Goal: Information Seeking & Learning: Learn about a topic

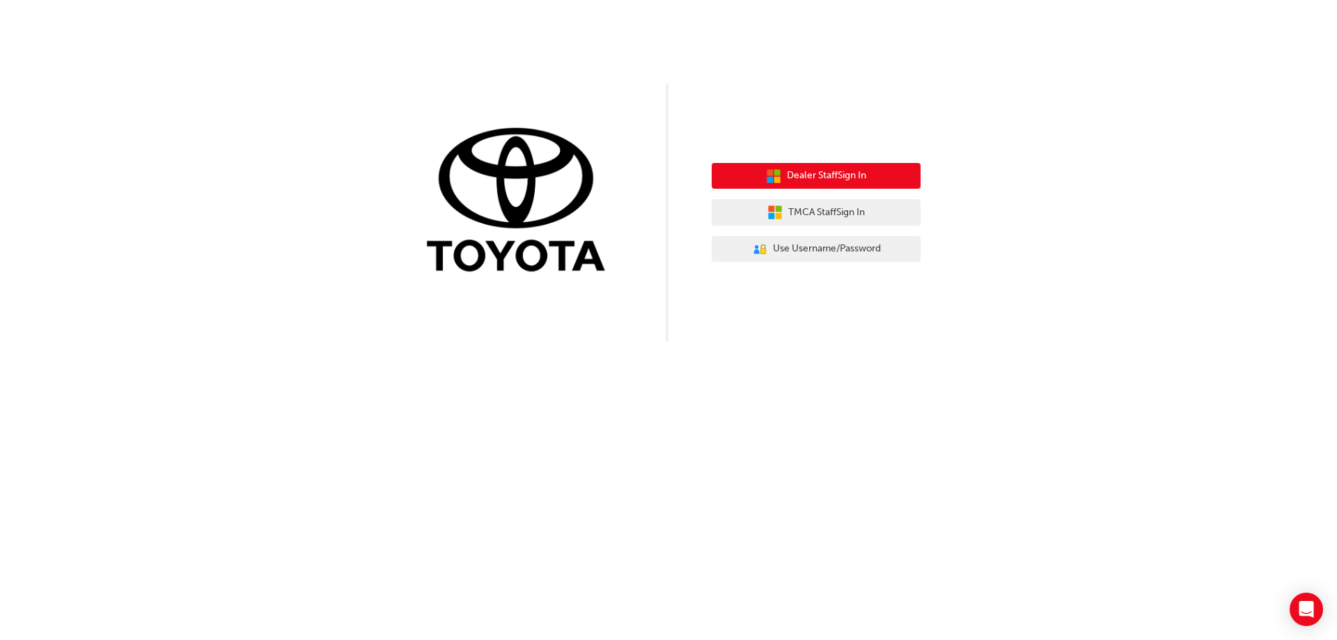
click at [820, 174] on span "Dealer Staff Sign In" at bounding box center [826, 176] width 79 height 16
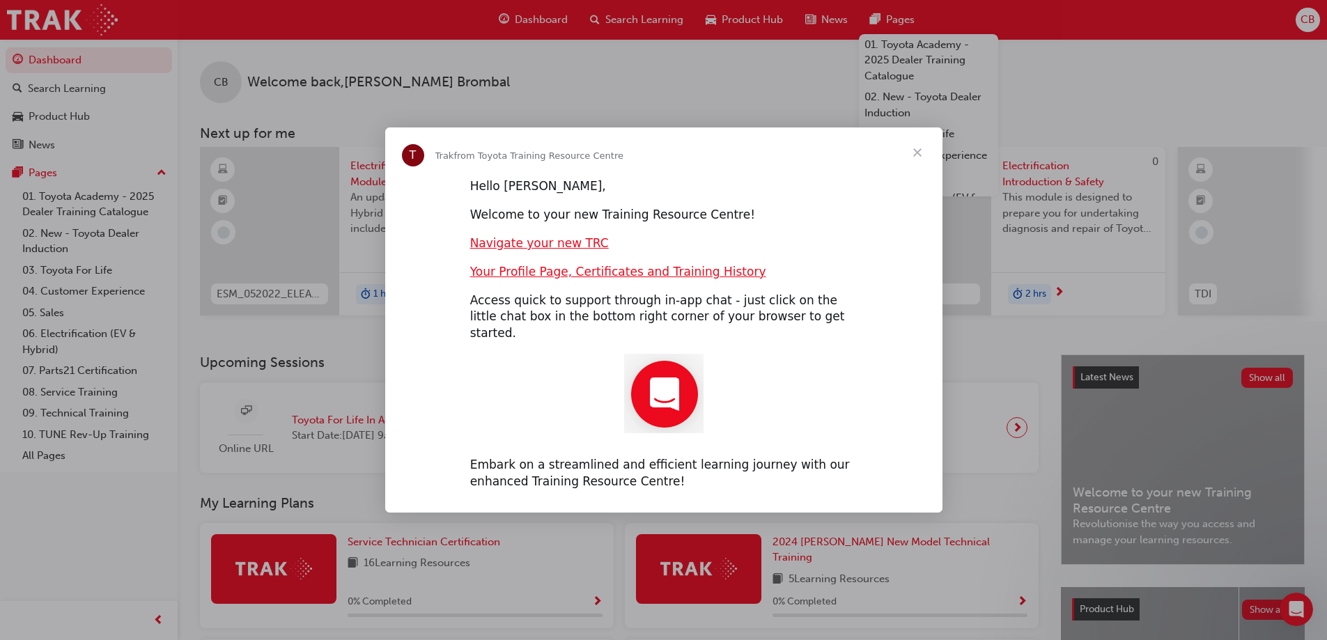
click at [917, 162] on span "Close" at bounding box center [917, 152] width 50 height 50
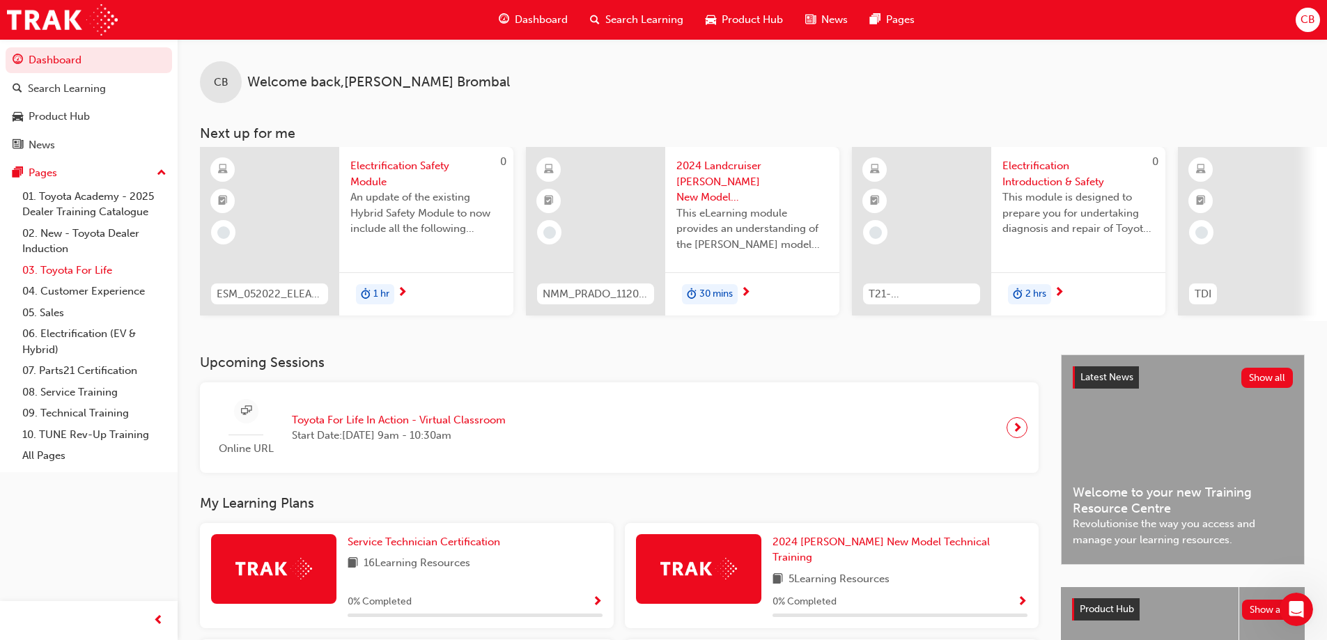
click at [59, 272] on link "03. Toyota For Life" at bounding box center [94, 271] width 155 height 22
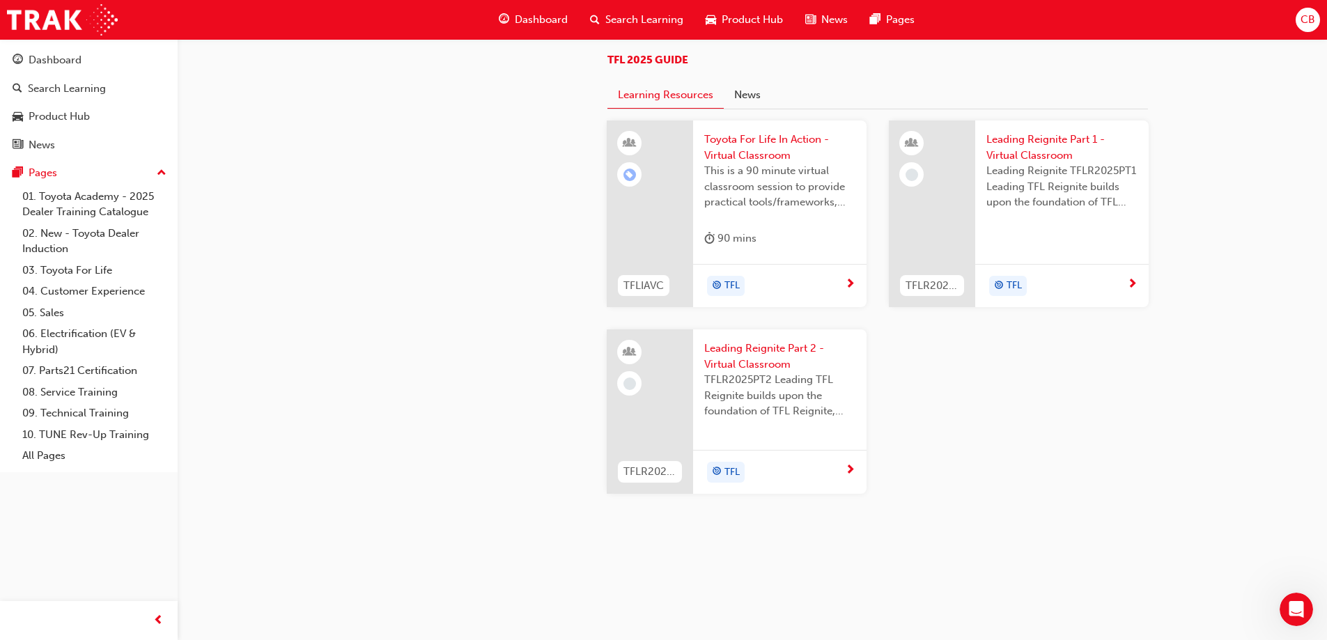
scroll to position [1475, 0]
click at [56, 231] on link "02. New - Toyota Dealer Induction" at bounding box center [94, 241] width 155 height 37
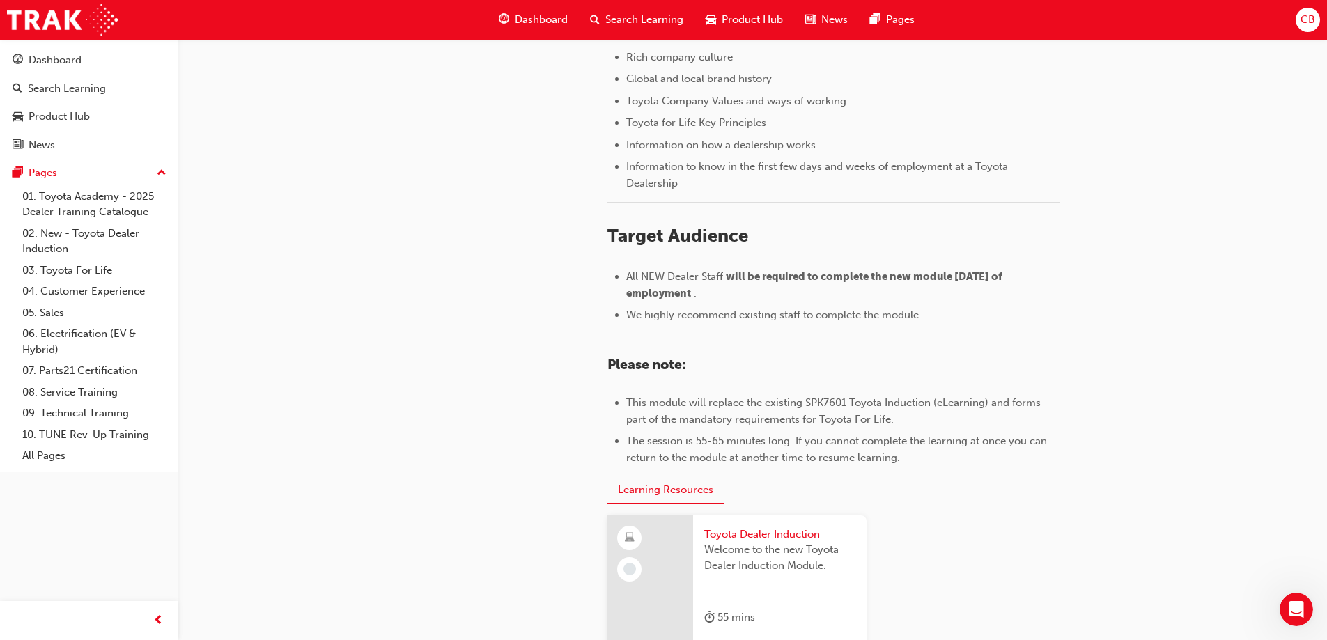
scroll to position [488, 0]
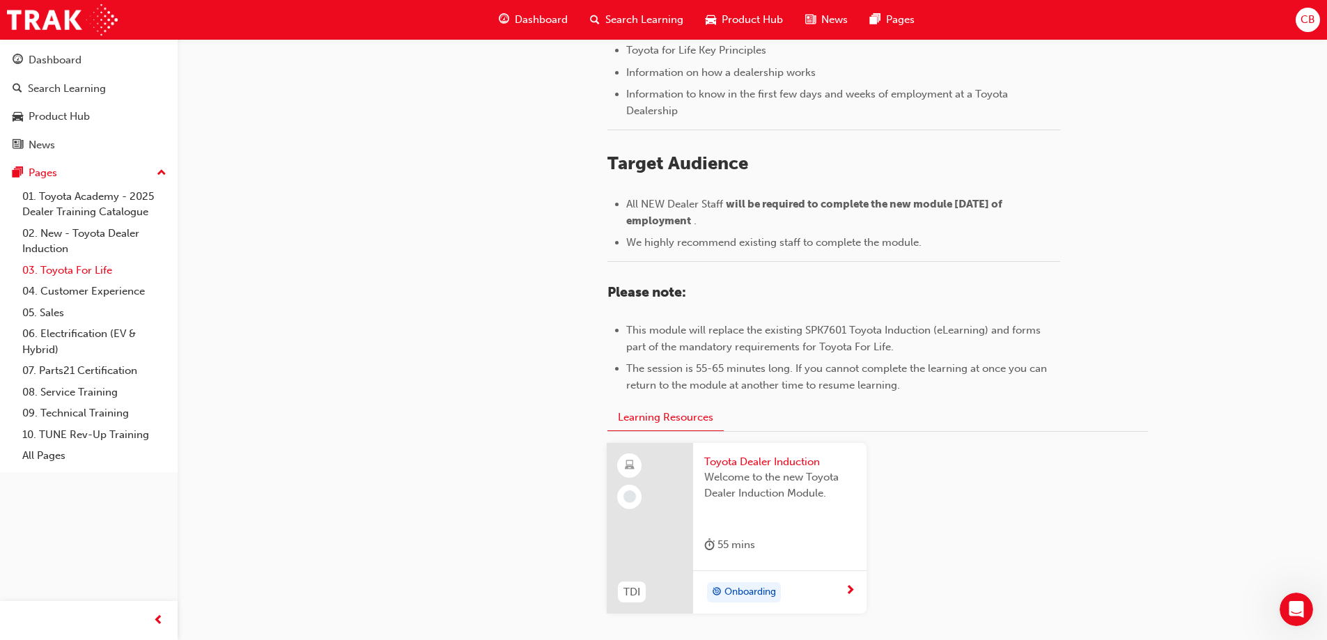
click at [80, 267] on link "03. Toyota For Life" at bounding box center [94, 271] width 155 height 22
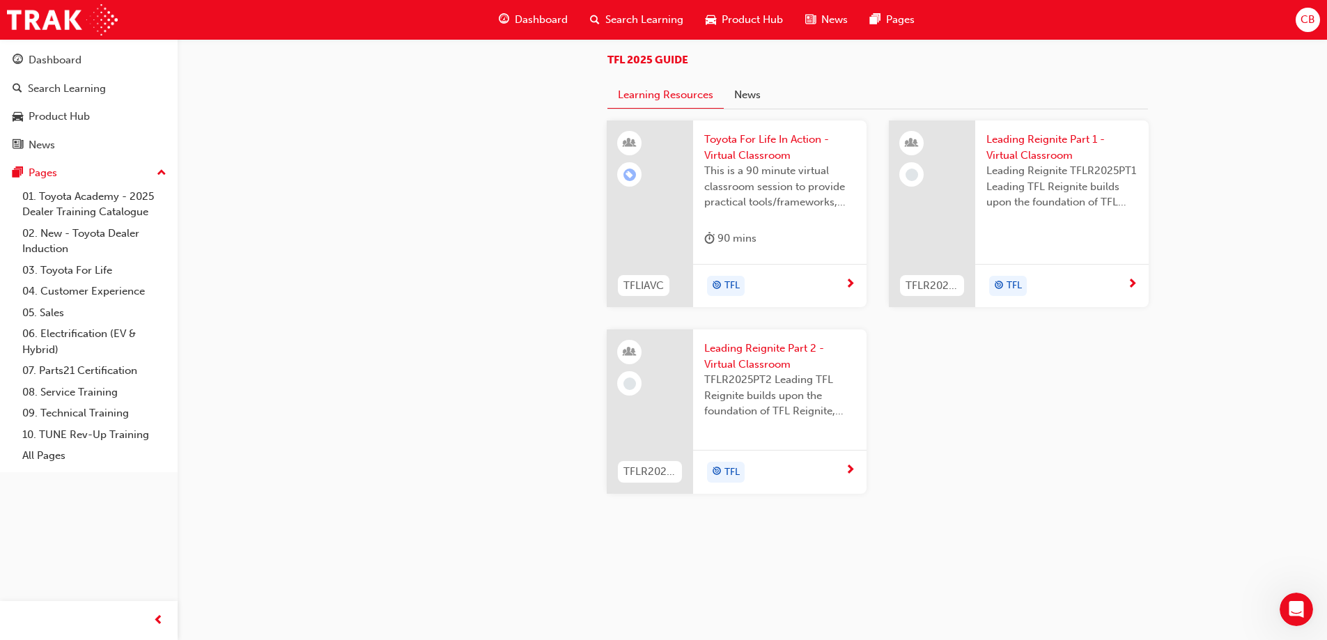
scroll to position [975, 0]
click at [59, 231] on link "02. New - Toyota Dealer Induction" at bounding box center [94, 241] width 155 height 37
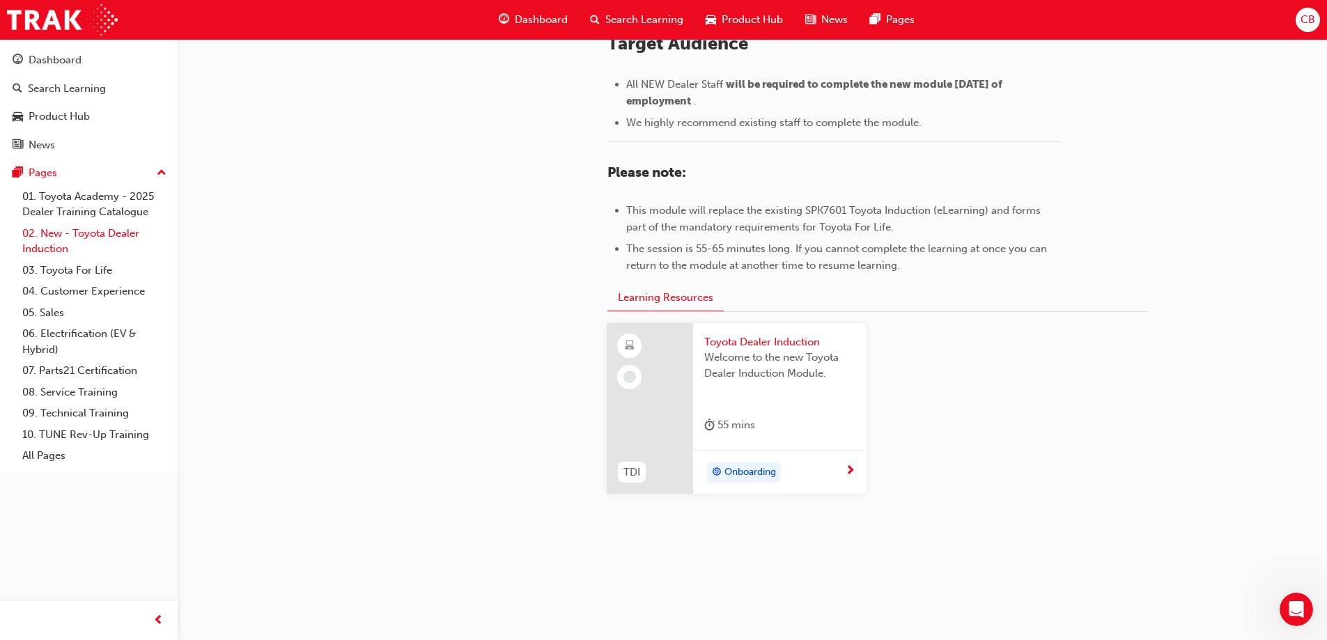
scroll to position [607, 0]
click at [72, 266] on link "03. Toyota For Life" at bounding box center [94, 271] width 155 height 22
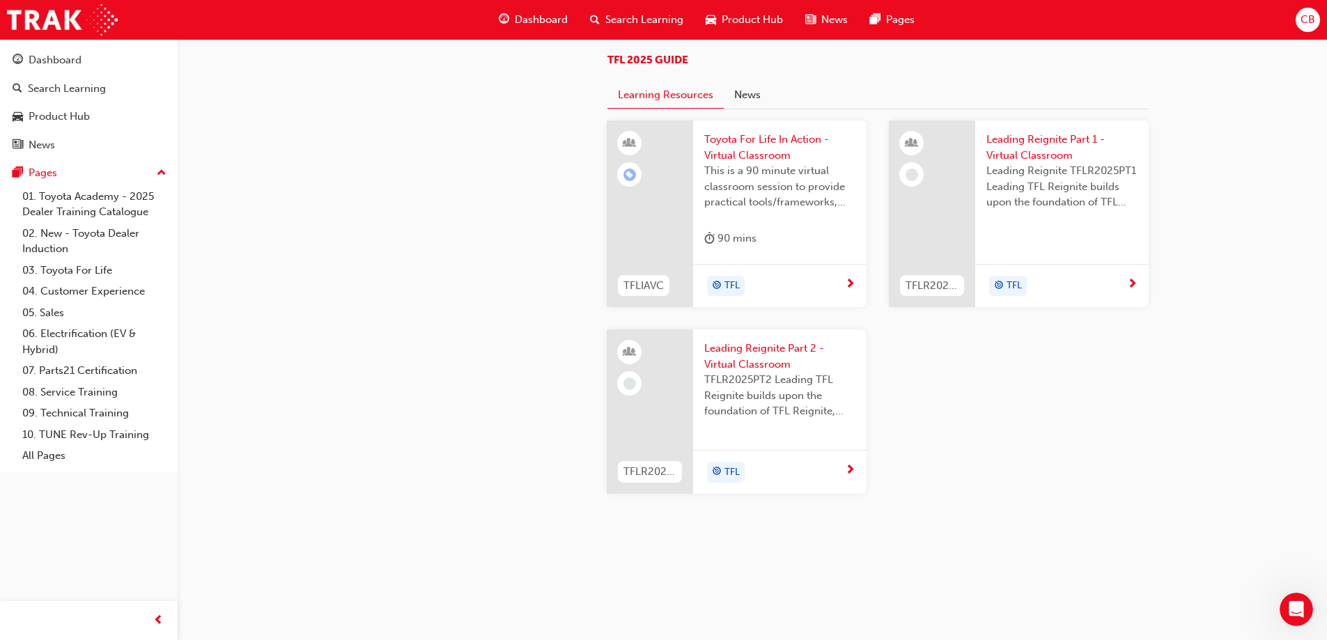
scroll to position [1443, 0]
click at [754, 163] on span "Toyota For Life In Action - Virtual Classroom" at bounding box center [779, 147] width 151 height 31
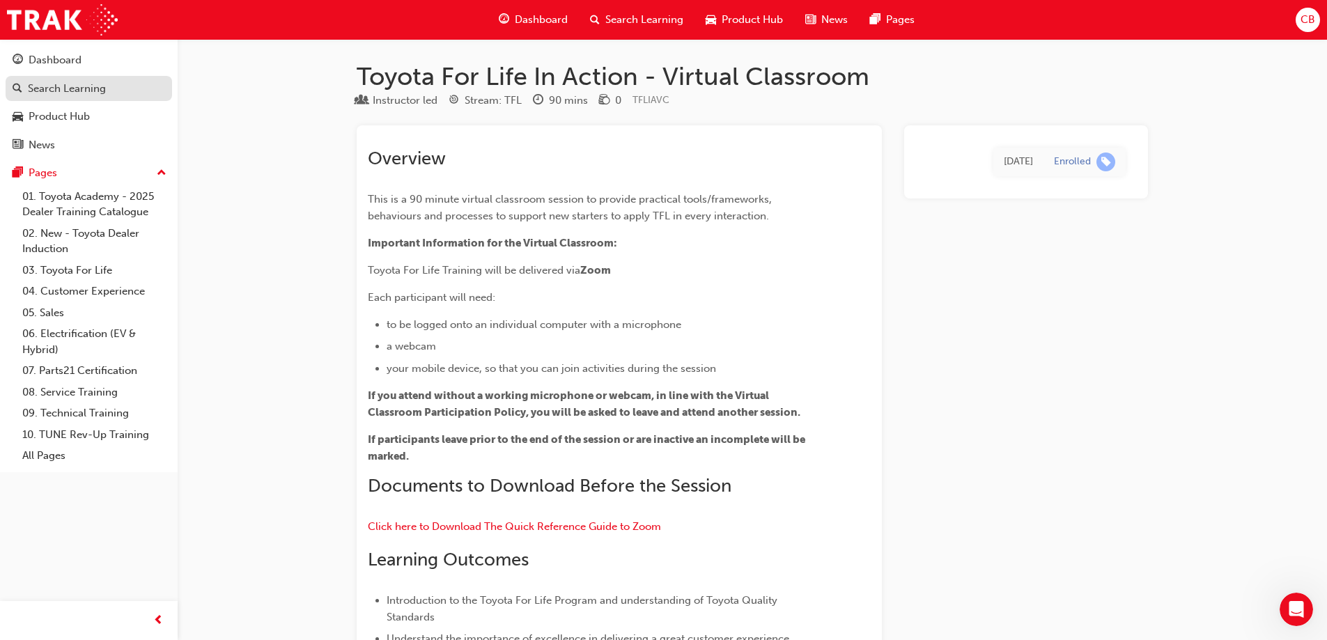
click at [42, 90] on div "Search Learning" at bounding box center [67, 89] width 78 height 16
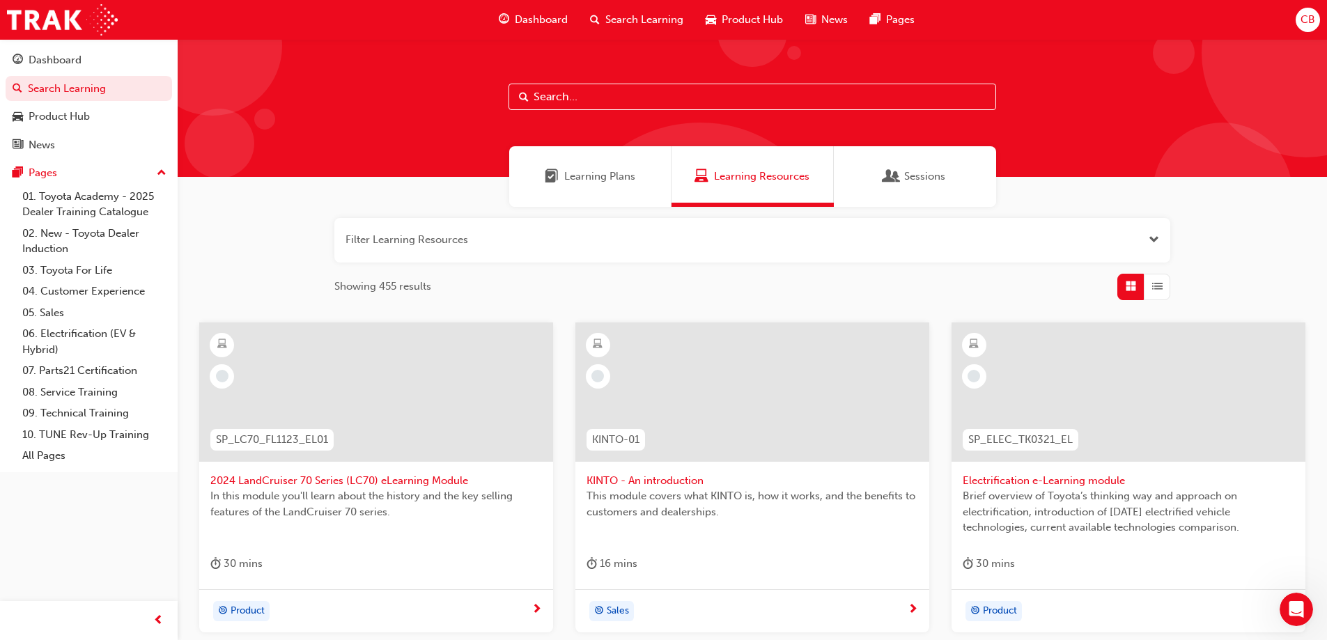
click at [690, 103] on input "text" at bounding box center [752, 97] width 488 height 26
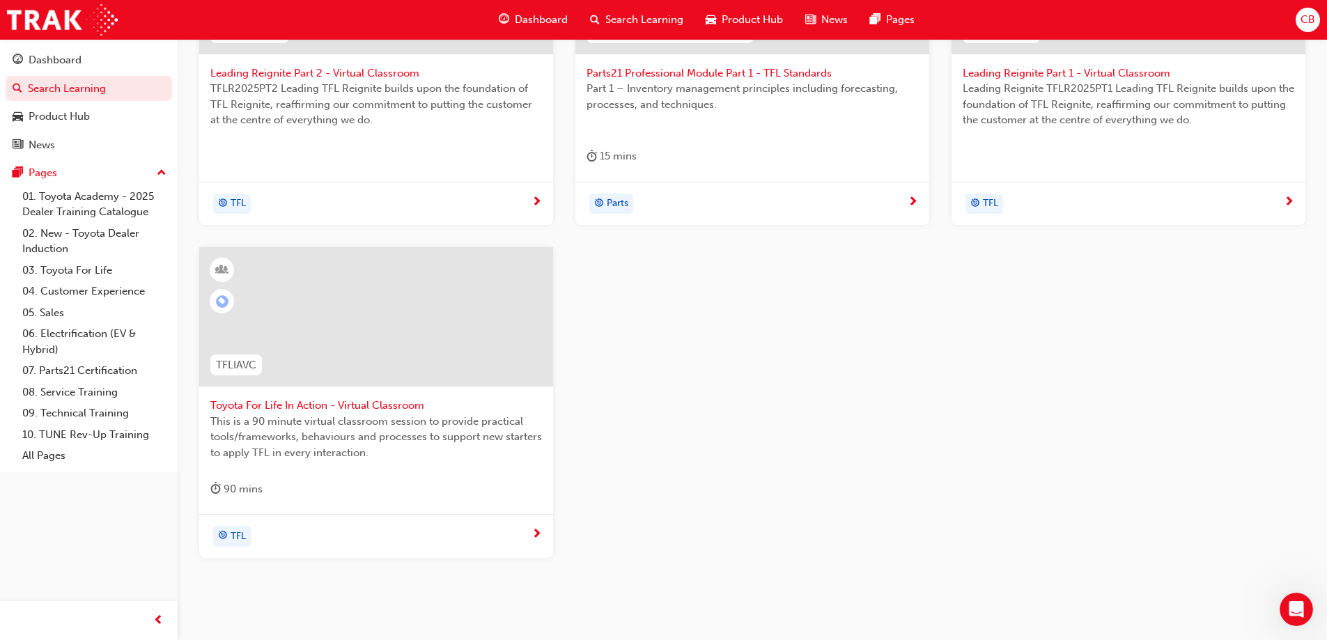
scroll to position [418, 0]
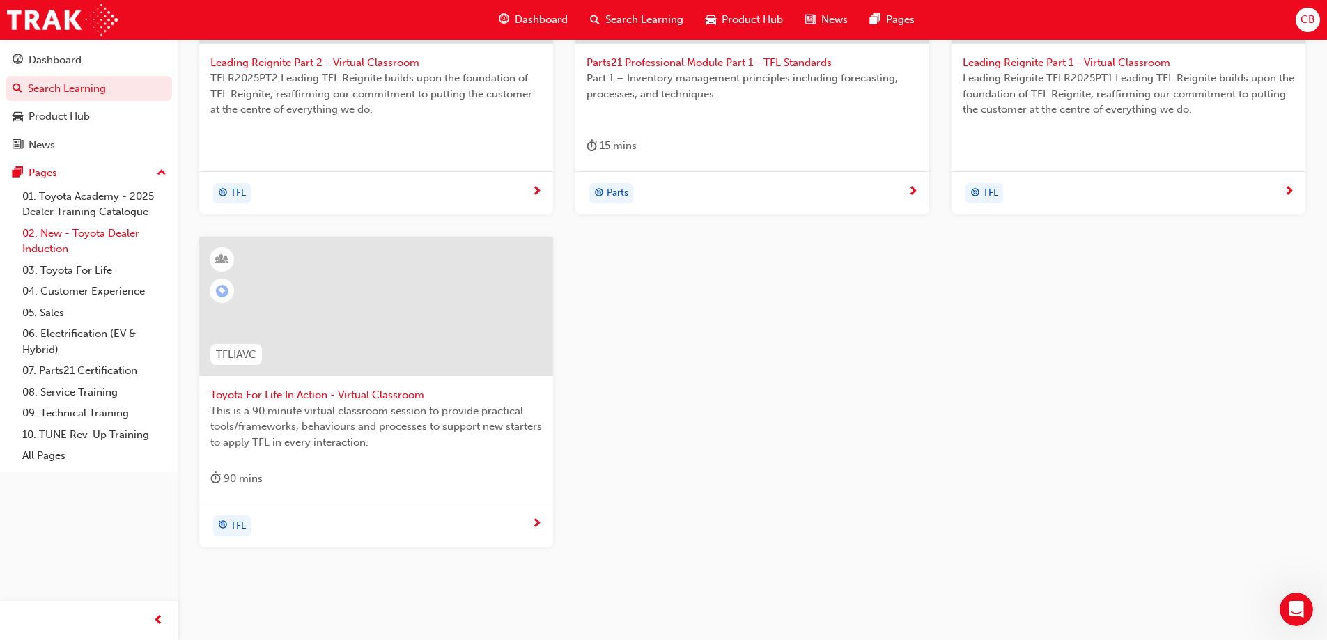
type input "TFL"
click at [52, 240] on link "02. New - Toyota Dealer Induction" at bounding box center [94, 241] width 155 height 37
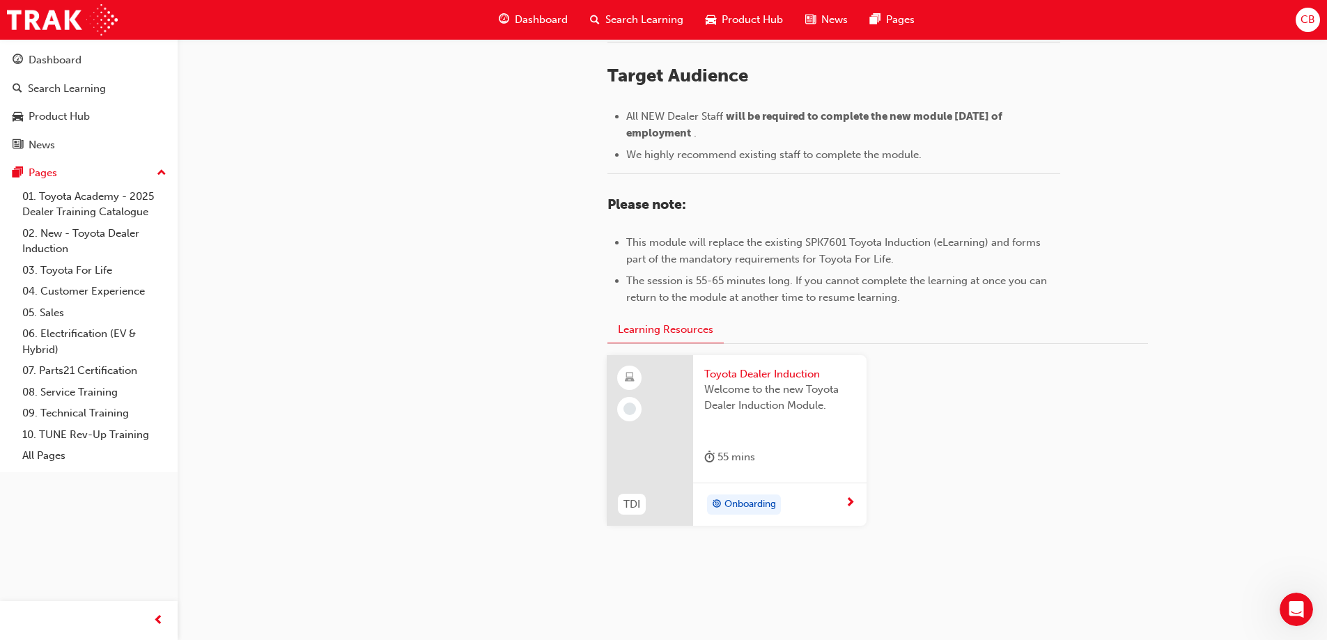
scroll to position [607, 0]
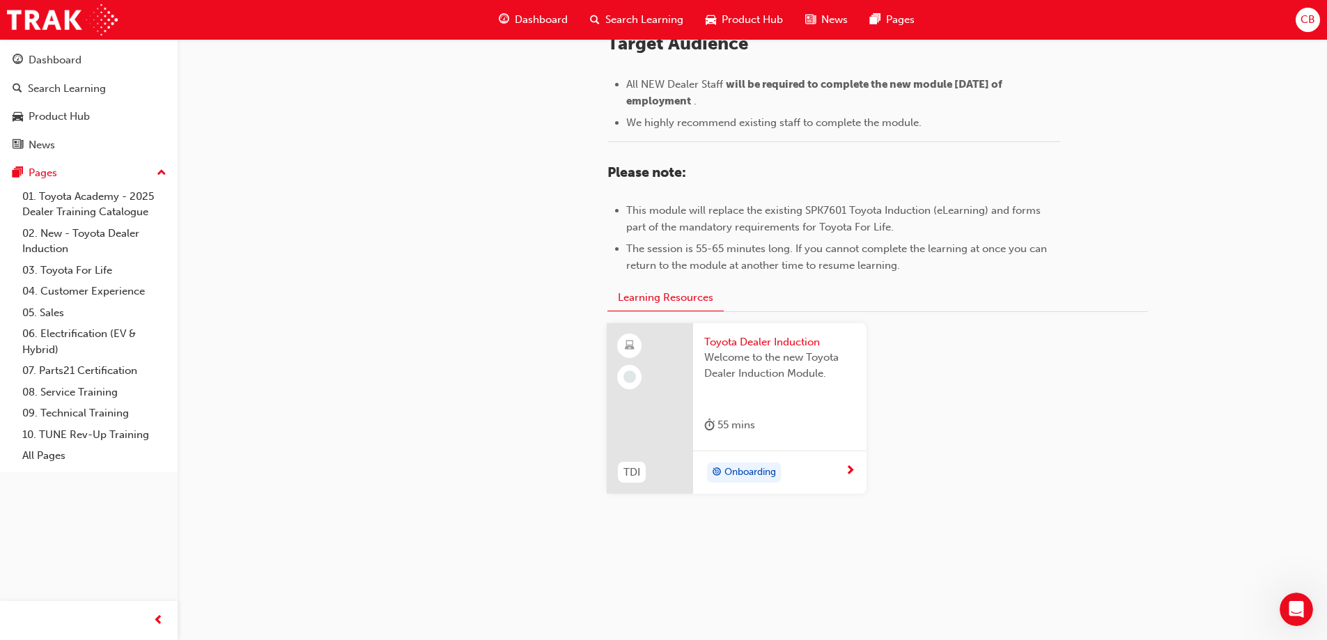
click at [755, 341] on span "Toyota Dealer Induction" at bounding box center [779, 342] width 151 height 16
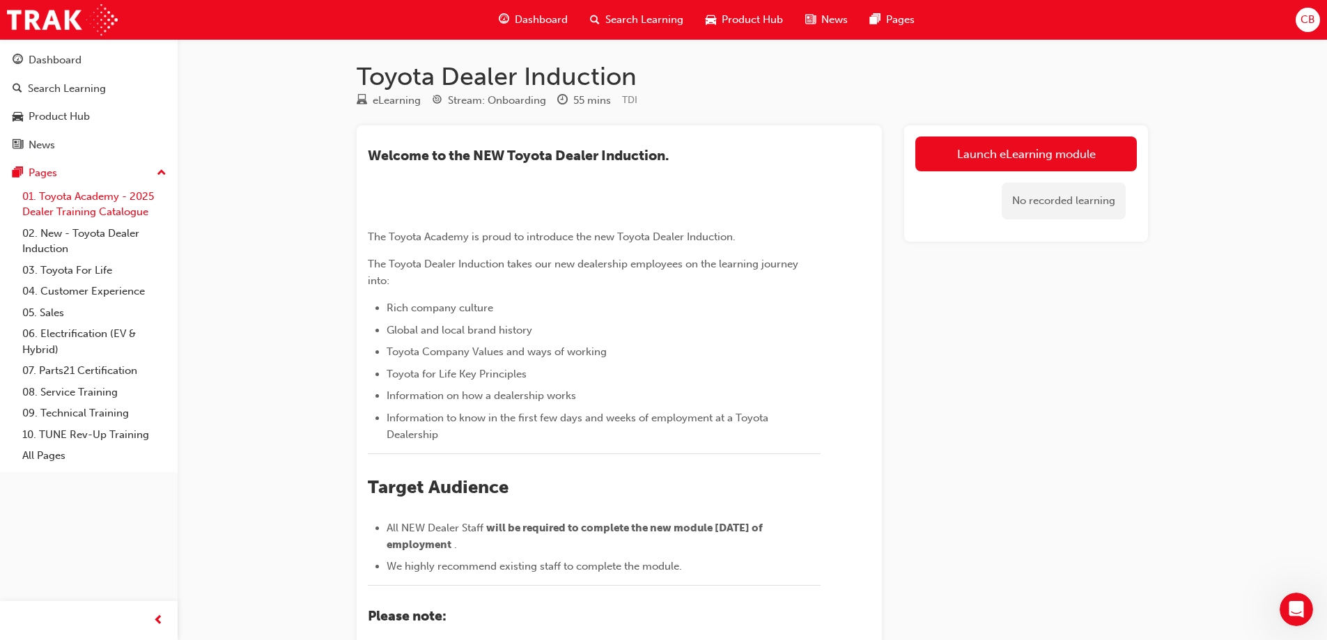
click at [67, 207] on link "01. Toyota Academy - 2025 Dealer Training Catalogue" at bounding box center [94, 204] width 155 height 37
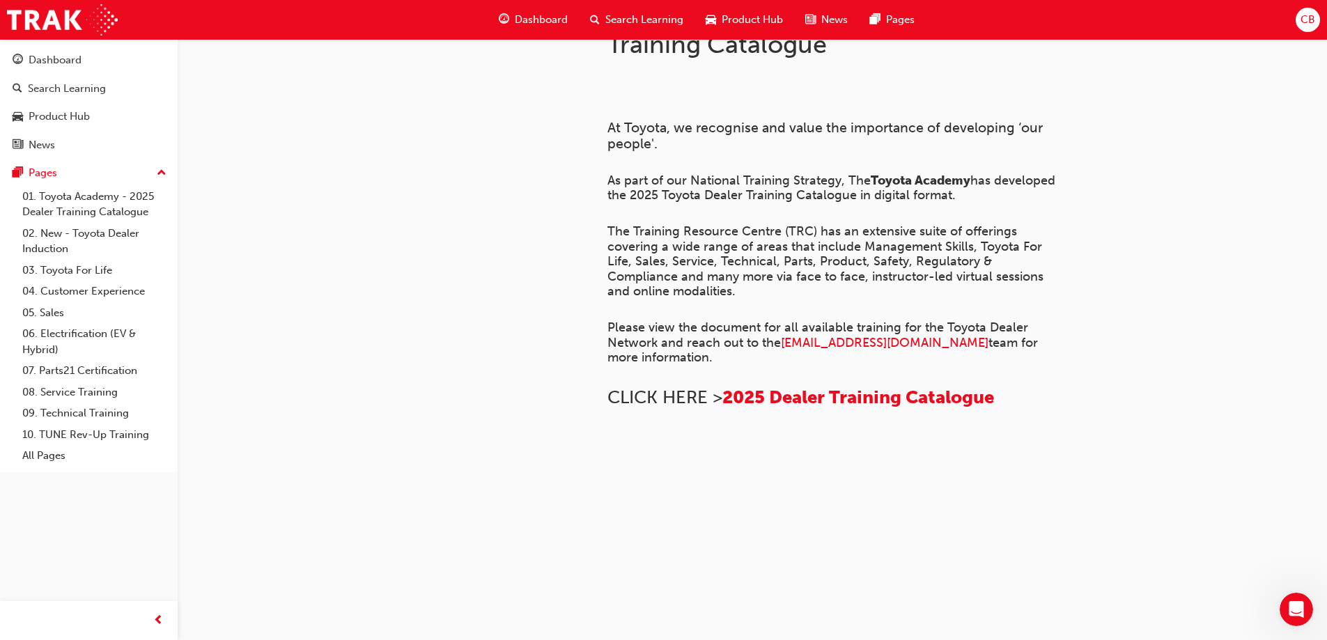
scroll to position [355, 0]
click at [784, 408] on span "2025 Dealer Training Catalogue" at bounding box center [858, 398] width 272 height 22
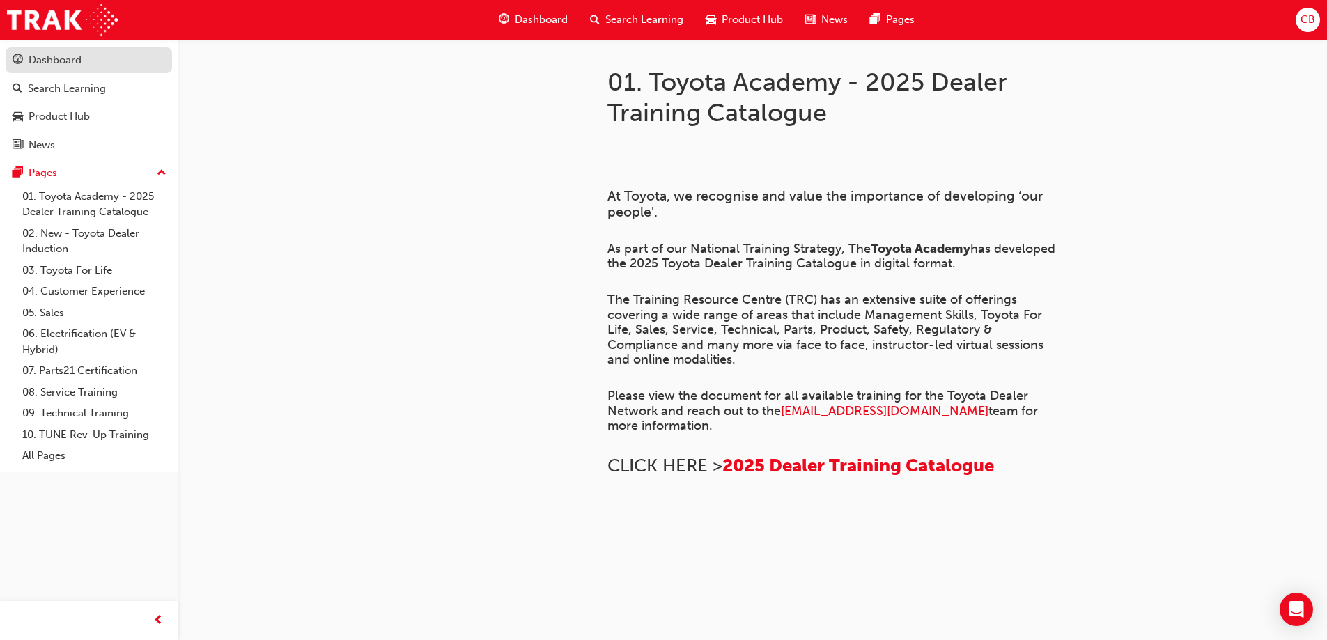
click at [54, 59] on div "Dashboard" at bounding box center [55, 60] width 53 height 16
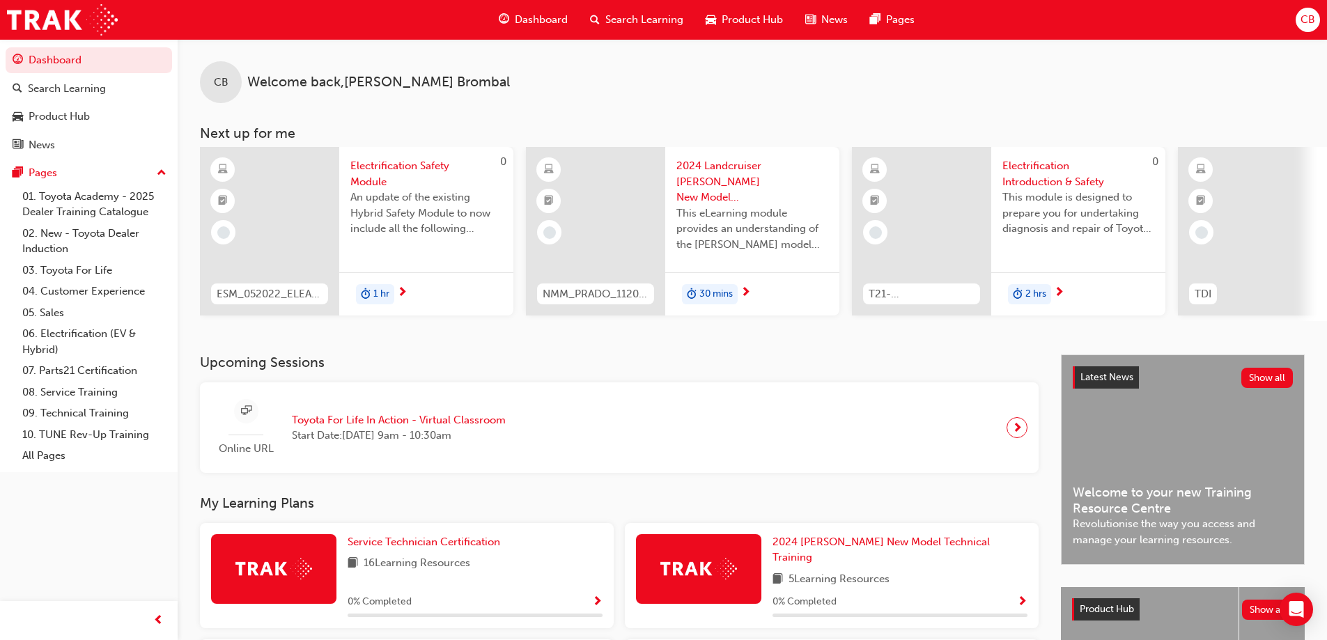
click at [449, 428] on span "Toyota For Life In Action - Virtual Classroom" at bounding box center [399, 420] width 214 height 16
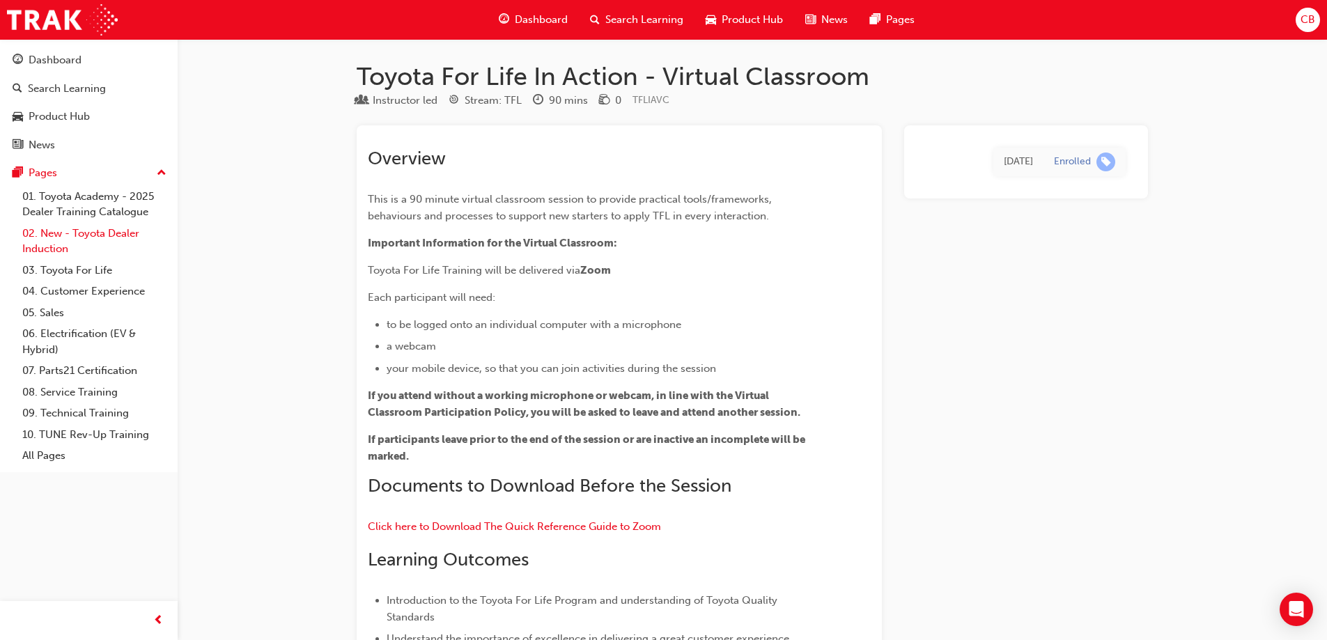
click at [57, 243] on link "02. New - Toyota Dealer Induction" at bounding box center [94, 241] width 155 height 37
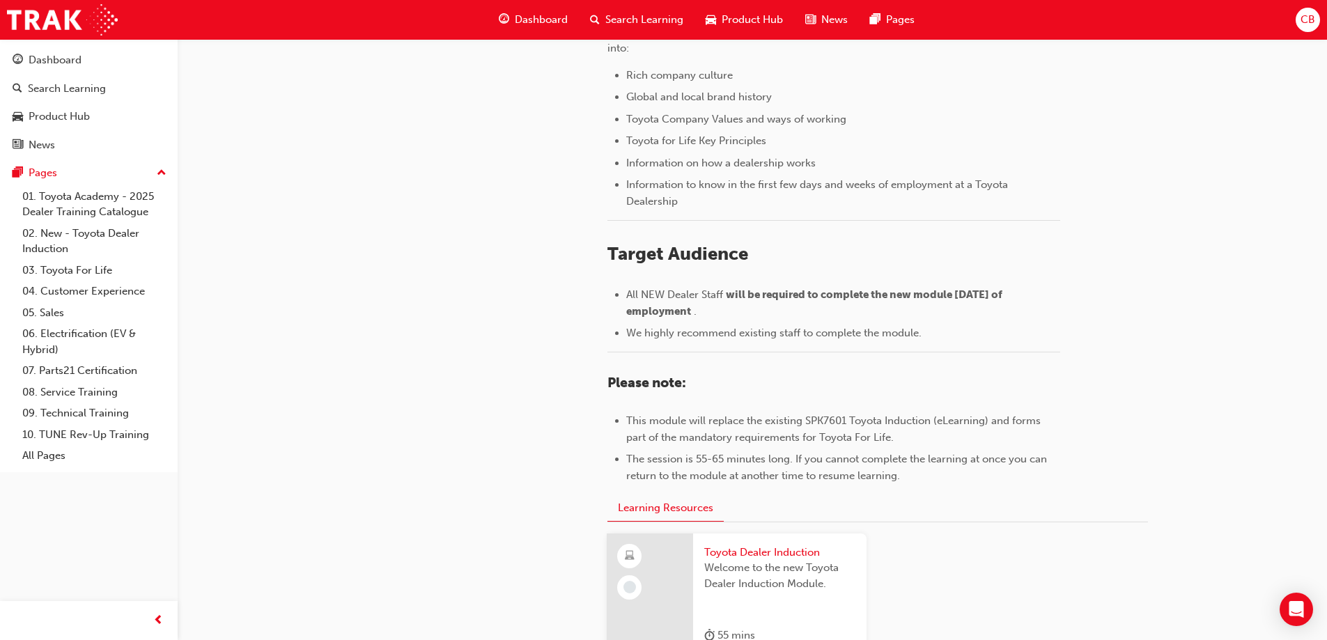
scroll to position [557, 0]
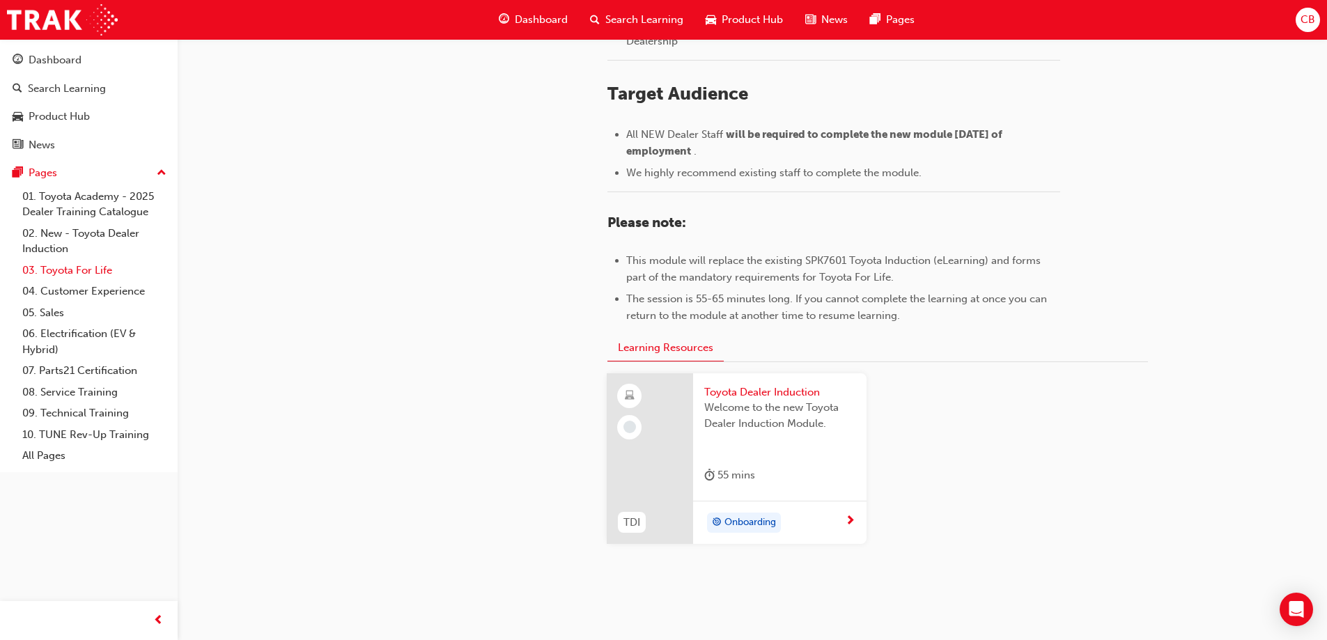
click at [50, 274] on link "03. Toyota For Life" at bounding box center [94, 271] width 155 height 22
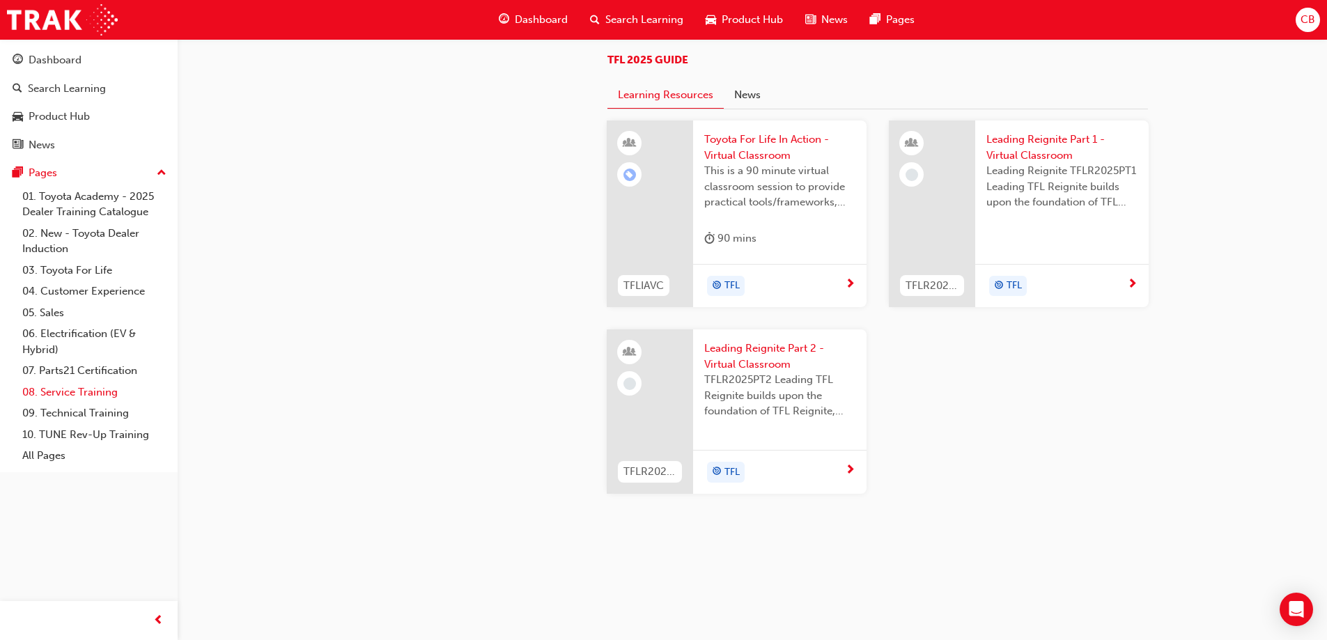
scroll to position [1184, 0]
click at [93, 233] on link "02. New - Toyota Dealer Induction" at bounding box center [94, 241] width 155 height 37
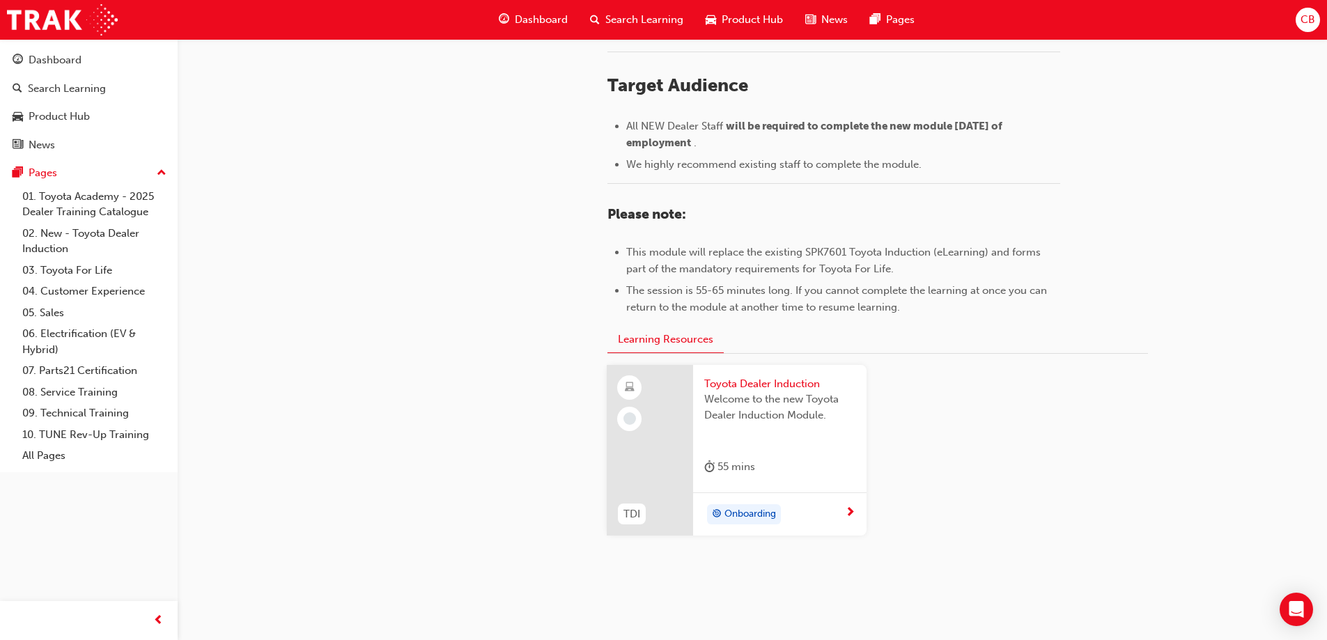
scroll to position [607, 0]
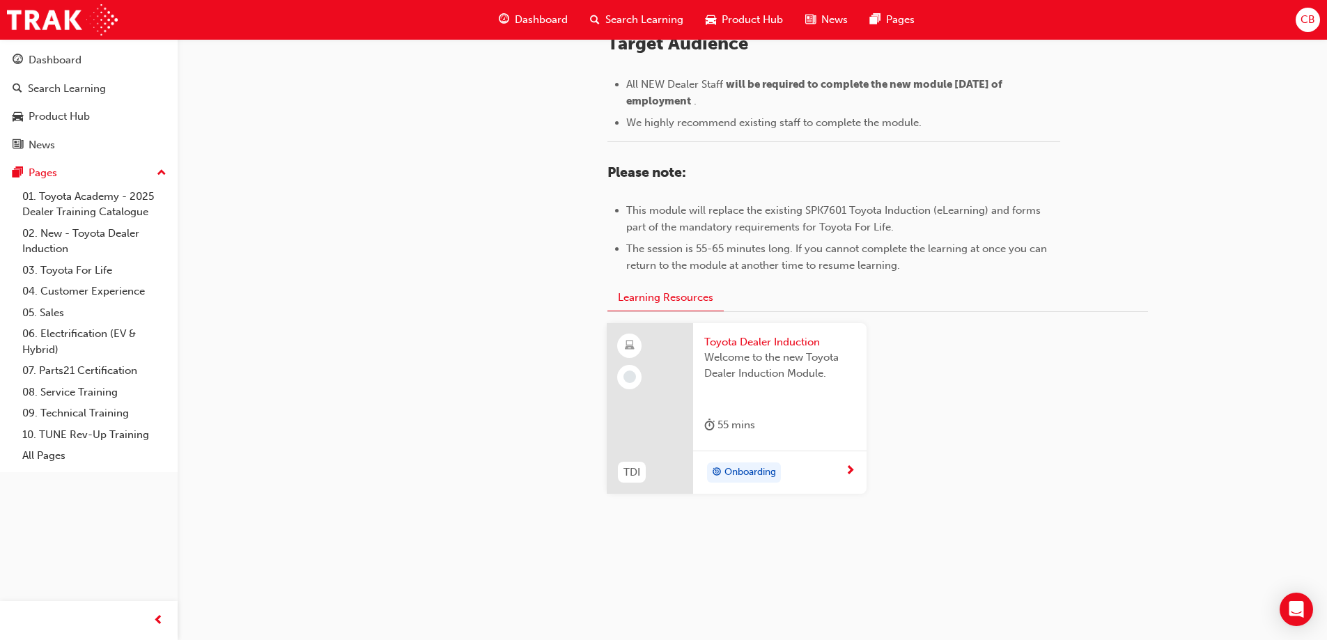
click at [731, 371] on span "Welcome to the new Toyota Dealer Induction Module." at bounding box center [779, 365] width 151 height 31
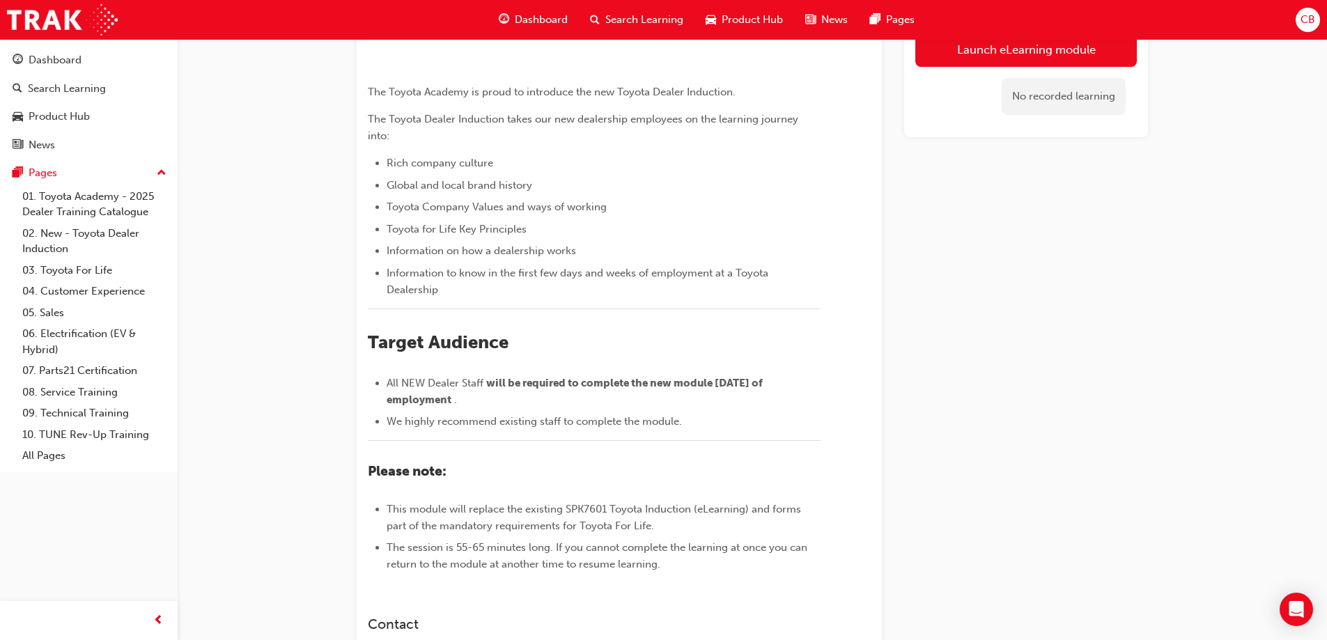
scroll to position [139, 0]
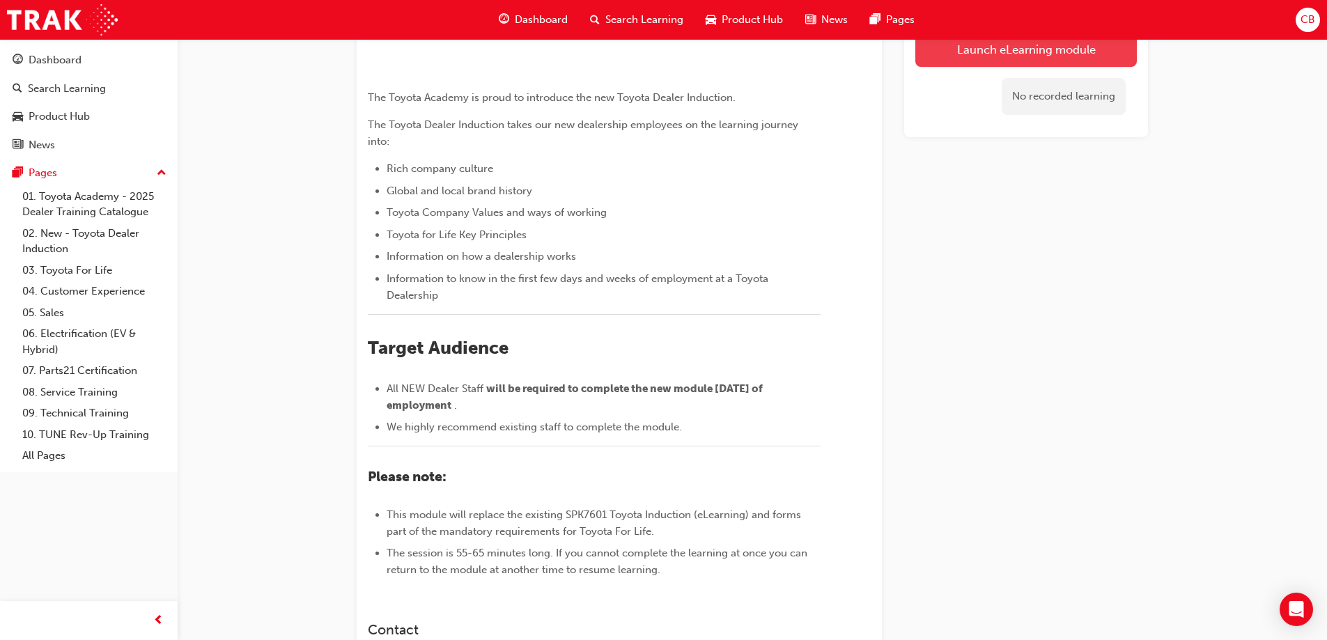
click at [1016, 56] on link "Launch eLearning module" at bounding box center [1025, 49] width 221 height 35
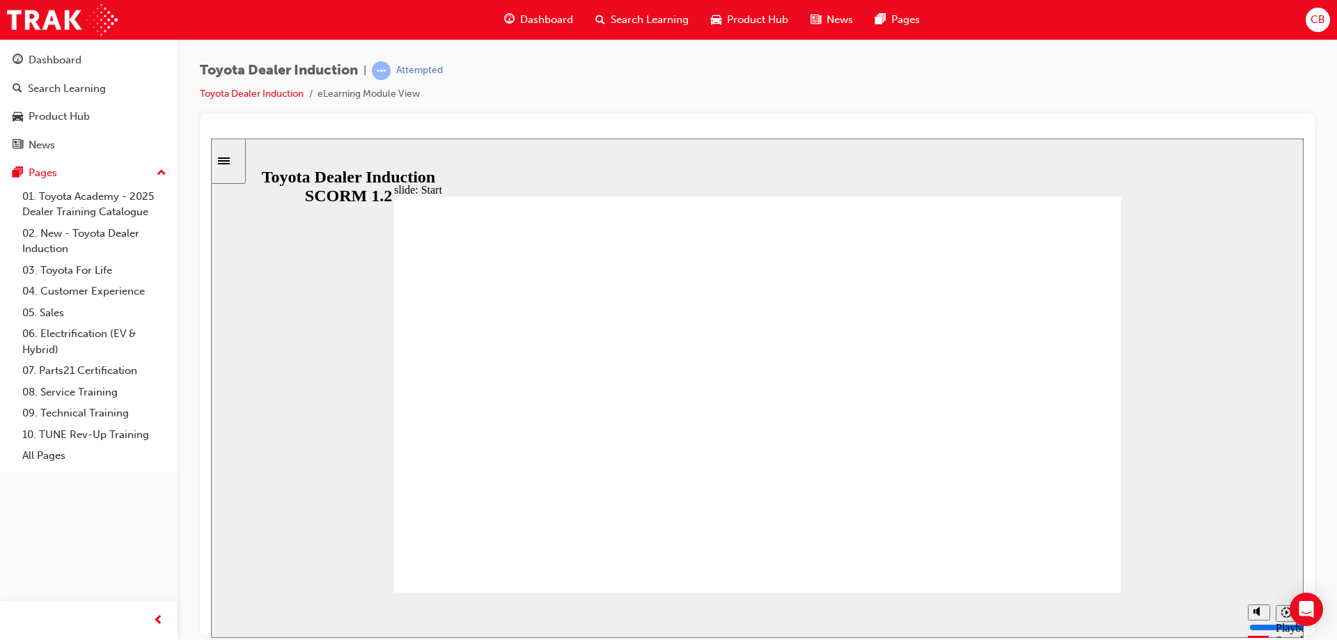
click at [231, 610] on rect "Pause (Ctrl+Alt+P)" at bounding box center [232, 609] width 2 height 10
click at [229, 607] on icon "Play (Ctrl+Alt+P)" at bounding box center [234, 609] width 10 height 11
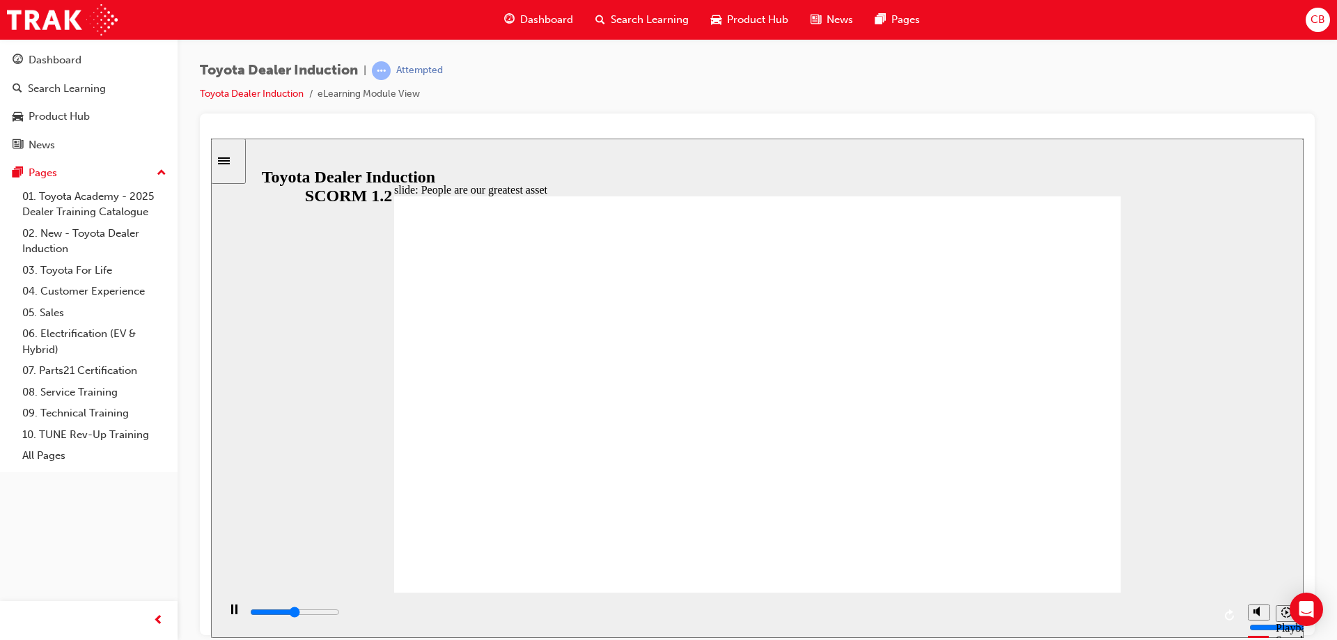
drag, startPoint x: 894, startPoint y: 320, endPoint x: 921, endPoint y: 366, distance: 53.2
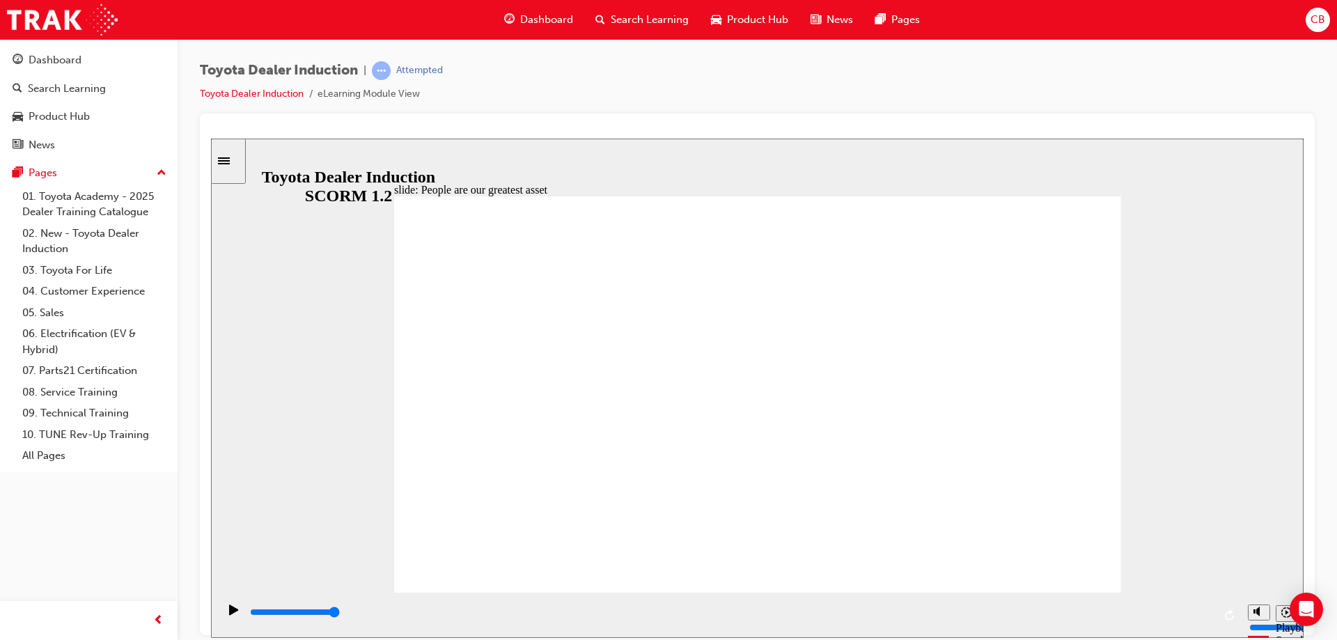
type input "7500"
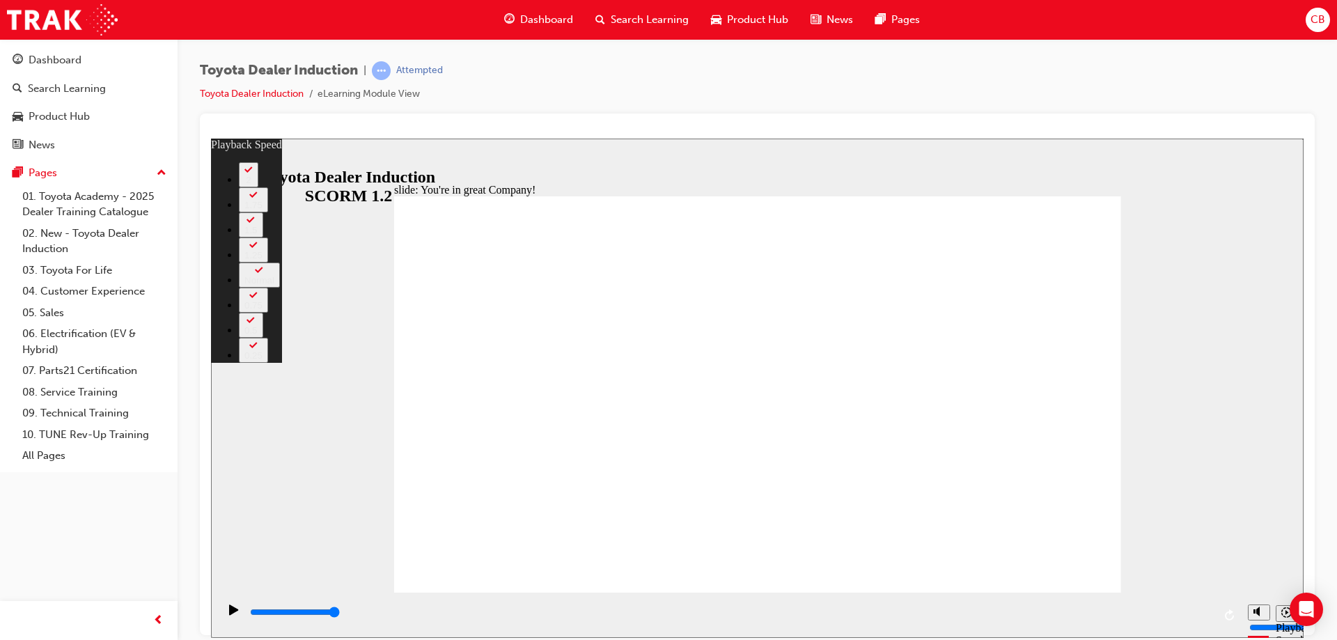
drag, startPoint x: 391, startPoint y: 577, endPoint x: 406, endPoint y: 577, distance: 15.3
click at [391, 577] on div "slide: You're in great Company! playback speed 2 1.75 1.5 1.25 Normal 0.75 0.5 …" at bounding box center [757, 387] width 1093 height 499
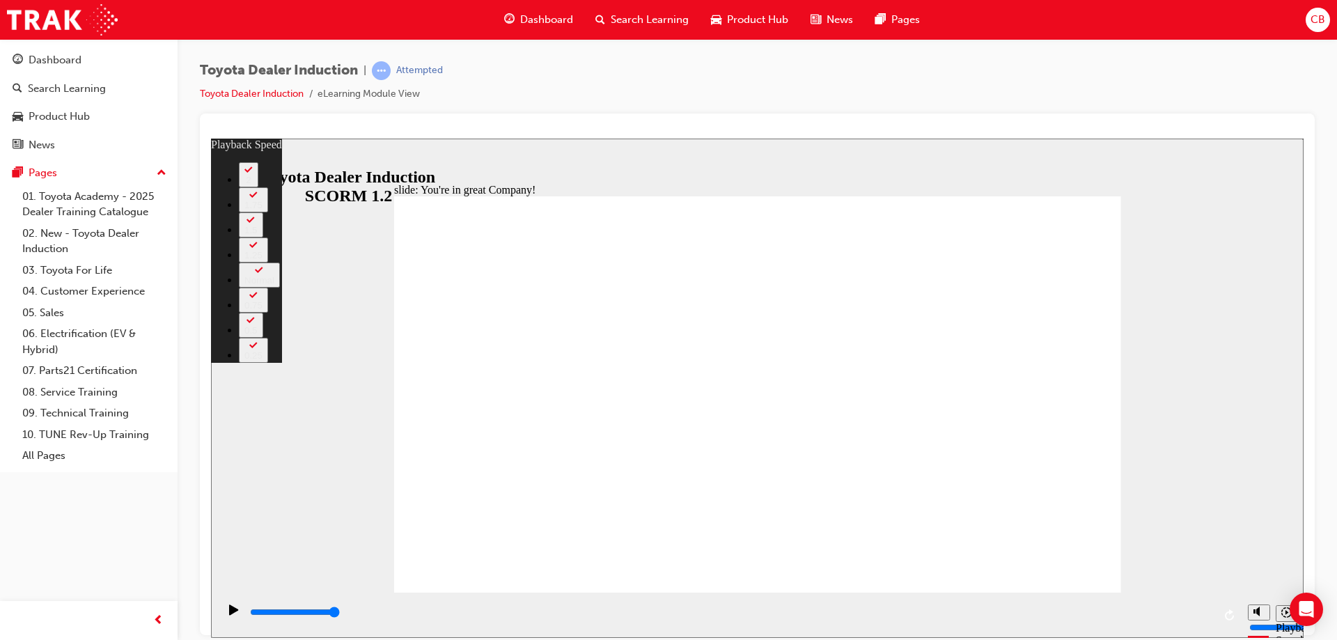
type input "87"
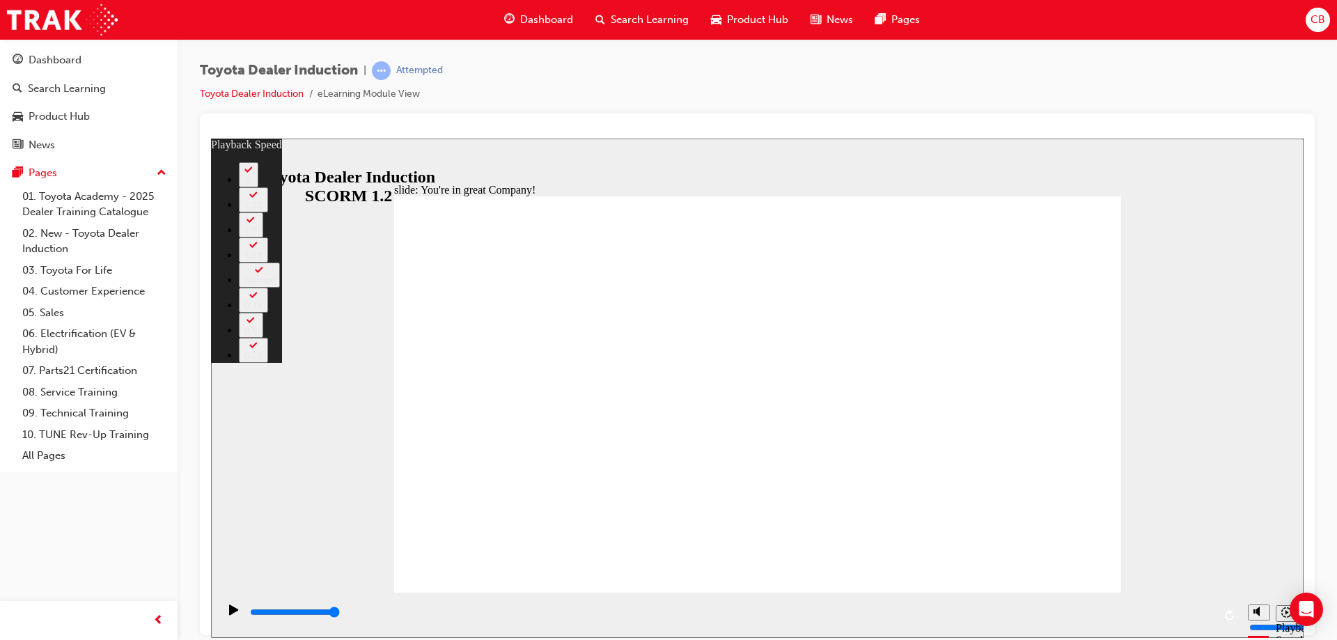
type input "156"
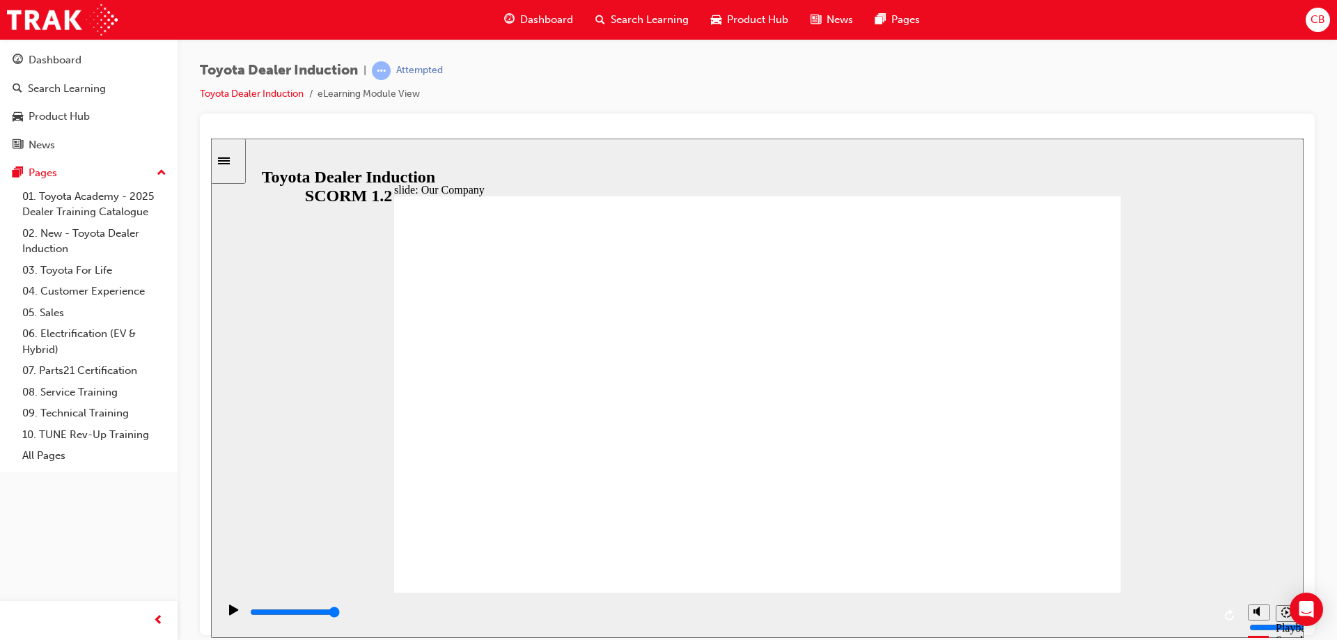
type input "8300"
drag, startPoint x: 545, startPoint y: 511, endPoint x: 565, endPoint y: 517, distance: 21.4
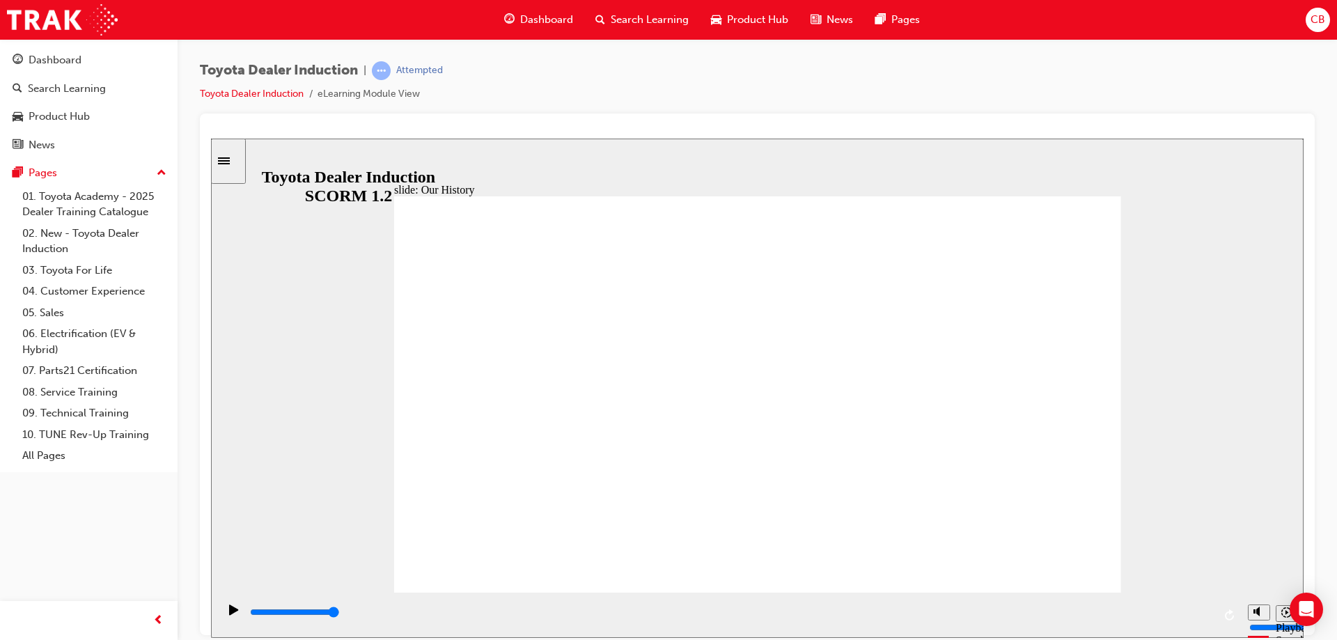
drag, startPoint x: 557, startPoint y: 517, endPoint x: 564, endPoint y: 515, distance: 7.3
drag, startPoint x: 618, startPoint y: 520, endPoint x: 712, endPoint y: 517, distance: 94.1
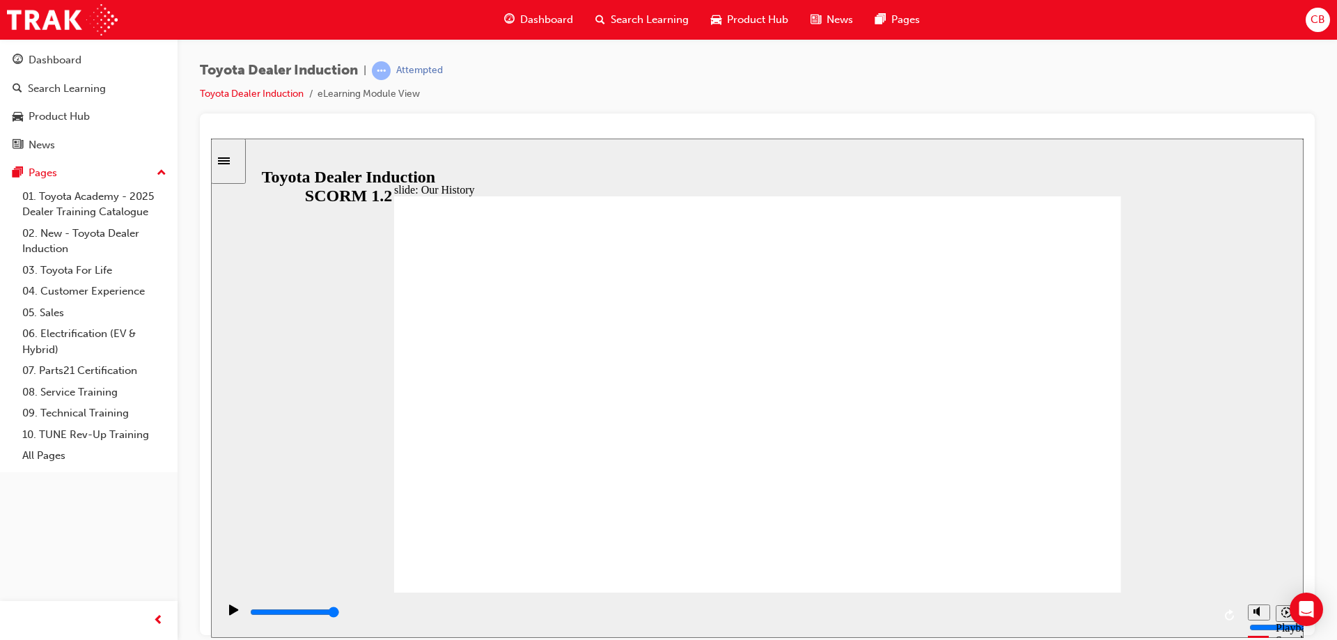
drag, startPoint x: 751, startPoint y: 516, endPoint x: 634, endPoint y: 481, distance: 122.1
drag, startPoint x: 541, startPoint y: 405, endPoint x: 606, endPoint y: 437, distance: 72.0
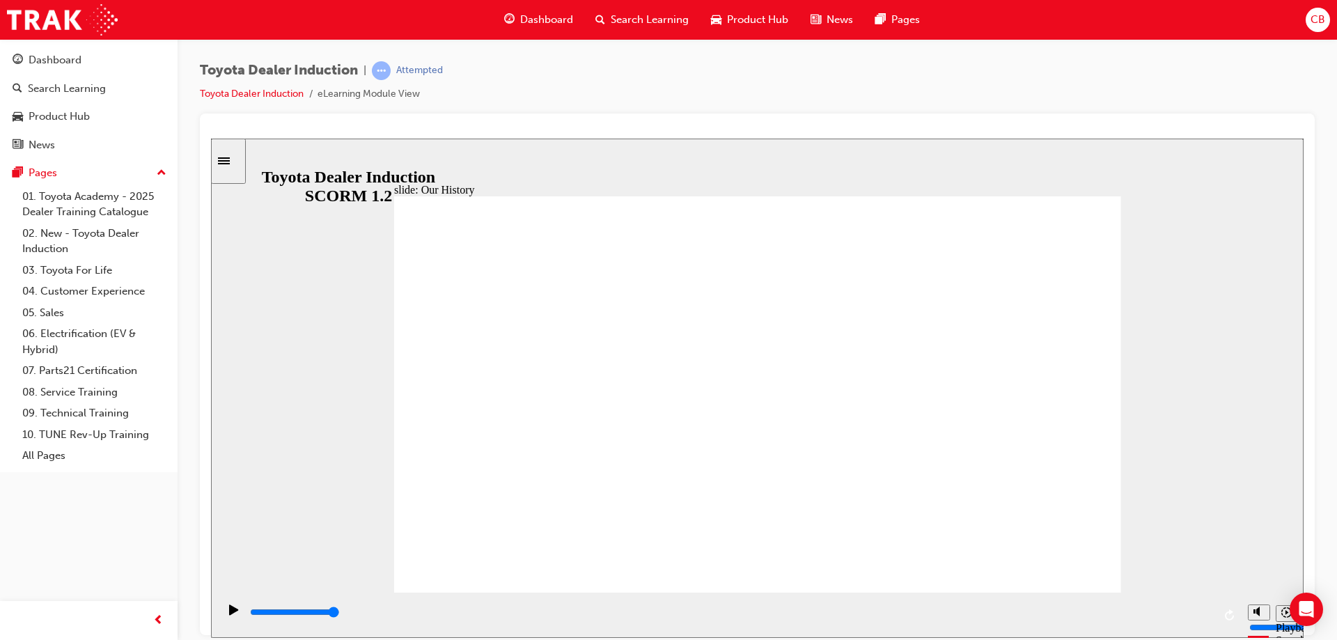
drag, startPoint x: 563, startPoint y: 509, endPoint x: 539, endPoint y: 509, distance: 24.4
drag, startPoint x: 539, startPoint y: 509, endPoint x: 550, endPoint y: 507, distance: 11.3
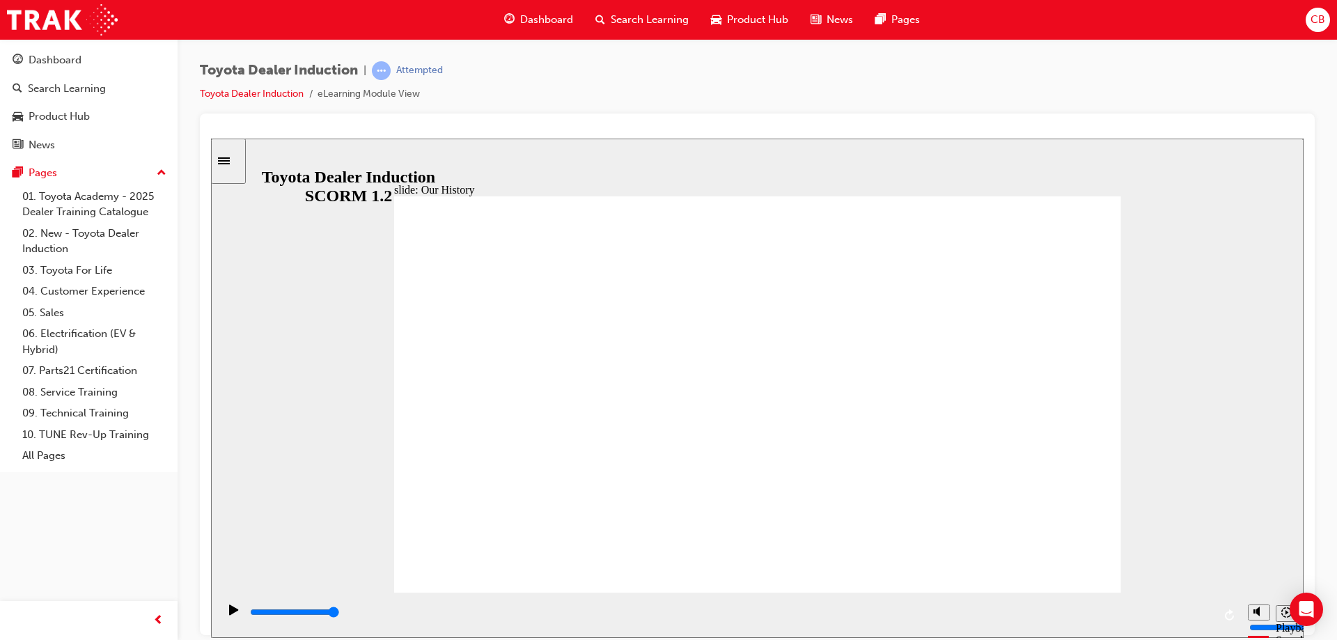
drag, startPoint x: 550, startPoint y: 507, endPoint x: 569, endPoint y: 524, distance: 25.6
drag, startPoint x: 816, startPoint y: 340, endPoint x: 919, endPoint y: 364, distance: 105.8
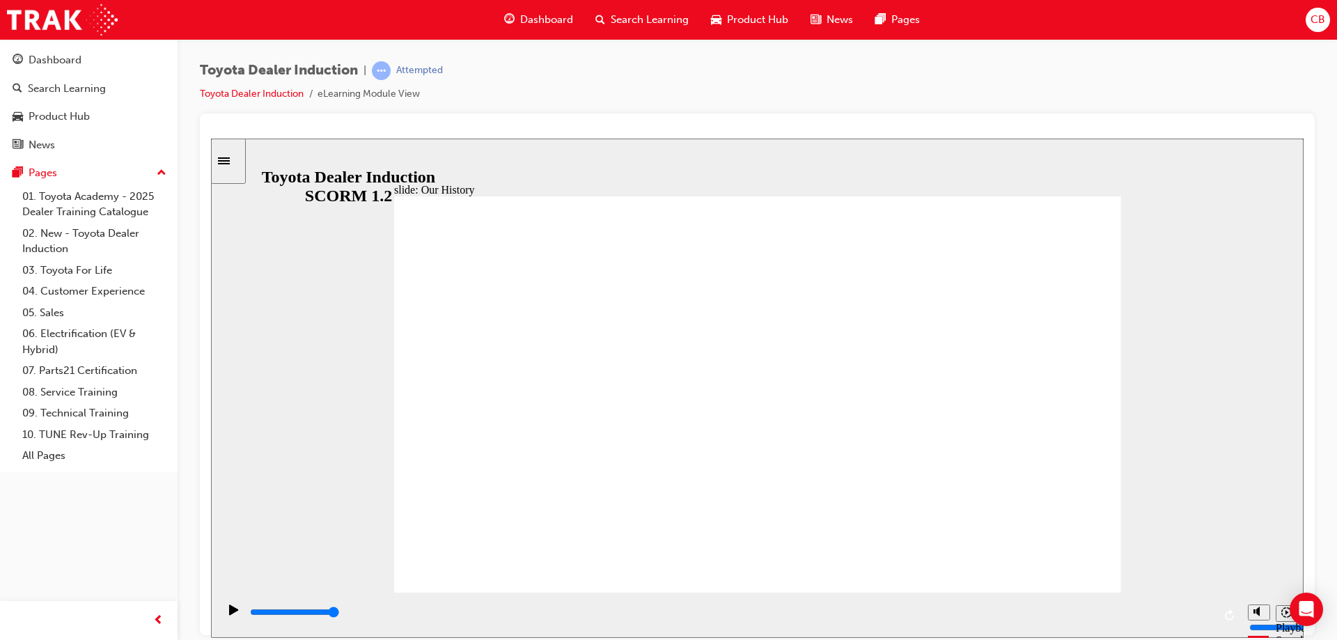
drag, startPoint x: 1064, startPoint y: 391, endPoint x: 1026, endPoint y: 405, distance: 40.5
drag, startPoint x: 809, startPoint y: 560, endPoint x: 809, endPoint y: 549, distance: 11.2
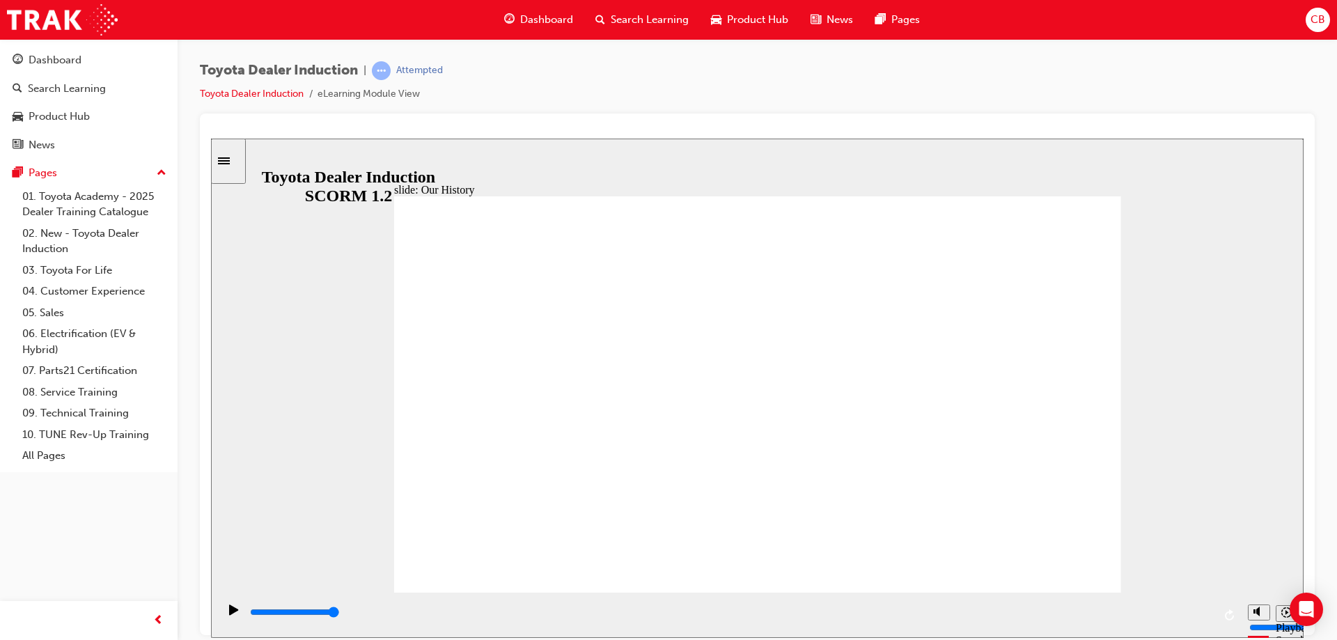
drag, startPoint x: 809, startPoint y: 549, endPoint x: 770, endPoint y: 465, distance: 91.9
drag, startPoint x: 457, startPoint y: 355, endPoint x: 478, endPoint y: 350, distance: 21.3
drag, startPoint x: 442, startPoint y: 307, endPoint x: 493, endPoint y: 428, distance: 131.7
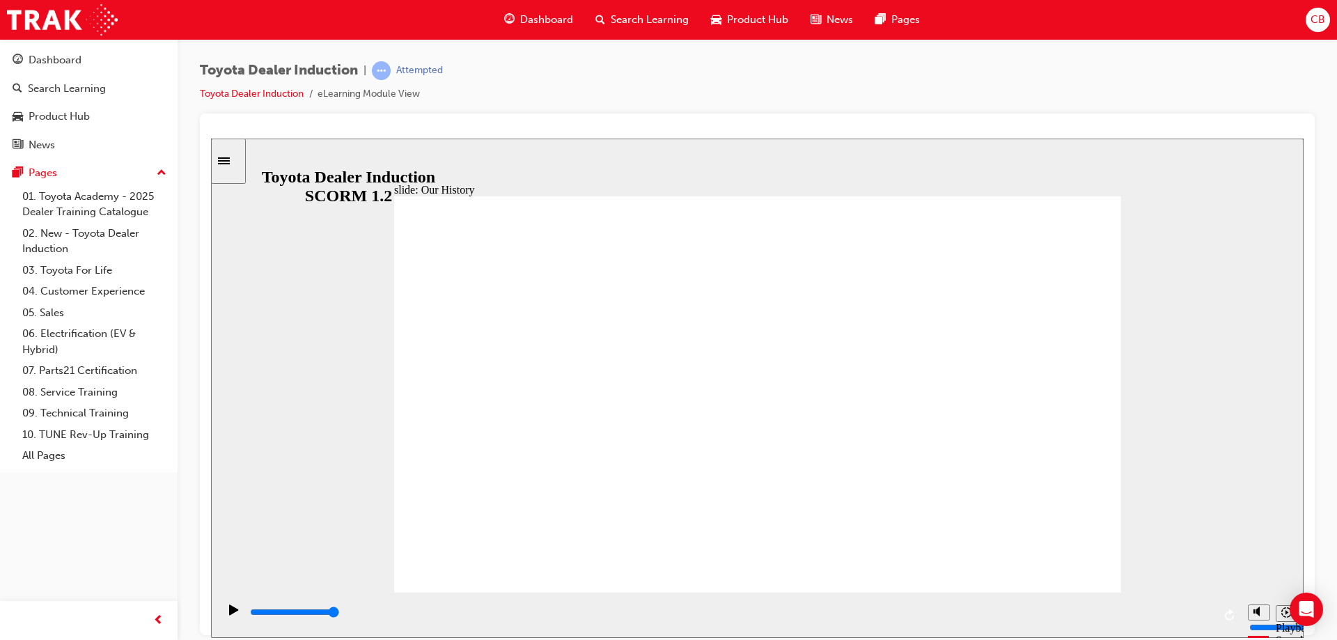
drag, startPoint x: 439, startPoint y: 457, endPoint x: 530, endPoint y: 446, distance: 91.8
drag, startPoint x: 570, startPoint y: 485, endPoint x: 554, endPoint y: 497, distance: 19.9
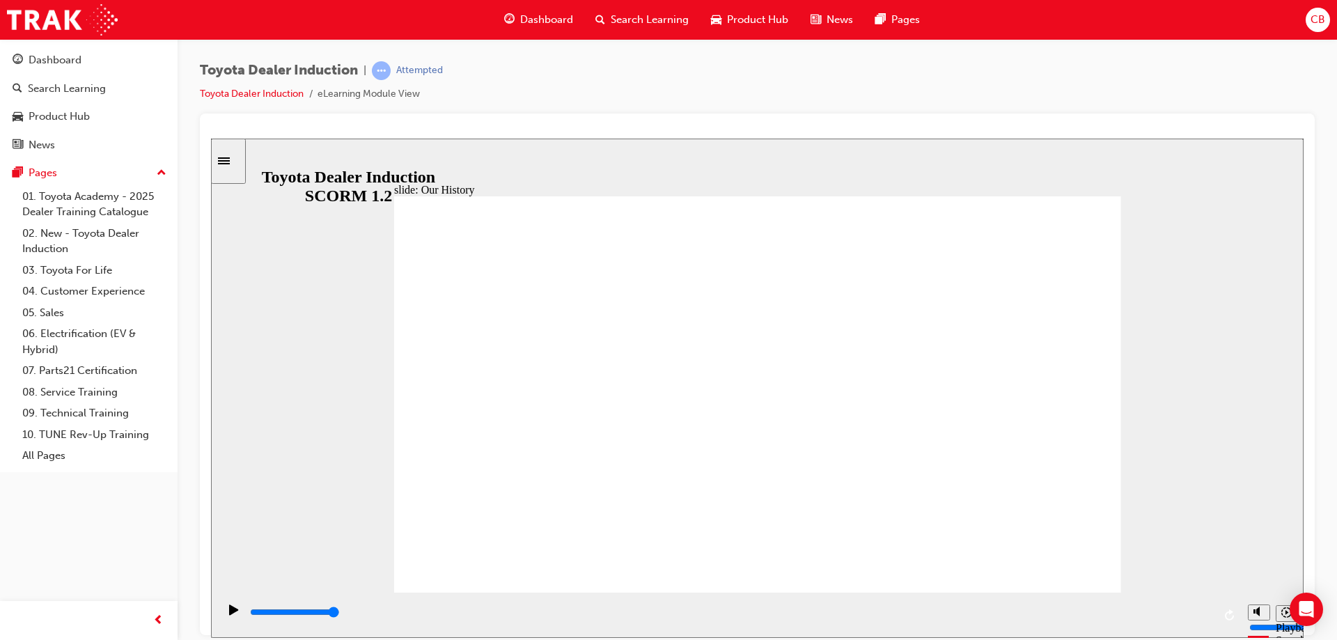
drag, startPoint x: 553, startPoint y: 506, endPoint x: 558, endPoint y: 512, distance: 7.9
drag, startPoint x: 554, startPoint y: 512, endPoint x: 552, endPoint y: 496, distance: 16.2
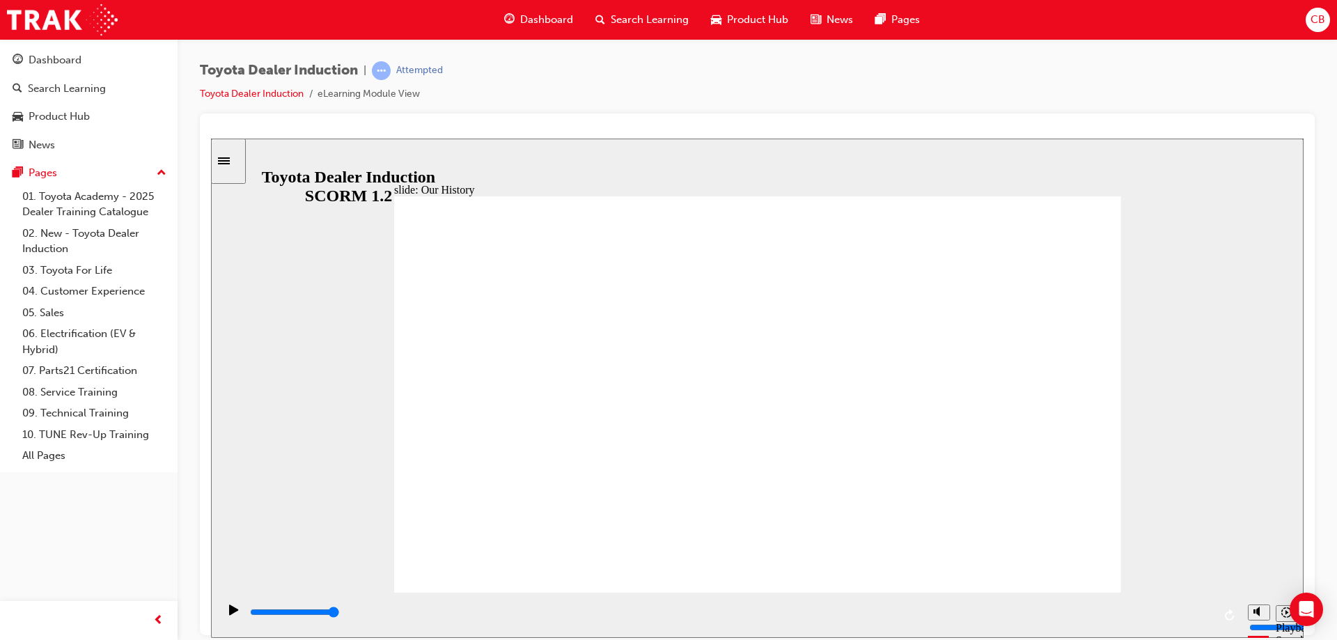
drag, startPoint x: 579, startPoint y: 512, endPoint x: 628, endPoint y: 521, distance: 50.3
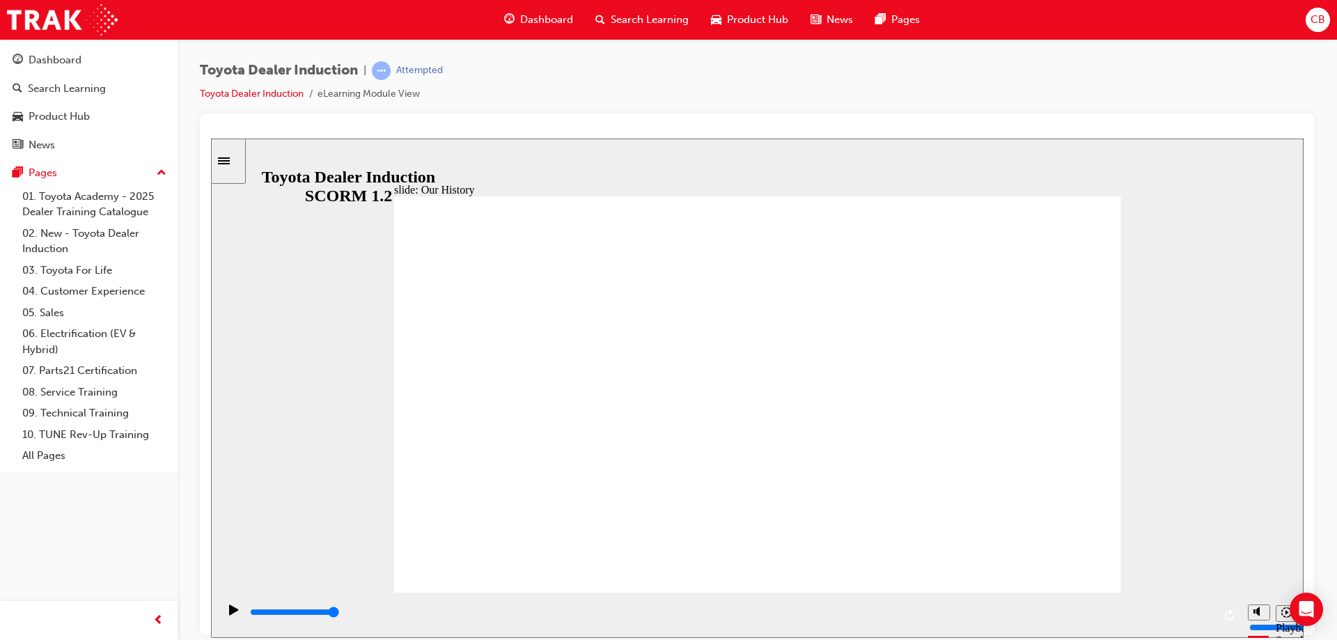
drag, startPoint x: 956, startPoint y: 511, endPoint x: 964, endPoint y: 496, distance: 16.8
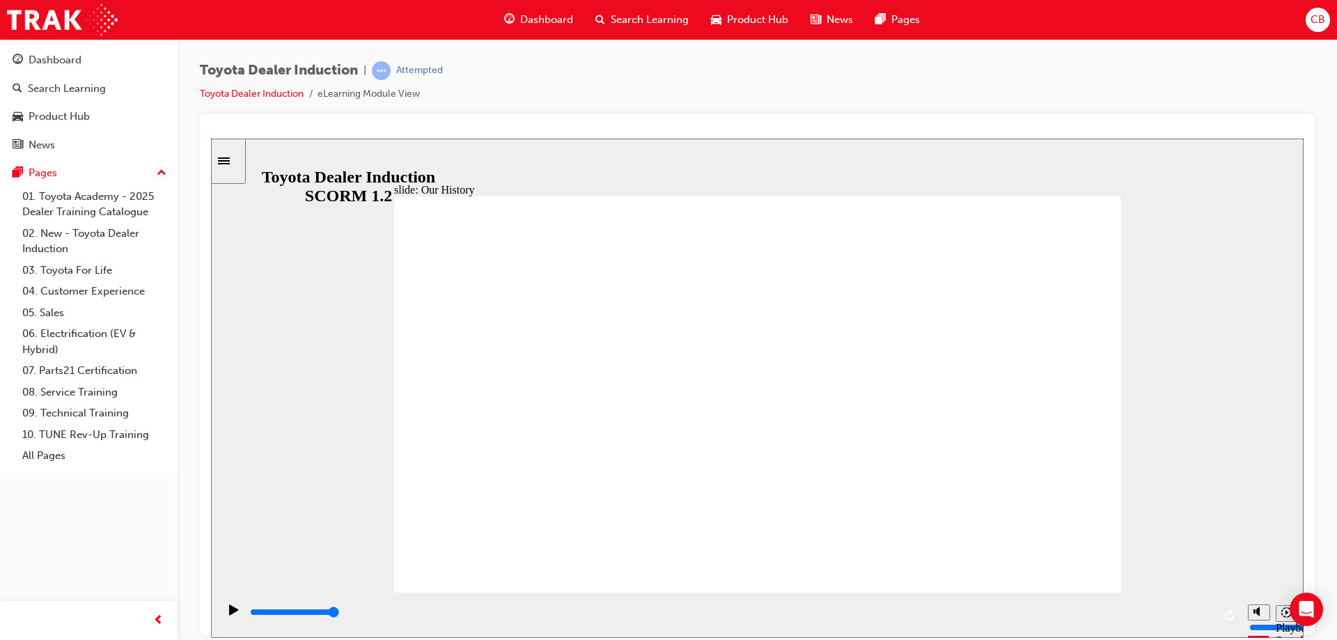
type input "3"
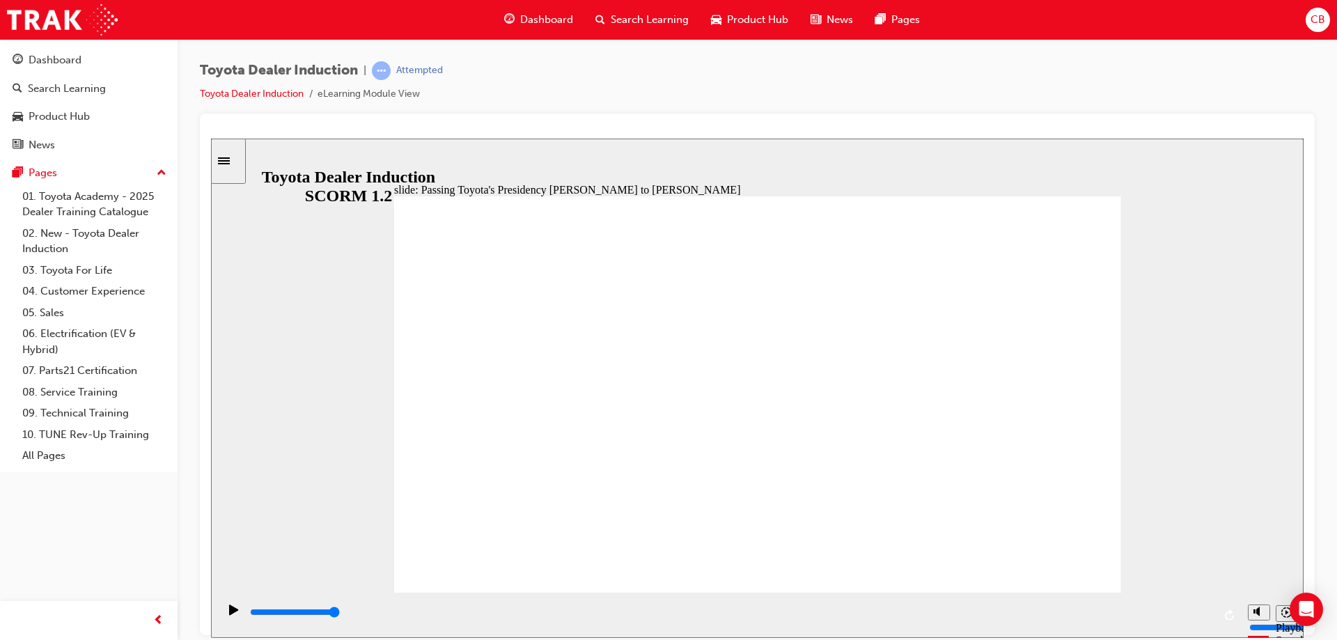
type input "5000"
radio input "true"
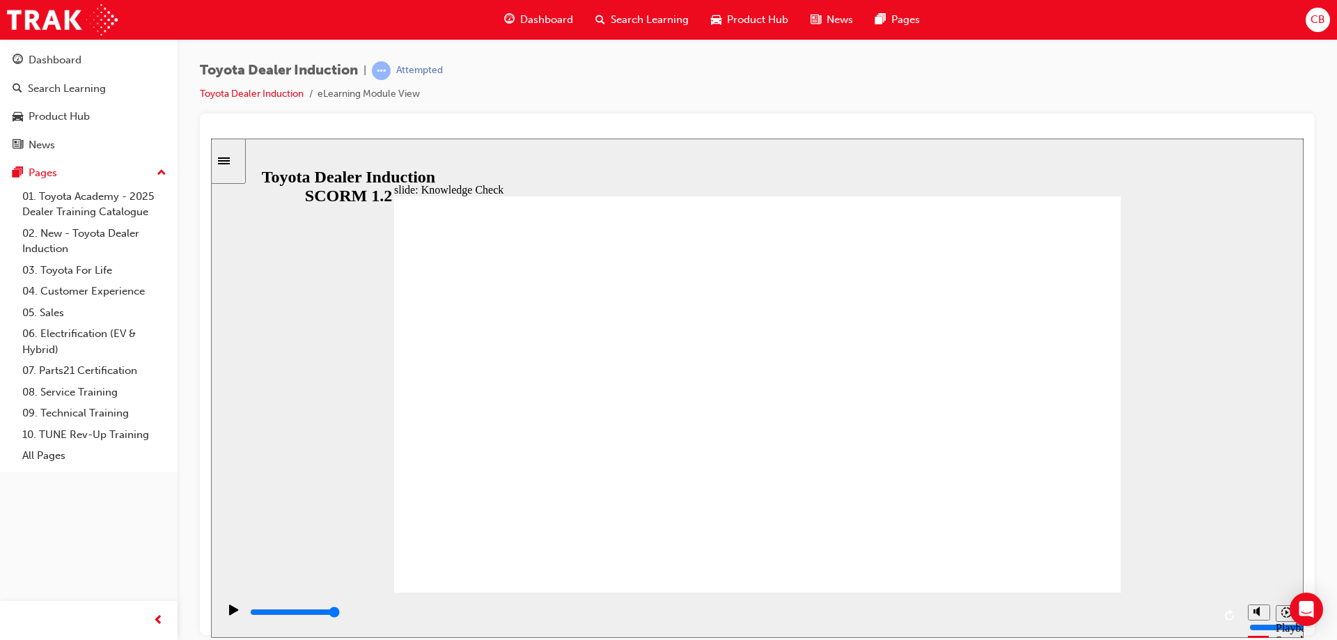
type input "5000"
radio input "true"
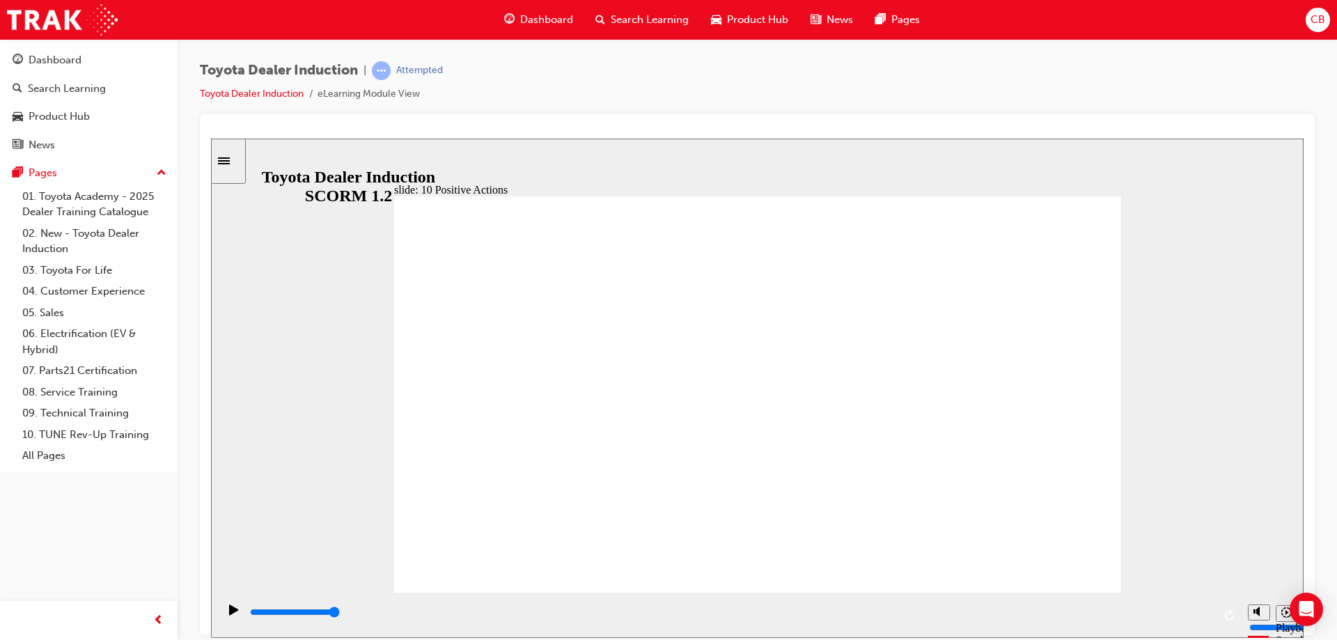
drag, startPoint x: 1109, startPoint y: 195, endPoint x: 1076, endPoint y: 219, distance: 41.0
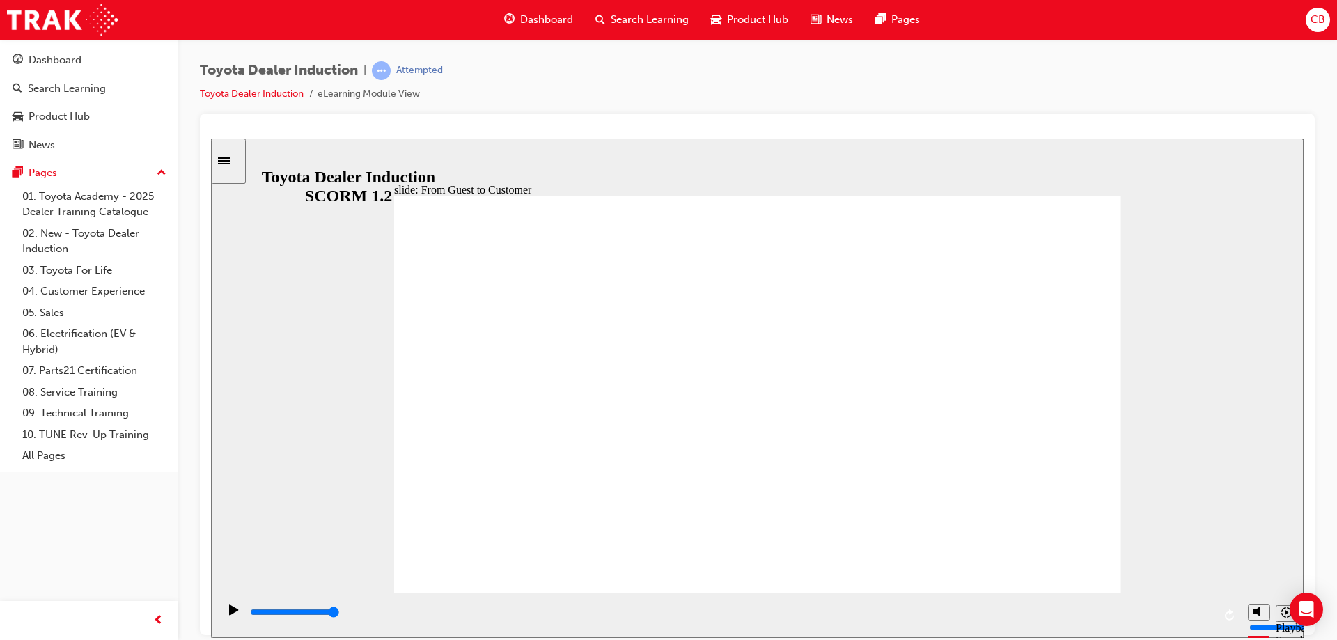
drag, startPoint x: 733, startPoint y: 520, endPoint x: 679, endPoint y: 543, distance: 59.3
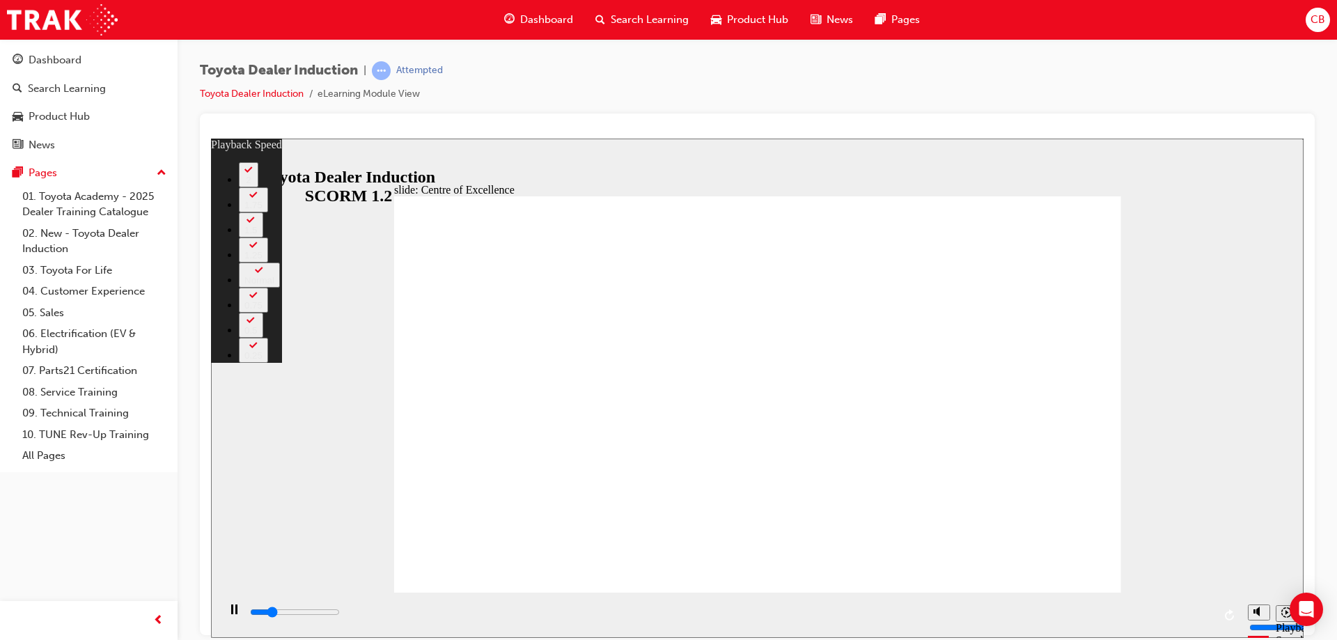
type input "3300"
type input "0"
type input "3500"
type input "1"
type input "3800"
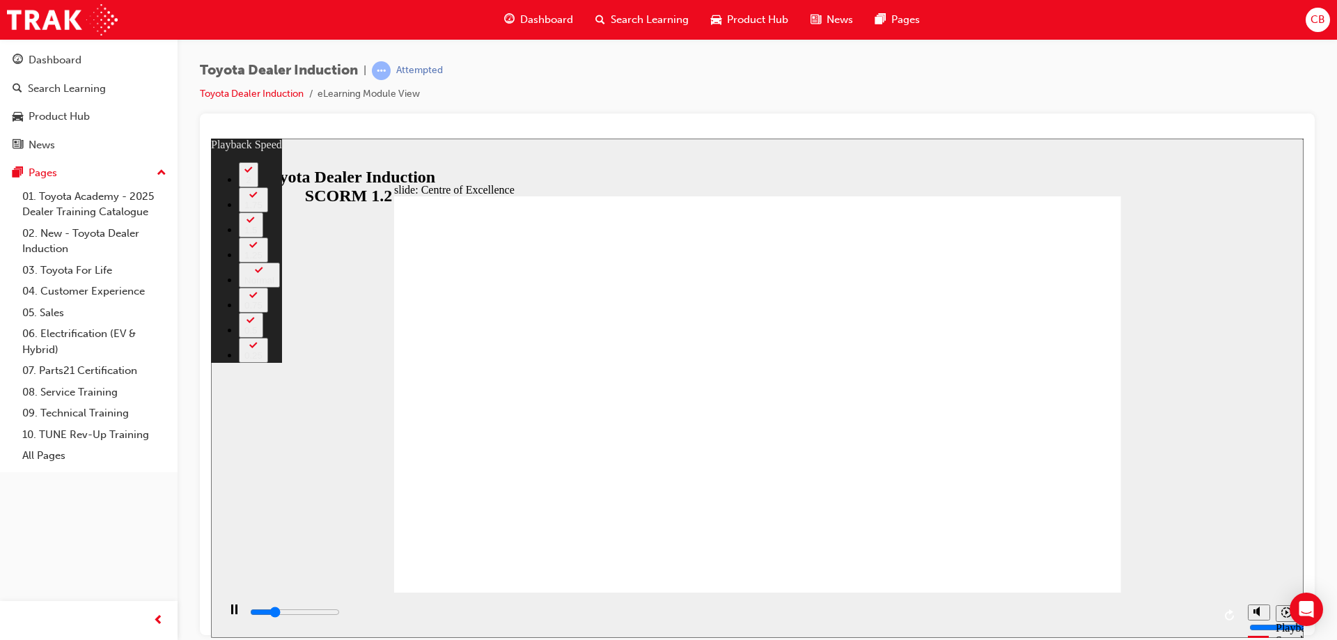
type input "1"
type input "4000"
type input "1"
type input "4300"
type input "1"
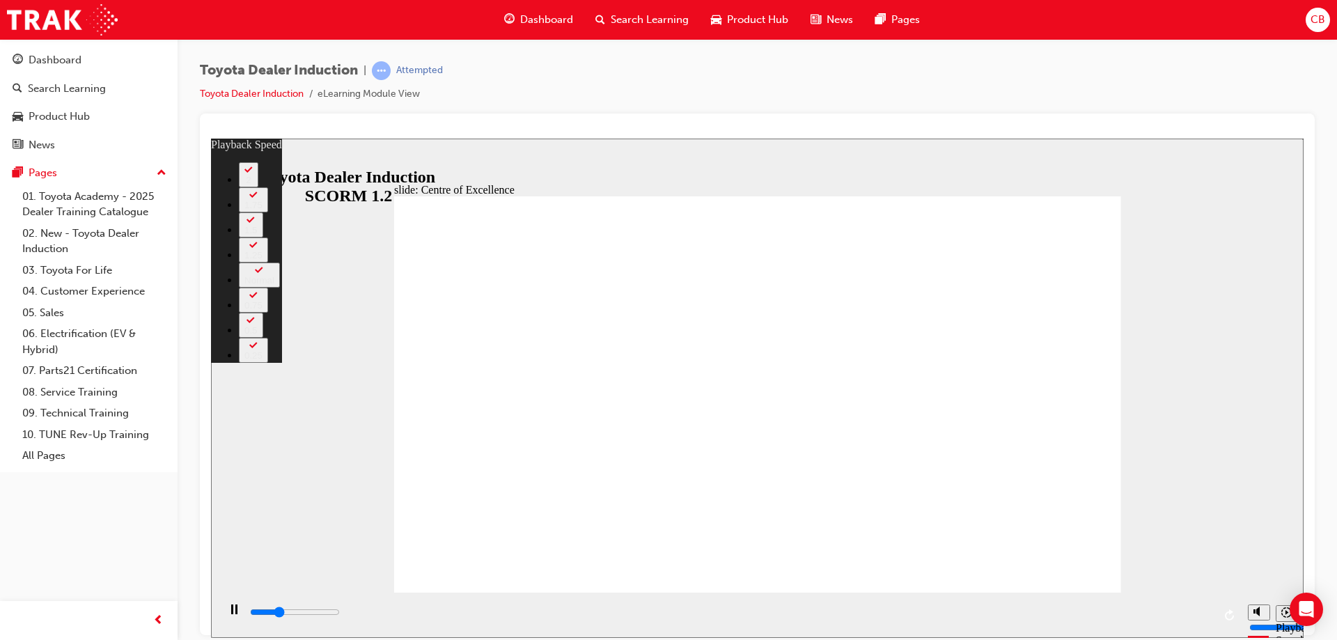
type input "4600"
type input "2"
type input "4900"
type input "2"
type input "5100"
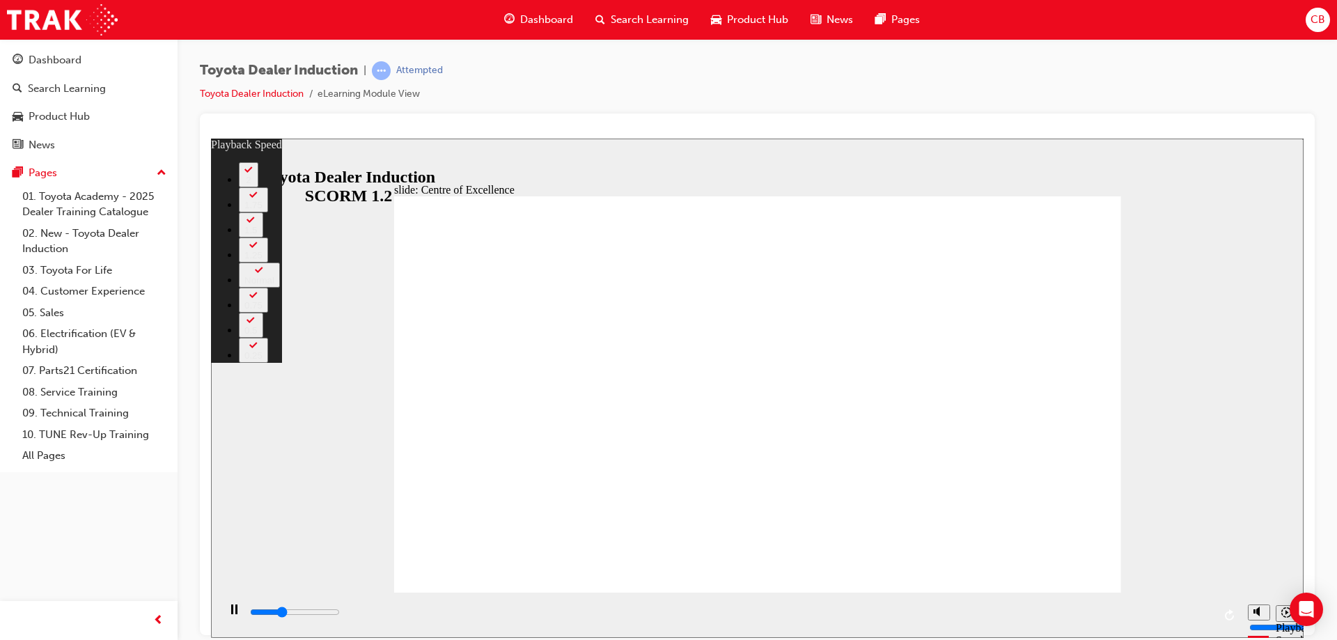
type input "2"
type input "5400"
type input "2"
type input "5700"
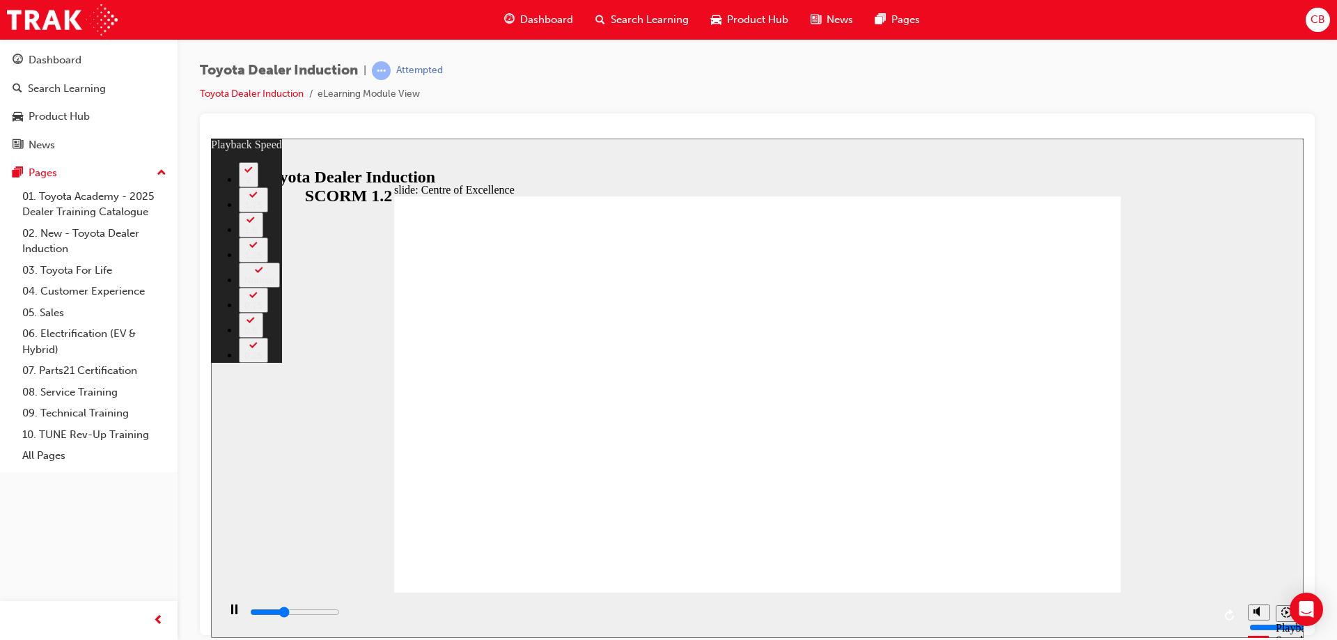
type input "2"
type input "5700"
type input "2"
type input "5700"
type input "3"
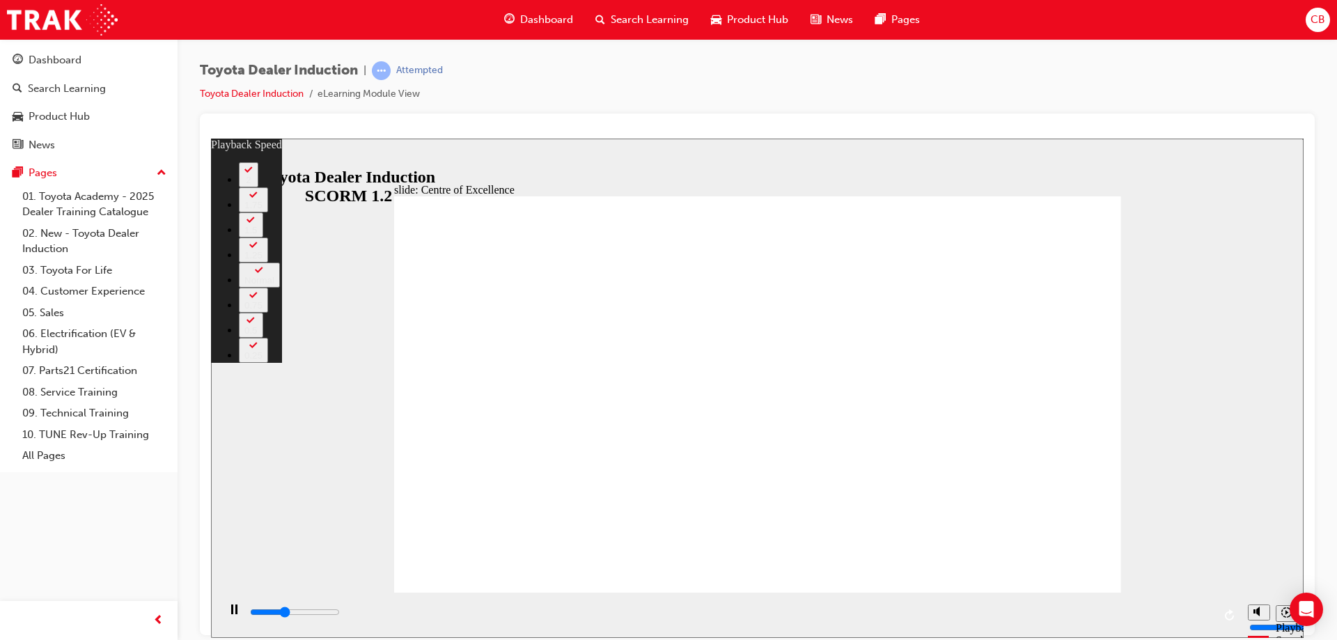
type input "5700"
type input "3"
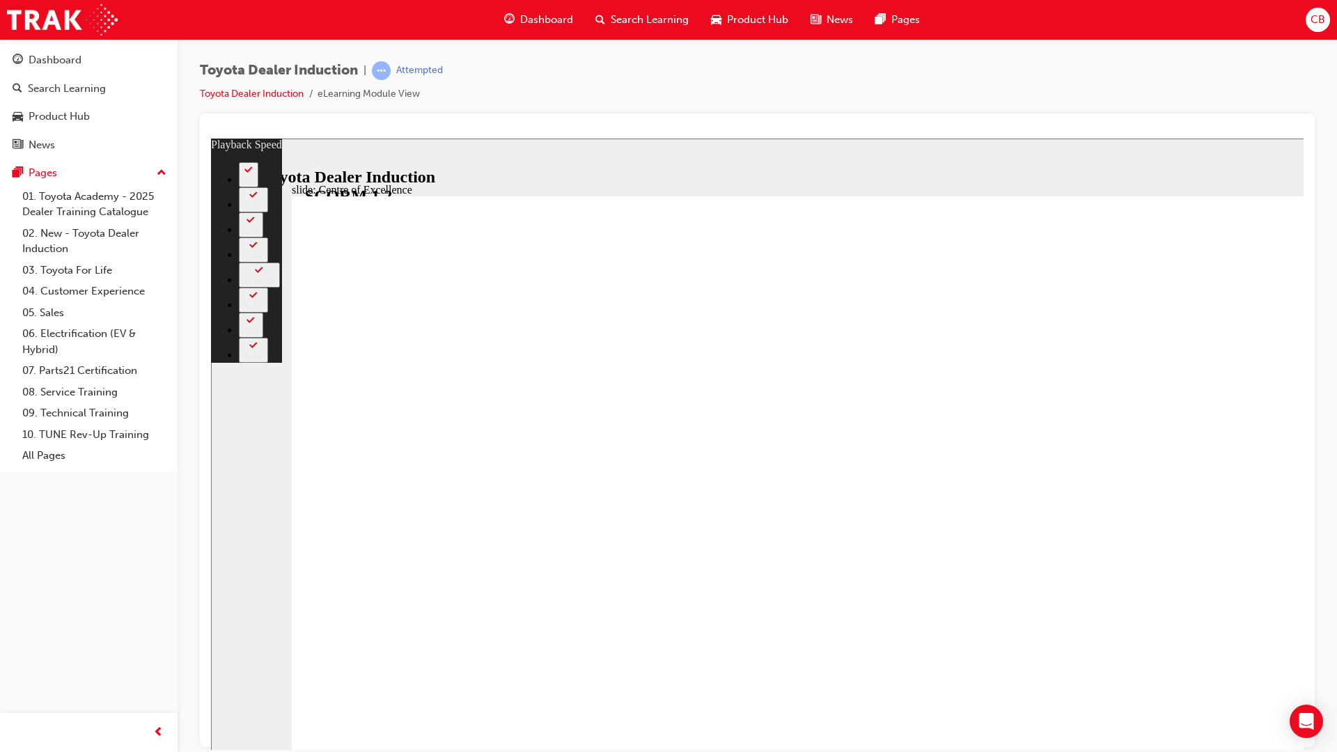
type input "6000"
type input "3"
type input "6200"
type input "3"
type input "6500"
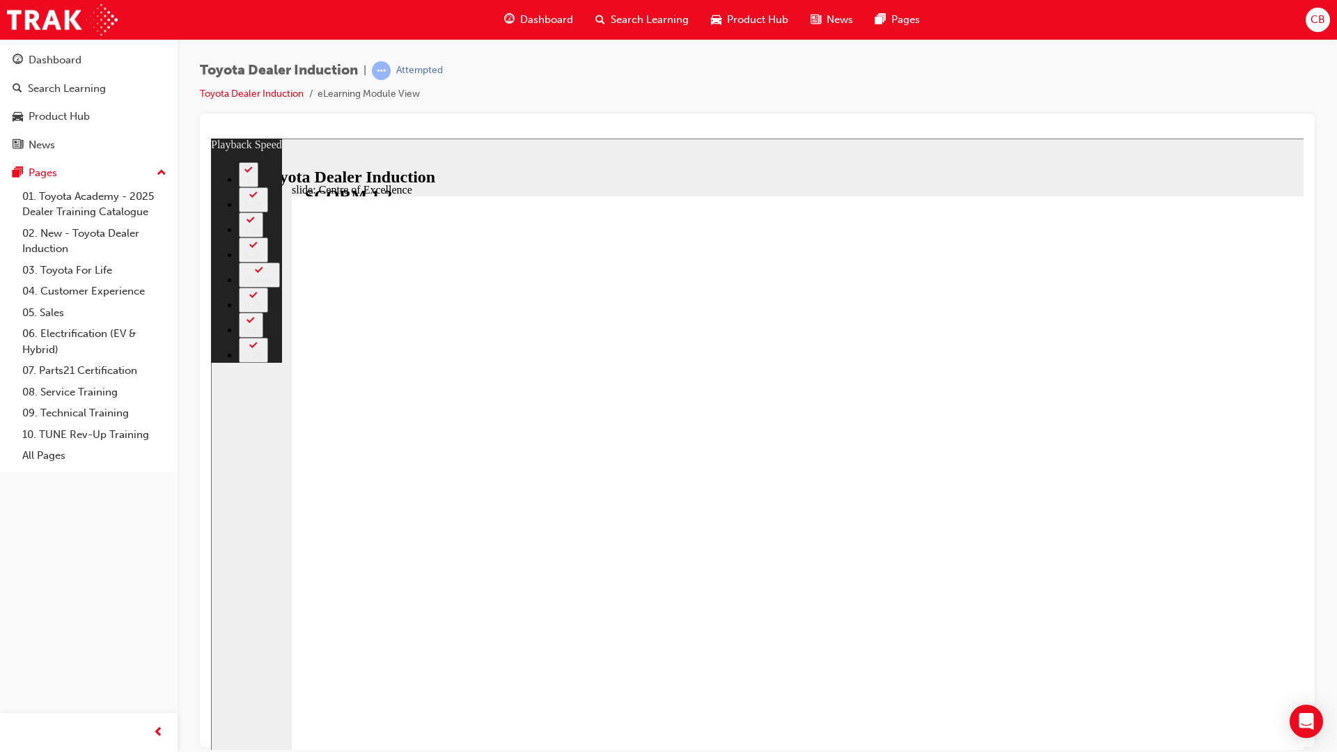
type input "4"
type input "6700"
type input "4"
type input "7000"
type input "4"
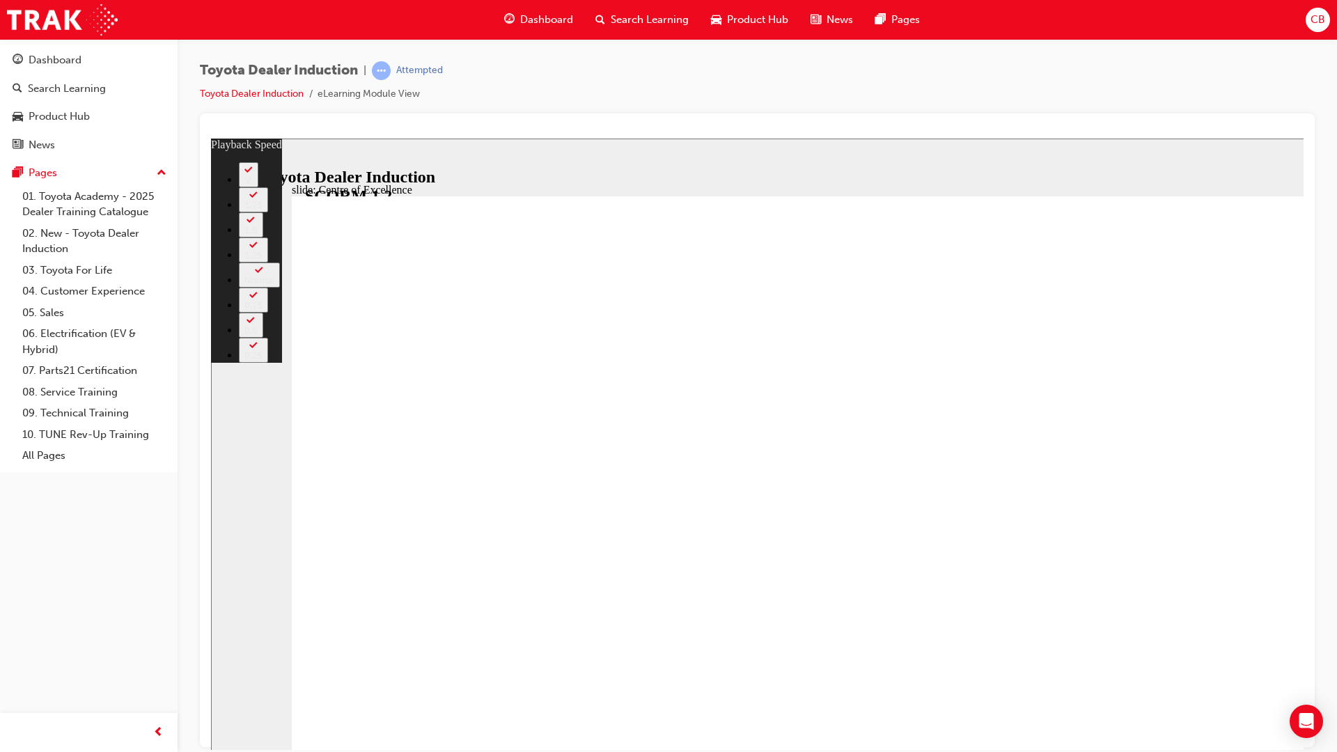
type input "7300"
type input "4"
type input "7600"
type input "5"
type input "7800"
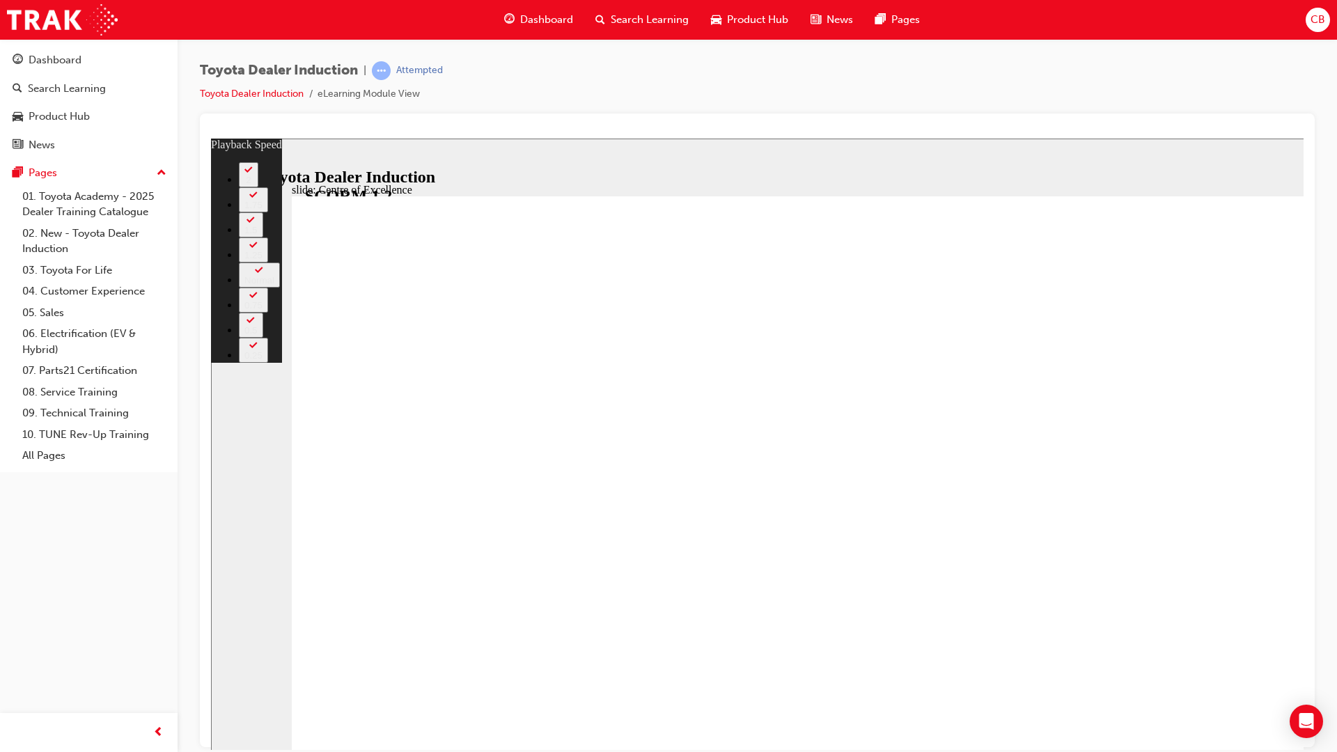
type input "5"
type input "8100"
type input "5"
type input "8300"
type input "5"
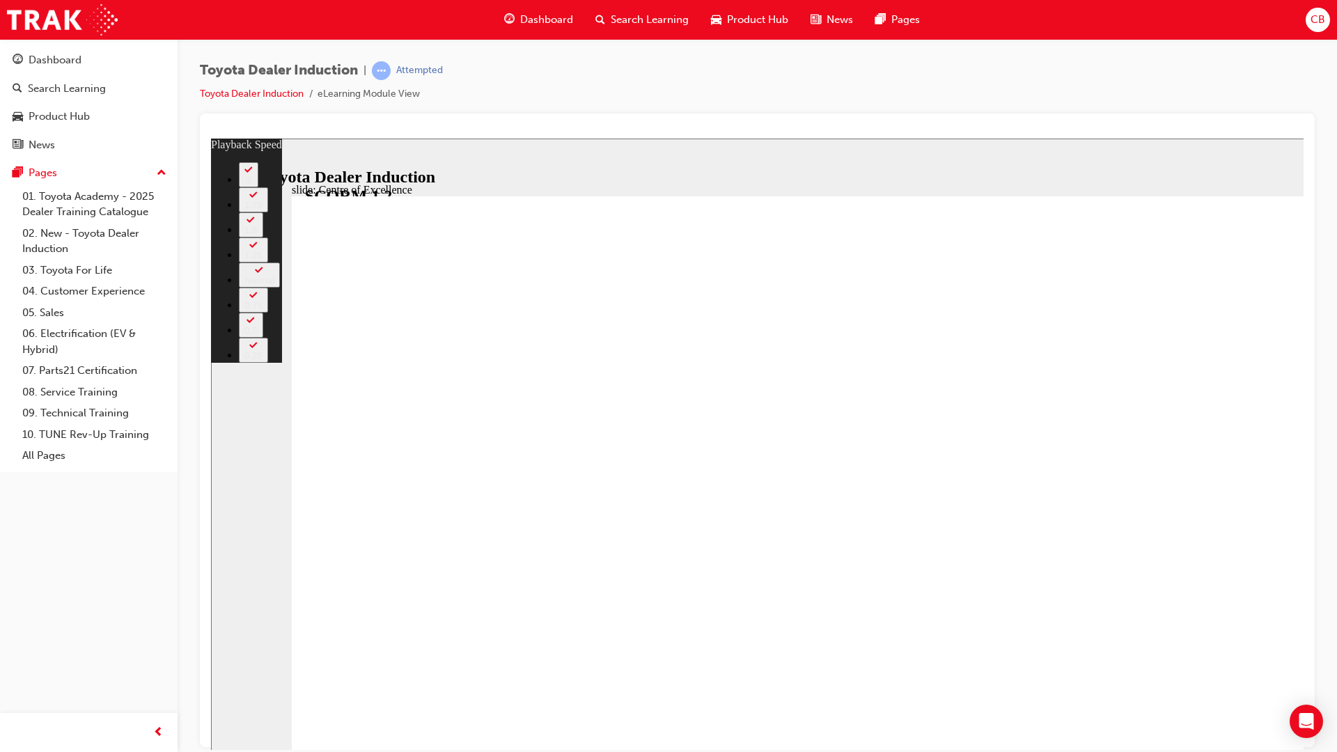
type input "8600"
type input "6"
type input "8900"
type input "6"
type input "9000"
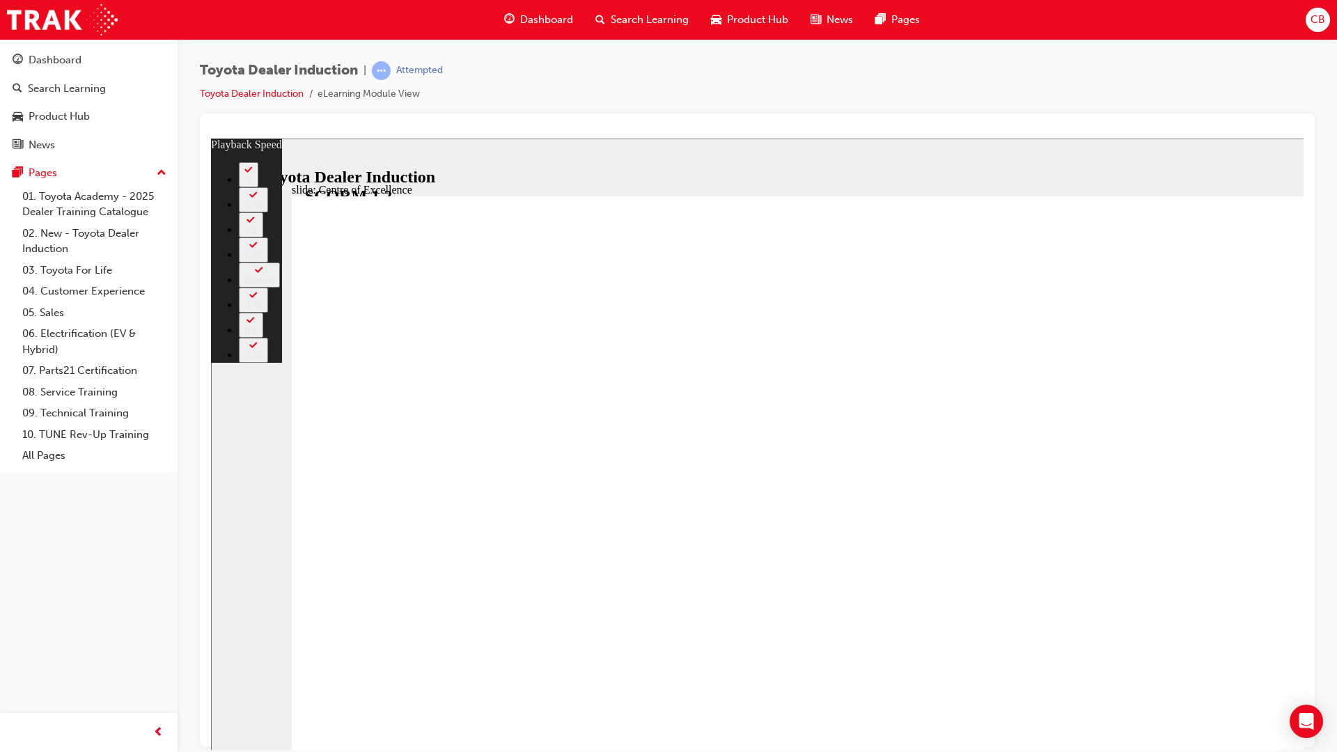
type input "6"
type input "9100"
type input "6"
type input "9400"
type input "6"
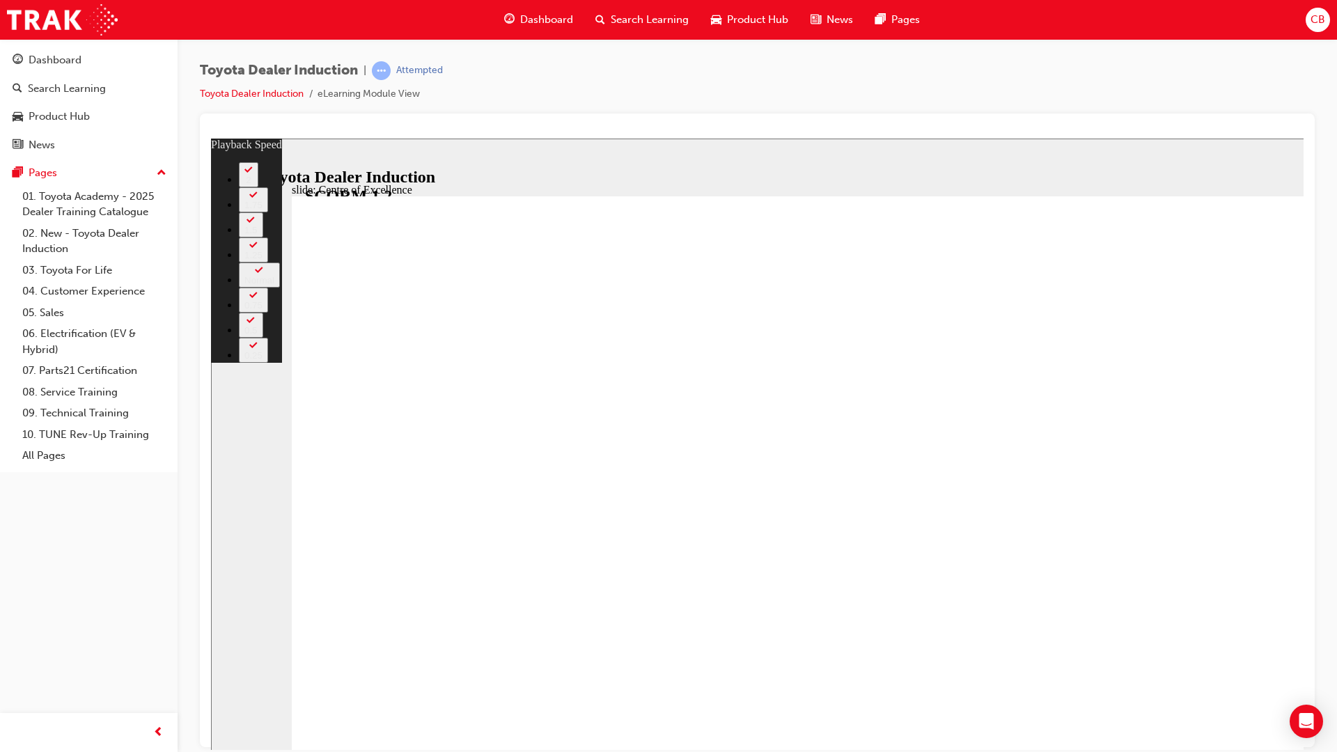
type input "9700"
type input "7"
type input "9900"
type input "7"
type input "10200"
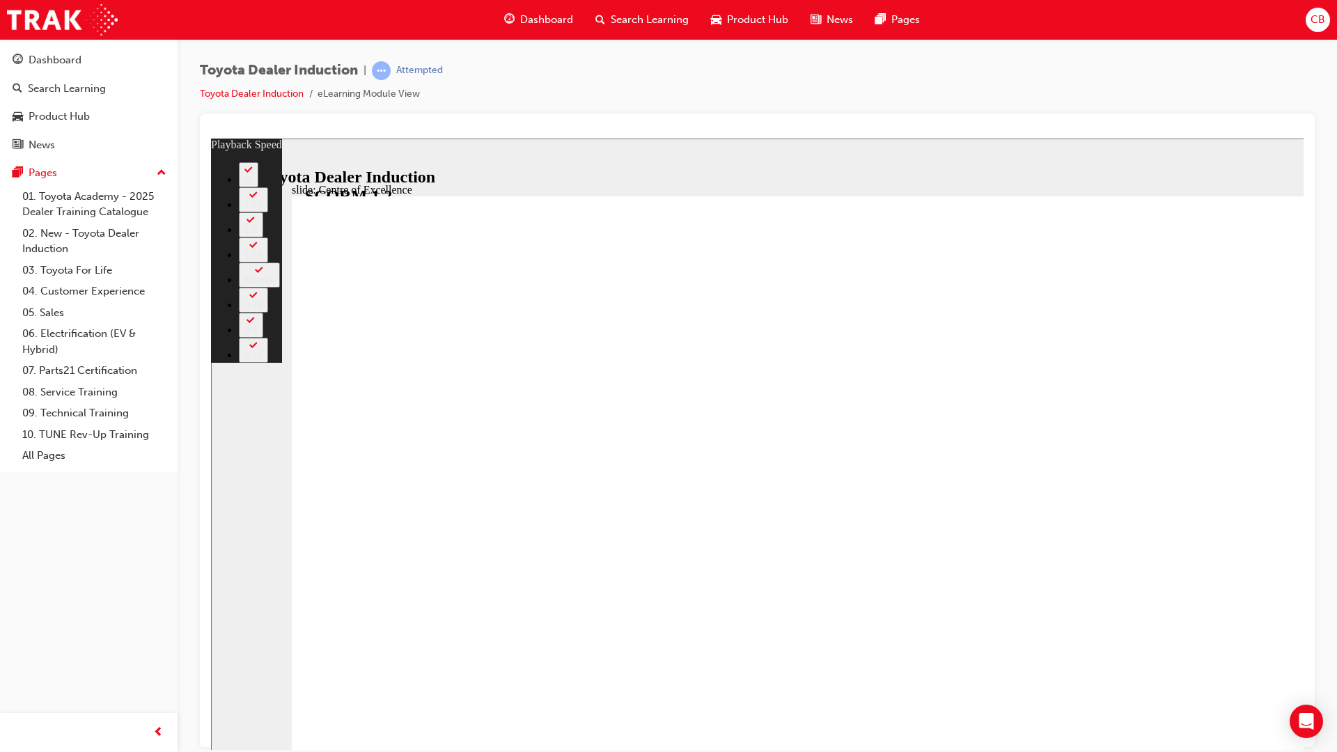
type input "7"
type input "10500"
type input "7"
type input "10700"
type input "8"
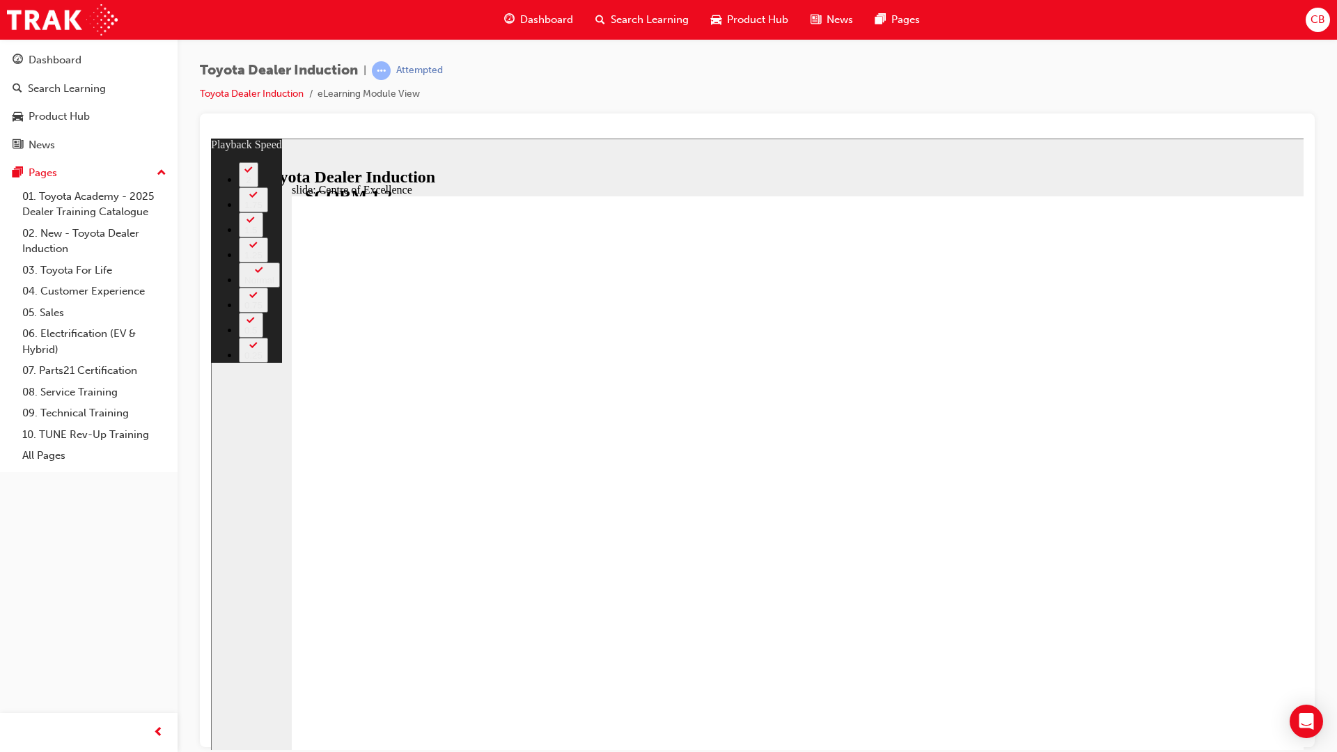
type input "11000"
type input "8"
type input "11300"
type input "8"
type input "11500"
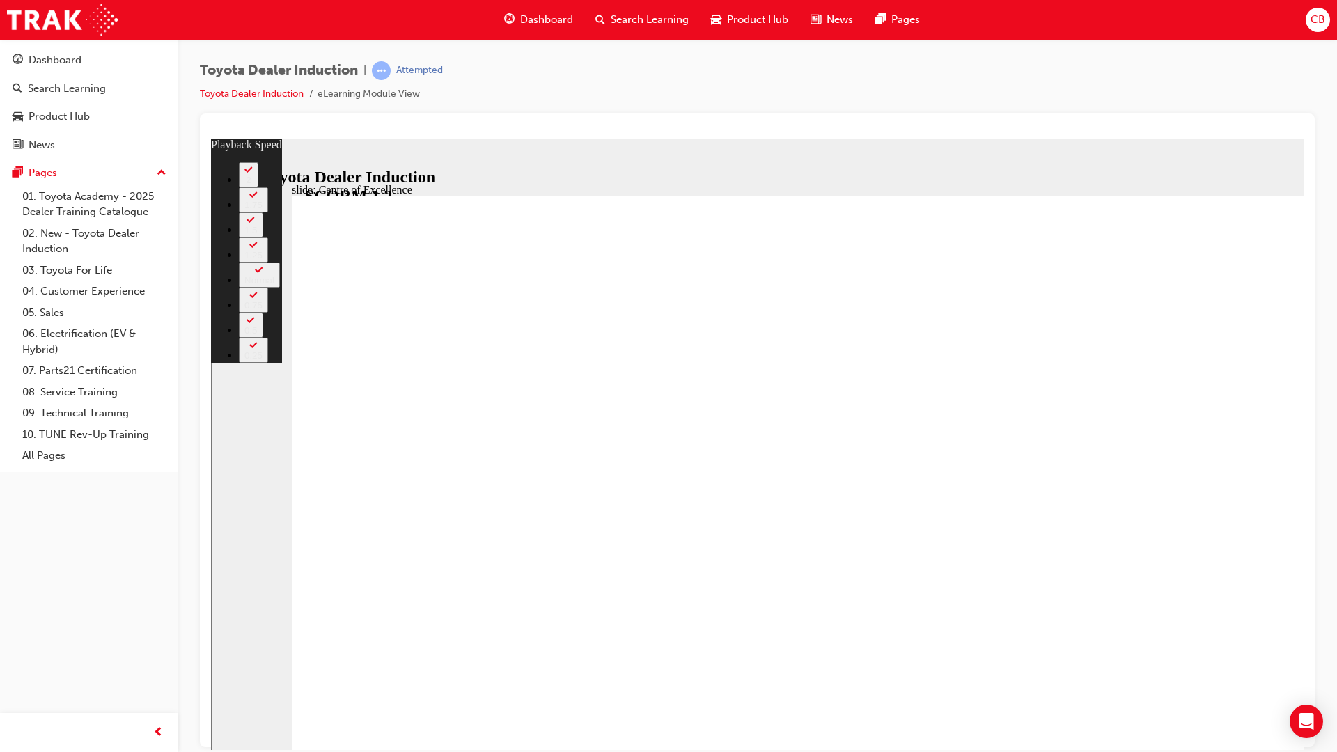
type input "9"
type input "11800"
type input "9"
type input "12100"
type input "9"
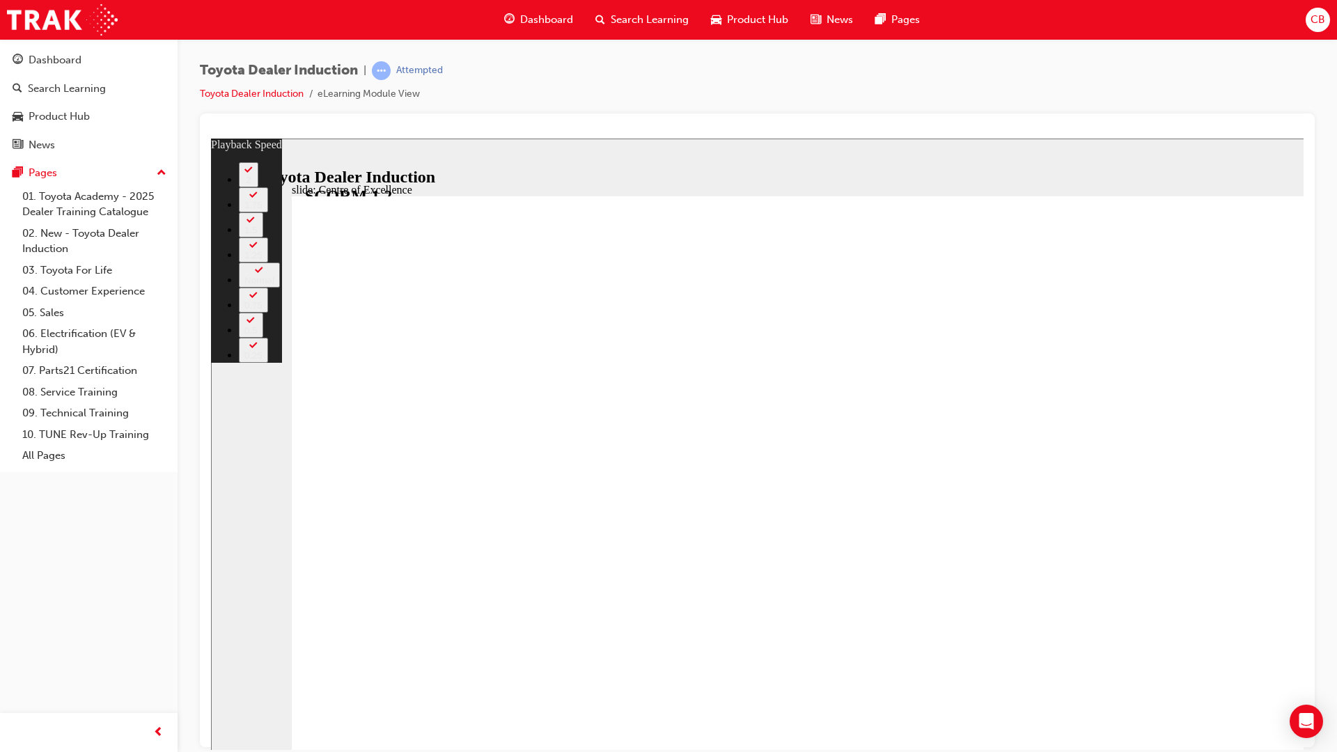
type input "12300"
type input "9"
type input "12600"
type input "10"
type input "12900"
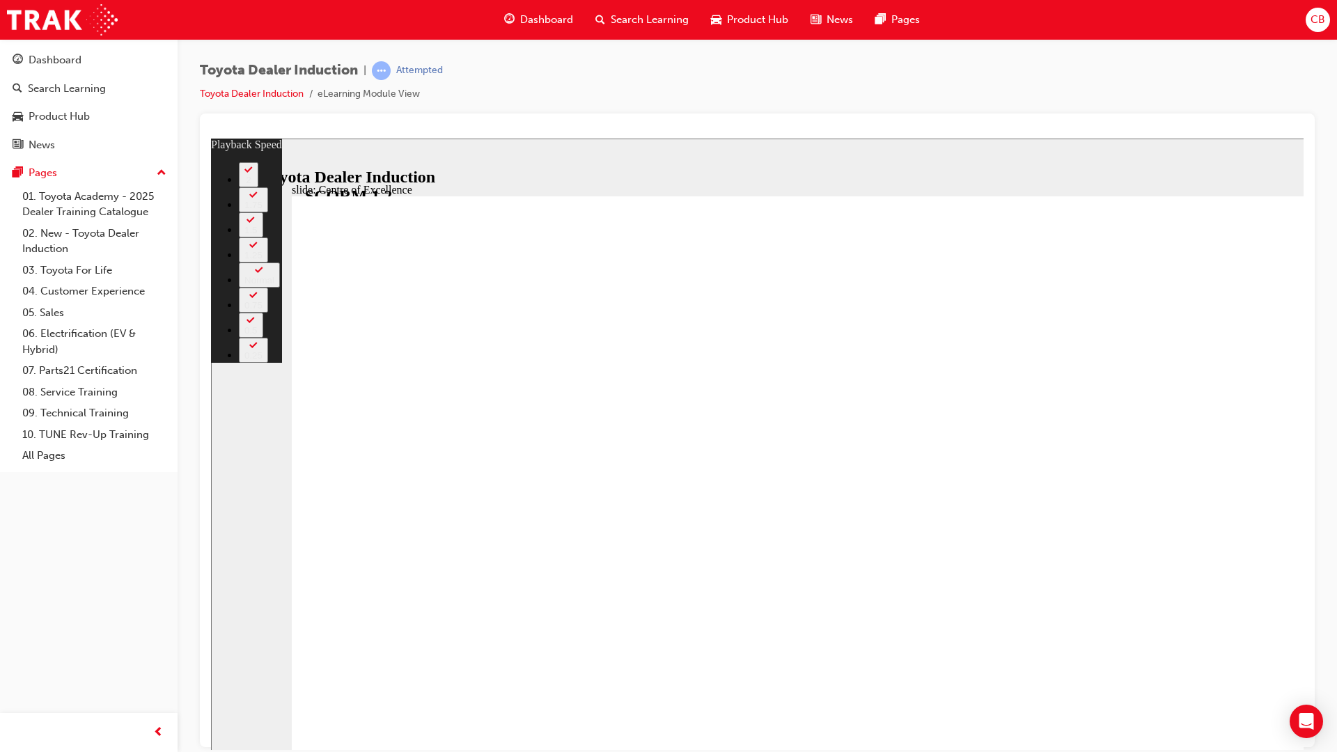
type input "10"
type input "13100"
type input "10"
type input "13400"
type input "10"
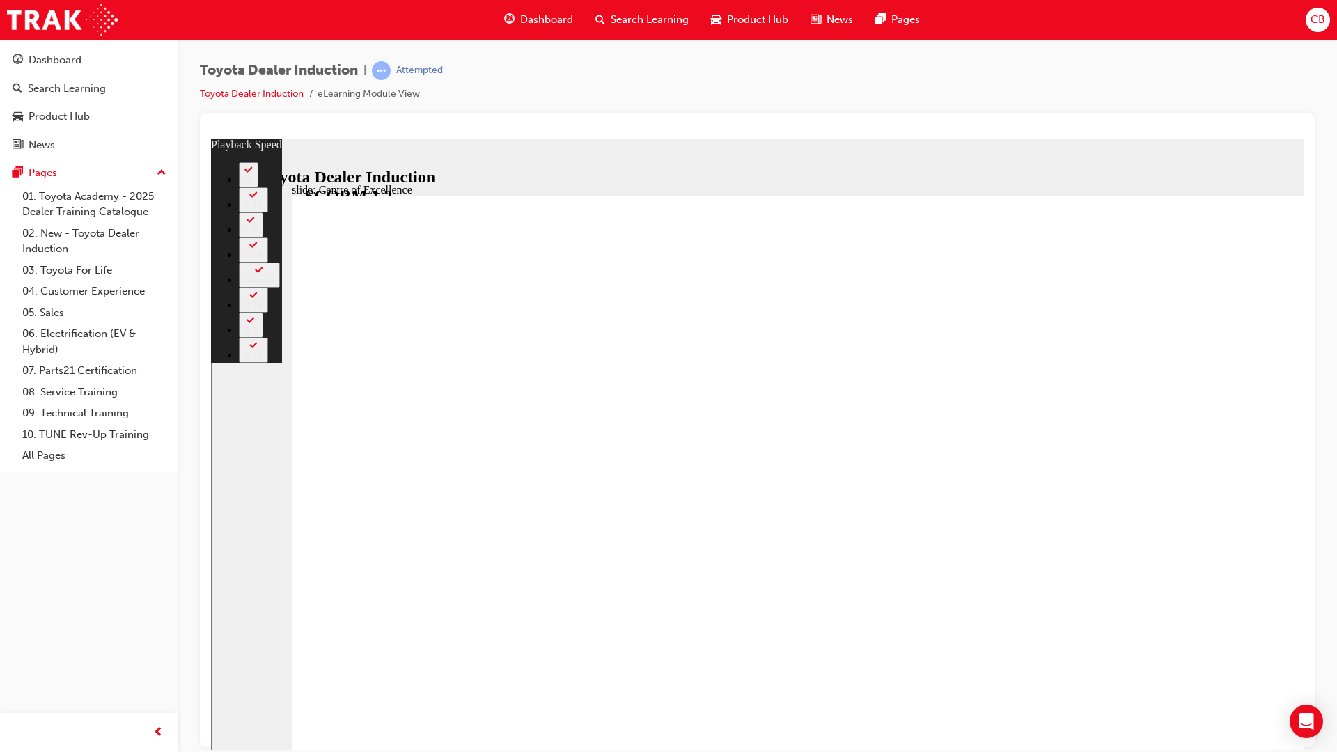
type input "13700"
type input "11"
type input "13900"
type input "11"
type input "14200"
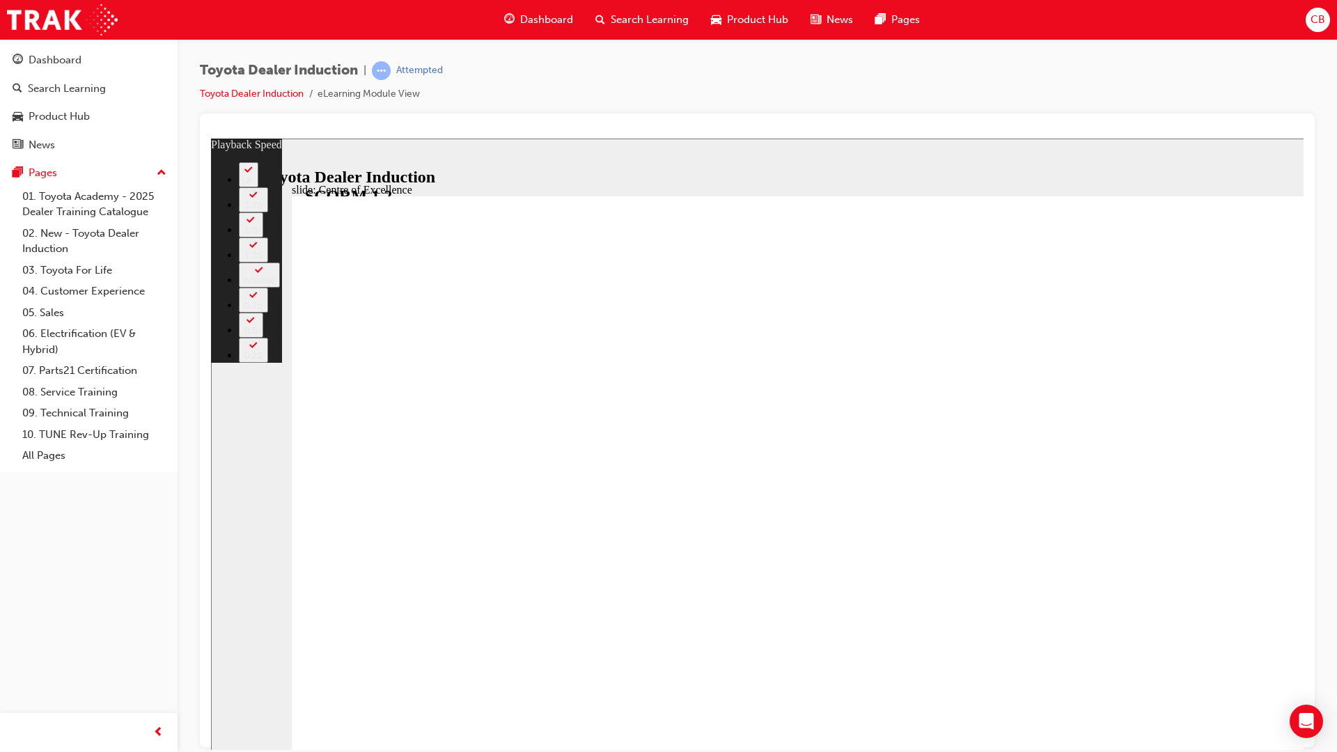
type input "11"
type input "14500"
type input "11"
type input "14700"
type input "12"
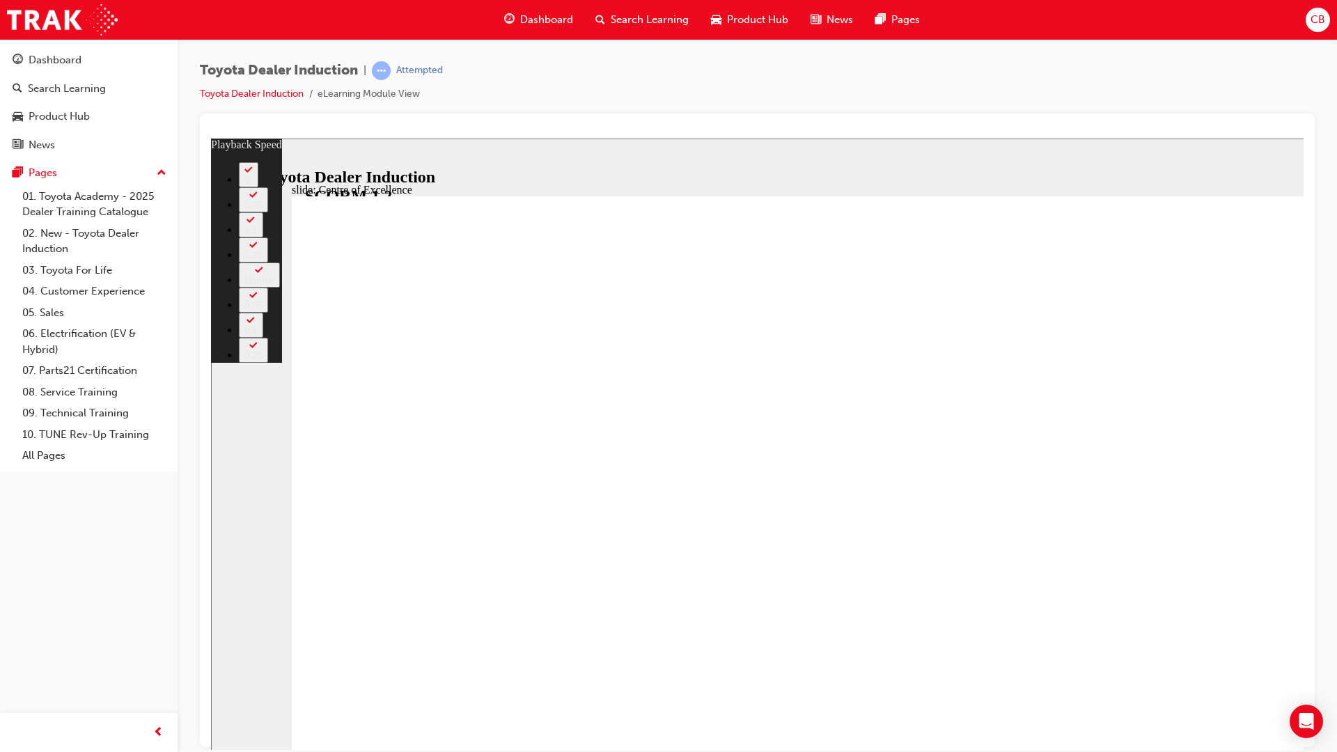
type input "15000"
type input "12"
type input "15300"
type input "12"
type input "15300"
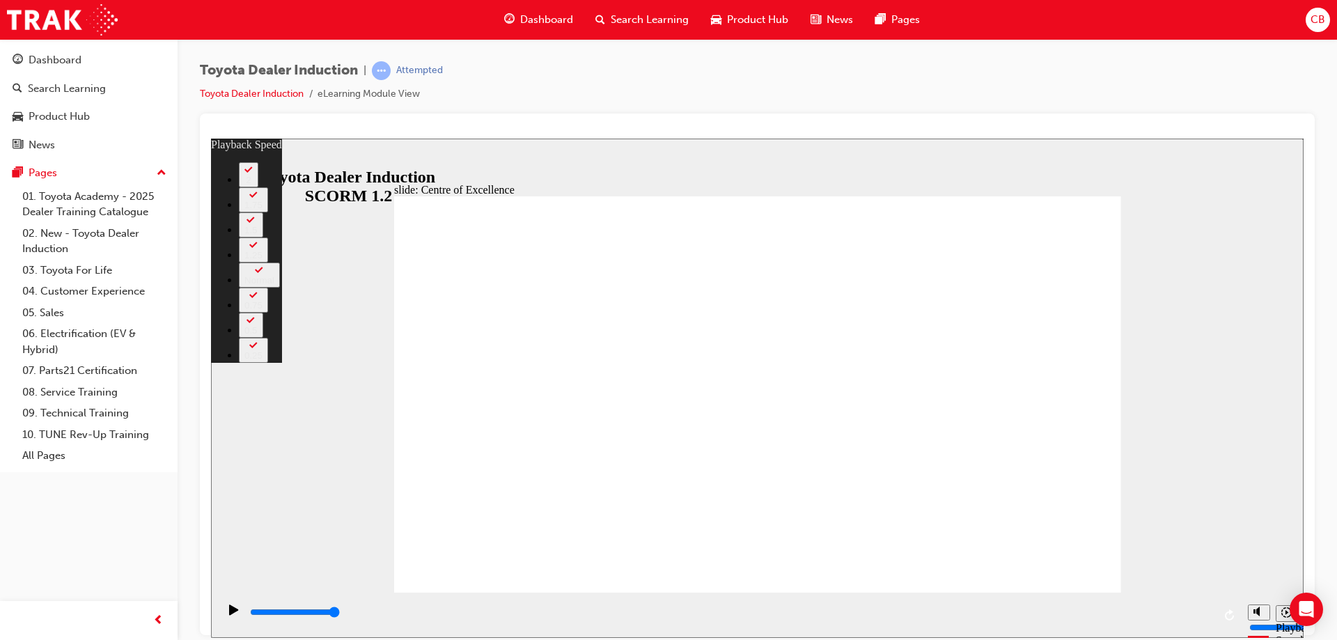
type input "248"
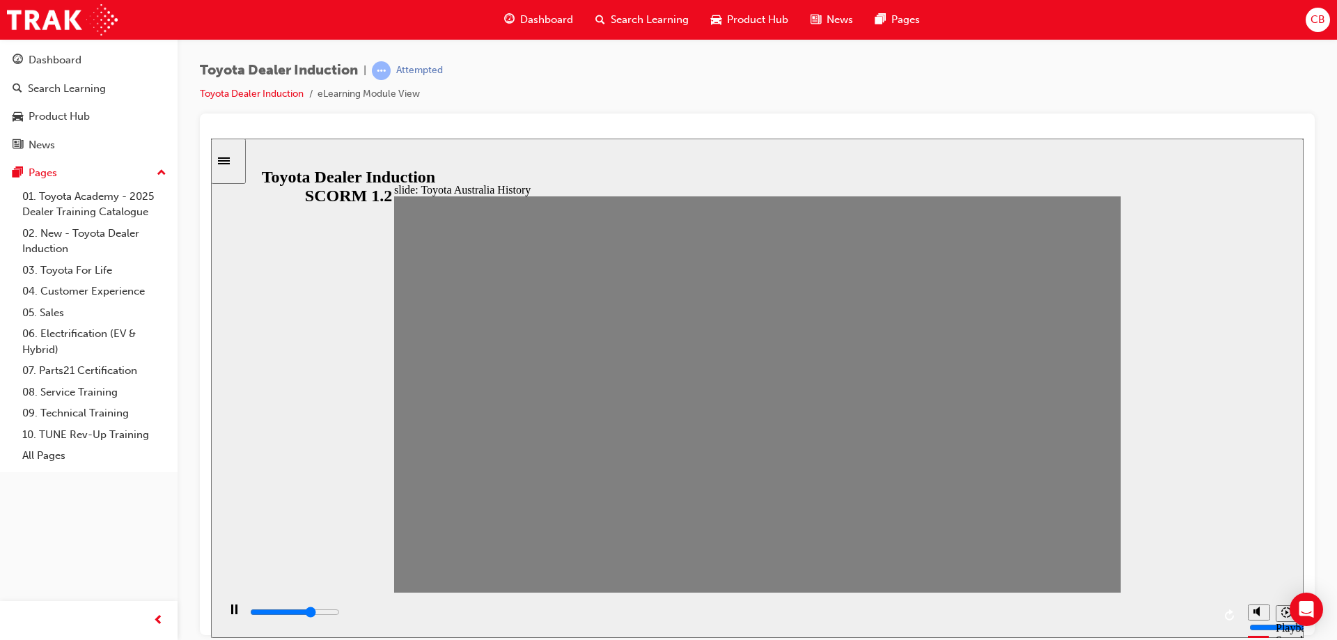
type input "800"
type input "8"
type input "2600"
type input "9"
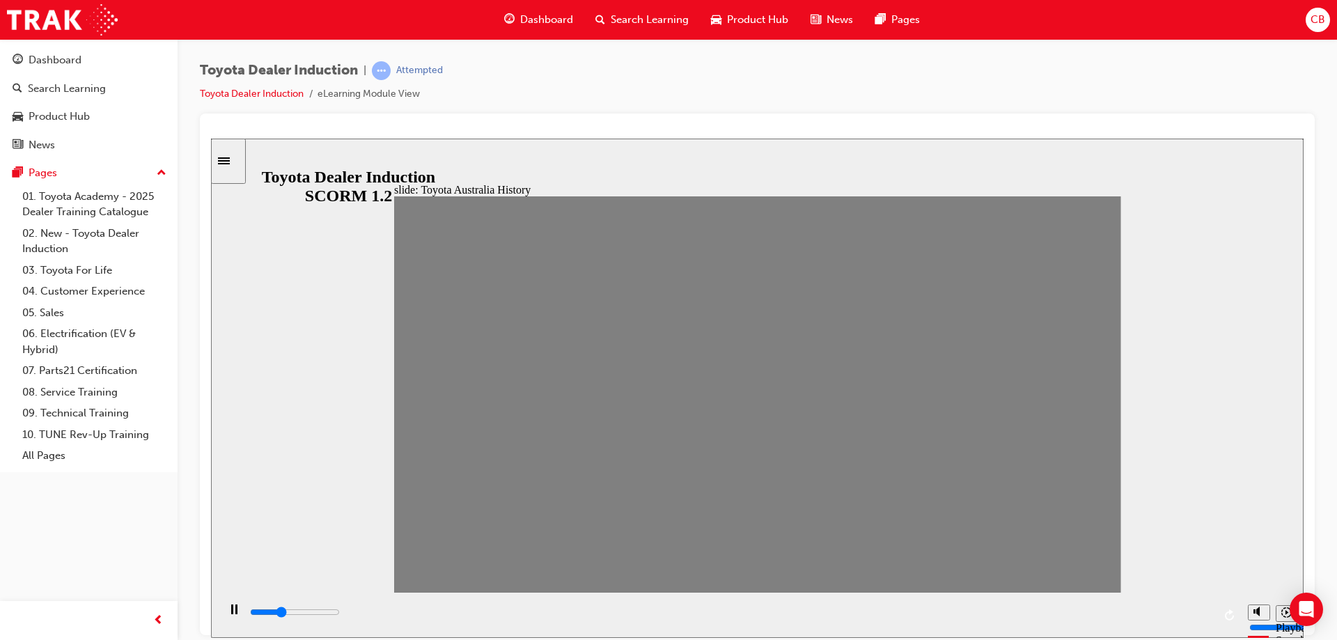
type input "4500"
type input "16"
type input "500"
type input "15"
type input "0"
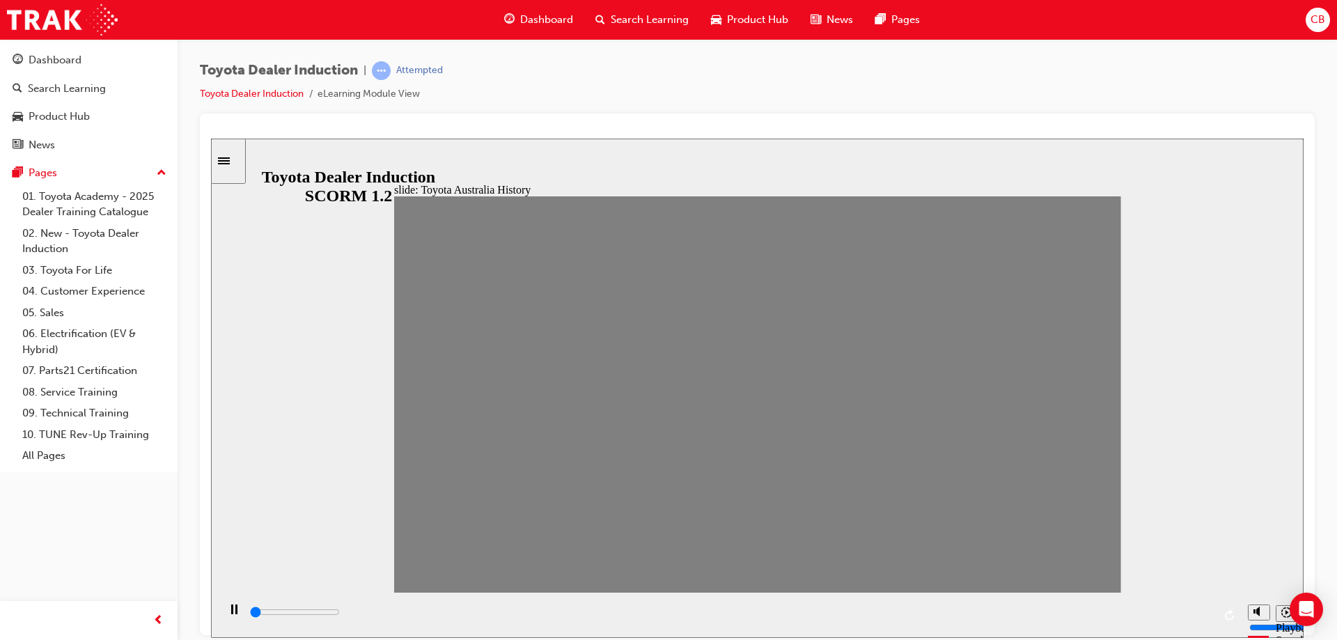
type input "14"
type input "0"
type input "13"
type input "0"
type input "12"
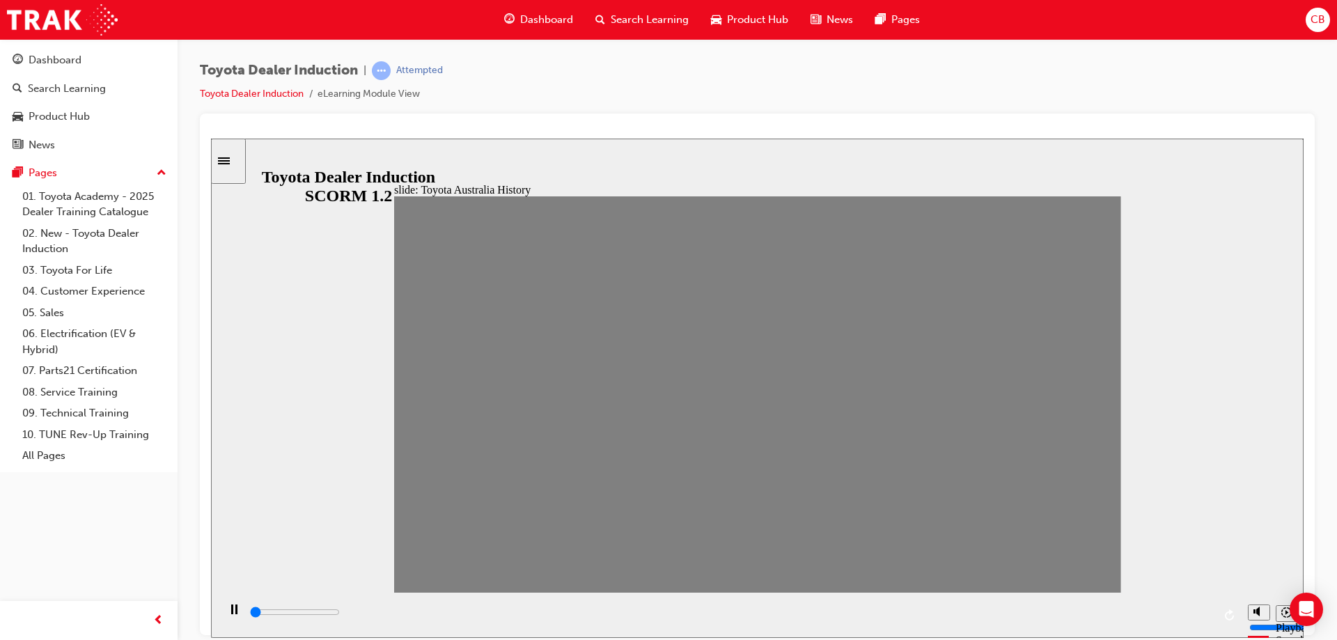
type input "0"
type input "11"
type input "0"
type input "10"
type input "7000"
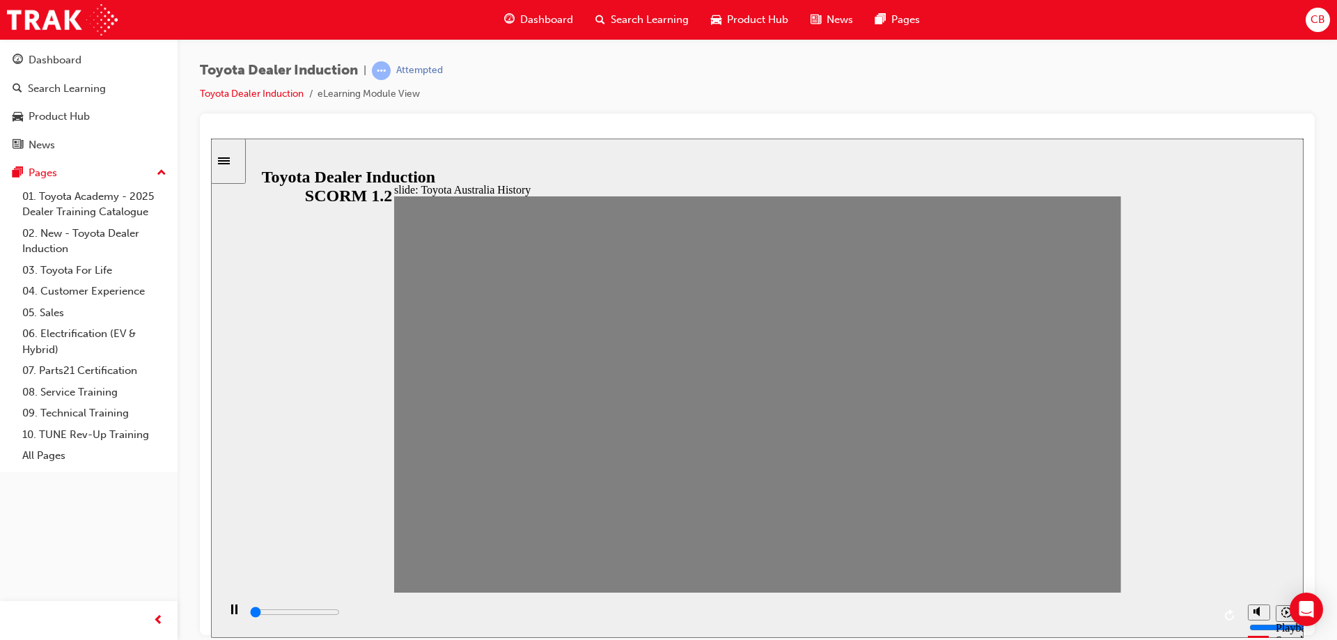
type input "9"
type input "0"
type input "8"
type input "0"
type input "6"
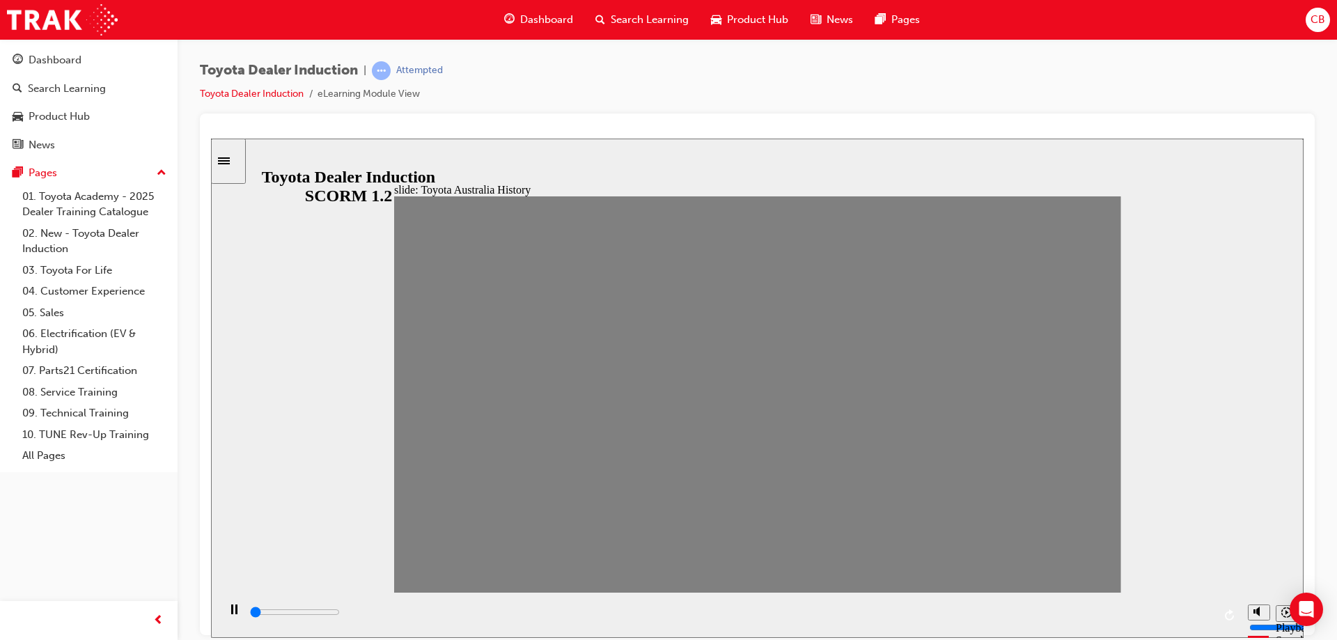
type input "100"
type input "3"
type input "0"
type input "2"
type input "0"
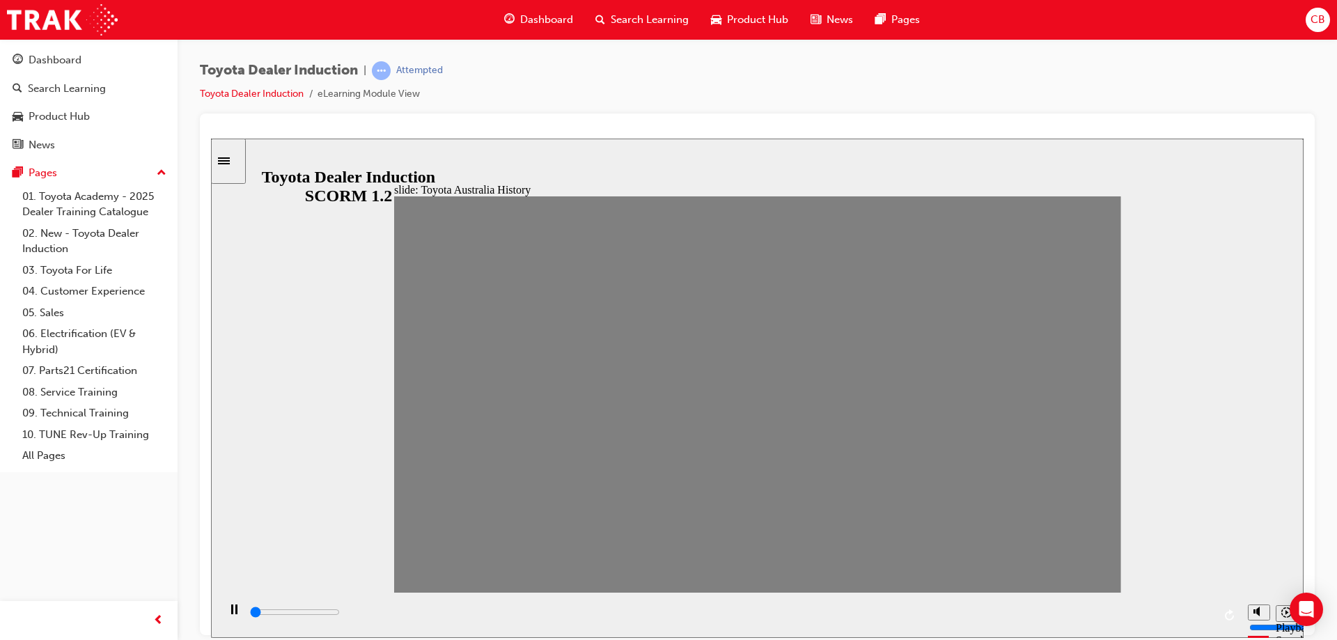
type input "0"
type input "7000"
type input "1"
type input "500"
type input "2"
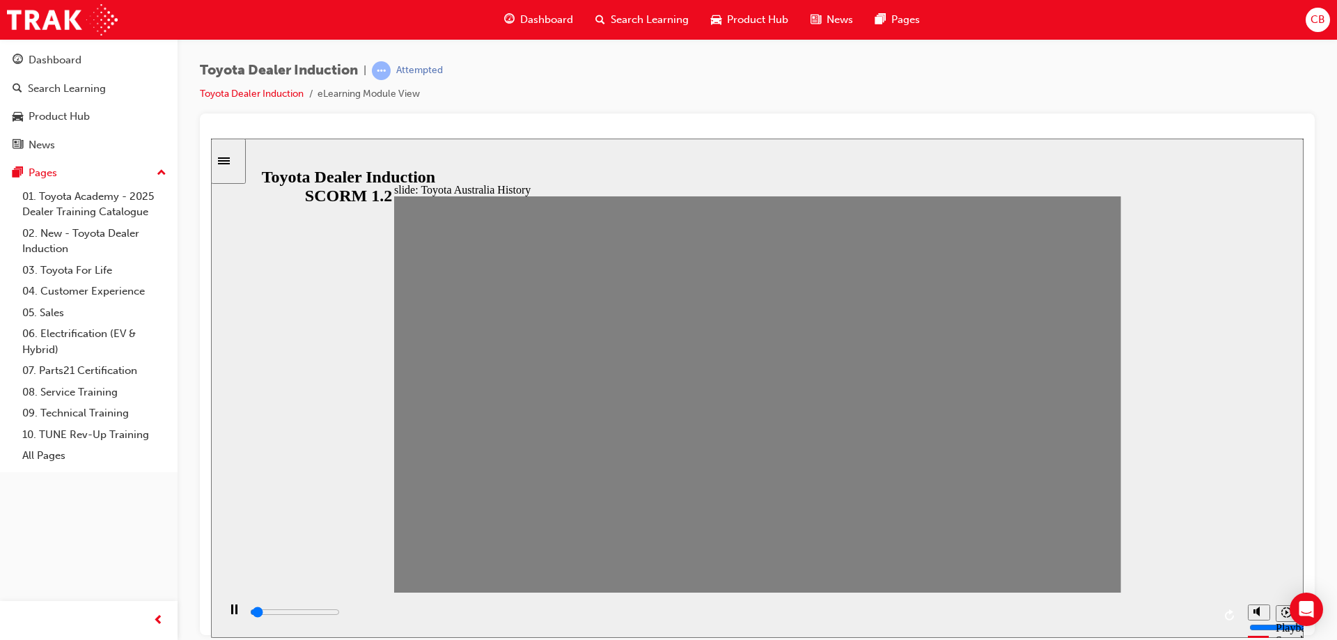
type input "0"
type input "3"
type input "0"
type input "4"
type input "0"
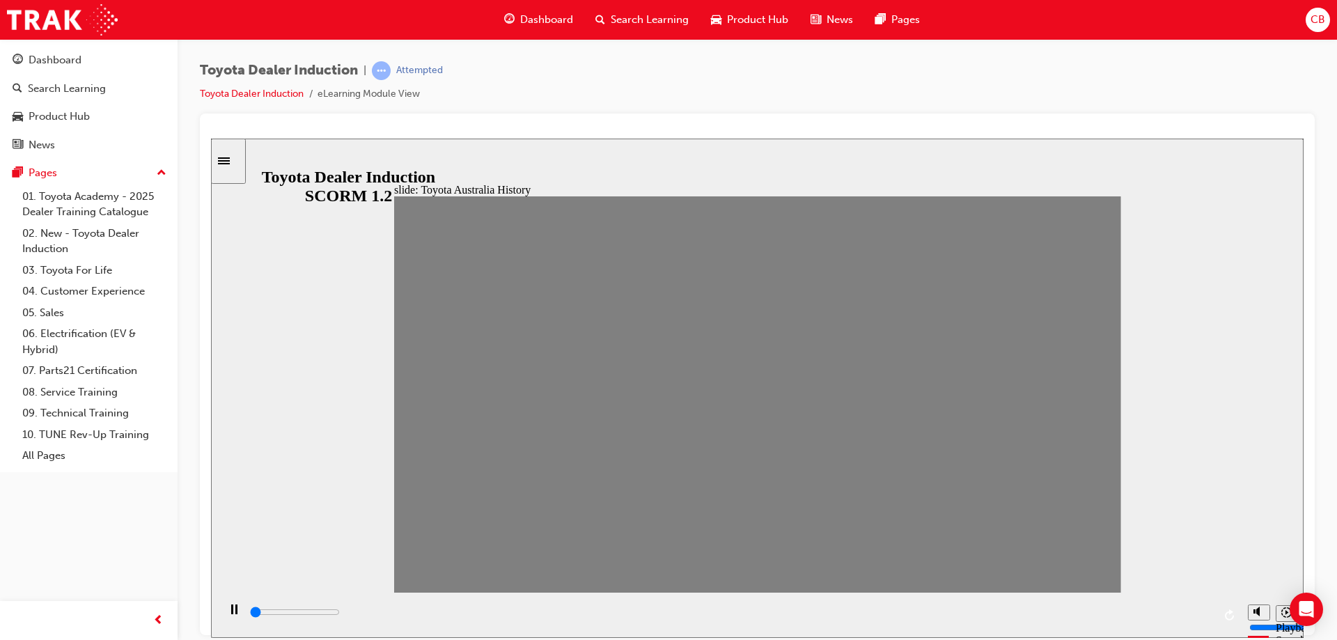
type input "5"
type input "0"
type input "6"
type input "0"
type input "7"
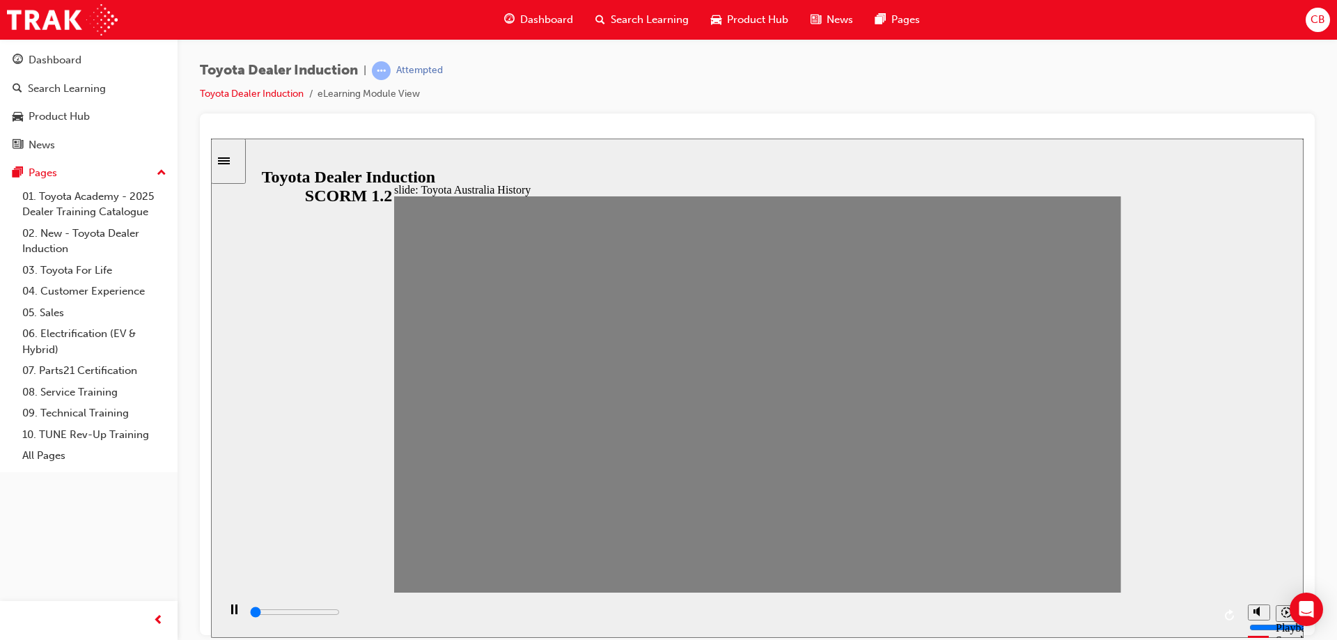
type input "0"
type input "8"
type input "0"
type input "9"
type input "0"
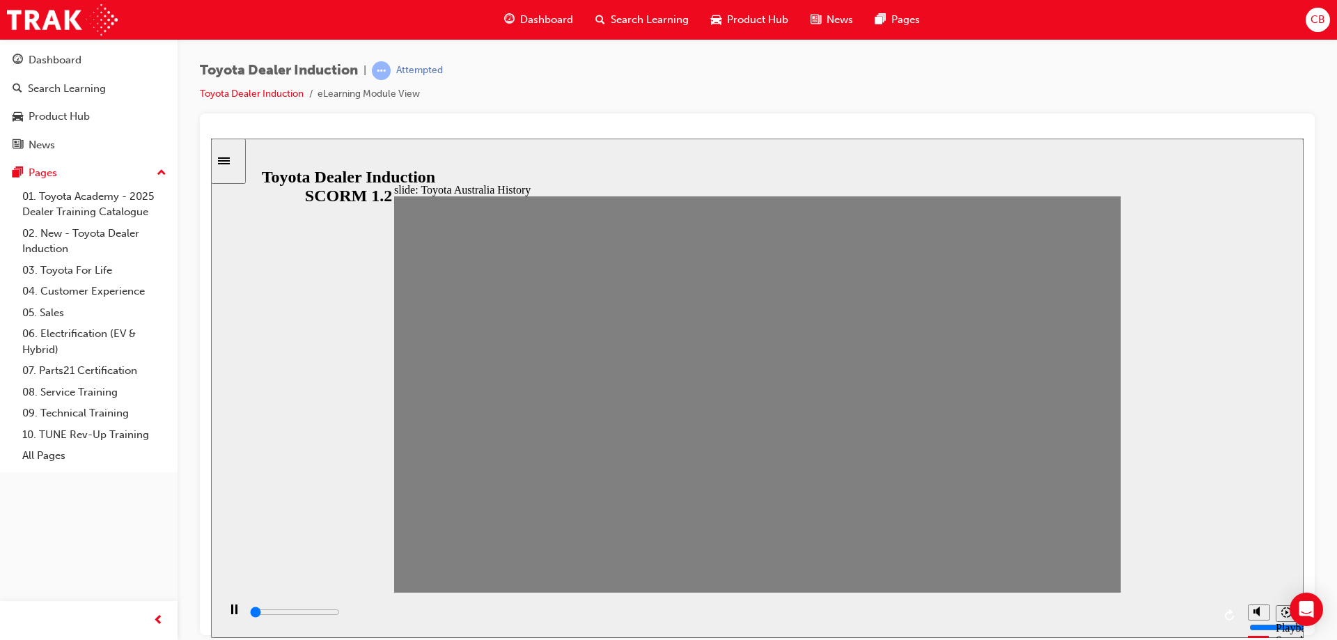
type input "10"
type input "7000"
type input "11"
type input "0"
type input "12"
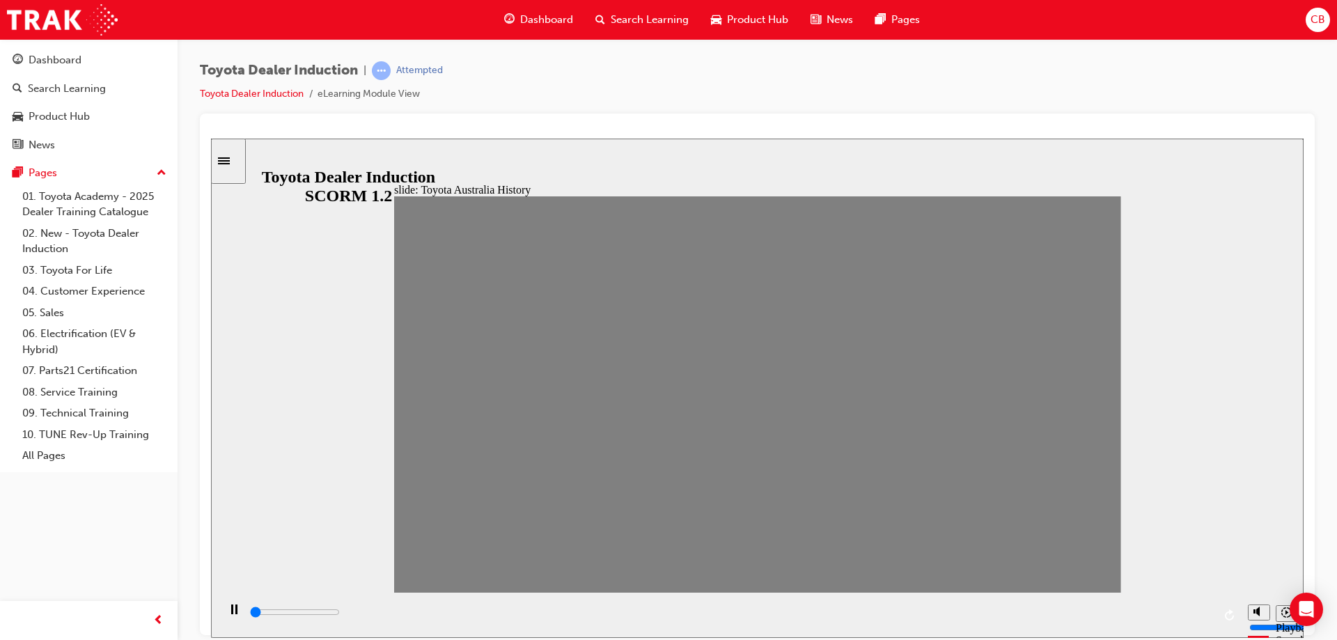
type input "0"
type input "13"
type input "0"
type input "14"
type input "0"
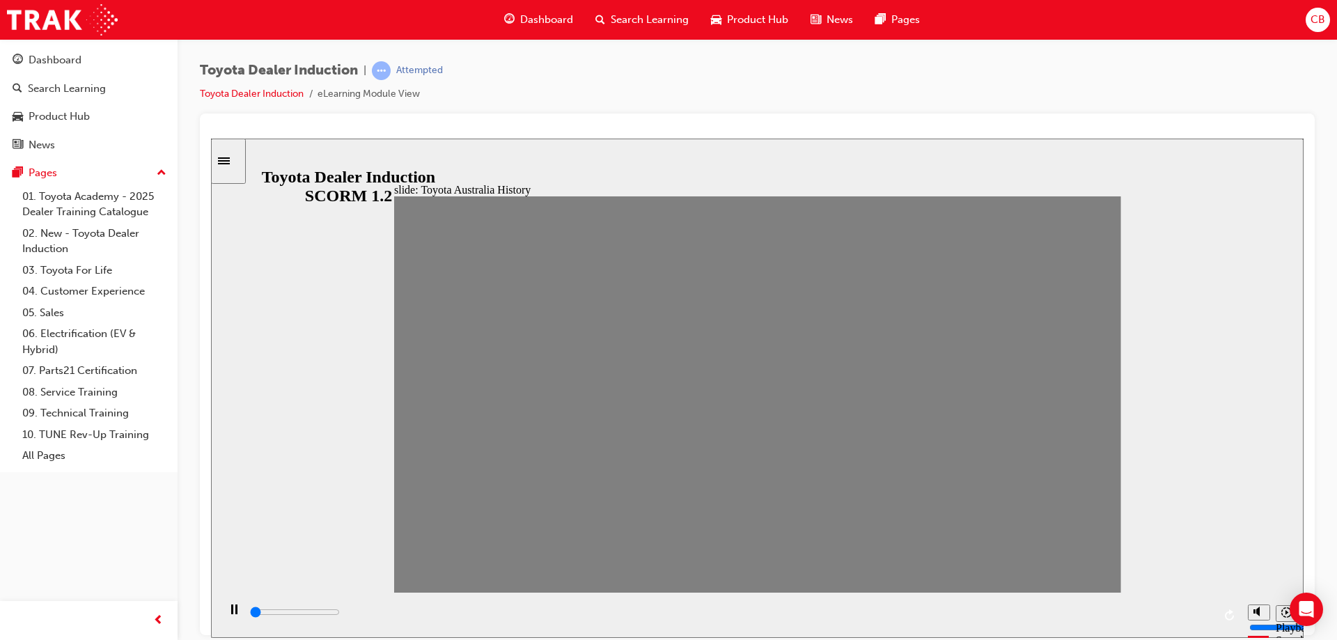
type input "15"
type input "0"
type input "15"
type input "500"
type input "14"
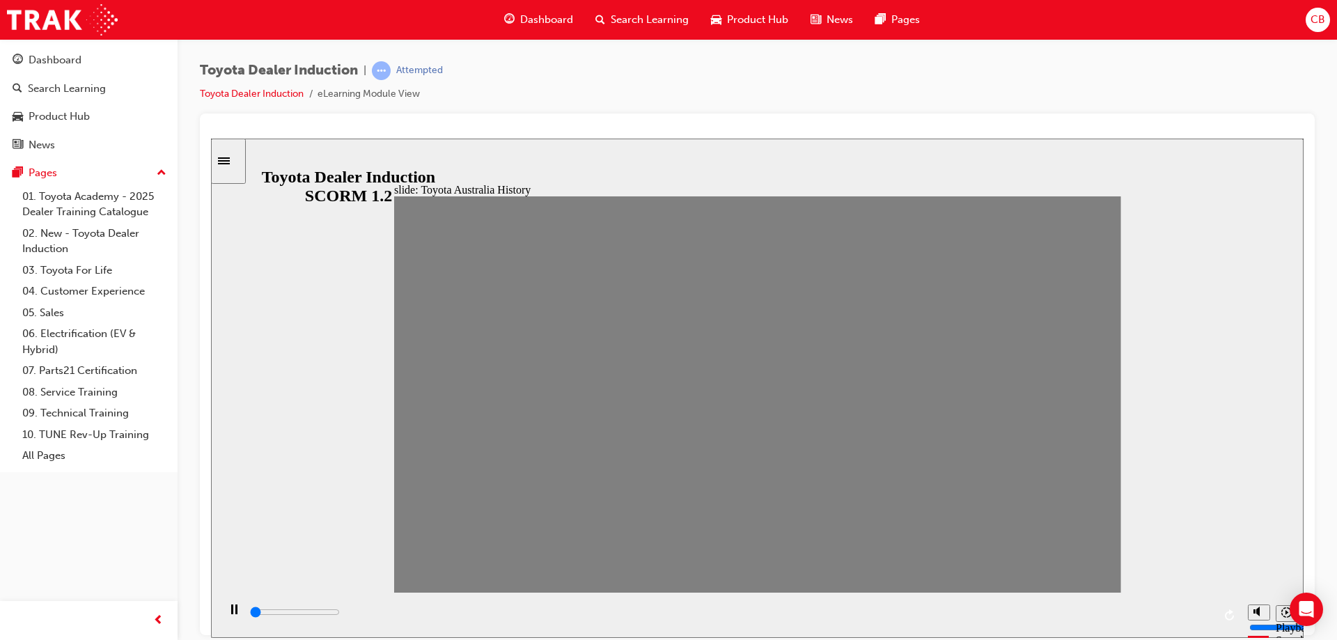
type input "0"
type input "13"
type input "0"
type input "12"
type input "0"
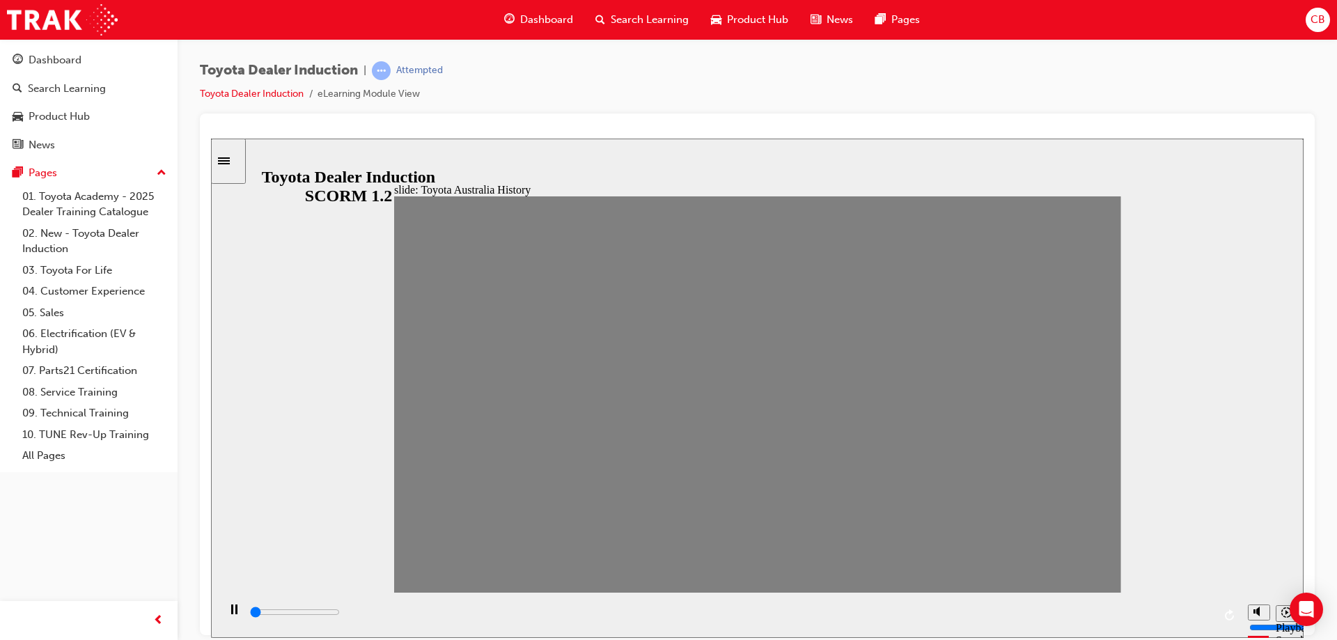
type input "11"
type input "0"
type input "8"
type input "0"
type input "7"
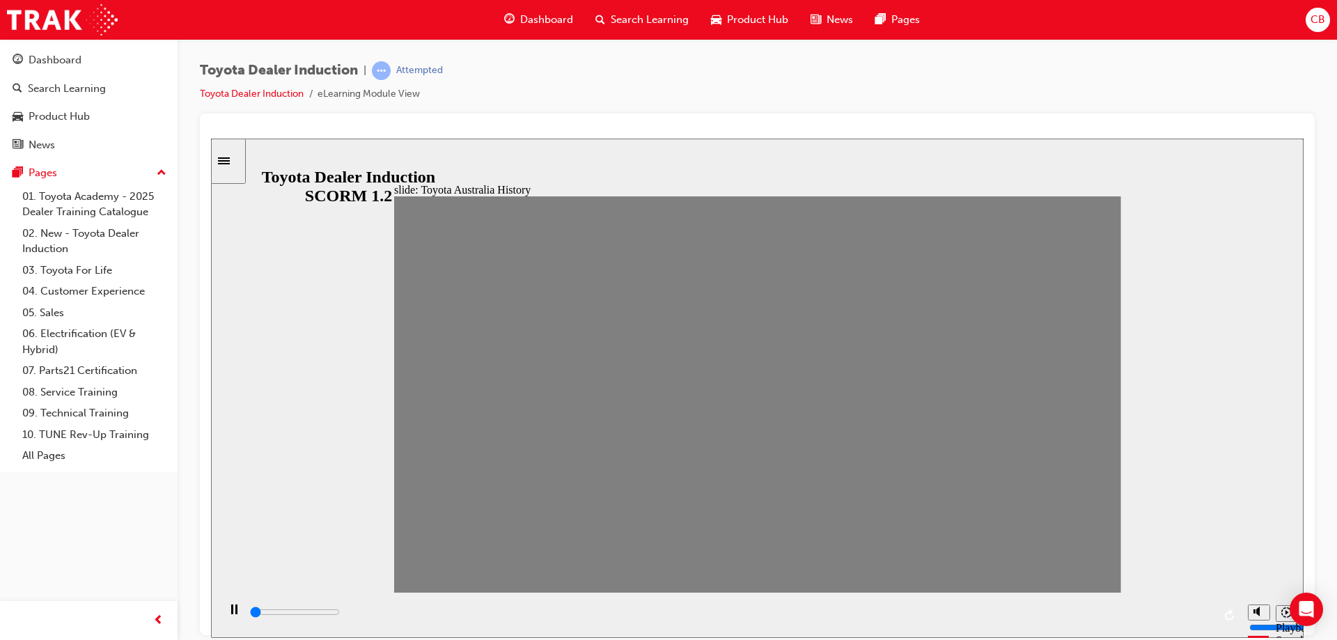
type input "0"
type input "6"
type input "0"
type input "6"
type input "500"
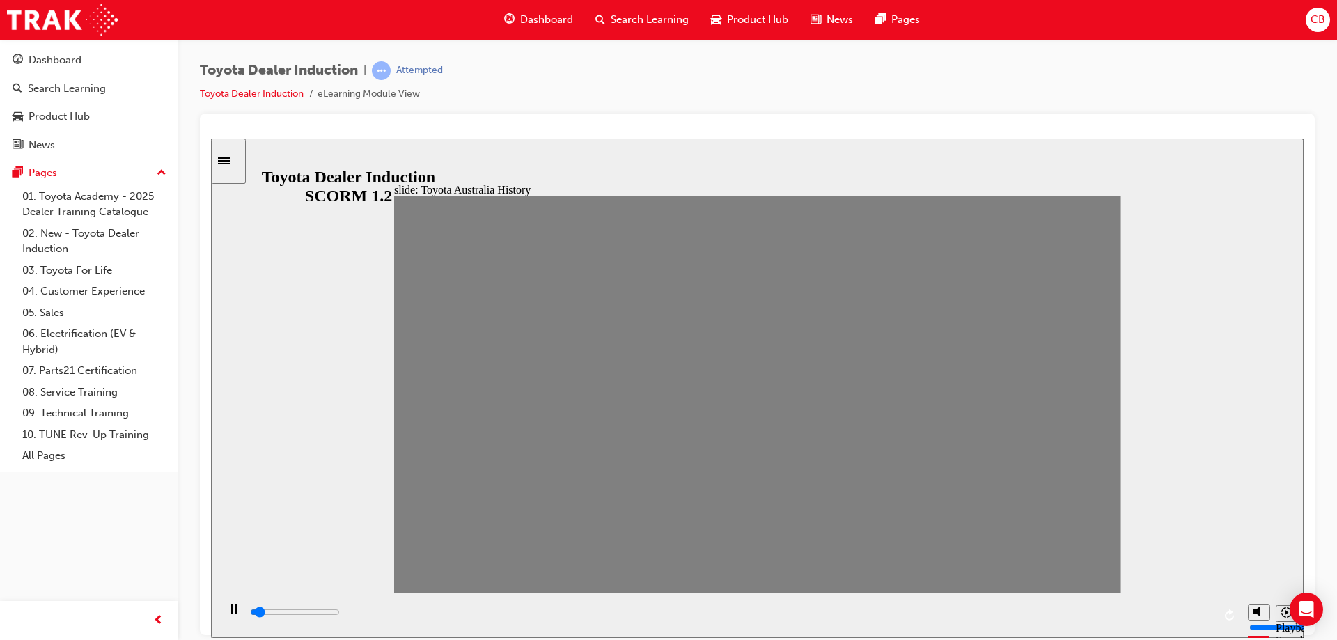
type input "7"
type input "0"
type input "8"
type input "0"
type input "9"
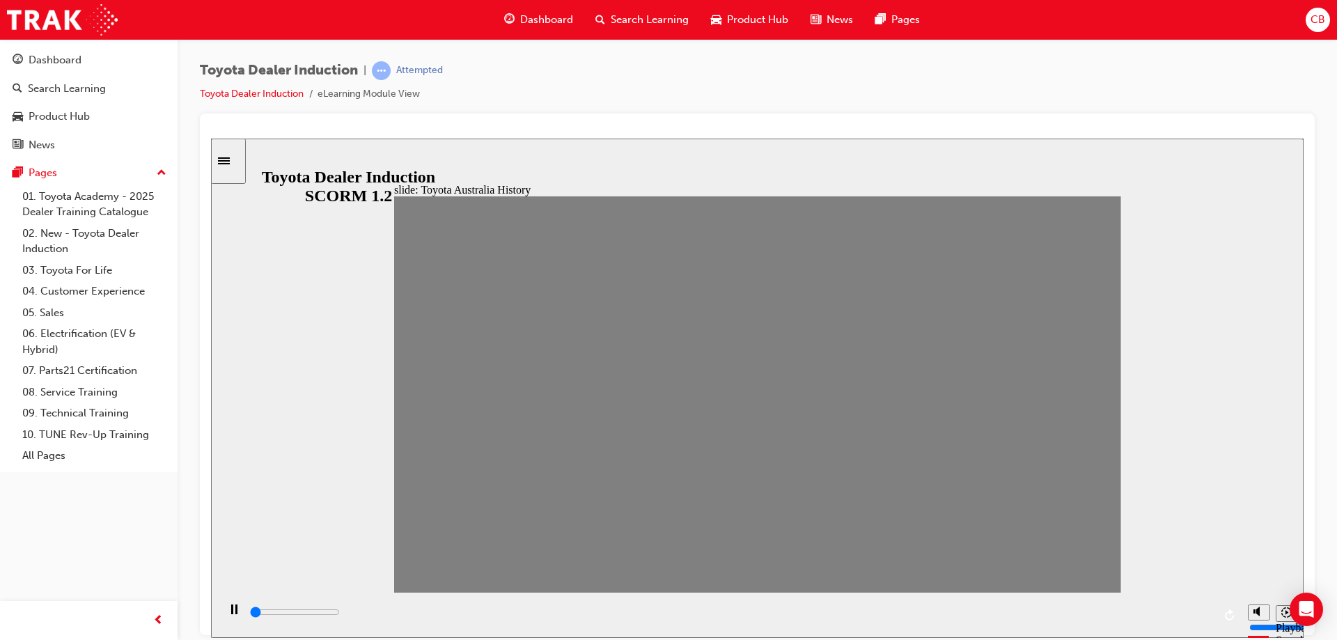
type input "0"
type input "10"
type input "7000"
type input "11"
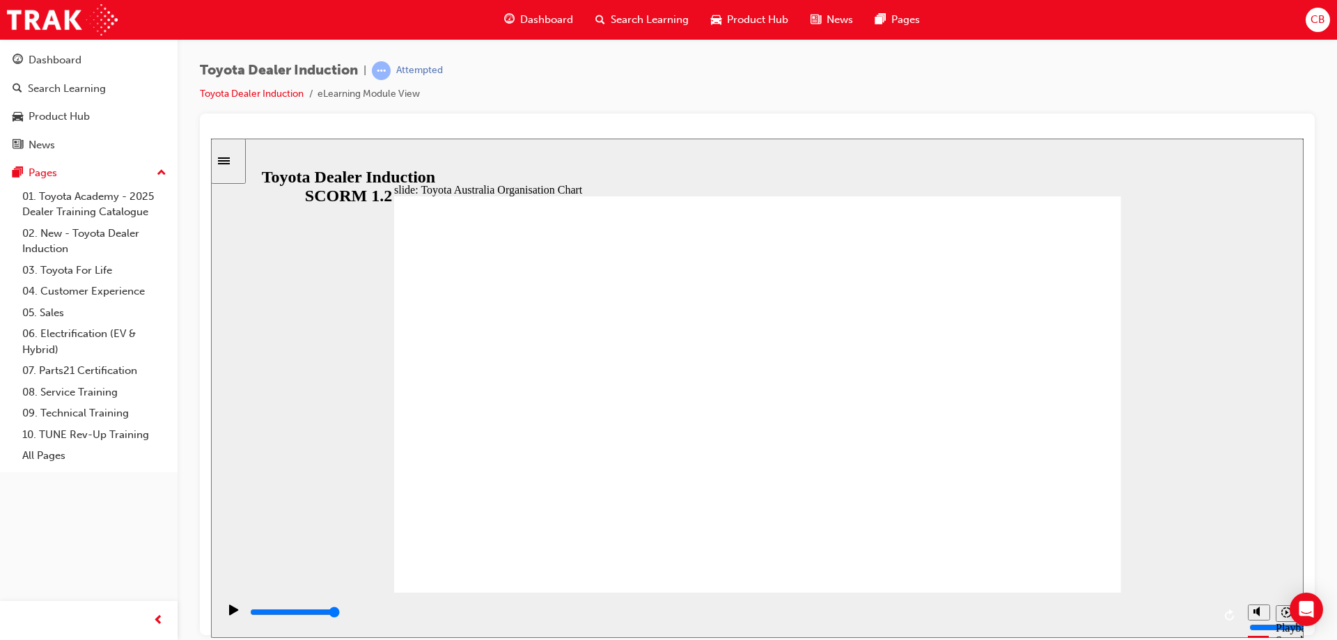
drag, startPoint x: 722, startPoint y: 471, endPoint x: 722, endPoint y: 493, distance: 22.3
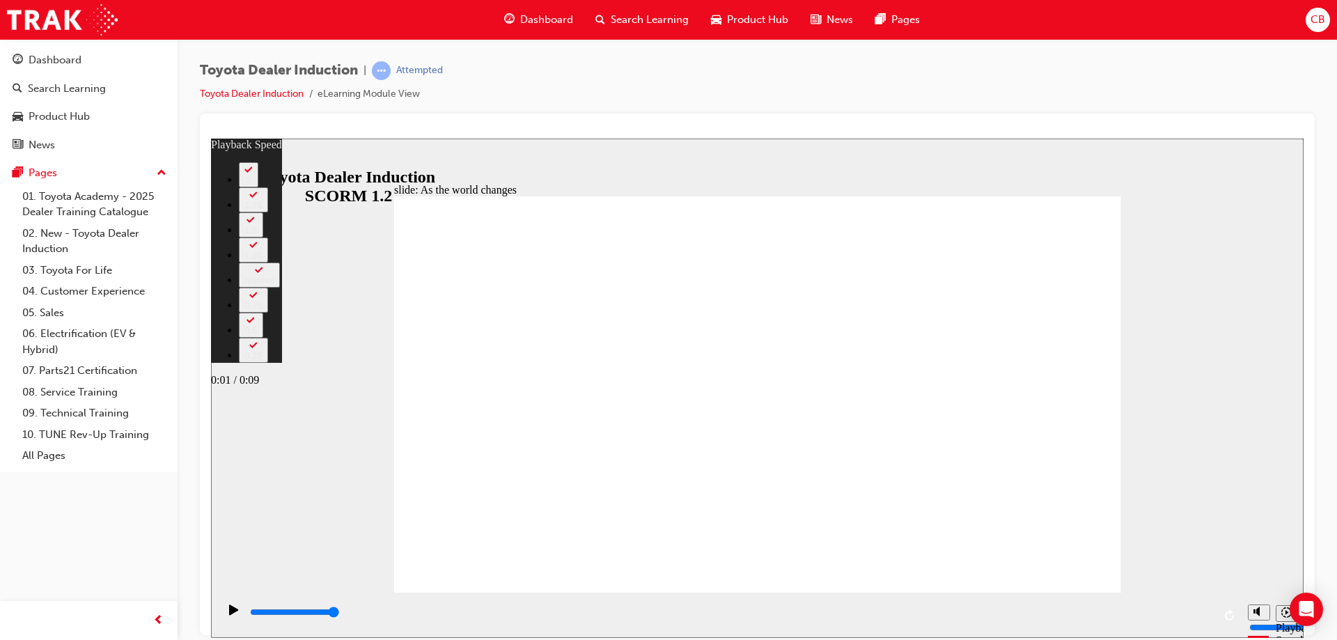
click at [282, 386] on div "0:01 / 0:09" at bounding box center [246, 379] width 71 height 13
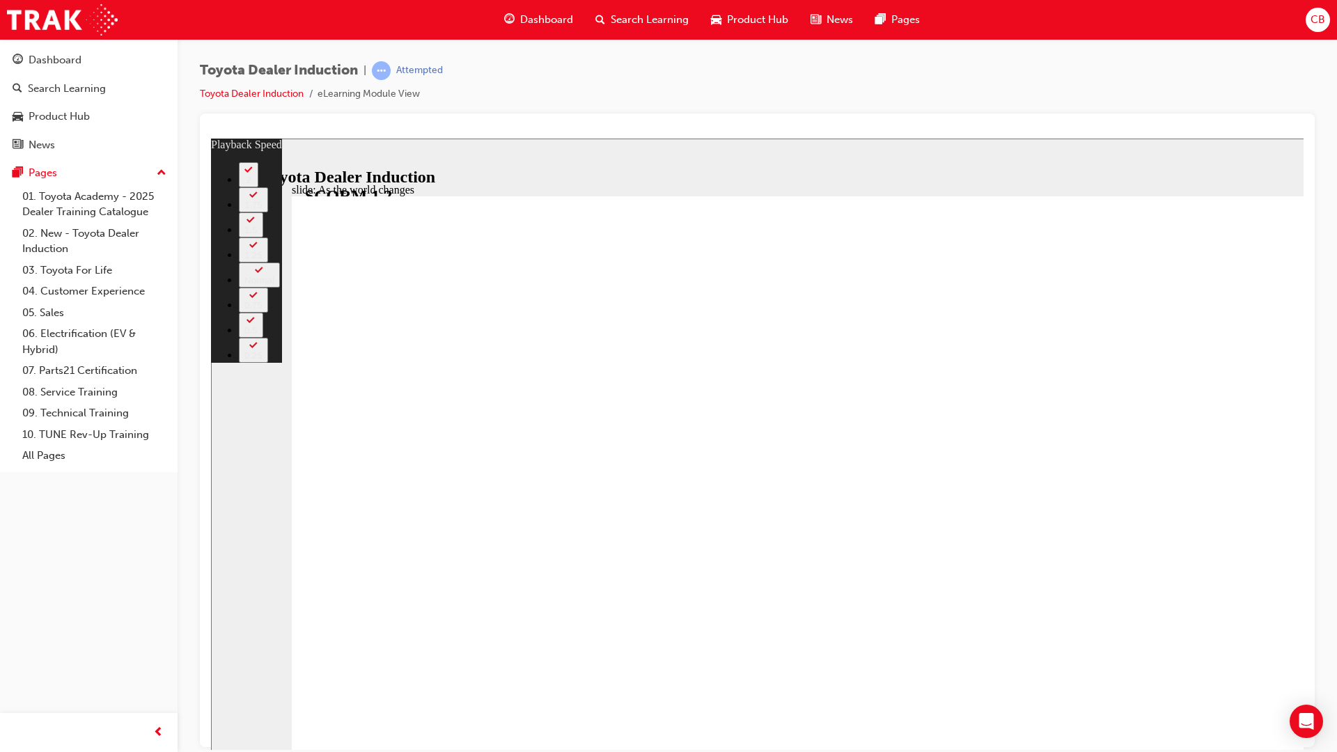
type input "28"
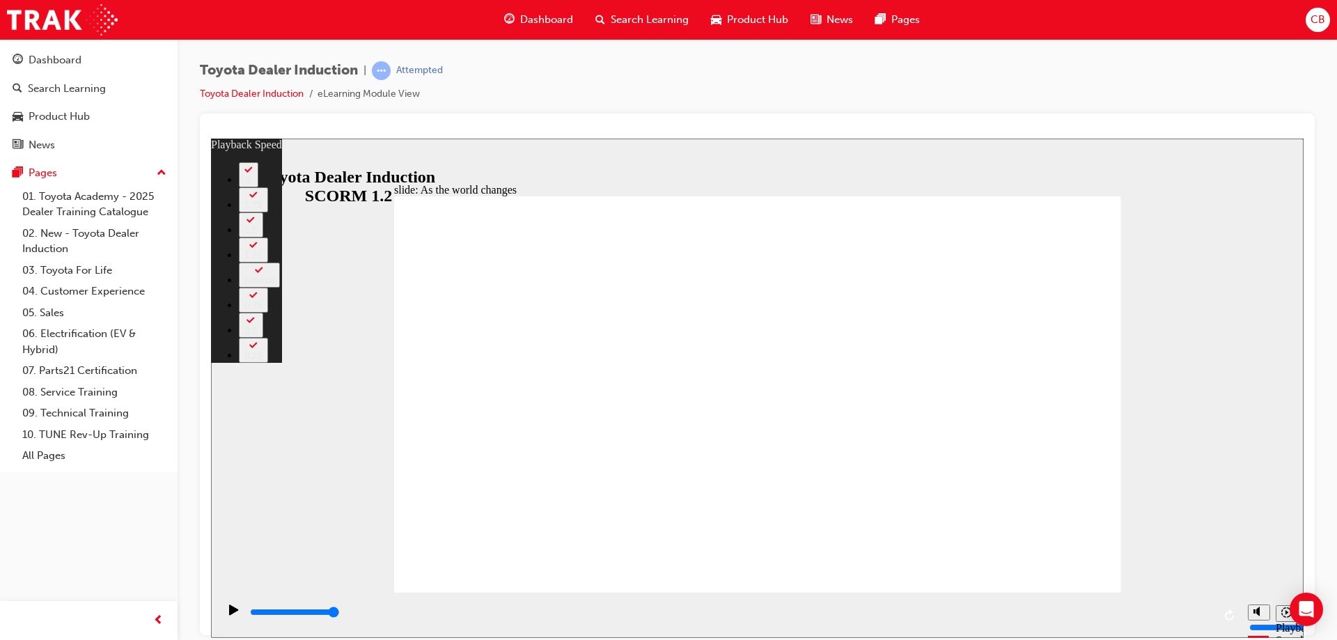
type input "128"
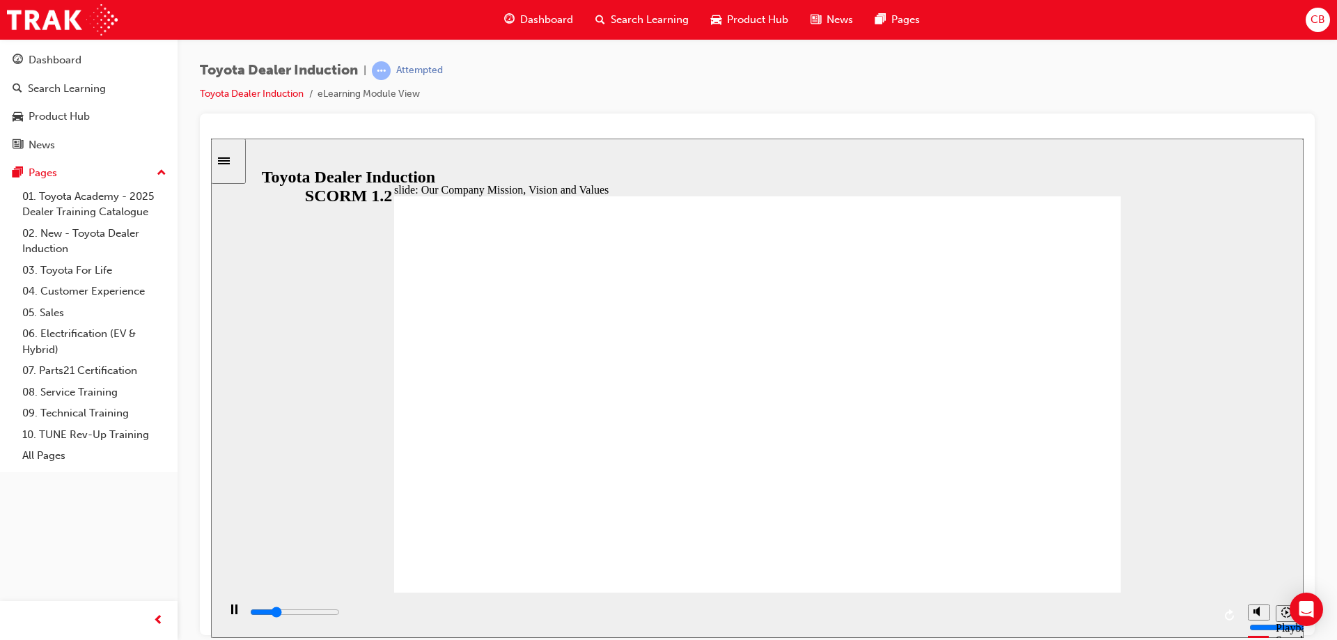
drag, startPoint x: 466, startPoint y: 259, endPoint x: 517, endPoint y: 283, distance: 57.0
drag, startPoint x: 636, startPoint y: 292, endPoint x: 639, endPoint y: 260, distance: 32.2
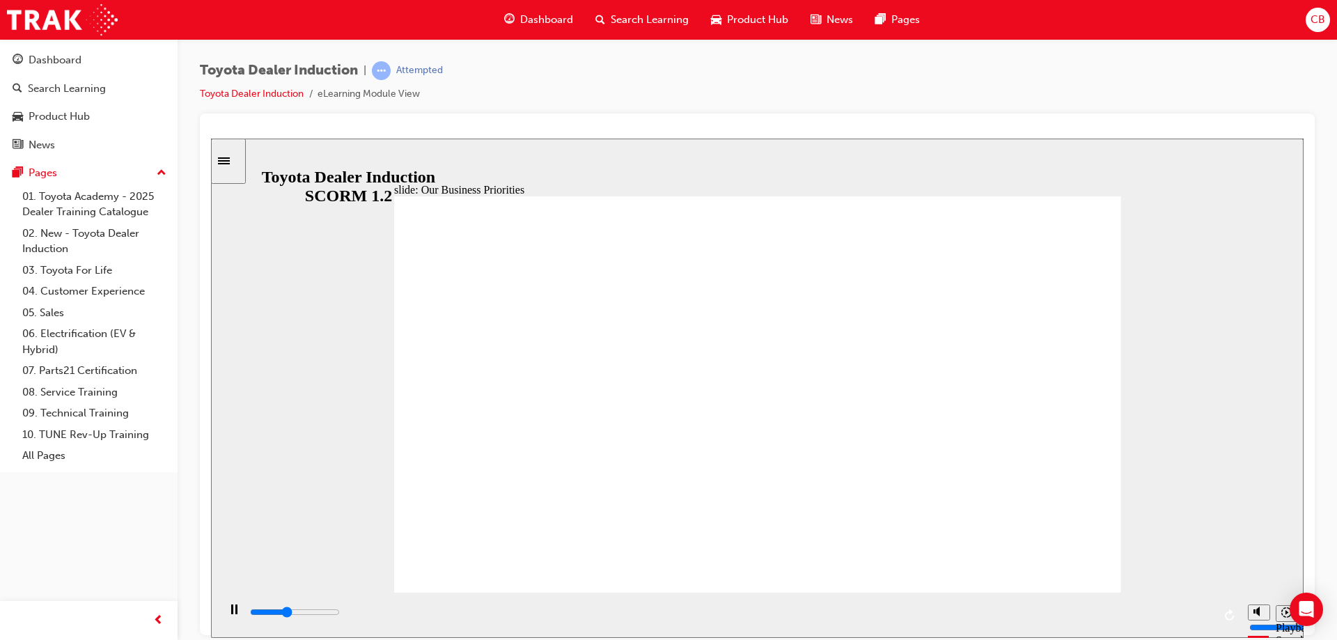
drag, startPoint x: 557, startPoint y: 446, endPoint x: 669, endPoint y: 455, distance: 112.5
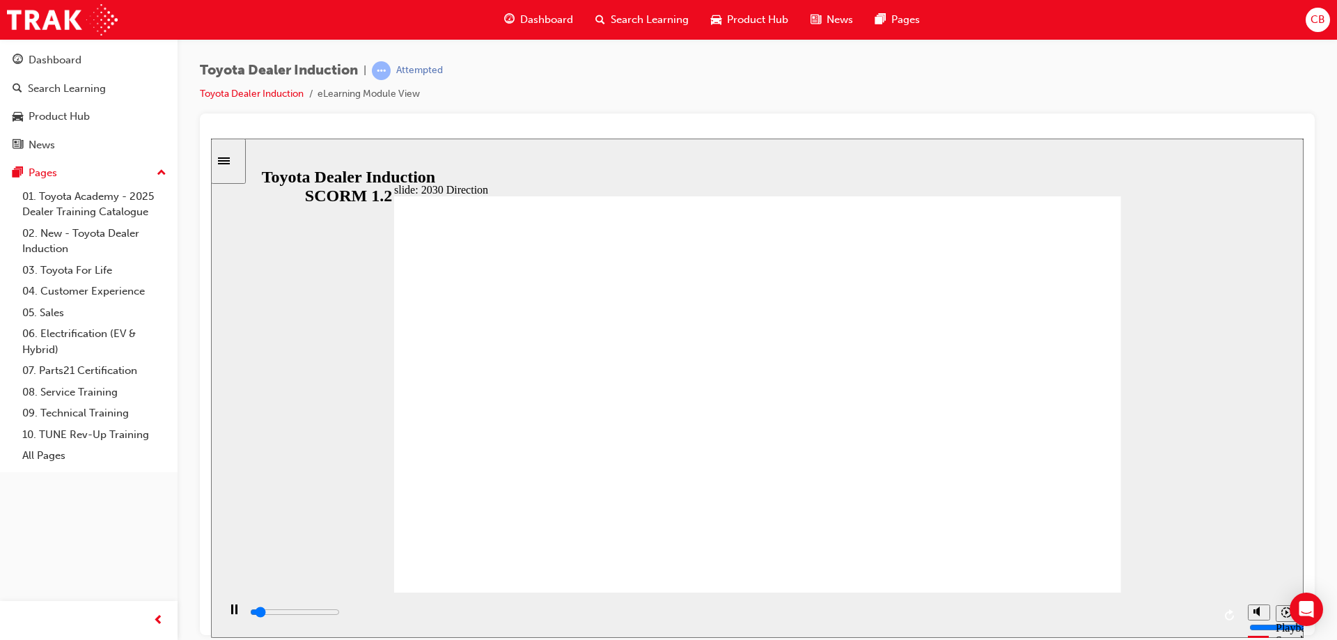
drag, startPoint x: 710, startPoint y: 483, endPoint x: 983, endPoint y: 406, distance: 283.8
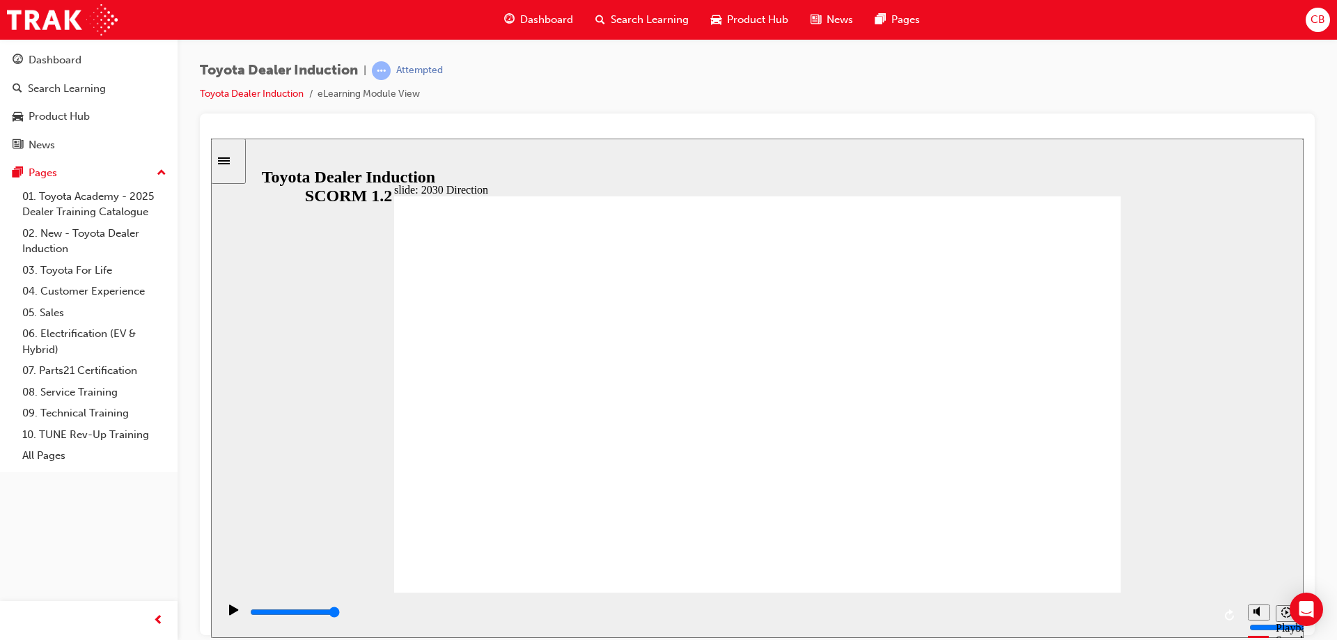
drag, startPoint x: 770, startPoint y: 265, endPoint x: 616, endPoint y: 295, distance: 156.8
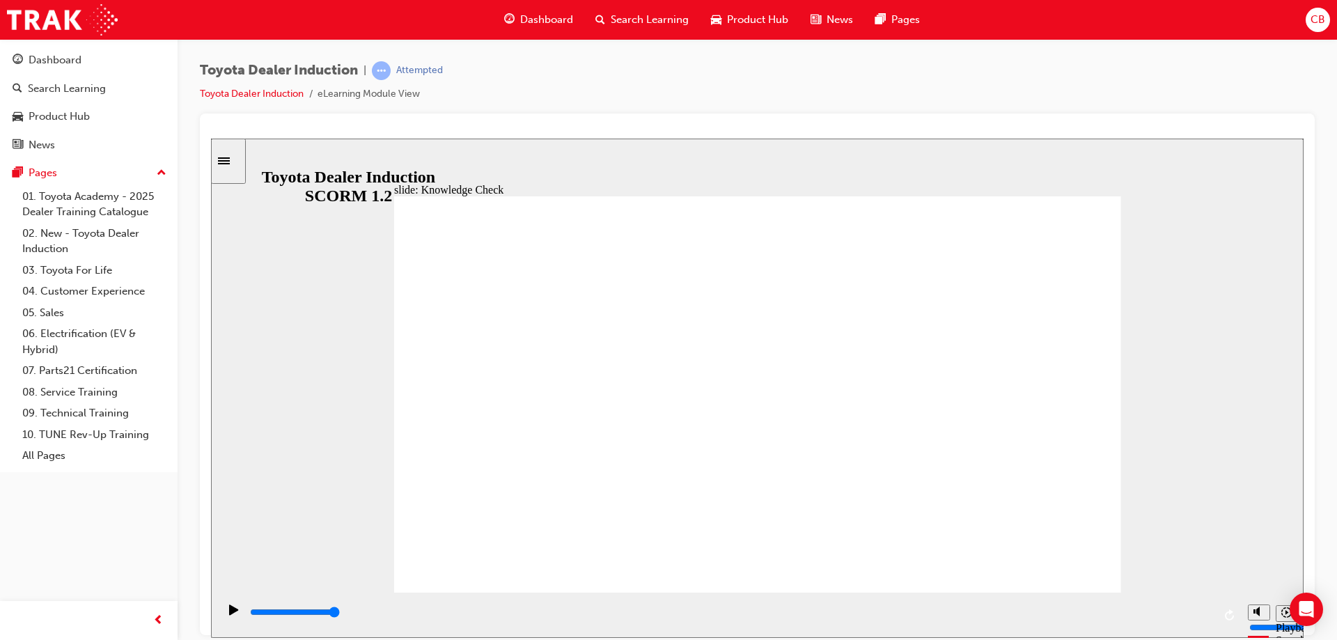
type input "5000"
type input "c"
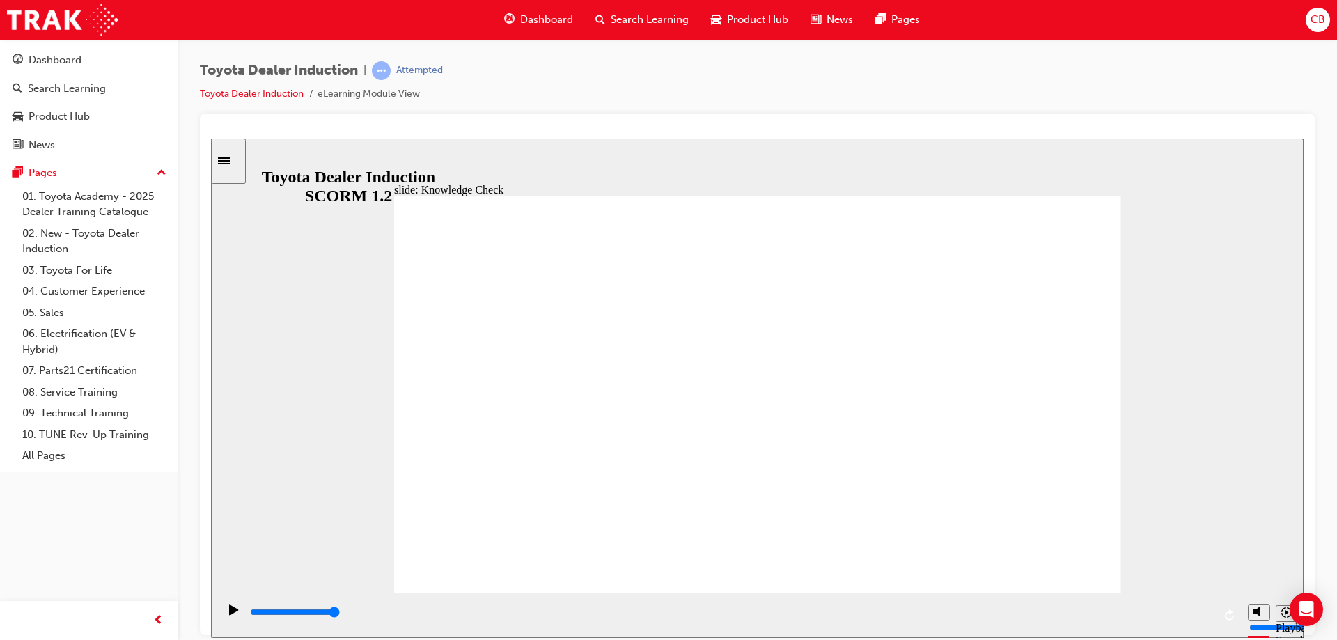
type input "c"
type input "ca"
type input "car"
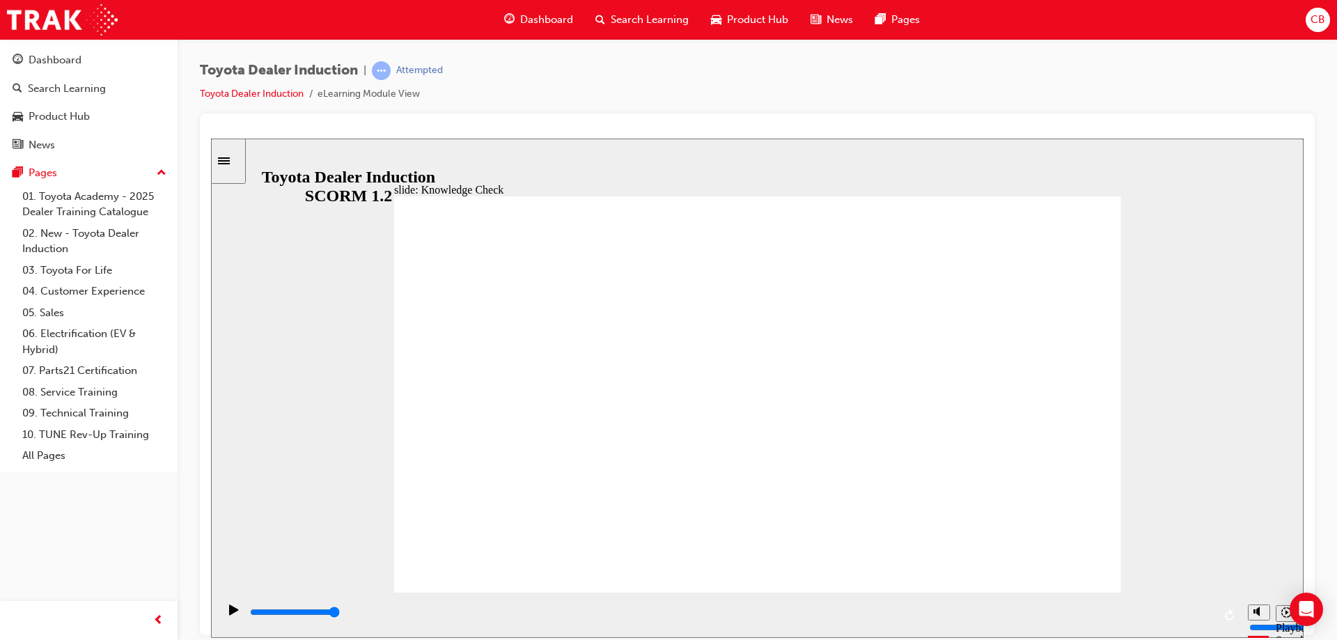
type input "cars"
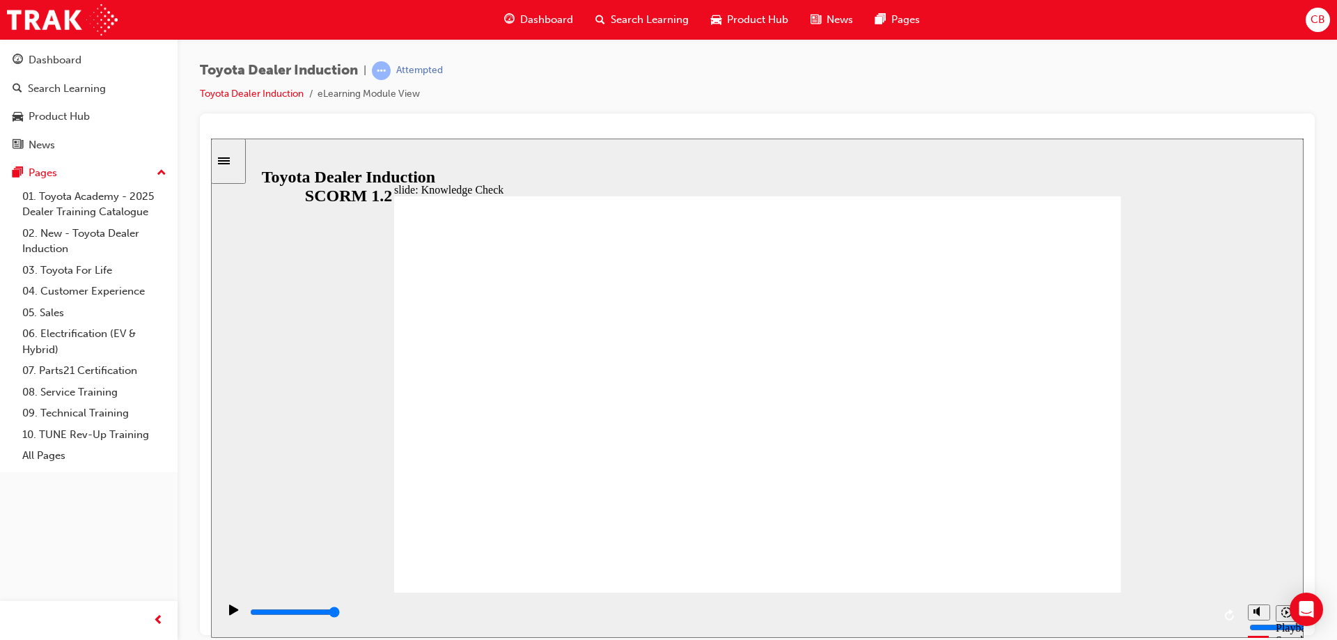
type input "cars"
type input "5000"
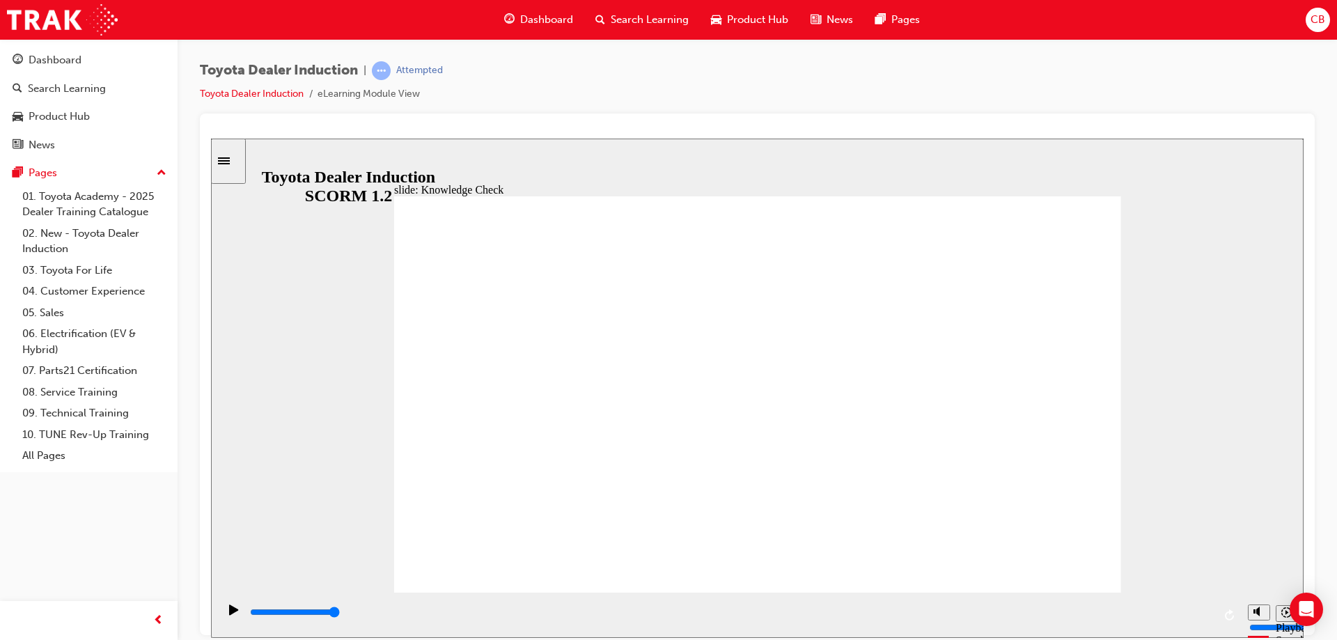
type input "h"
type input "ha"
type input "hap"
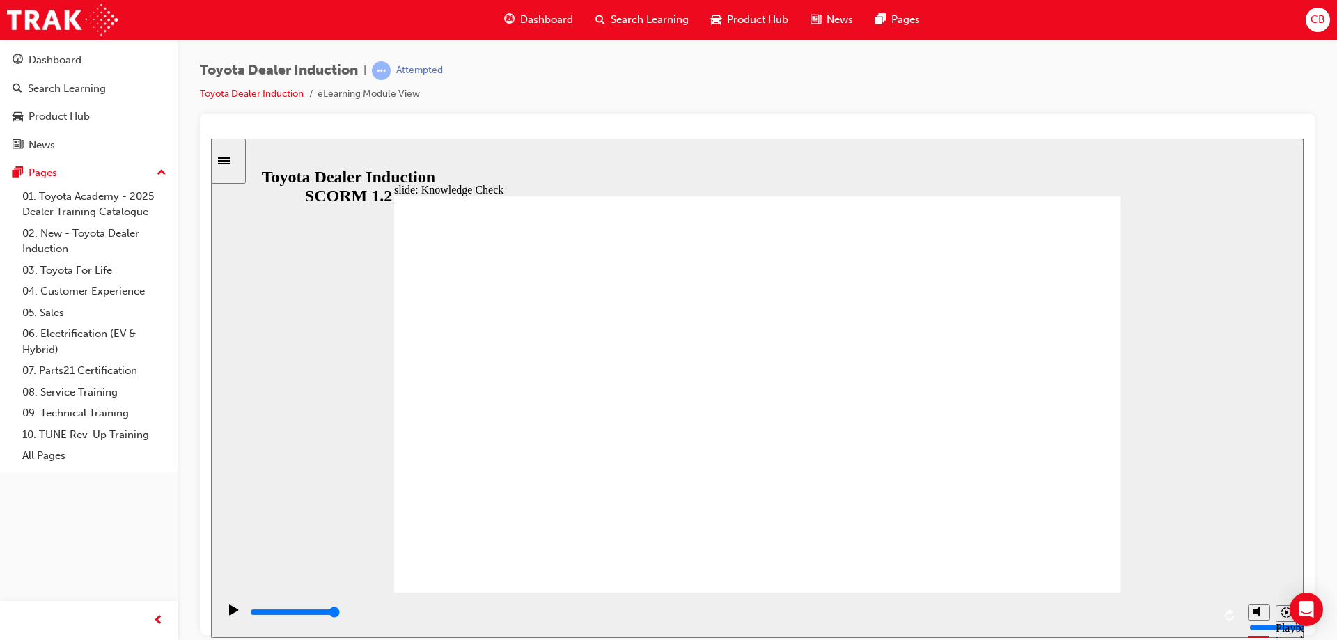
type input "hap"
type input "happ"
type input "happy"
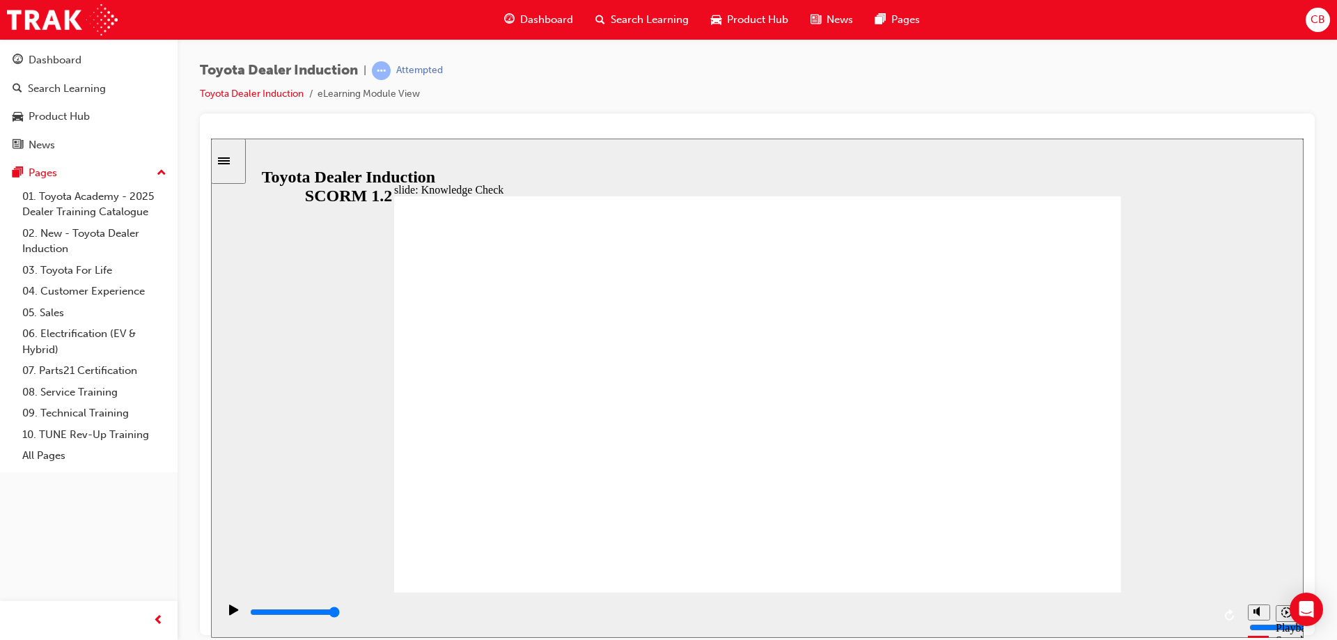
type input "happy"
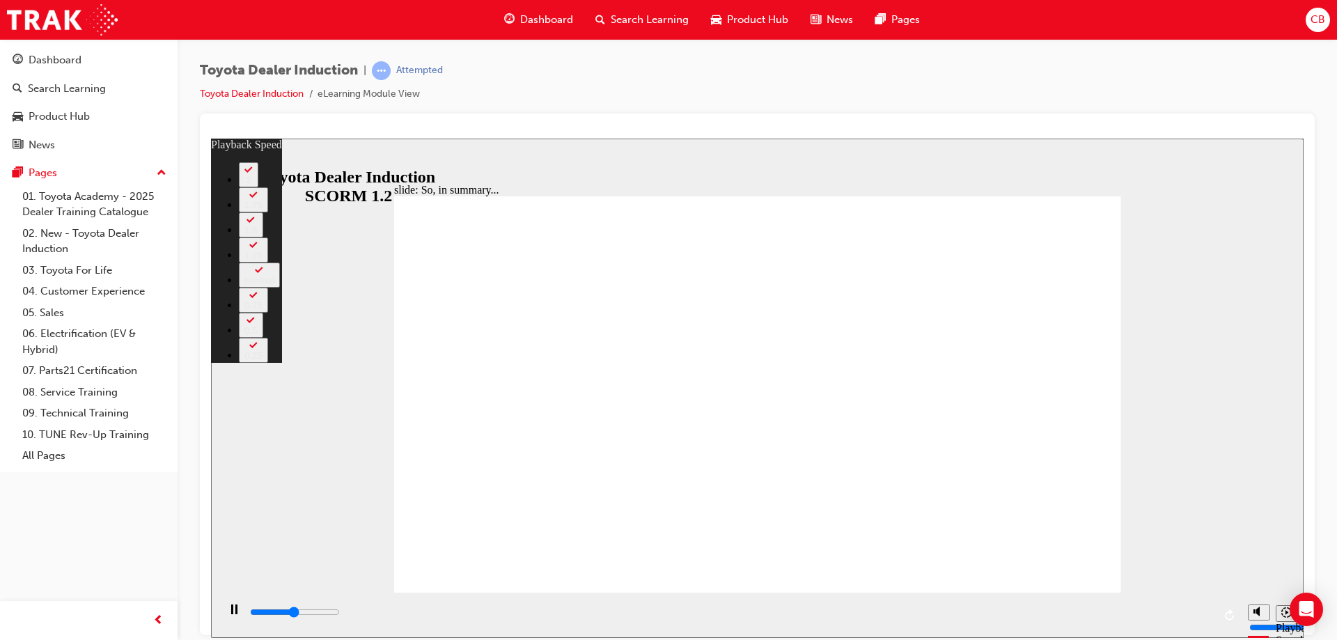
type input "3200"
type input "0"
type input "3500"
type input "1"
type input "3700"
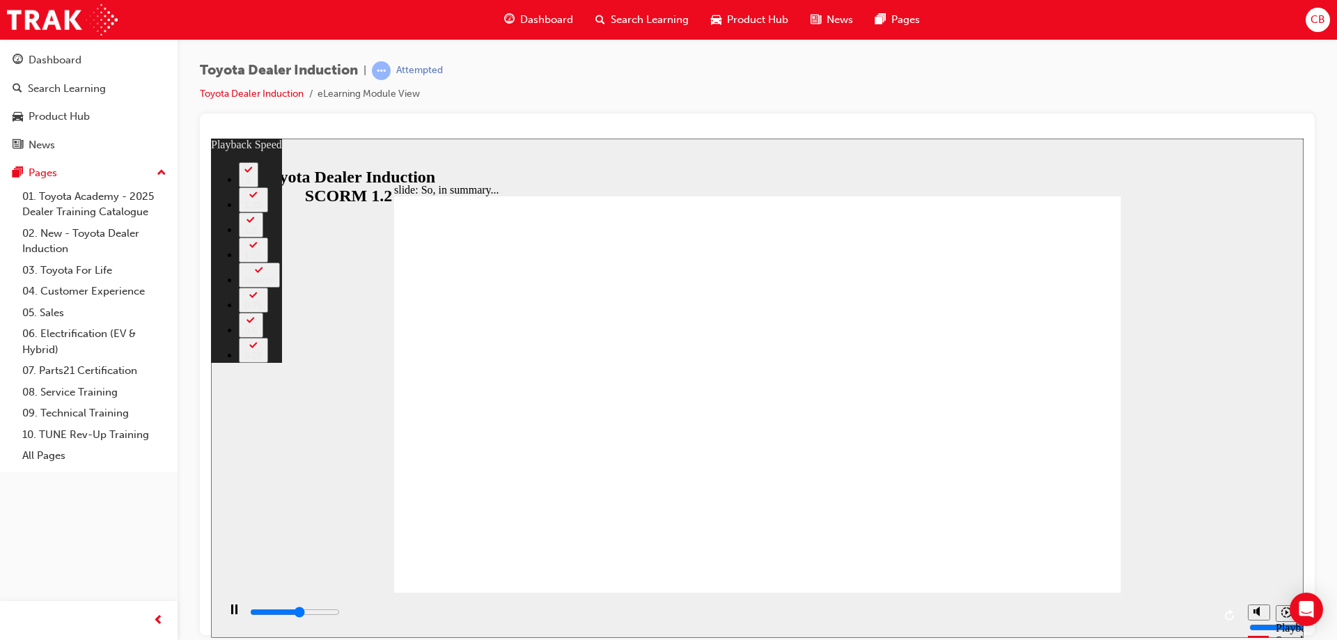
type input "1"
type input "3800"
type input "1"
type input "4000"
type input "1"
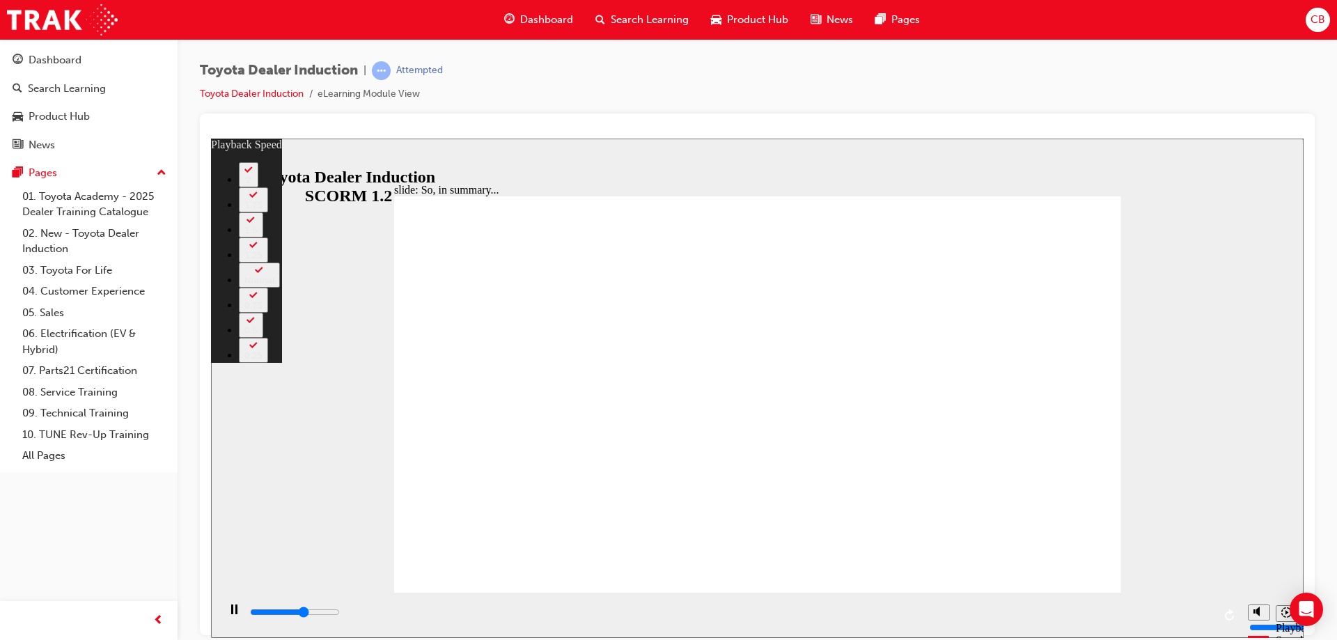
type input "4000"
type input "1"
type input "4300"
type input "1"
type input "4500"
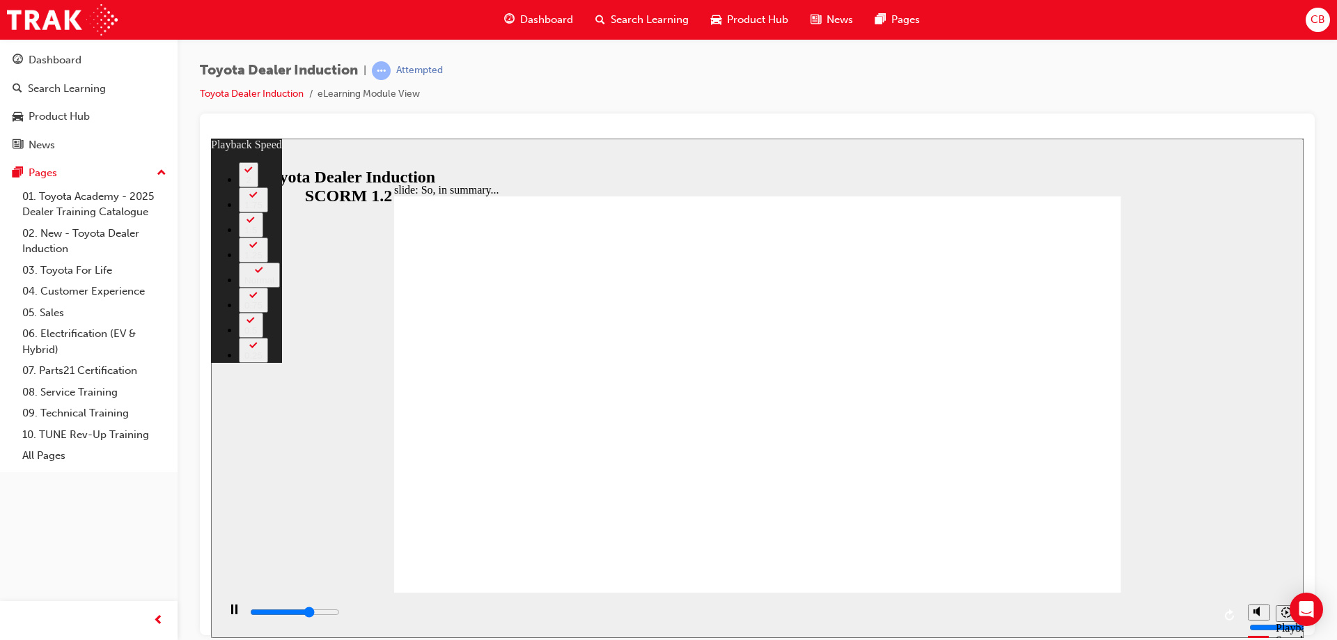
type input "2"
type input "4700"
type input "2"
type input "4700"
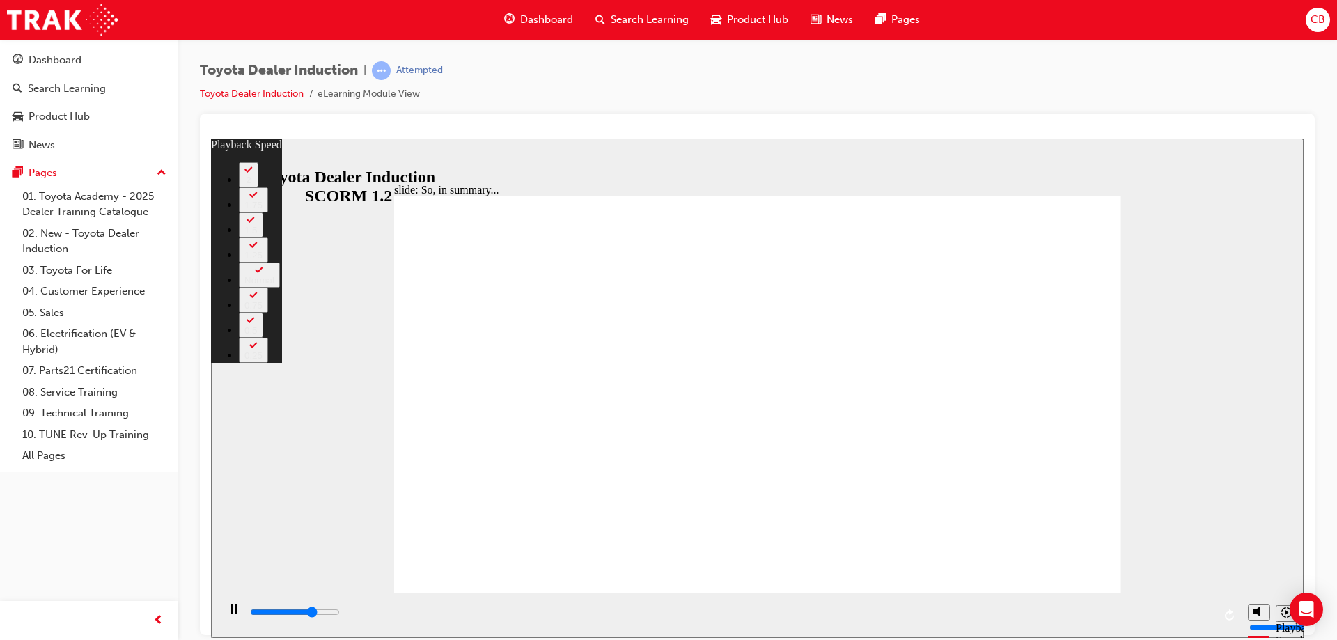
type input "2"
type input "4700"
type input "2"
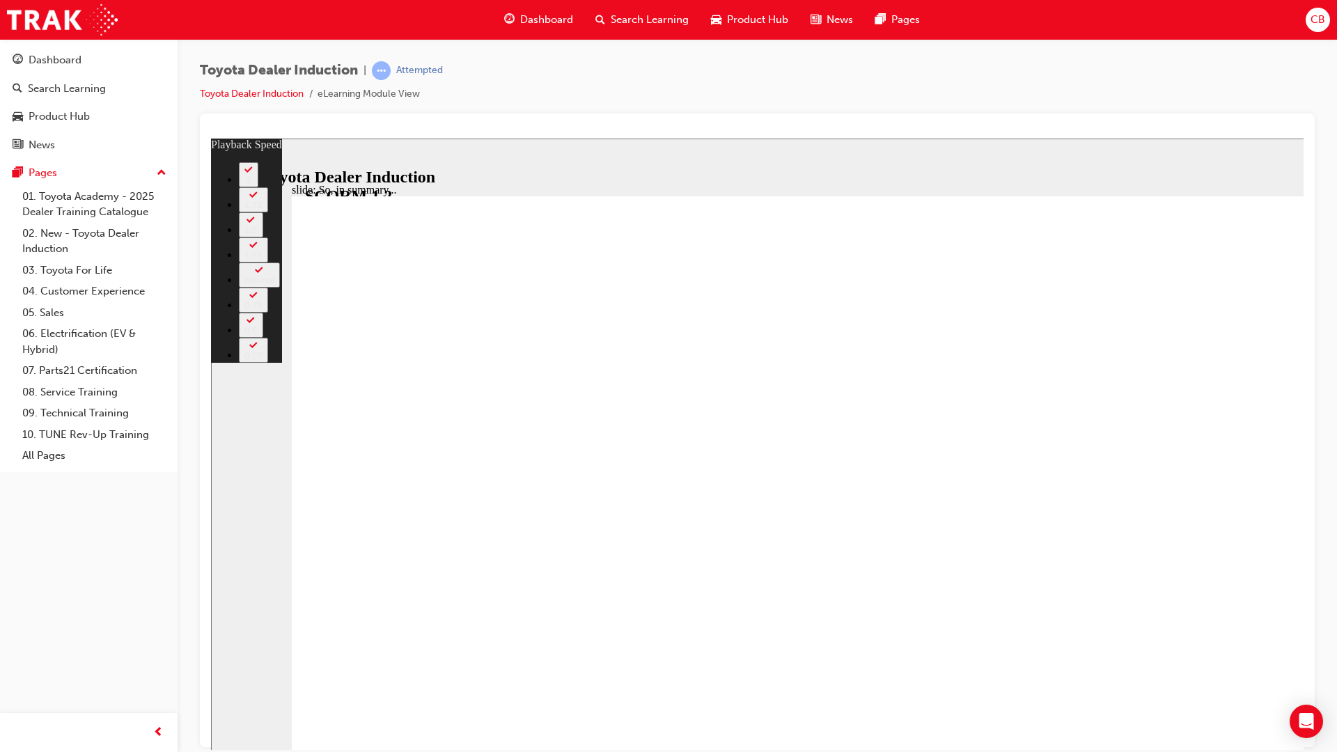
type input "4800"
type input "2"
type input "5100"
type input "2"
type input "5300"
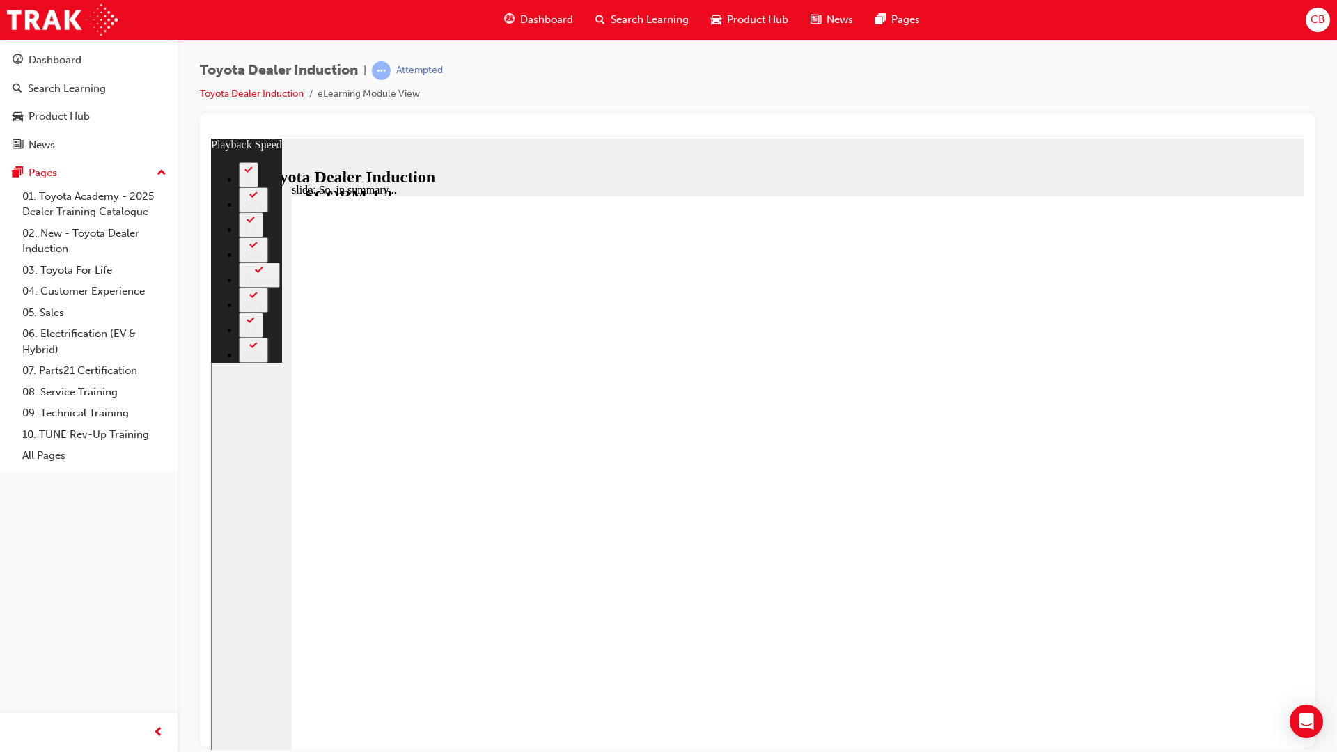
type input "2"
type input "5600"
type input "3"
type input "5900"
type input "3"
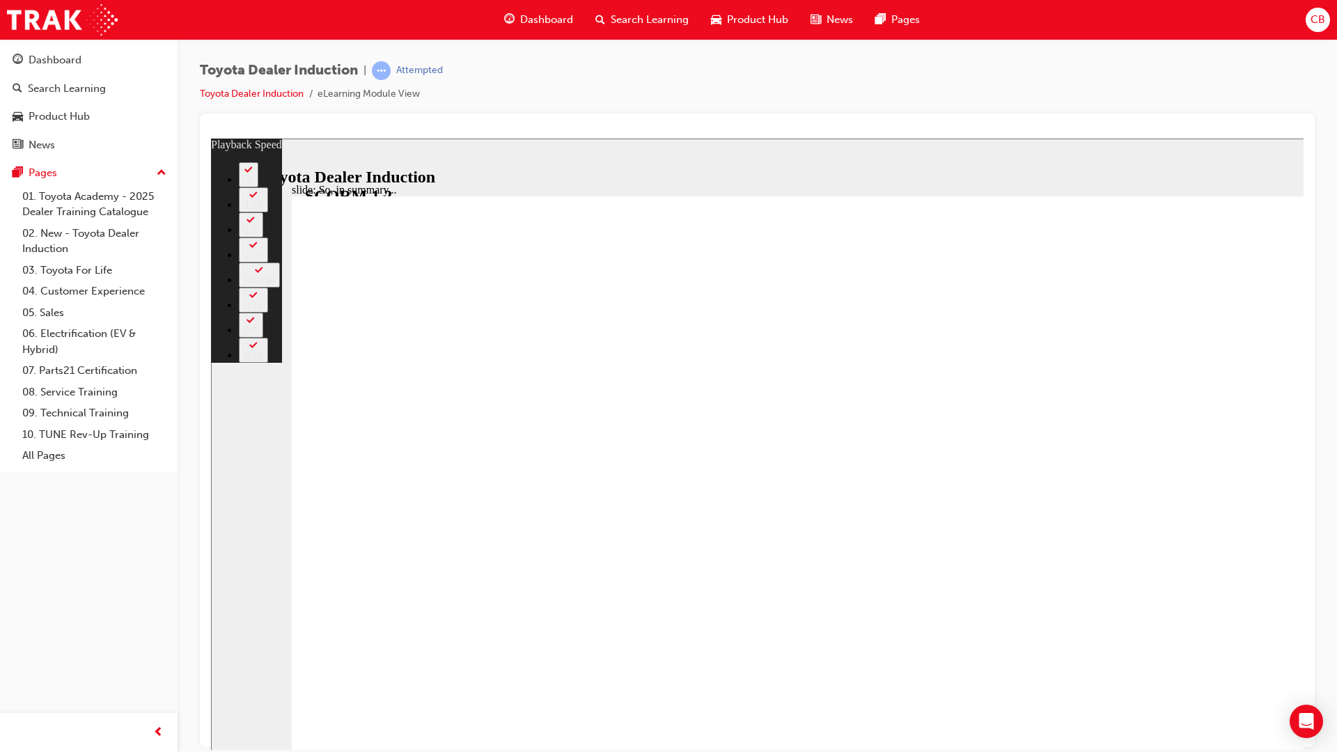
type input "6100"
type input "3"
type input "6400"
type input "3"
type input "6500"
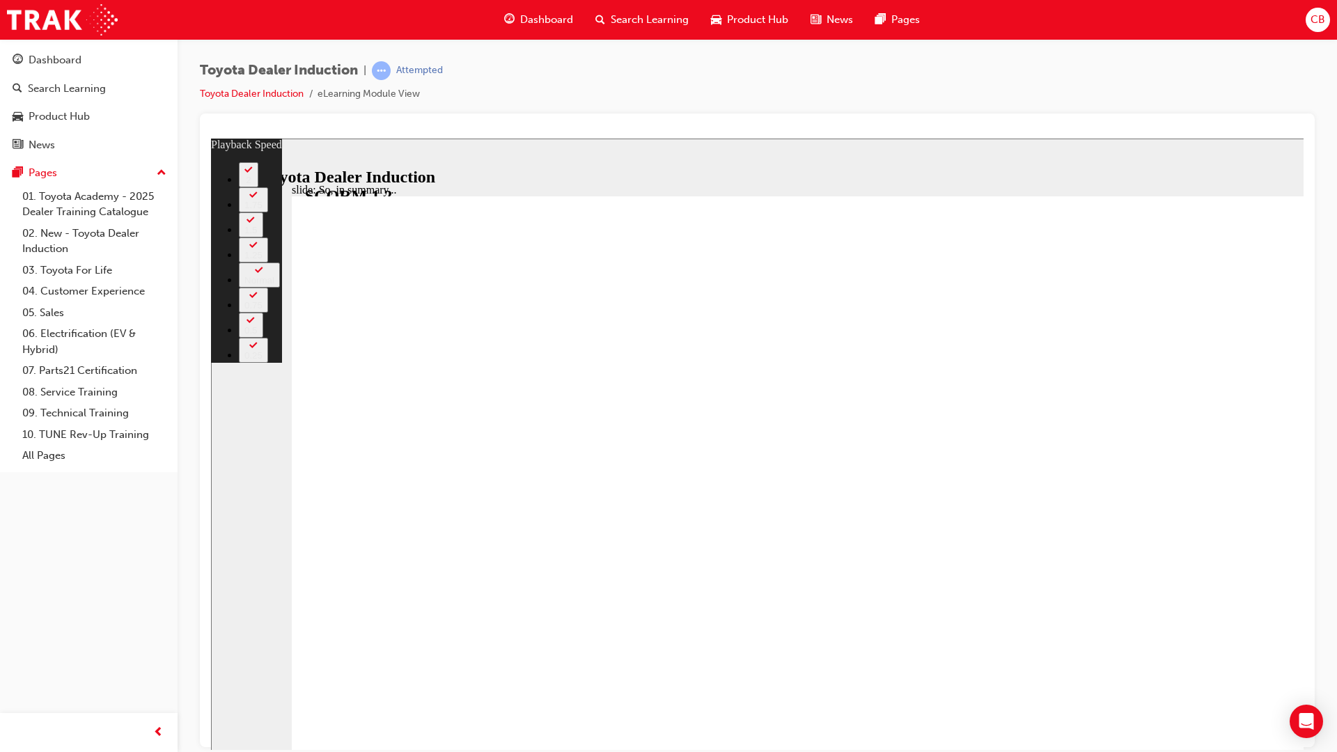
drag, startPoint x: 834, startPoint y: 855, endPoint x: 1394, endPoint y: 819, distance: 560.4
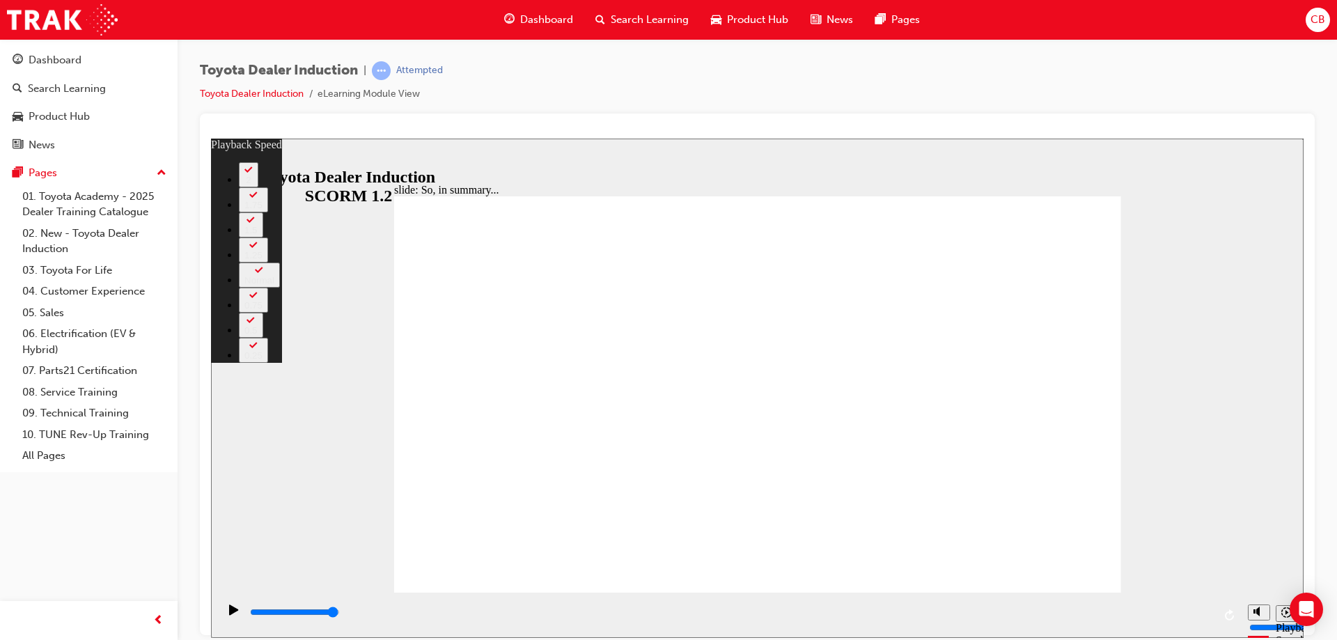
type input "128"
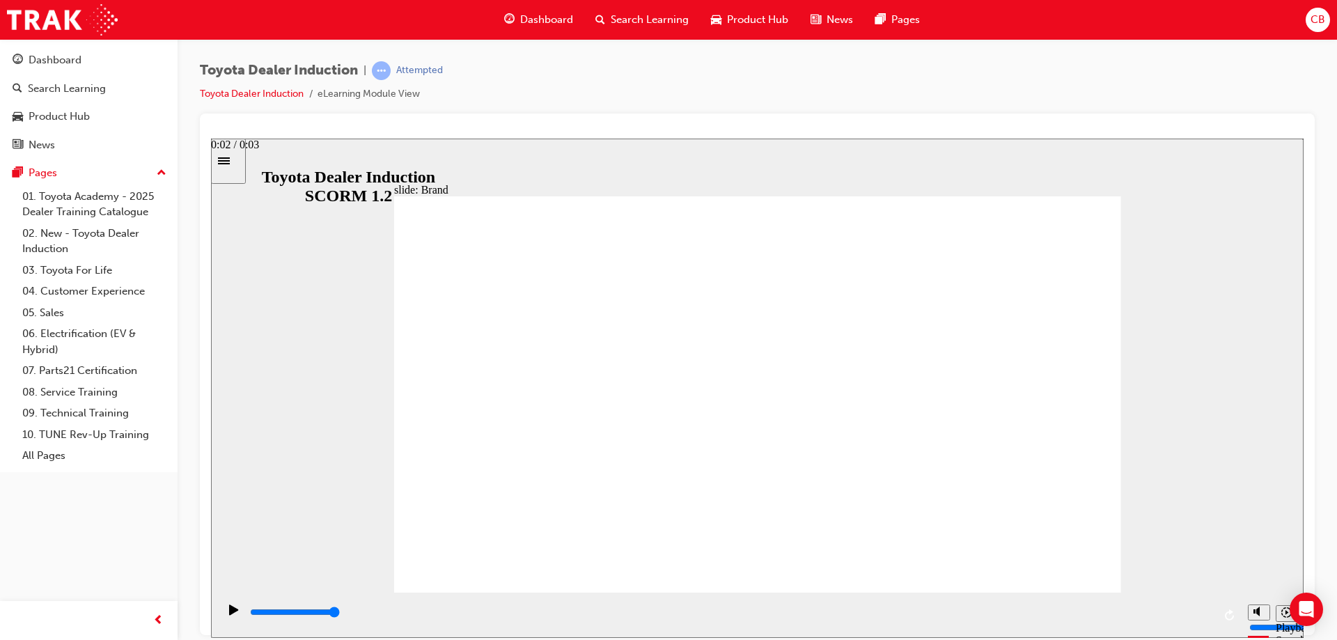
drag, startPoint x: 634, startPoint y: 607, endPoint x: 1041, endPoint y: 600, distance: 406.8
click at [1041, 601] on div "playback controls" at bounding box center [729, 614] width 1023 height 45
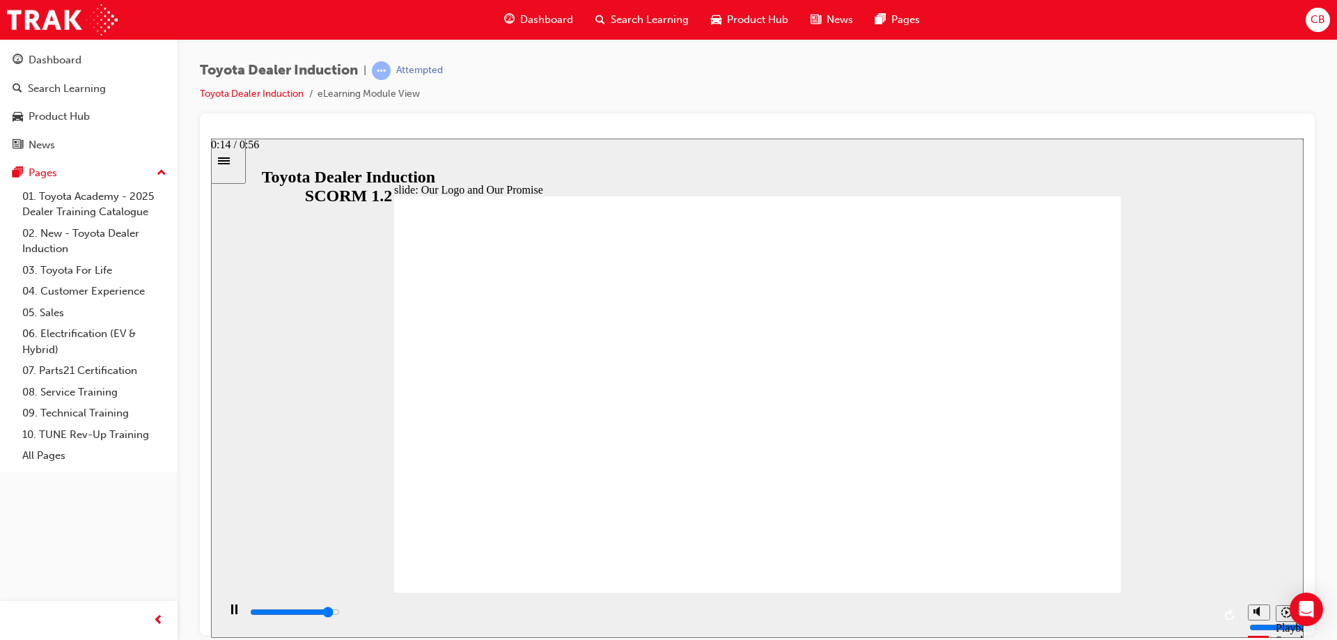
drag, startPoint x: 495, startPoint y: 607, endPoint x: 1135, endPoint y: 665, distance: 642.7
click at [1135, 637] on html "slide: Our Logo and Our Promise Showroom Browsing 22.jpg Rectangle 10 Vehicle I…" at bounding box center [757, 387] width 1093 height 499
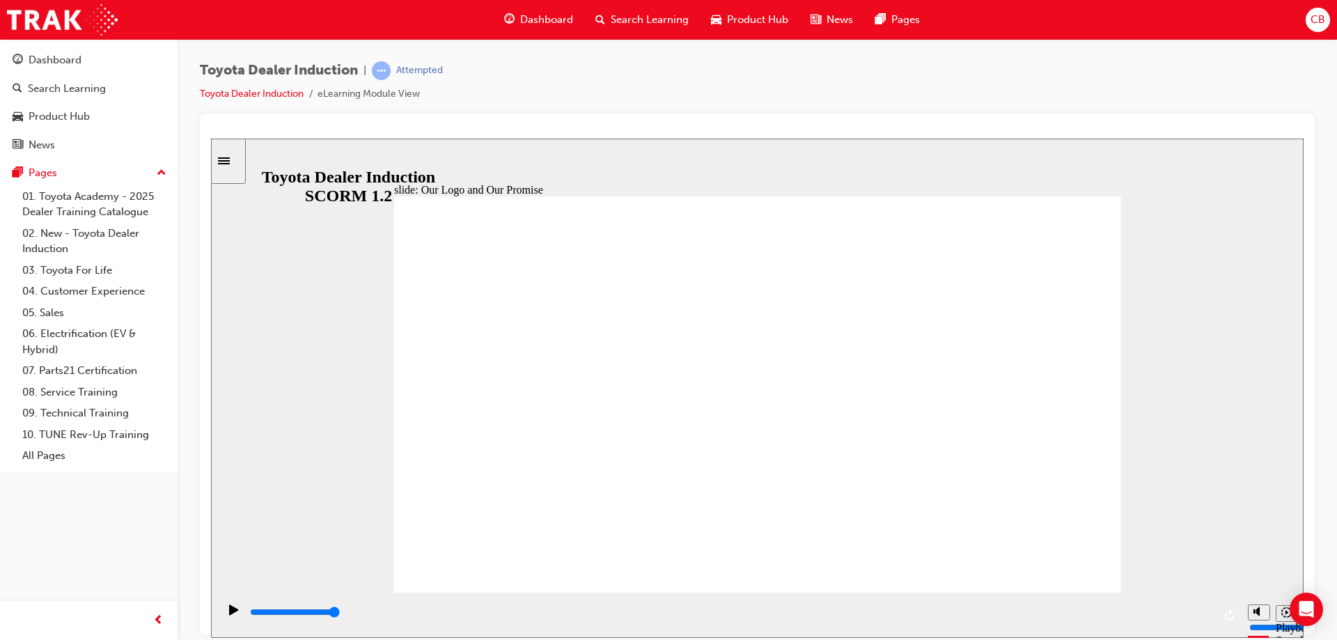
drag, startPoint x: 736, startPoint y: 556, endPoint x: 1108, endPoint y: 586, distance: 373.1
drag, startPoint x: 703, startPoint y: 391, endPoint x: 727, endPoint y: 419, distance: 37.0
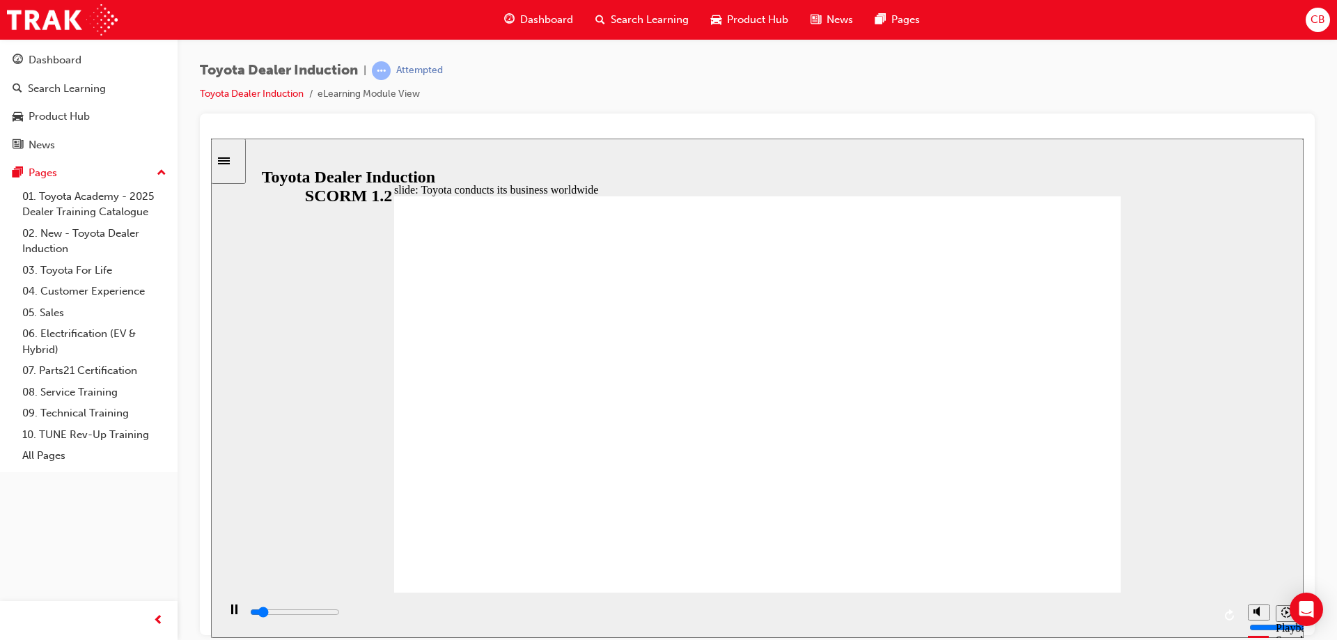
click at [1304, 637] on html "slide: Toyota conducts its business worldwide Toyota conducts its business worl…" at bounding box center [757, 387] width 1093 height 499
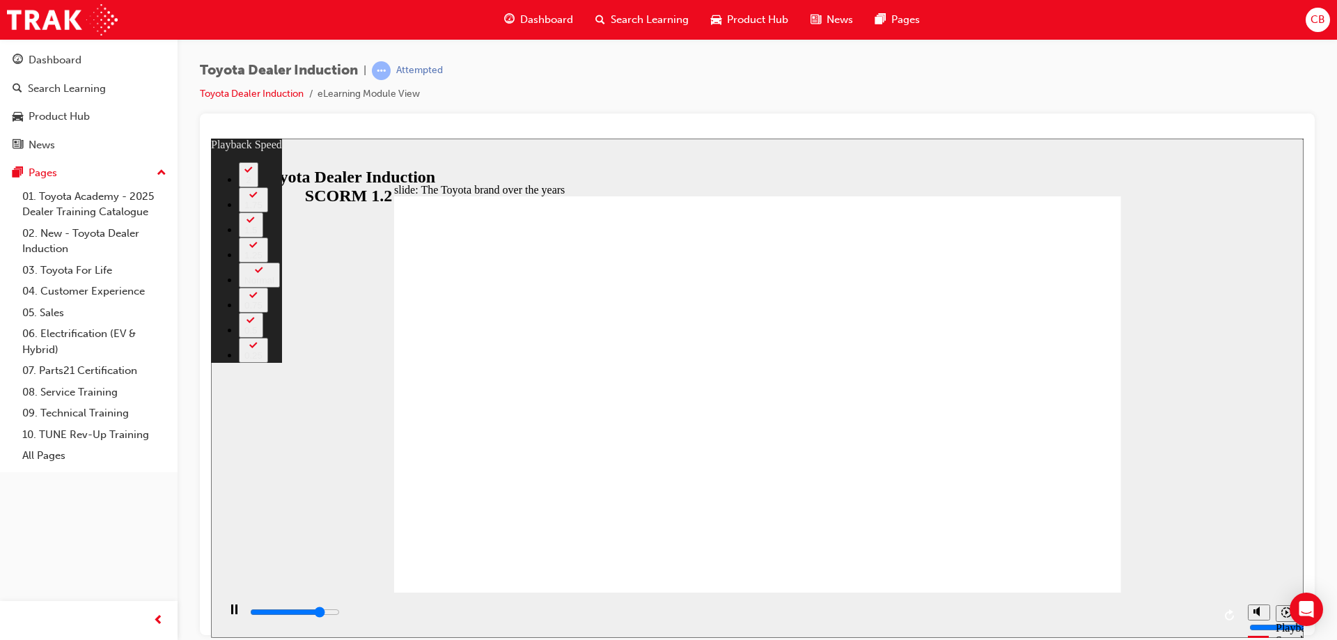
type input "6900"
type input "0"
type input "7200"
type input "0"
type input "7200"
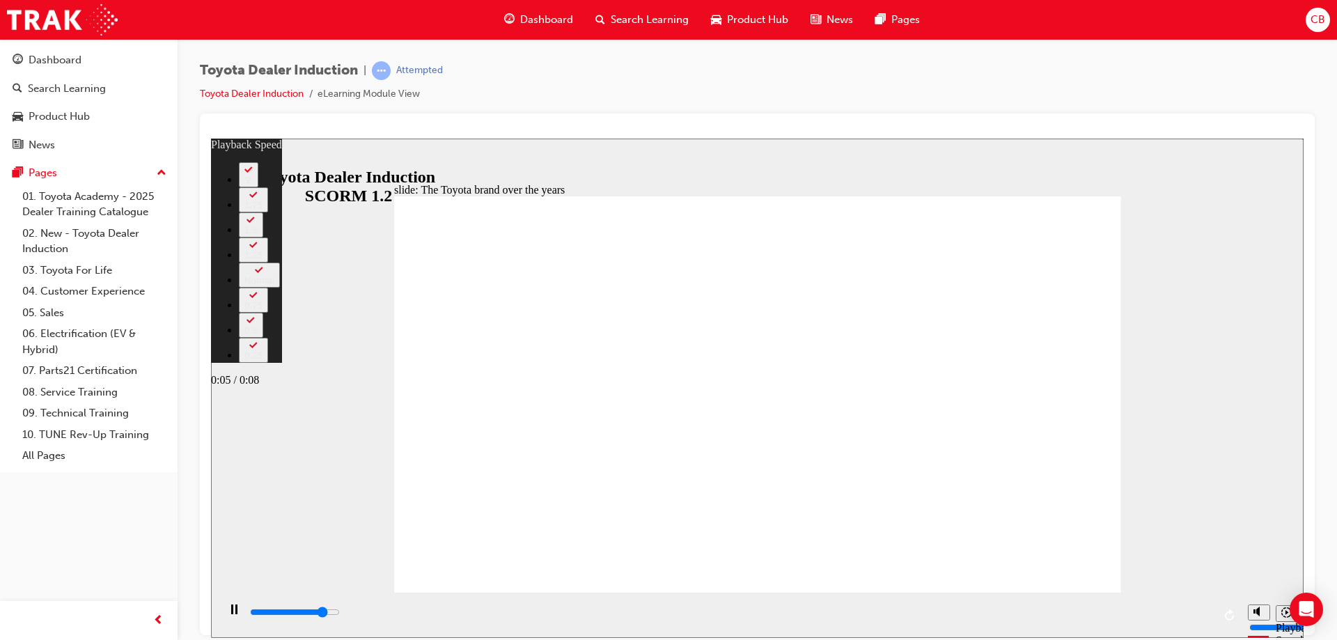
type input "1"
type input "7400"
type input "1"
type input "7500"
type input "1"
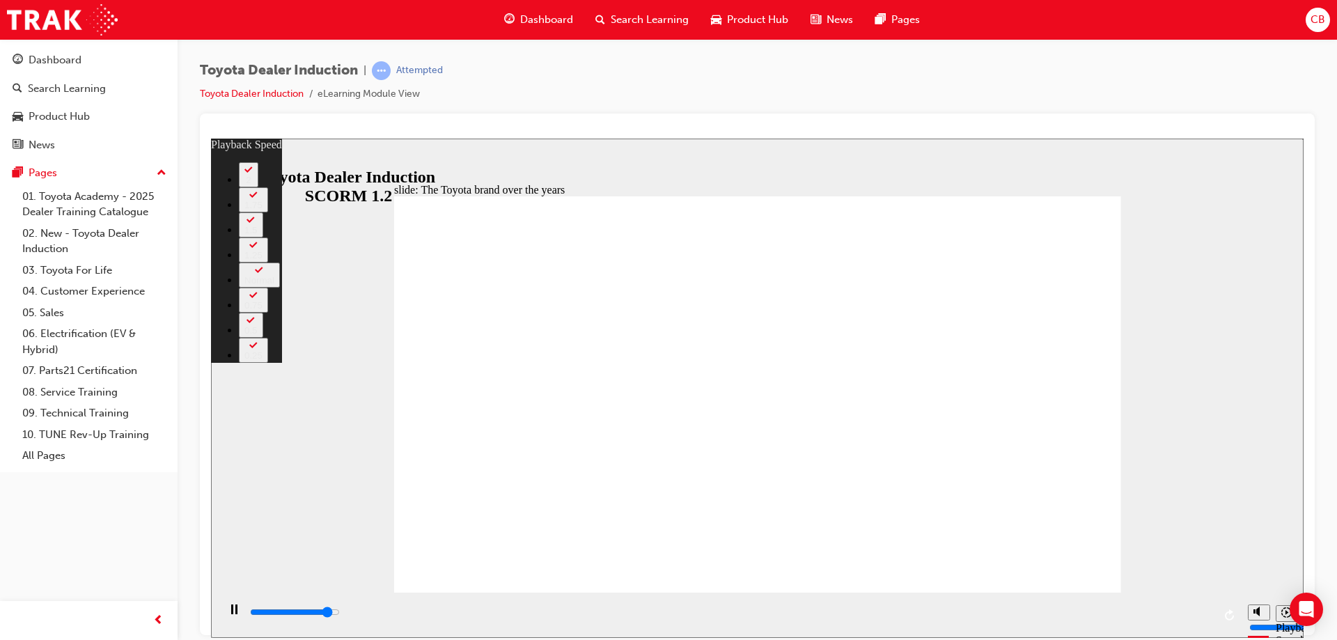
type input "7700"
type input "1"
type input "8000"
type input "1"
type input "8300"
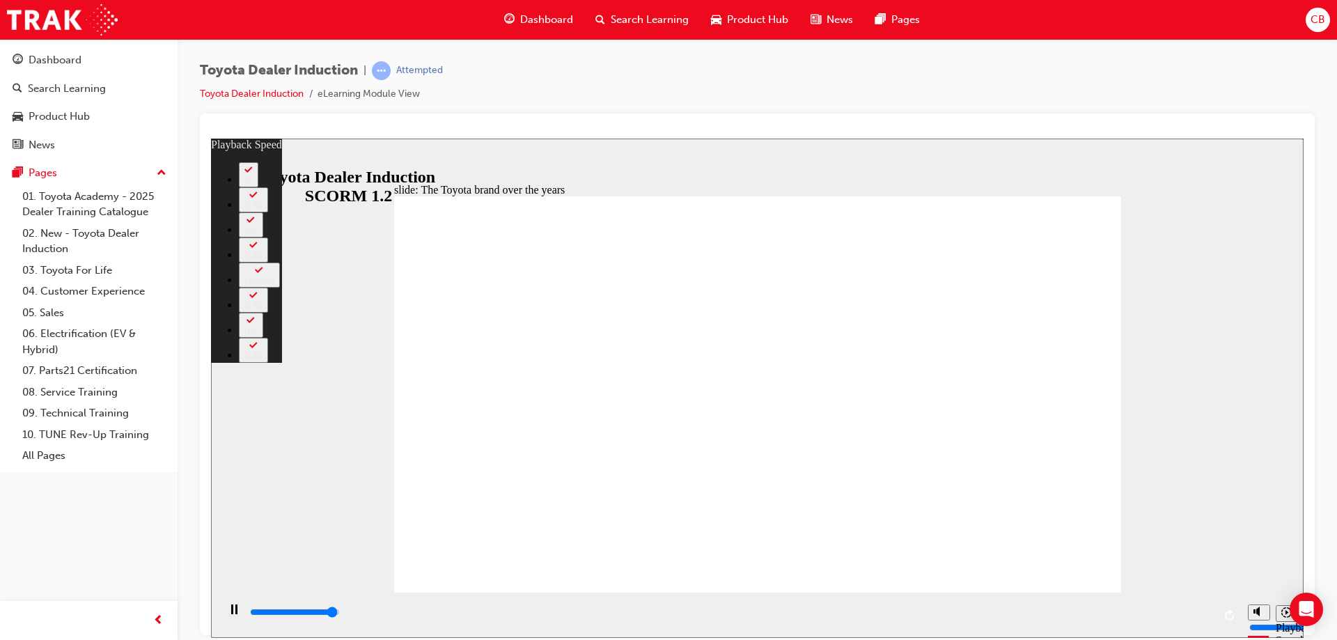
type input "2"
type input "8400"
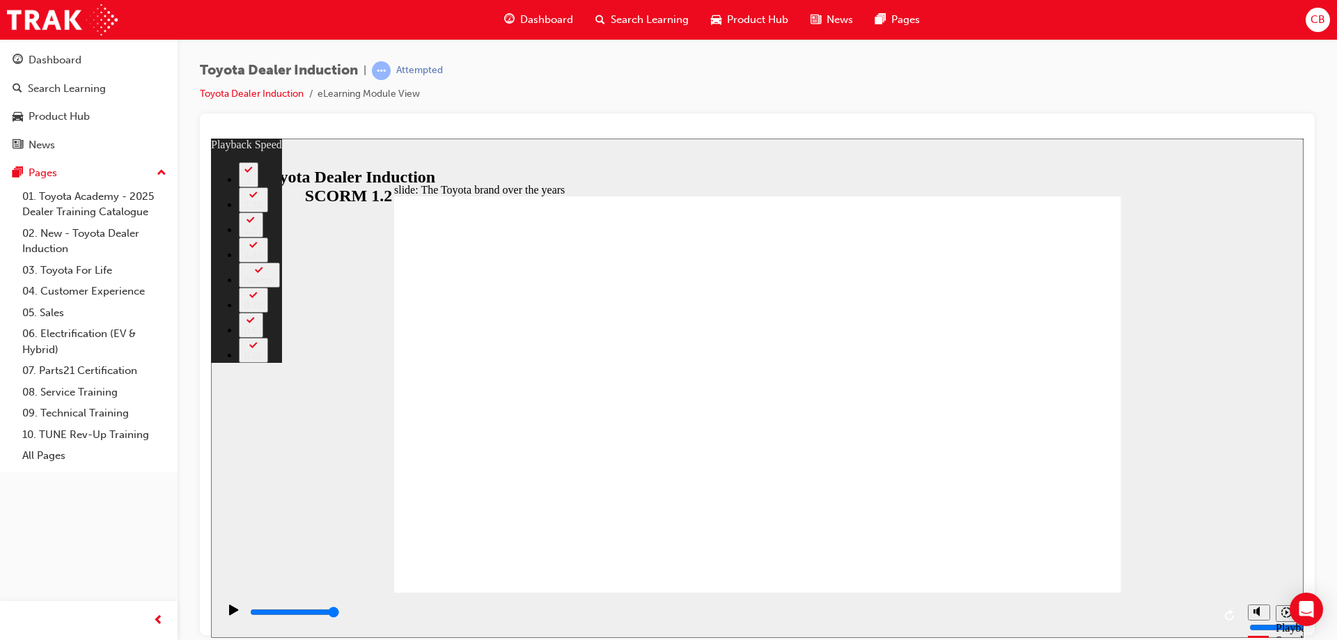
drag, startPoint x: 1064, startPoint y: 191, endPoint x: 1072, endPoint y: 192, distance: 8.4
type input "165"
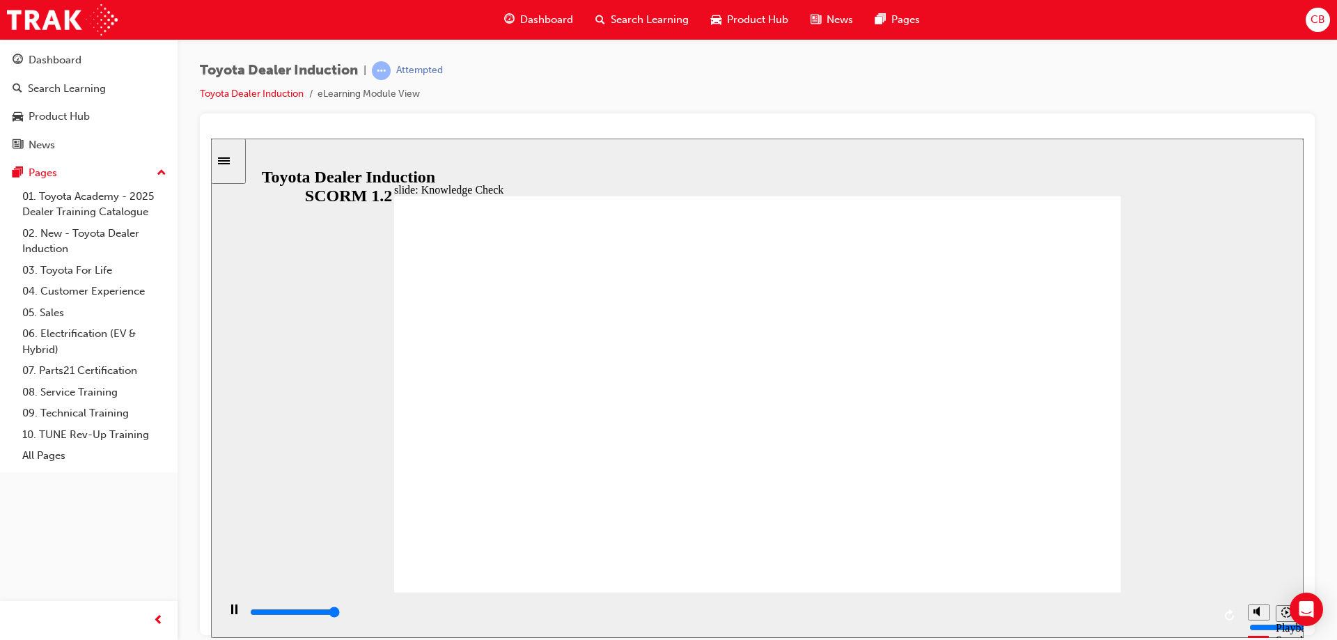
type input "5000"
radio input "false"
drag, startPoint x: 632, startPoint y: 430, endPoint x: 625, endPoint y: 436, distance: 9.4
radio input "false"
radio input "true"
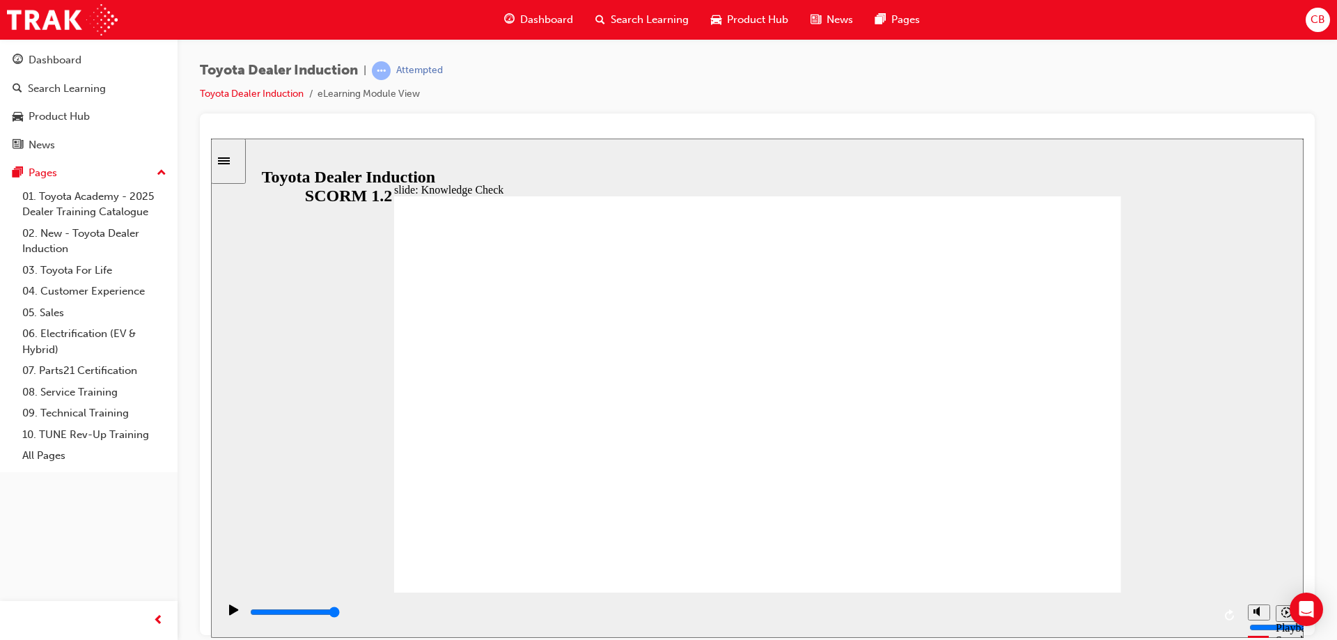
drag, startPoint x: 687, startPoint y: 608, endPoint x: 648, endPoint y: 475, distance: 138.6
click at [1304, 628] on html "slide: Understanding Toyota for Life Rectangle 2 Rectangle 1 Rectangle 3 BACK B…" at bounding box center [757, 387] width 1093 height 499
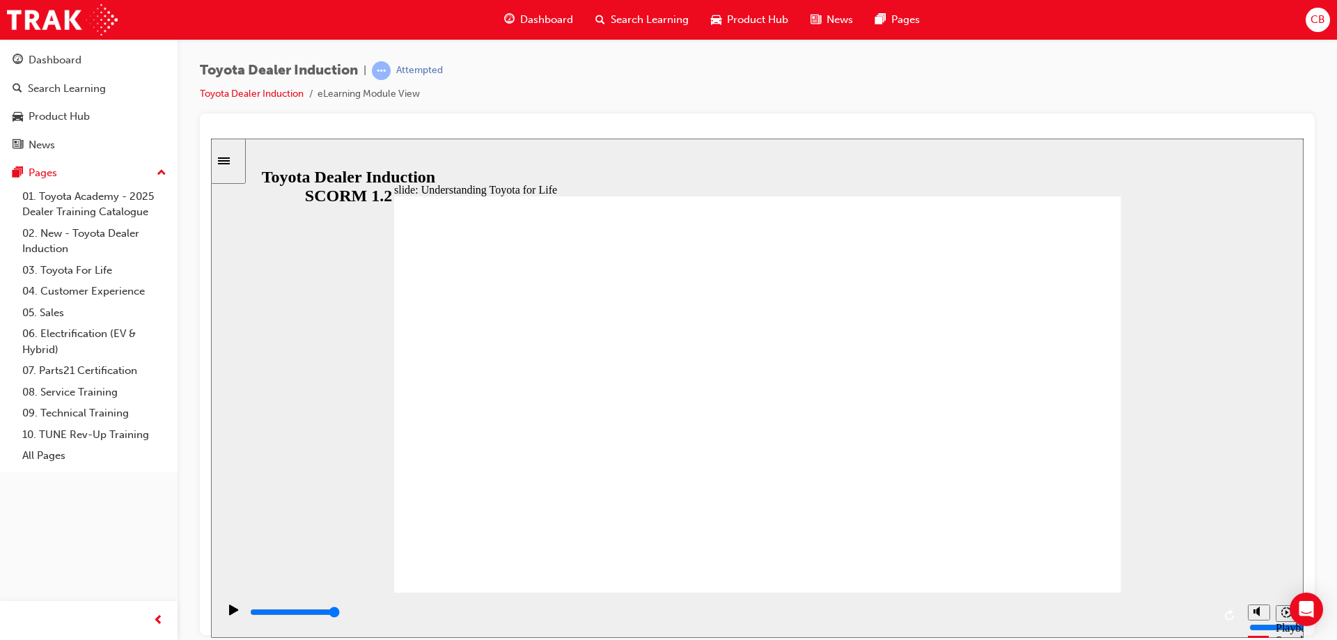
drag, startPoint x: 547, startPoint y: 608, endPoint x: 940, endPoint y: 556, distance: 396.2
click at [1169, 588] on div "slide: Toyota For Life Vision - A Customer Experience Business Rectangle 3 TOYO…" at bounding box center [757, 387] width 1093 height 499
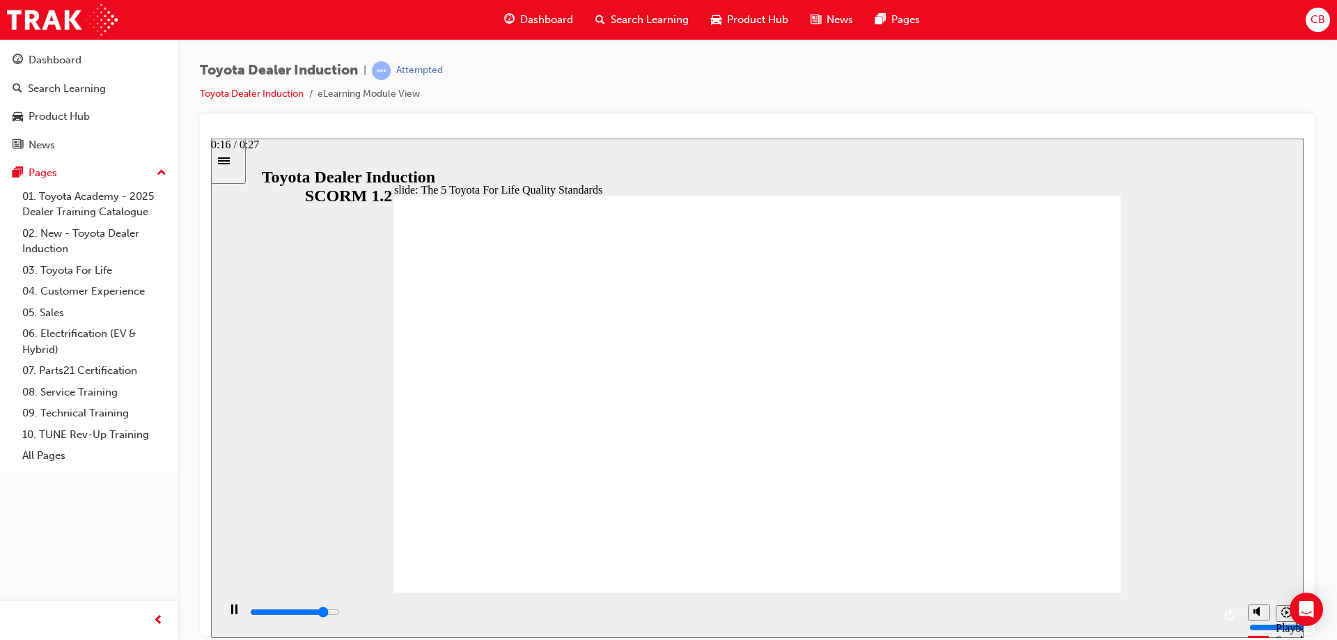
click at [1304, 608] on html "slide: The 5 Toyota For Life Quality Standards Oval 6 Oval 6 Oval 6 Oval 6 Oval…" at bounding box center [757, 387] width 1093 height 499
drag, startPoint x: 807, startPoint y: 549, endPoint x: 850, endPoint y: 549, distance: 43.9
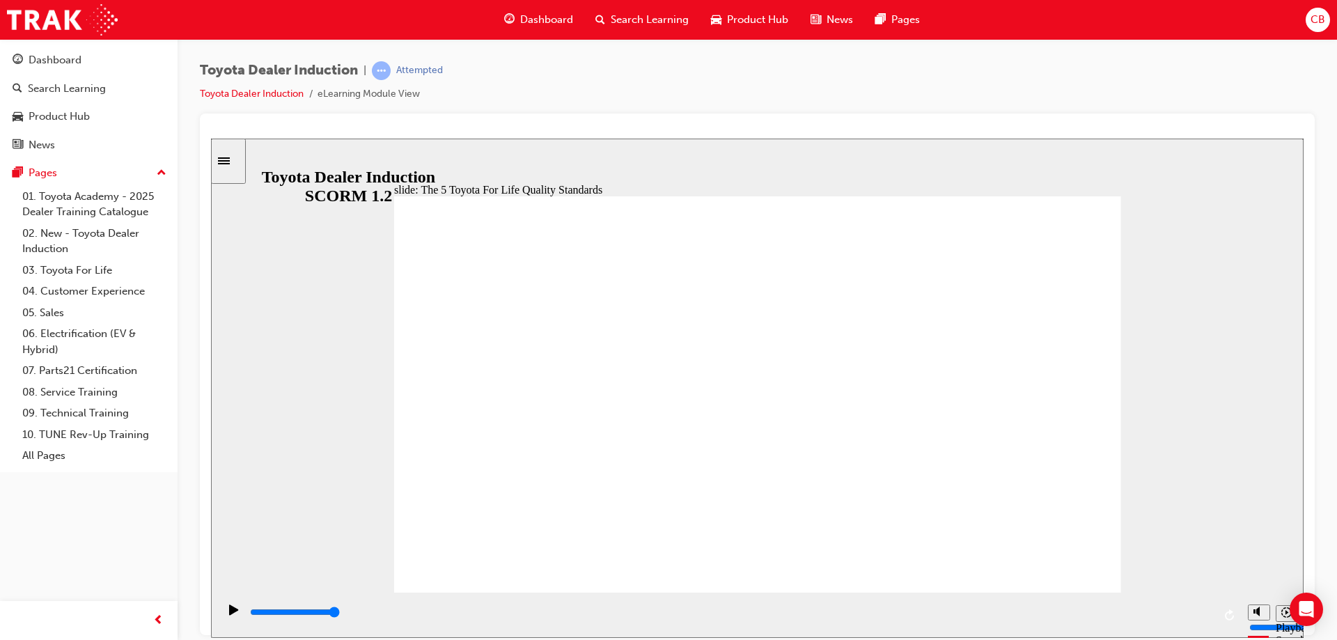
drag, startPoint x: 1023, startPoint y: 278, endPoint x: 1026, endPoint y: 286, distance: 8.8
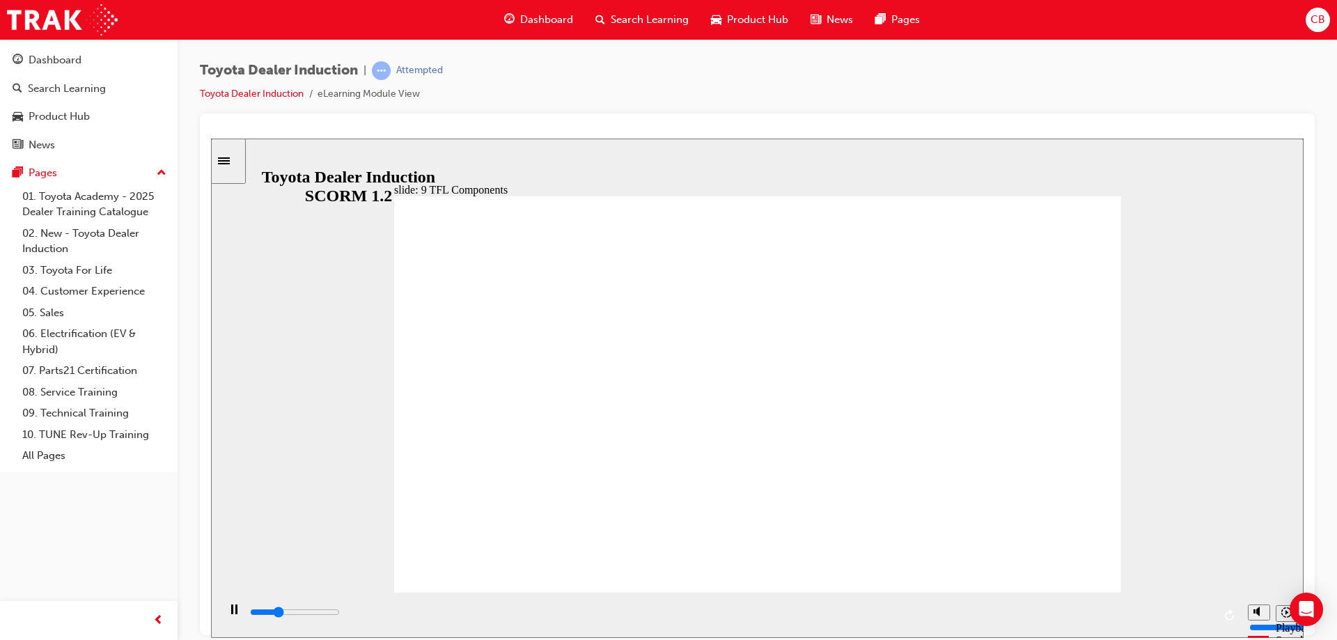
drag, startPoint x: 1058, startPoint y: 310, endPoint x: 1050, endPoint y: 310, distance: 7.7
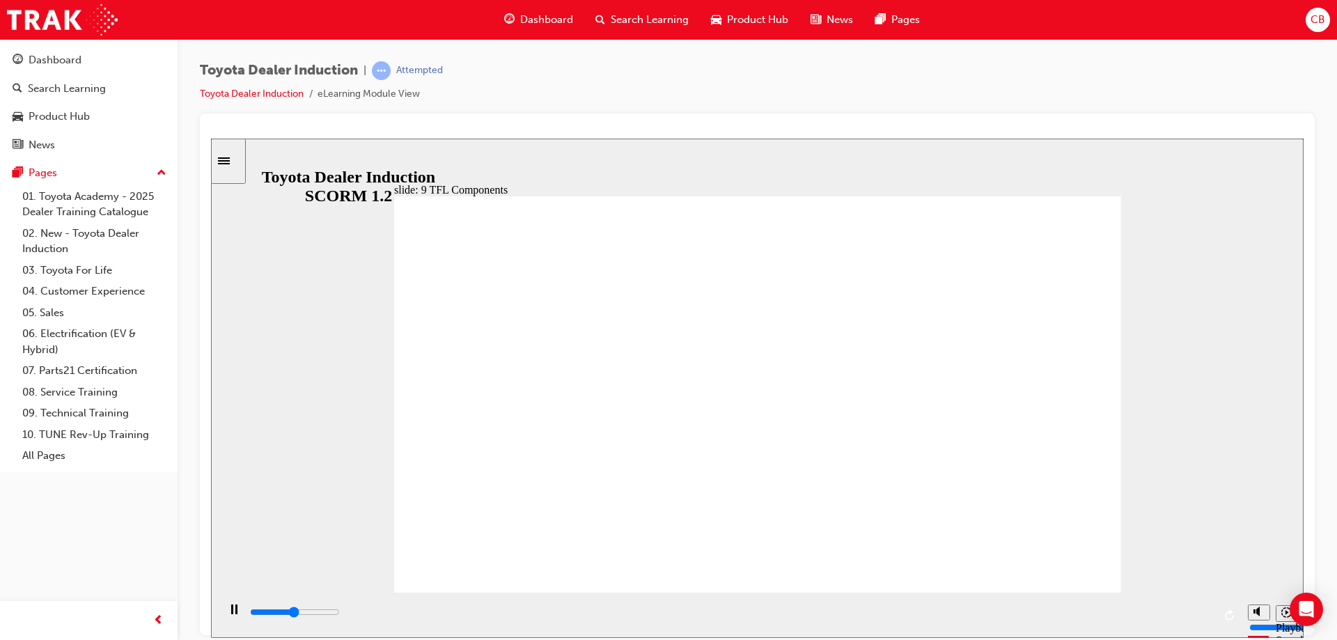
drag, startPoint x: 855, startPoint y: 499, endPoint x: 785, endPoint y: 492, distance: 70.7
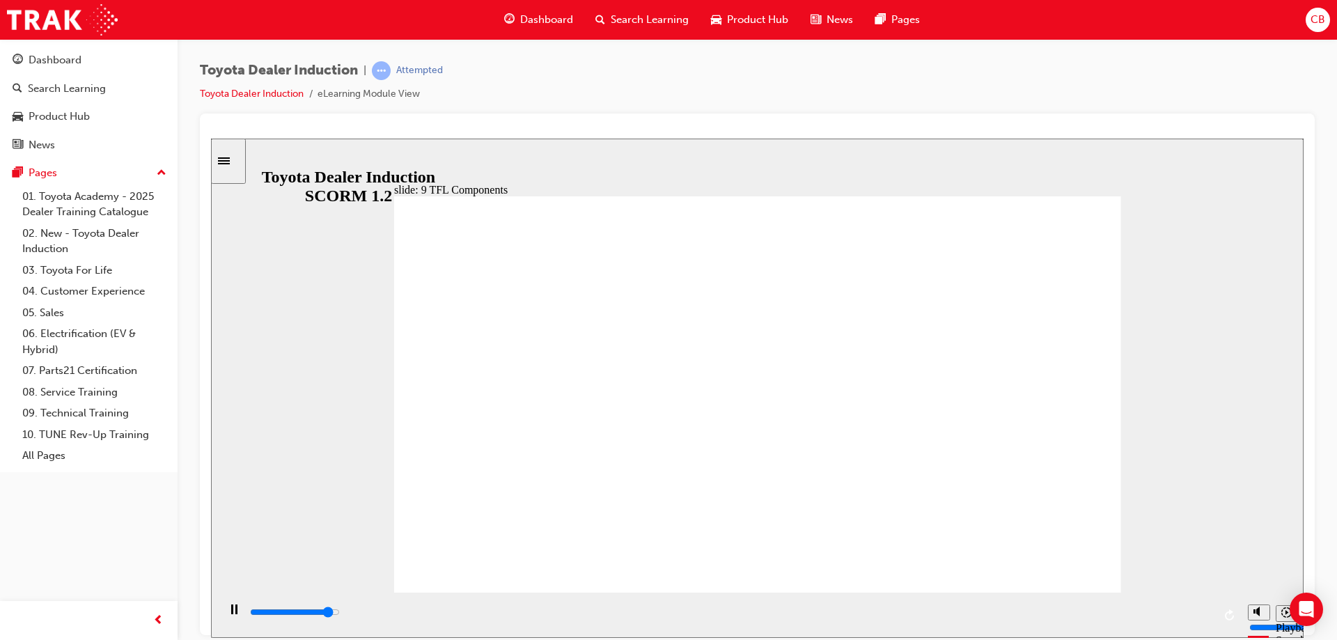
drag, startPoint x: 621, startPoint y: 509, endPoint x: 642, endPoint y: 506, distance: 21.1
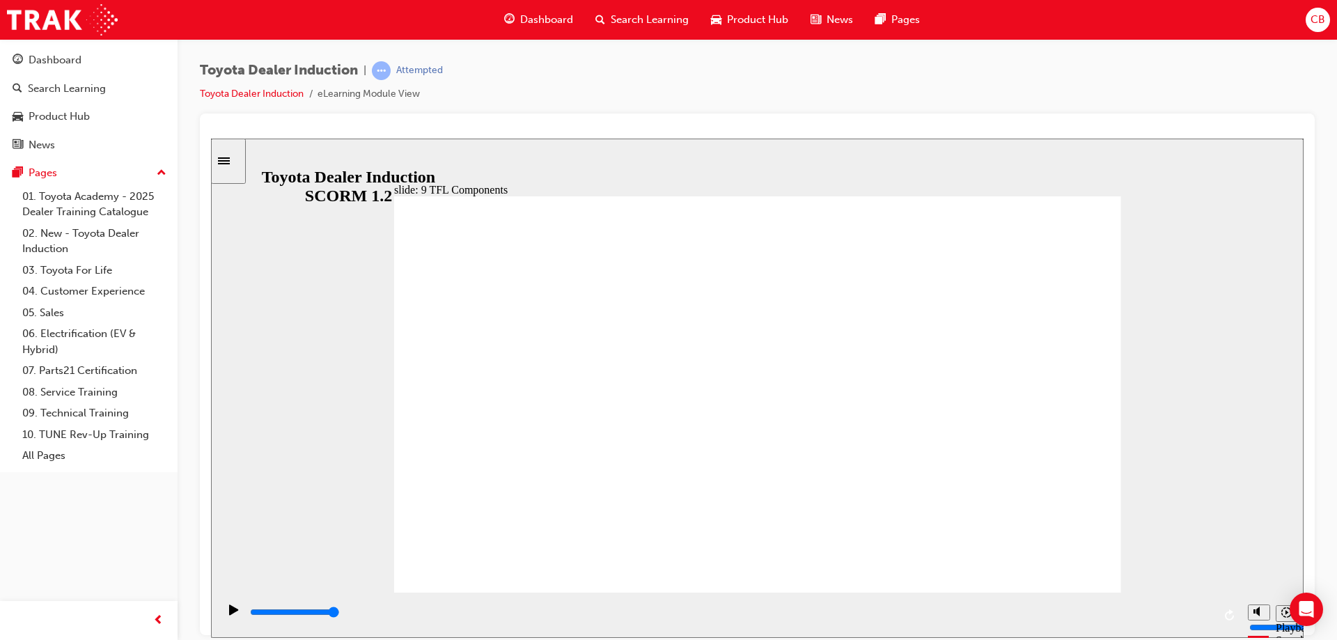
drag, startPoint x: 653, startPoint y: 489, endPoint x: 651, endPoint y: 497, distance: 7.9
drag, startPoint x: 801, startPoint y: 357, endPoint x: 733, endPoint y: 377, distance: 71.0
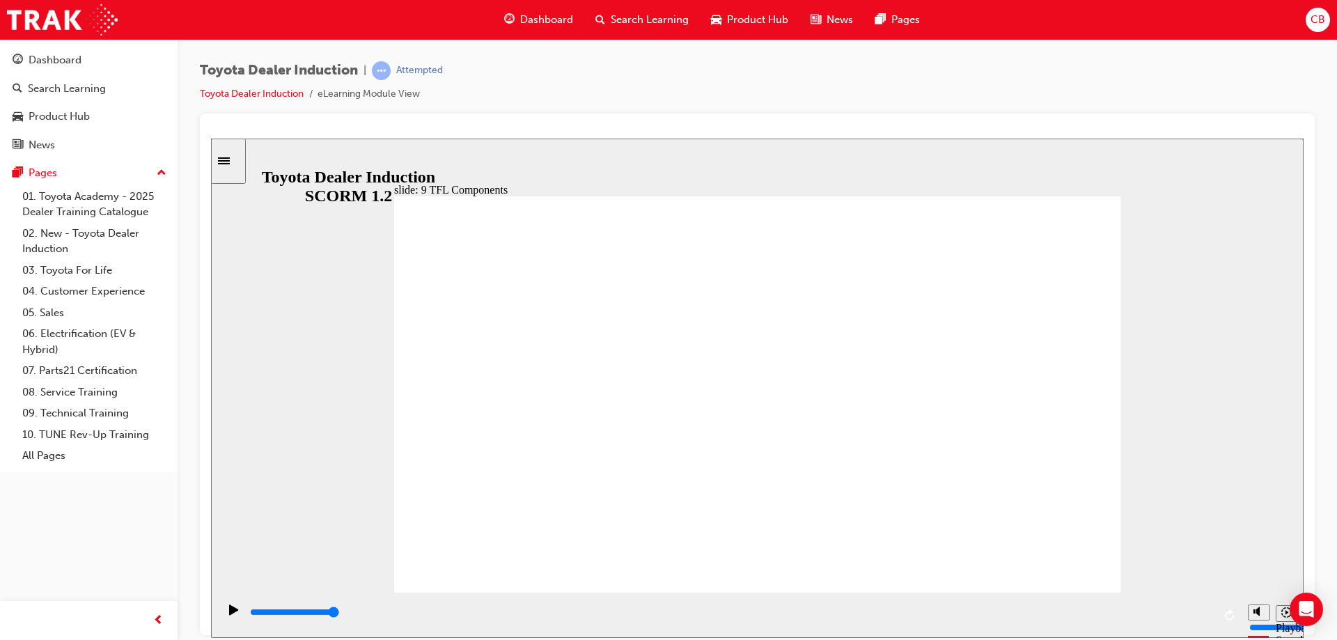
drag, startPoint x: 589, startPoint y: 607, endPoint x: 1179, endPoint y: 532, distance: 595.3
click at [1304, 588] on html "slide: Toyota For Life Training Program Toyota For Life Training Program BACK B…" at bounding box center [757, 387] width 1093 height 499
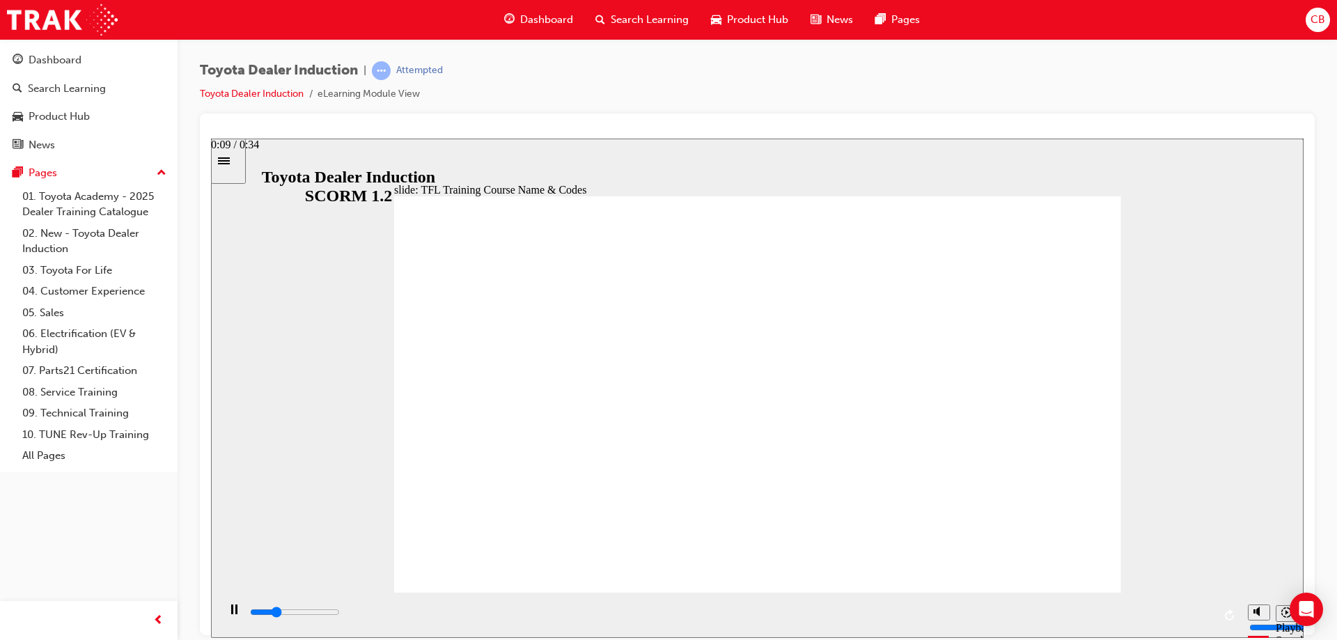
drag, startPoint x: 506, startPoint y: 613, endPoint x: 1233, endPoint y: 579, distance: 727.2
click at [1304, 637] on html "slide: TFL Training Course Name & Codes TFL Resources Each Region has a dedicat…" at bounding box center [757, 387] width 1093 height 499
drag, startPoint x: 624, startPoint y: 618, endPoint x: 1105, endPoint y: 615, distance: 481.3
click at [1092, 619] on div "playback controls" at bounding box center [731, 612] width 965 height 15
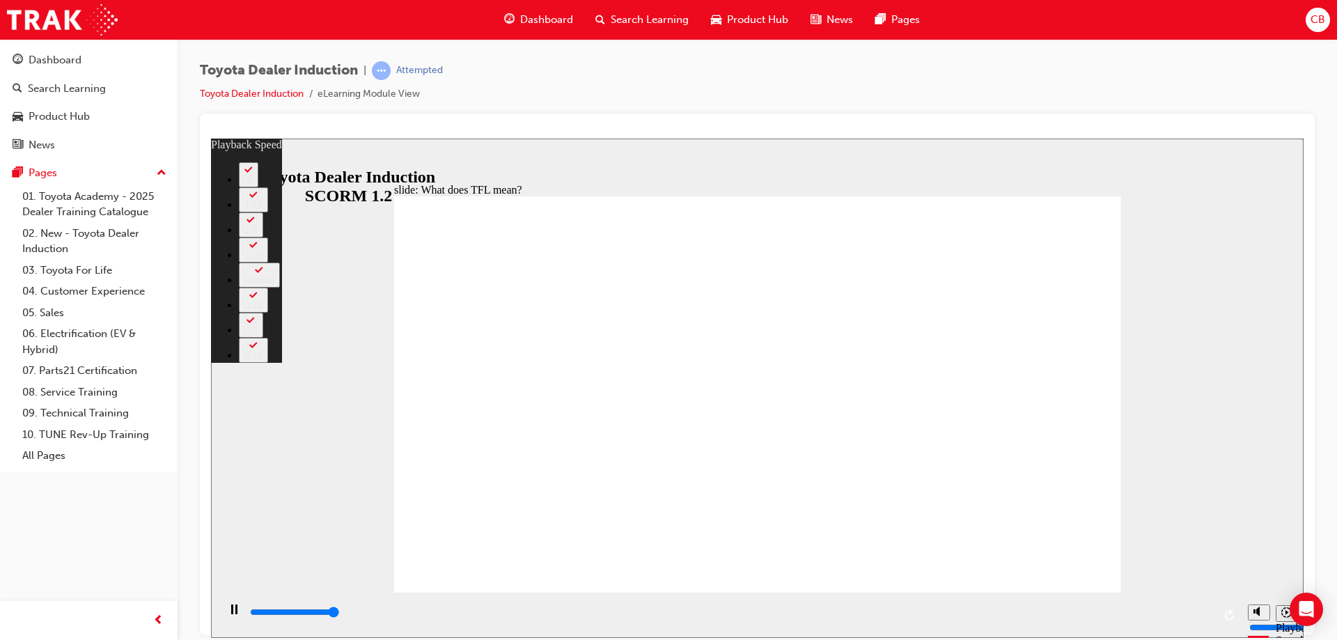
type input "10800"
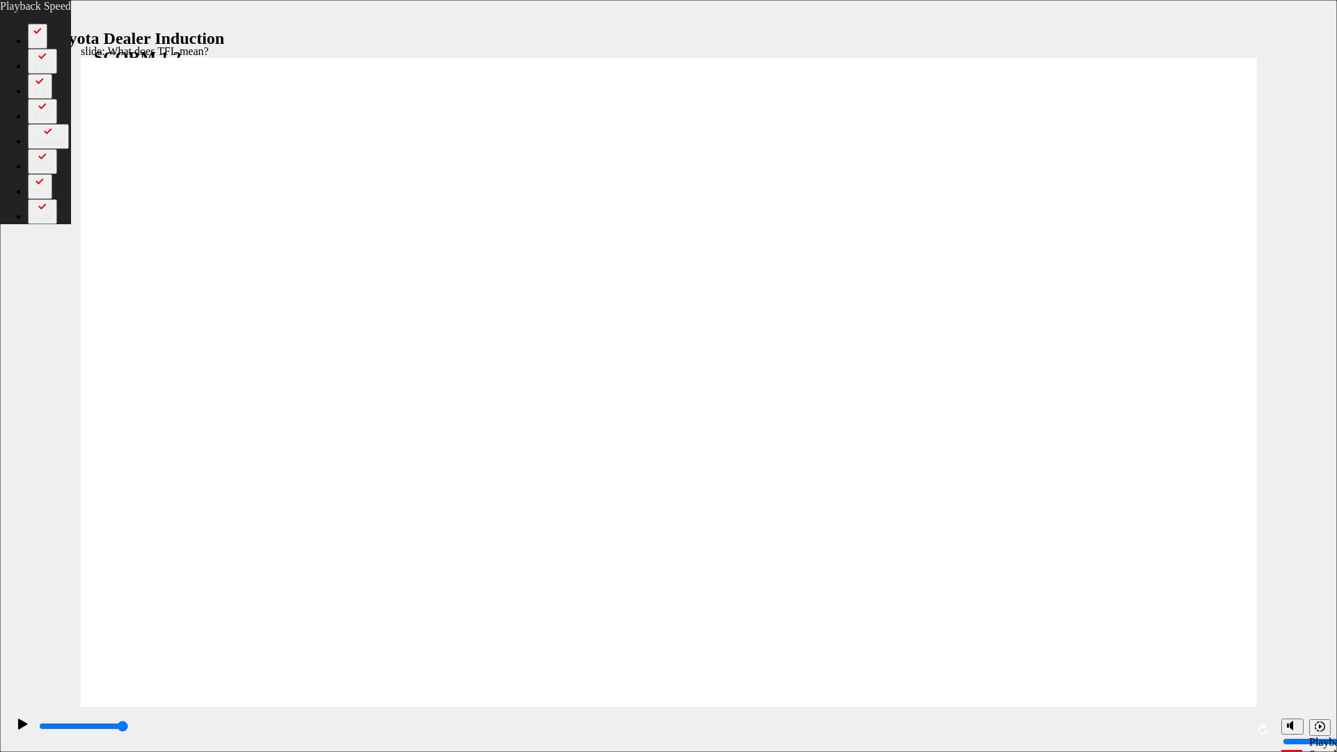
drag, startPoint x: 1165, startPoint y: 719, endPoint x: 1250, endPoint y: 687, distance: 90.8
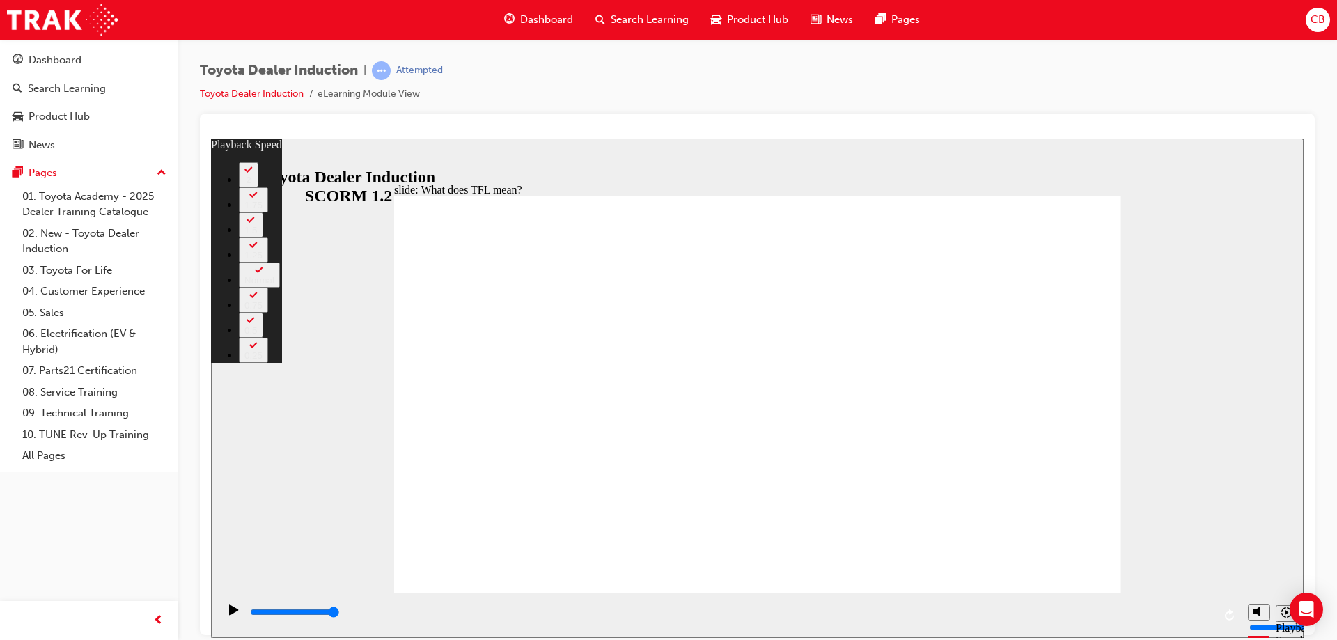
type input "139"
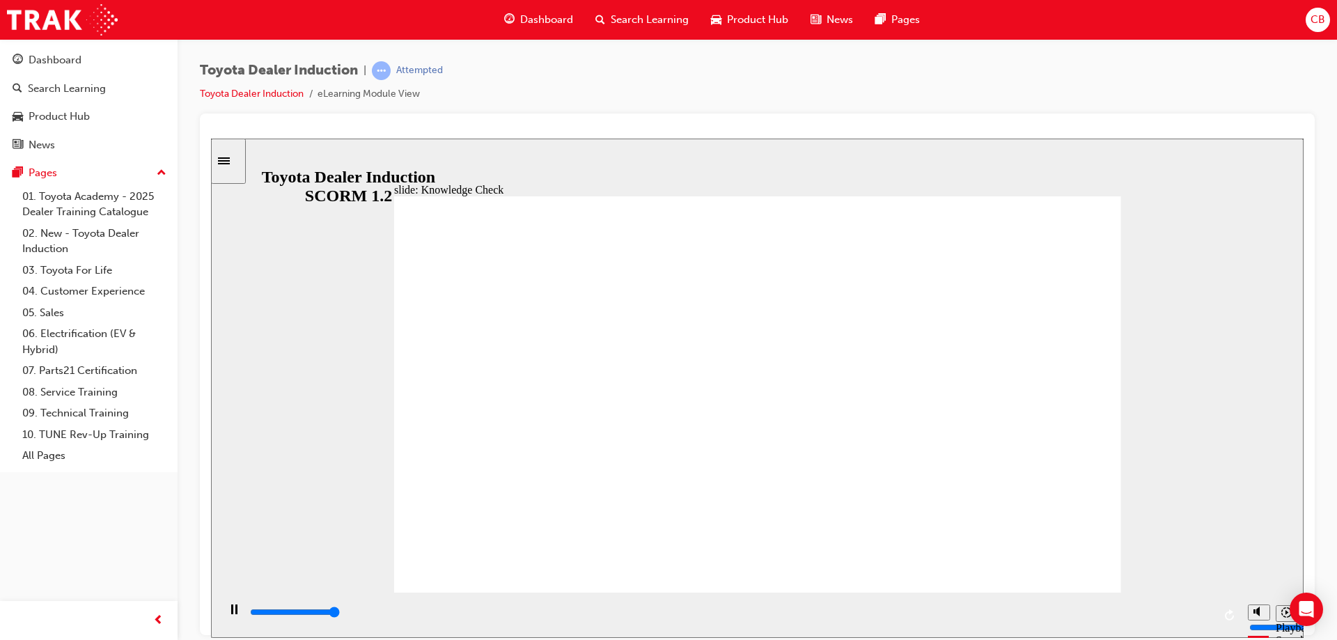
type input "5000"
radio input "true"
drag, startPoint x: 550, startPoint y: 618, endPoint x: 1155, endPoint y: 630, distance: 606.0
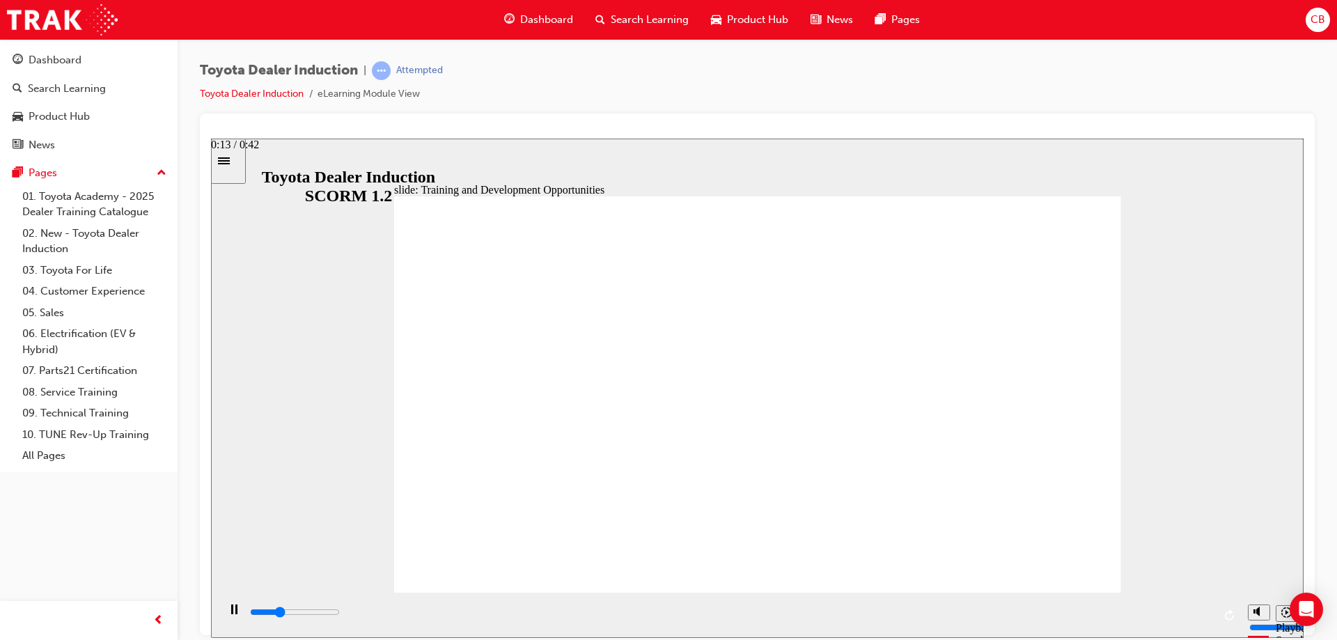
click at [1213, 637] on html "slide: Training and Development Opportunities BACK BACK NEXT NEXT Training and …" at bounding box center [757, 387] width 1093 height 499
drag, startPoint x: 843, startPoint y: 203, endPoint x: 800, endPoint y: 292, distance: 98.4
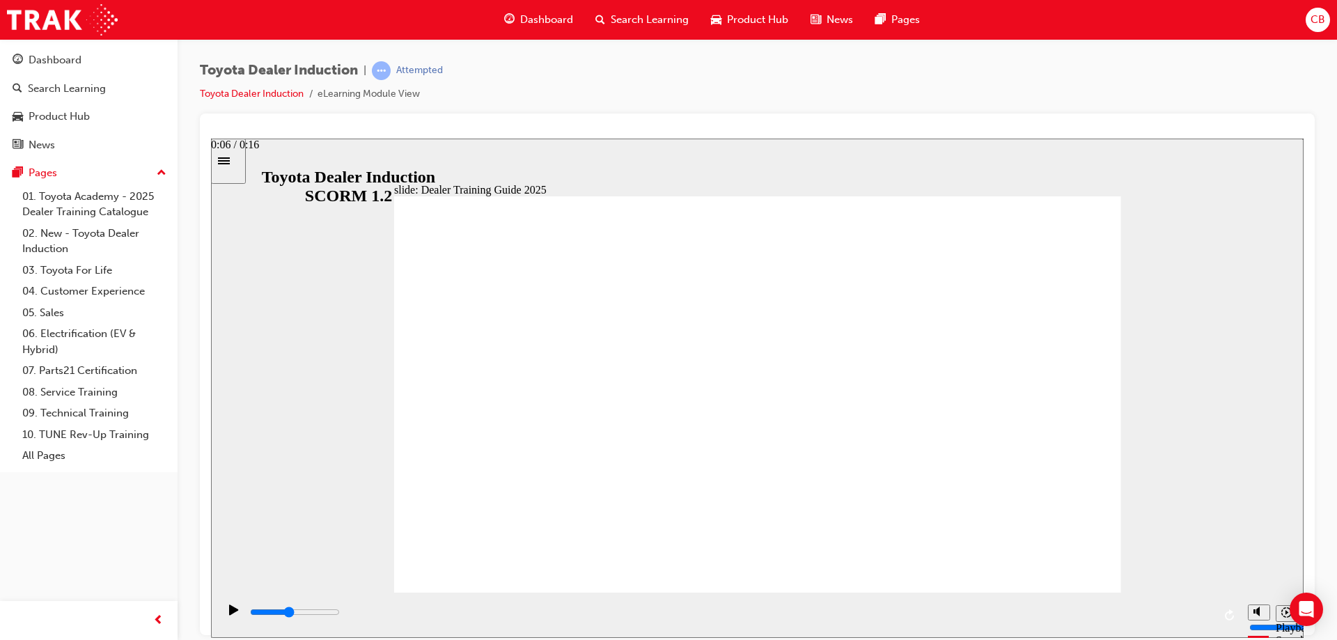
drag, startPoint x: 641, startPoint y: 605, endPoint x: 1163, endPoint y: 587, distance: 522.6
click at [1162, 588] on div "slide: Dealer Training Guide 2025 Training and Development Training Prospectus …" at bounding box center [757, 387] width 1093 height 499
drag, startPoint x: 618, startPoint y: 611, endPoint x: 1264, endPoint y: 634, distance: 646.8
click at [1246, 634] on section "Playback Speed 2 1.75 1.5 1.25" at bounding box center [757, 614] width 1093 height 45
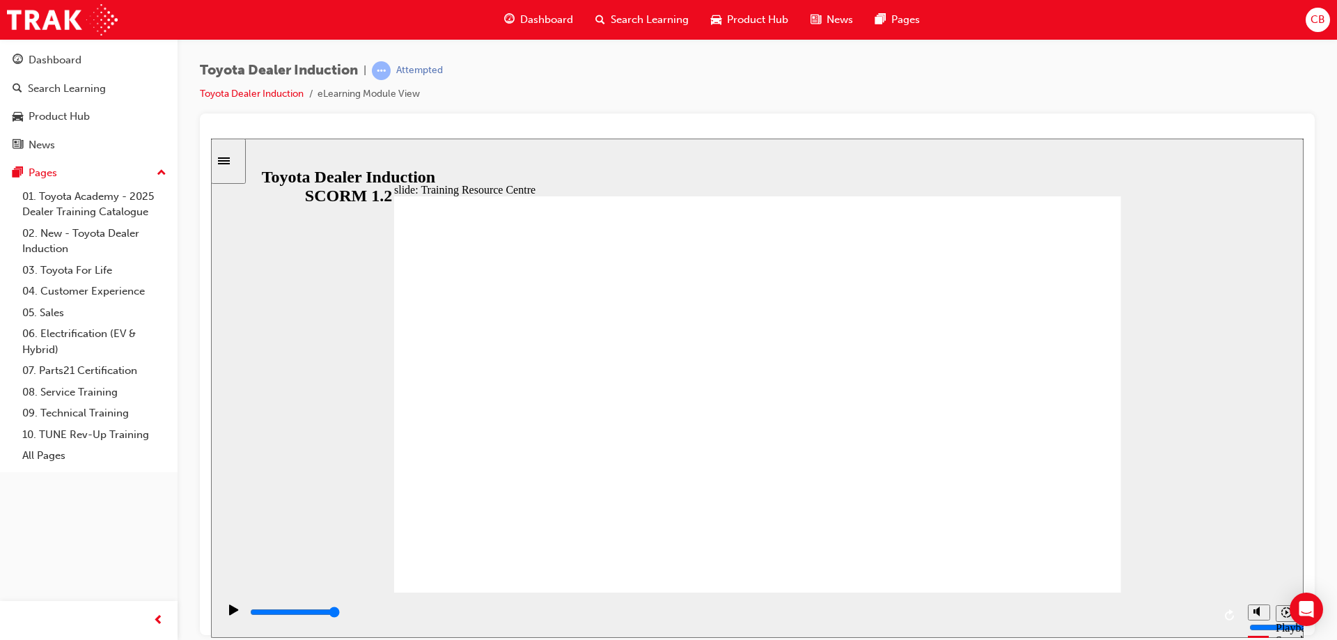
type input "5000"
drag, startPoint x: 567, startPoint y: 312, endPoint x: 600, endPoint y: 313, distance: 32.7
radio input "true"
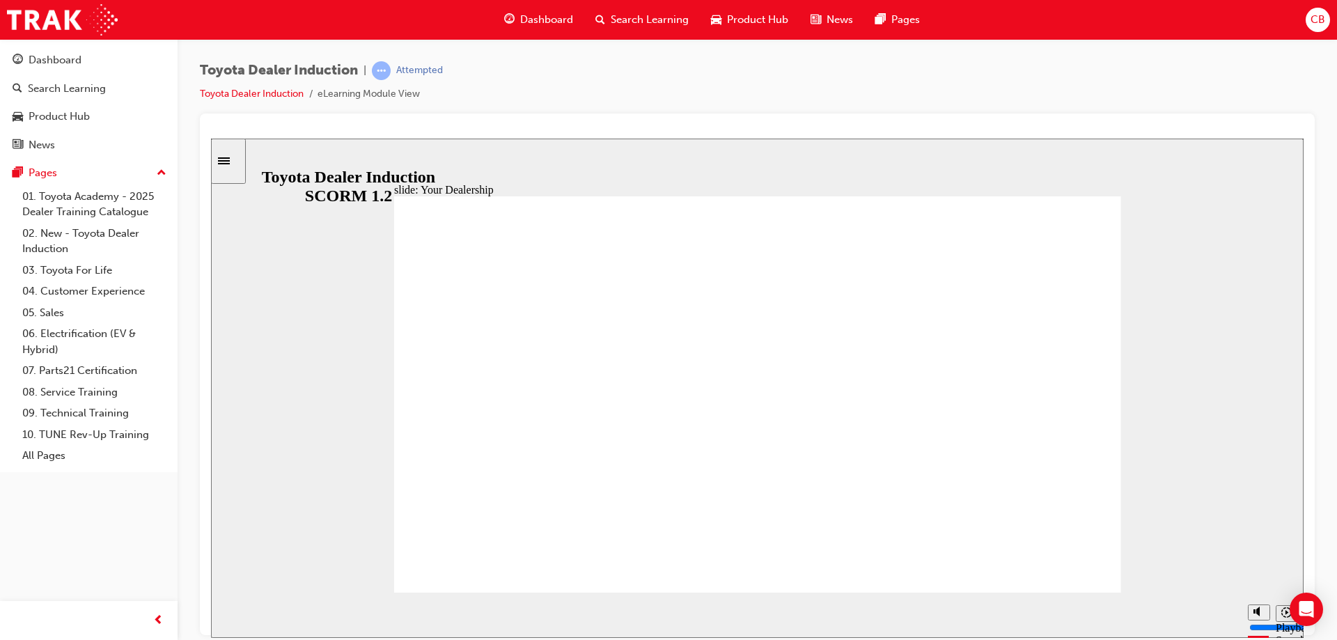
drag, startPoint x: 940, startPoint y: 485, endPoint x: 935, endPoint y: 490, distance: 7.9
drag, startPoint x: 782, startPoint y: 540, endPoint x: 806, endPoint y: 505, distance: 42.1
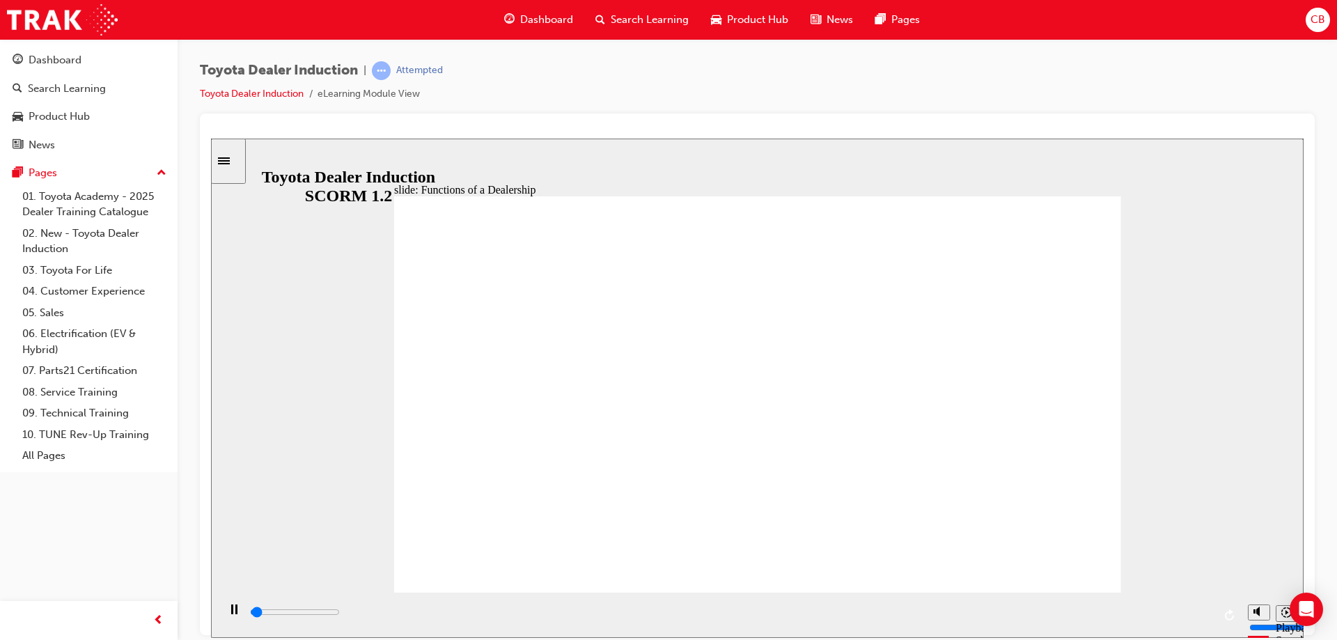
drag, startPoint x: 678, startPoint y: 505, endPoint x: 550, endPoint y: 536, distance: 131.9
click at [1304, 637] on html "slide: Functions of a Dealership Rectangle 1 Rectangle 2 Functions of a Dealers…" at bounding box center [757, 387] width 1093 height 499
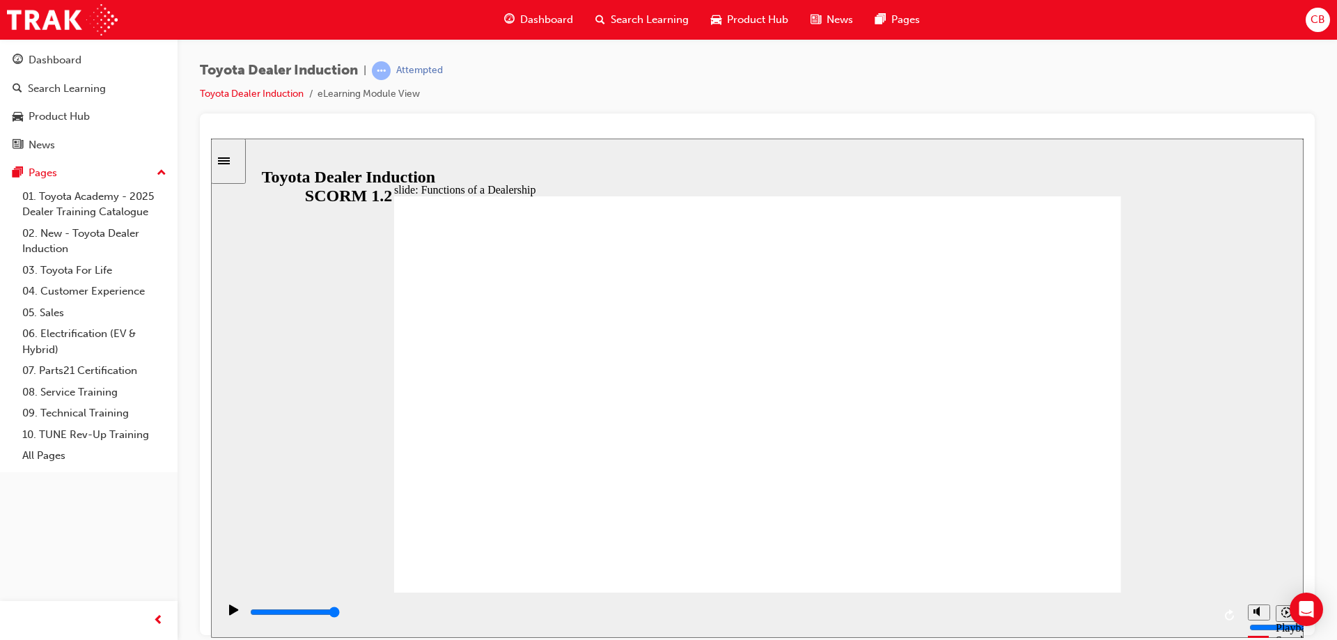
drag, startPoint x: 708, startPoint y: 309, endPoint x: 763, endPoint y: 336, distance: 61.7
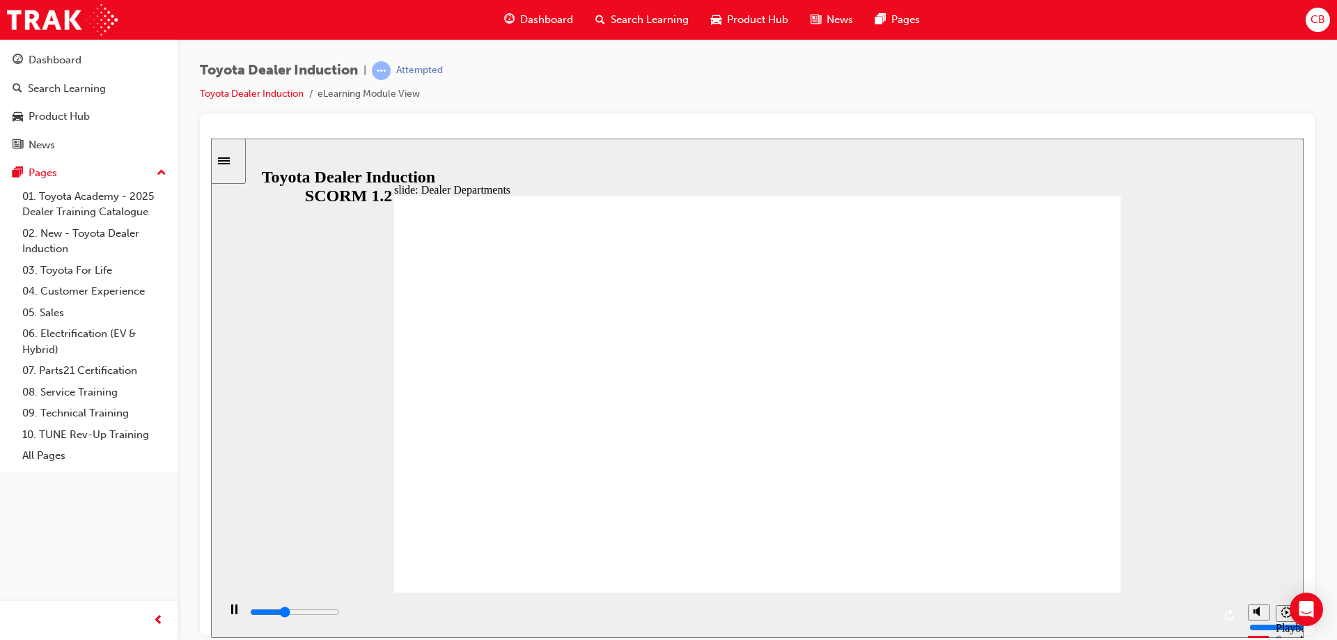
drag, startPoint x: 692, startPoint y: 428, endPoint x: 735, endPoint y: 430, distance: 43.9
drag, startPoint x: 795, startPoint y: 432, endPoint x: 841, endPoint y: 411, distance: 49.9
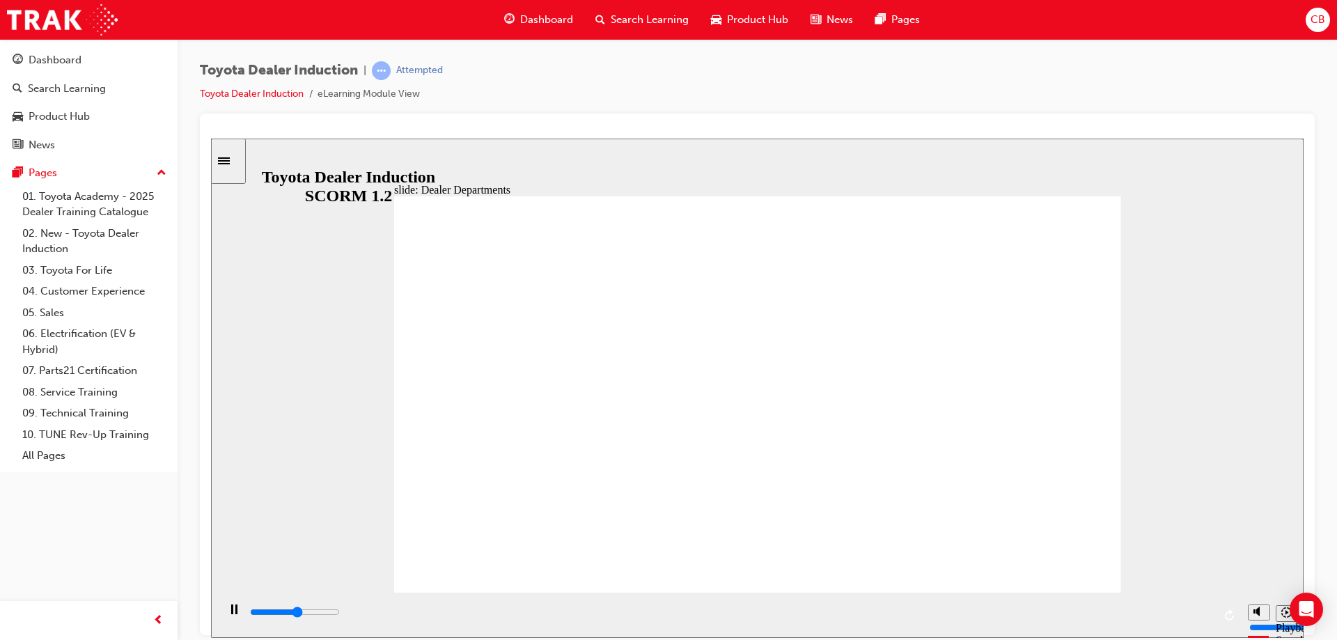
drag, startPoint x: 841, startPoint y: 411, endPoint x: 983, endPoint y: 398, distance: 142.6
click at [1304, 637] on html "slide: Dealer Departments Group 1 Straight Connector 20 2 Rectangle 12 Dealer P…" at bounding box center [757, 387] width 1093 height 499
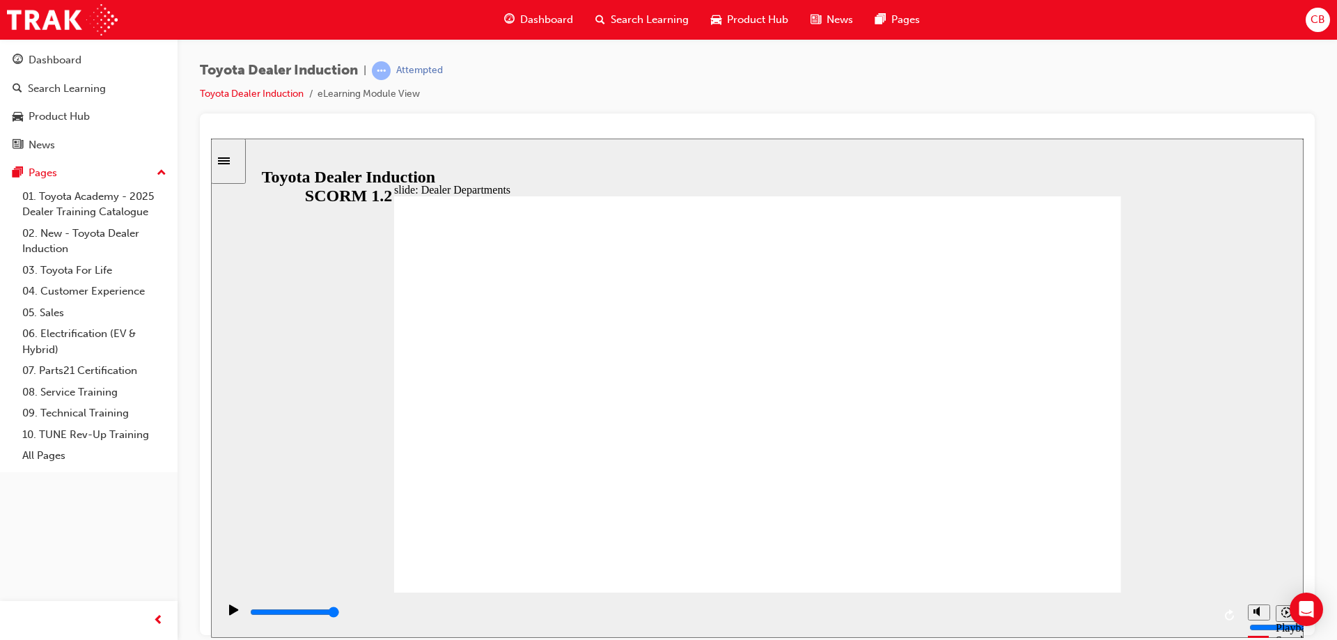
drag, startPoint x: 910, startPoint y: 288, endPoint x: 840, endPoint y: 282, distance: 70.6
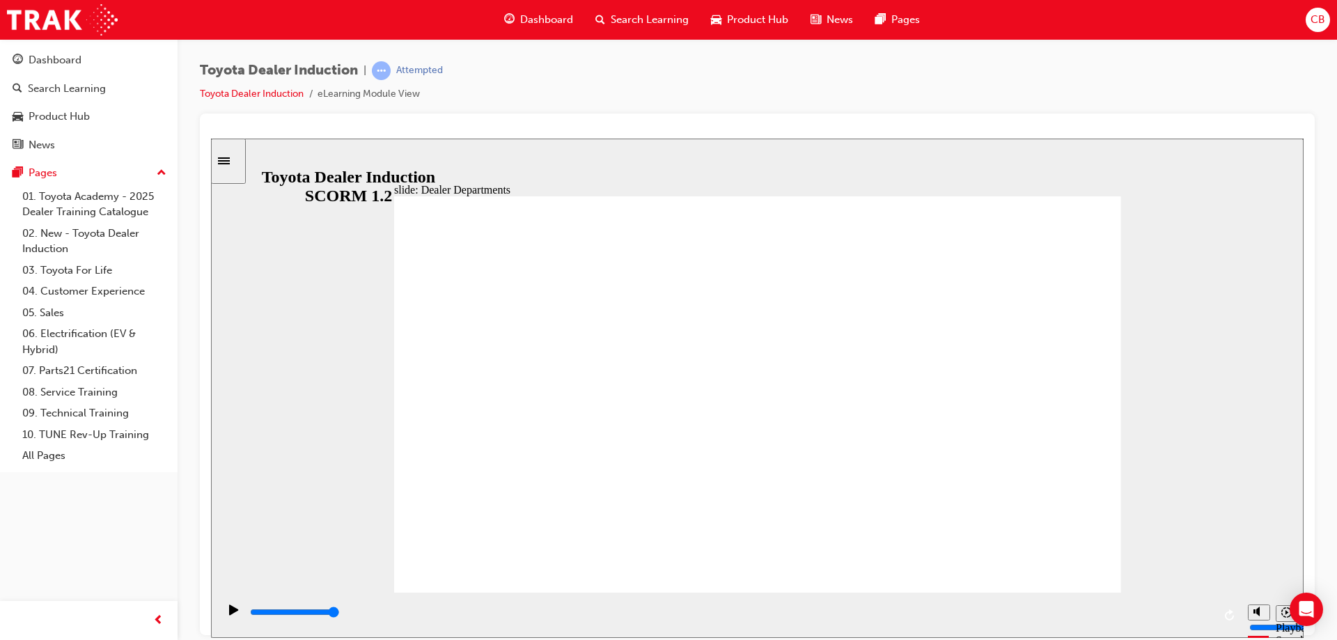
drag, startPoint x: 875, startPoint y: 255, endPoint x: 889, endPoint y: 258, distance: 13.5
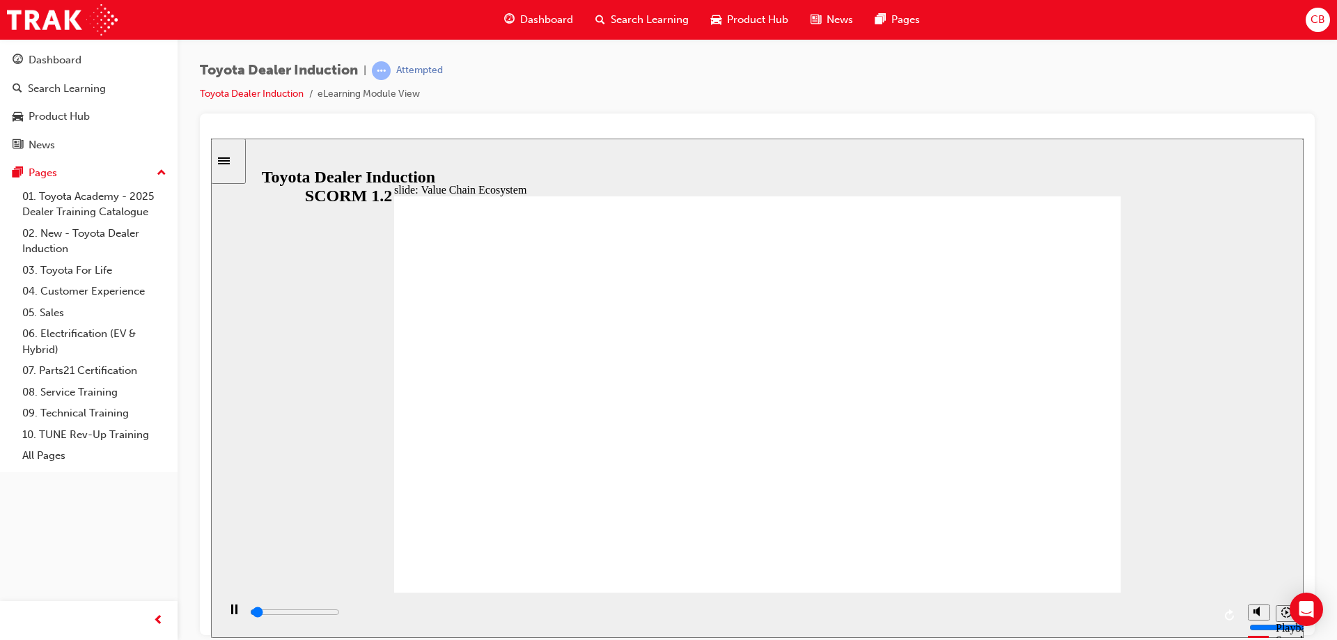
drag, startPoint x: 687, startPoint y: 606, endPoint x: 1087, endPoint y: 586, distance: 400.9
click at [1168, 637] on html "slide: Value Chain Ecosystem BACK BACK NEXT NEXT Value Chain Ecosystem TCPO and…" at bounding box center [757, 387] width 1093 height 499
click at [1240, 585] on div "slide: Value Chain Ecosystem BACK BACK NEXT NEXT Value Chain Ecosystem TCPO and…" at bounding box center [757, 387] width 1093 height 499
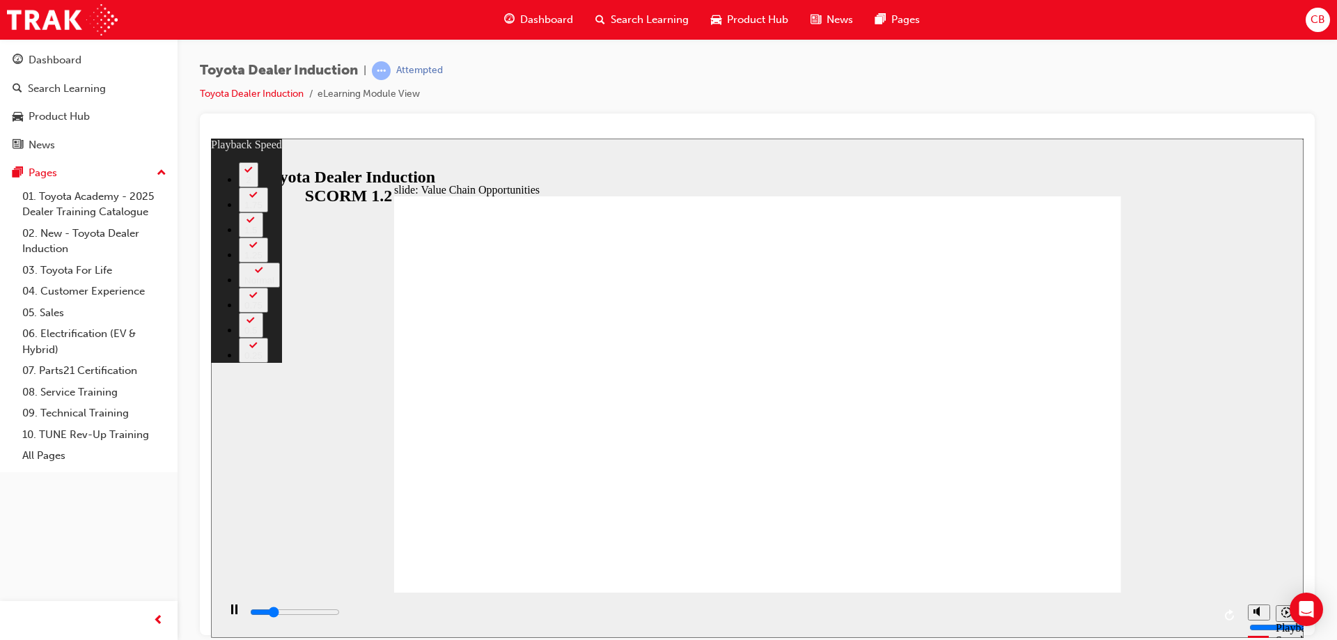
type input "2900"
type input "0"
type input "3100"
type input "1"
type input "3300"
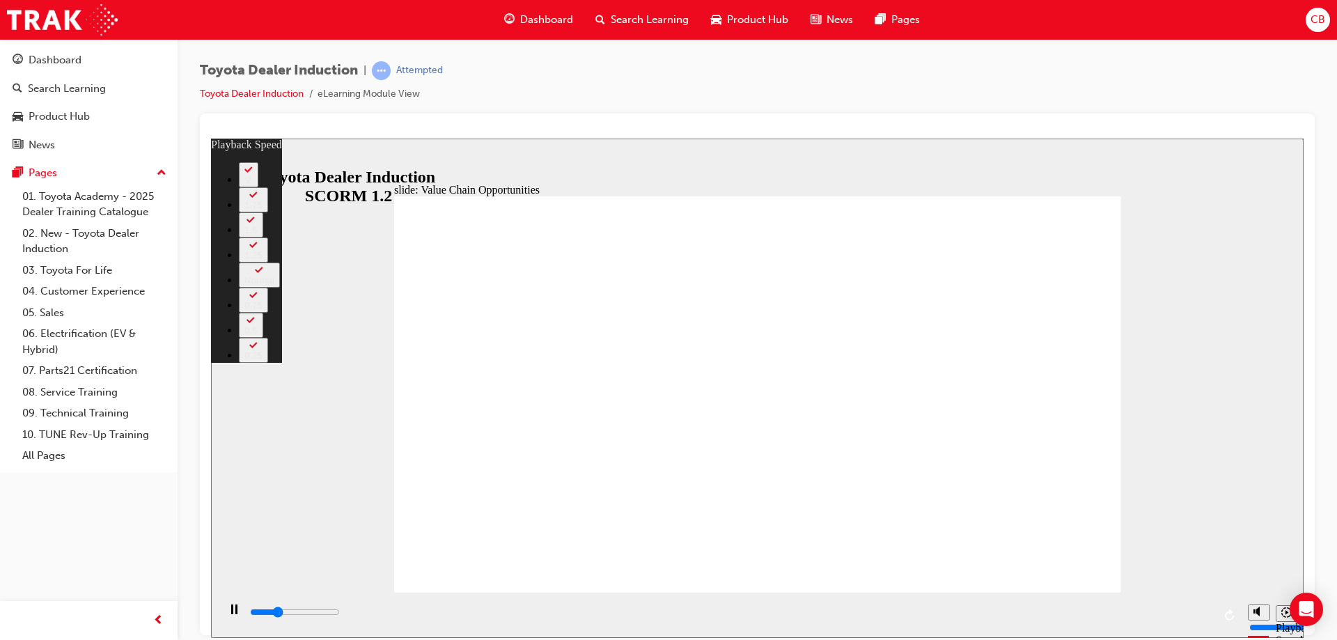
type input "1"
type input "3500"
type input "1"
type input "3800"
type input "1"
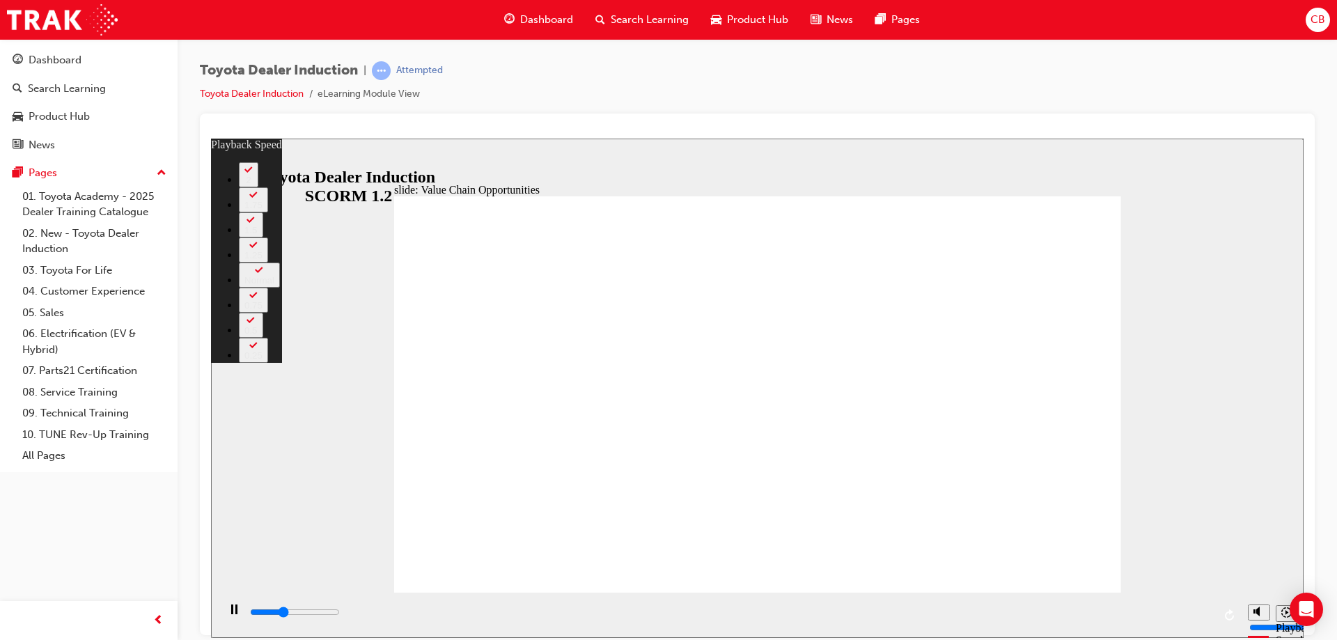
type input "4000"
type input "2"
type input "4300"
type input "2"
type input "4600"
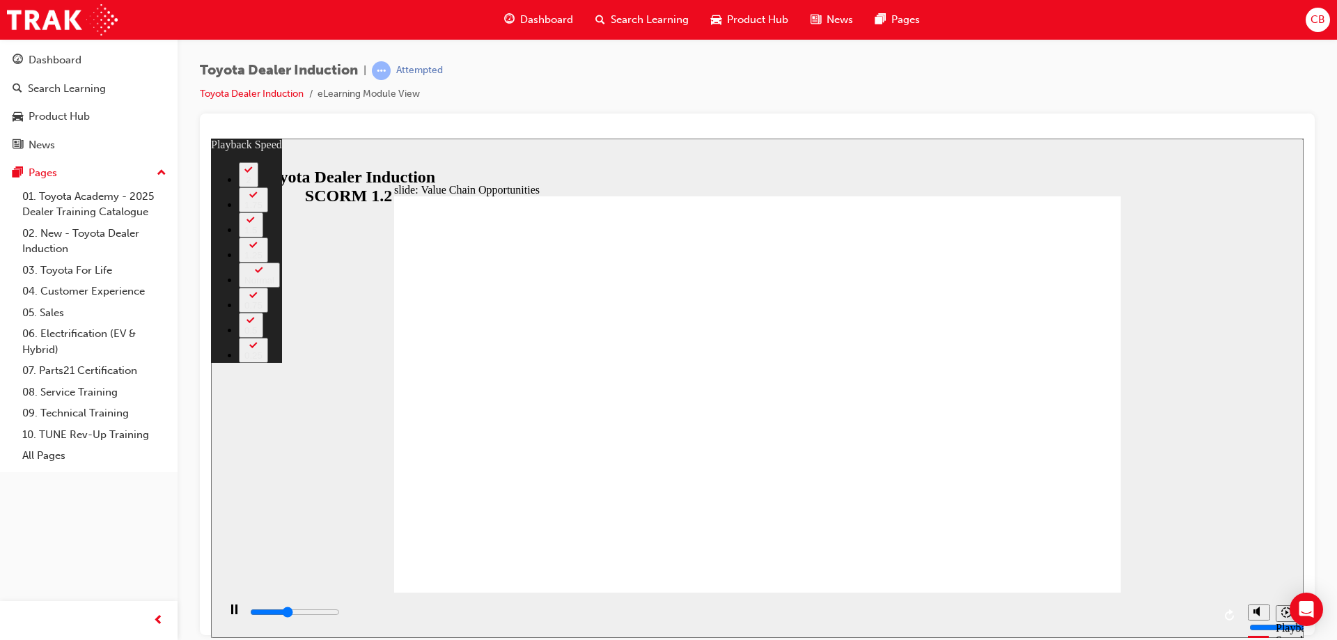
type input "2"
type input "4800"
type input "2"
type input "5100"
type input "32"
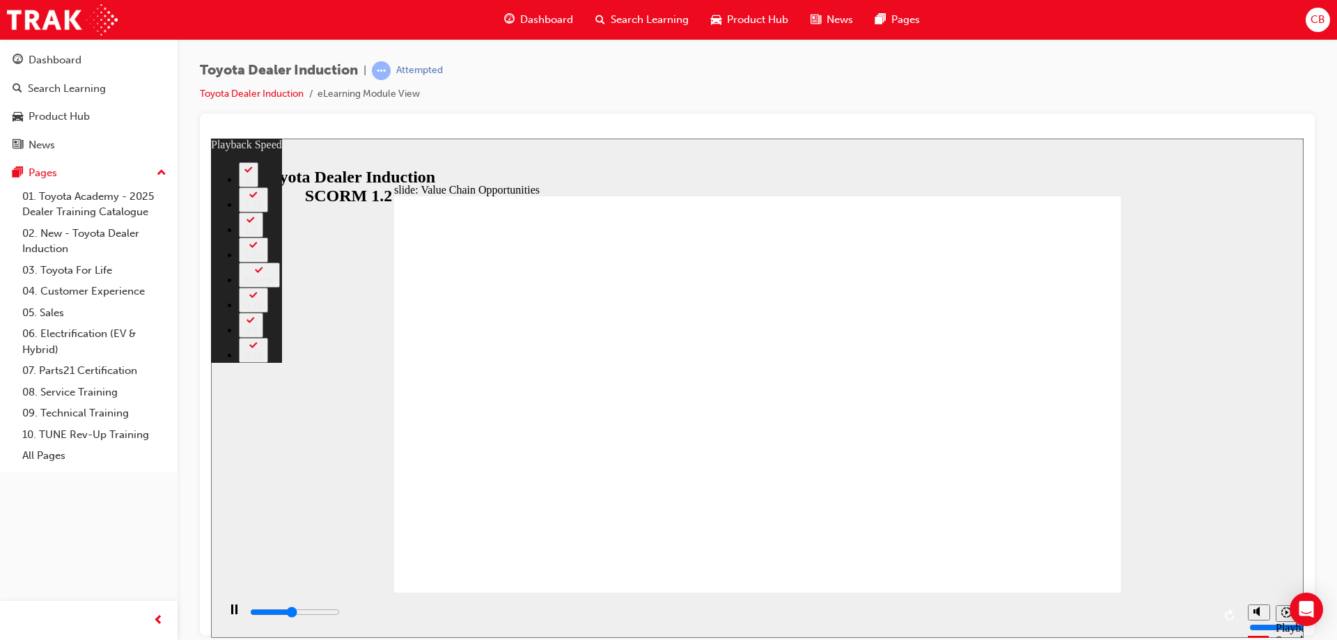
drag, startPoint x: 754, startPoint y: 566, endPoint x: 1337, endPoint y: 667, distance: 590.8
click at [1304, 637] on html "slide: Value Chain Opportunities Rectangle 1 playback speed 2 1.75 1.5 1.25 Nor…" at bounding box center [757, 387] width 1093 height 499
type input "5300"
type input "63"
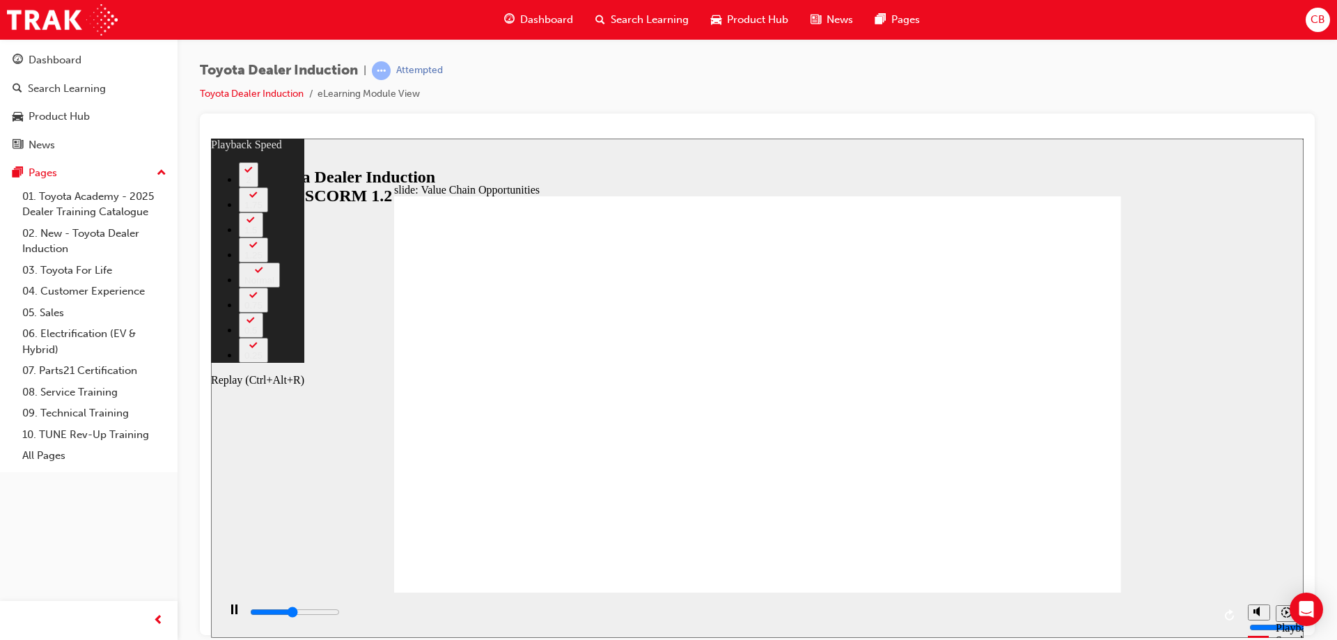
type input "5300"
type input "64"
type input "5400"
type input "59"
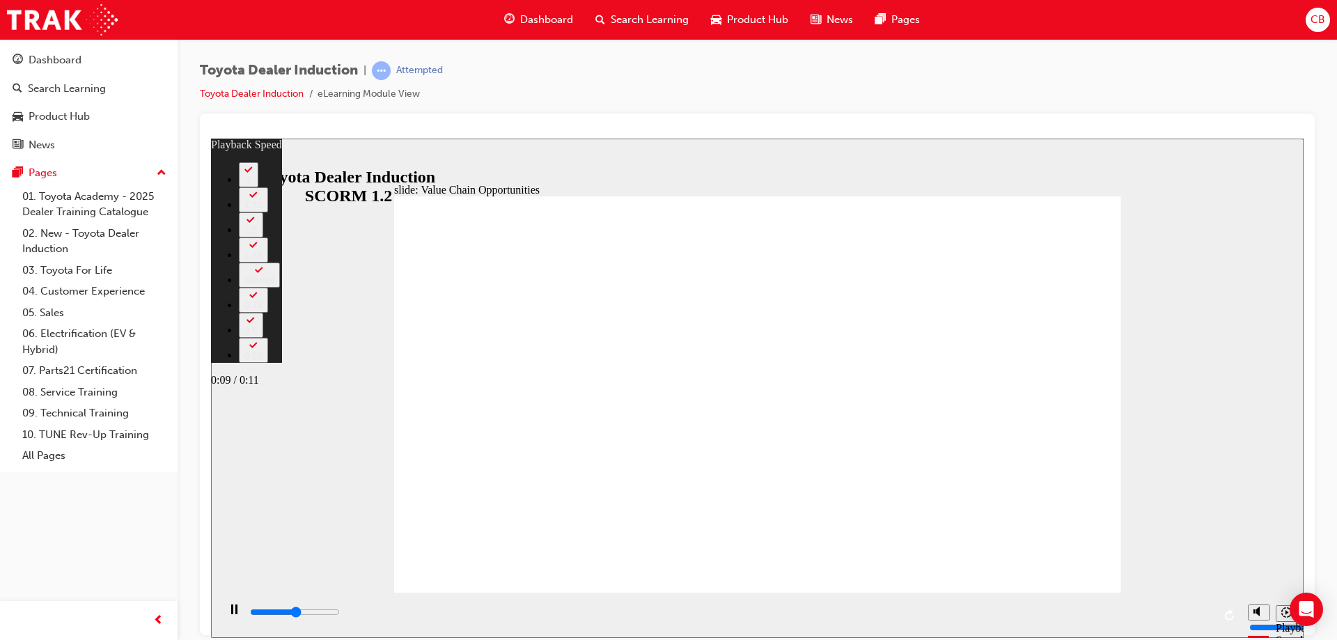
type input "5800"
type input "60"
type input "5800"
type input "61"
type input "5800"
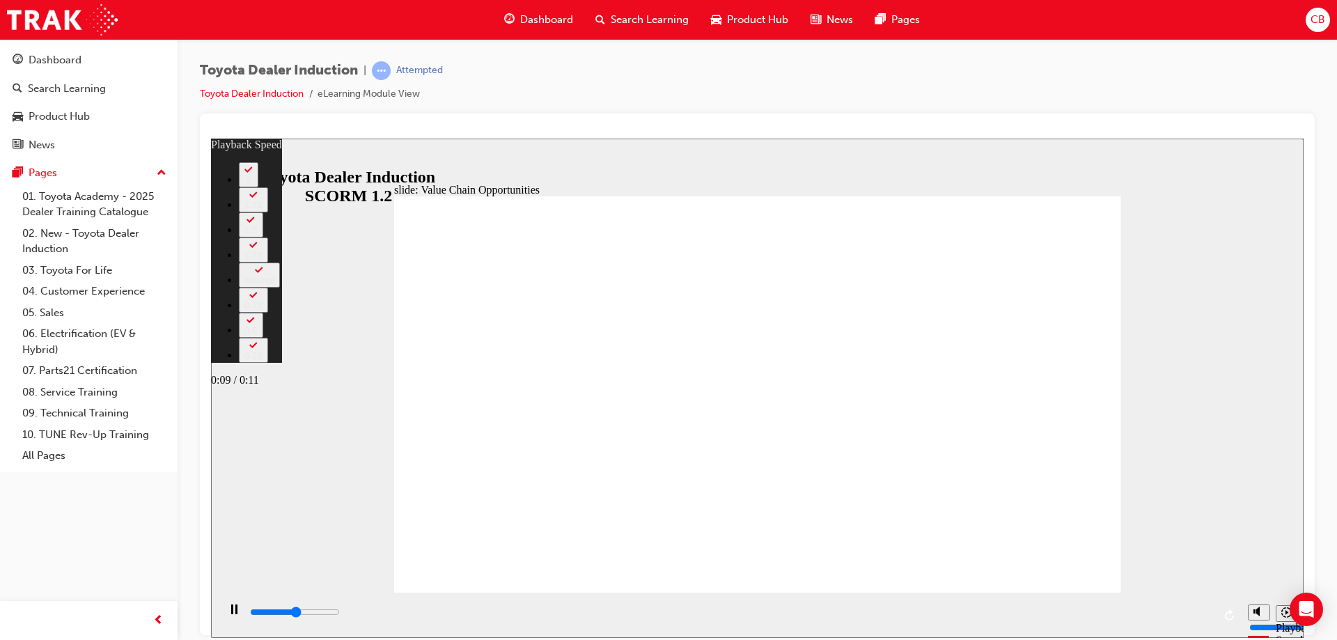
type input "61"
type input "5900"
type input "61"
type input "6000"
type input "64"
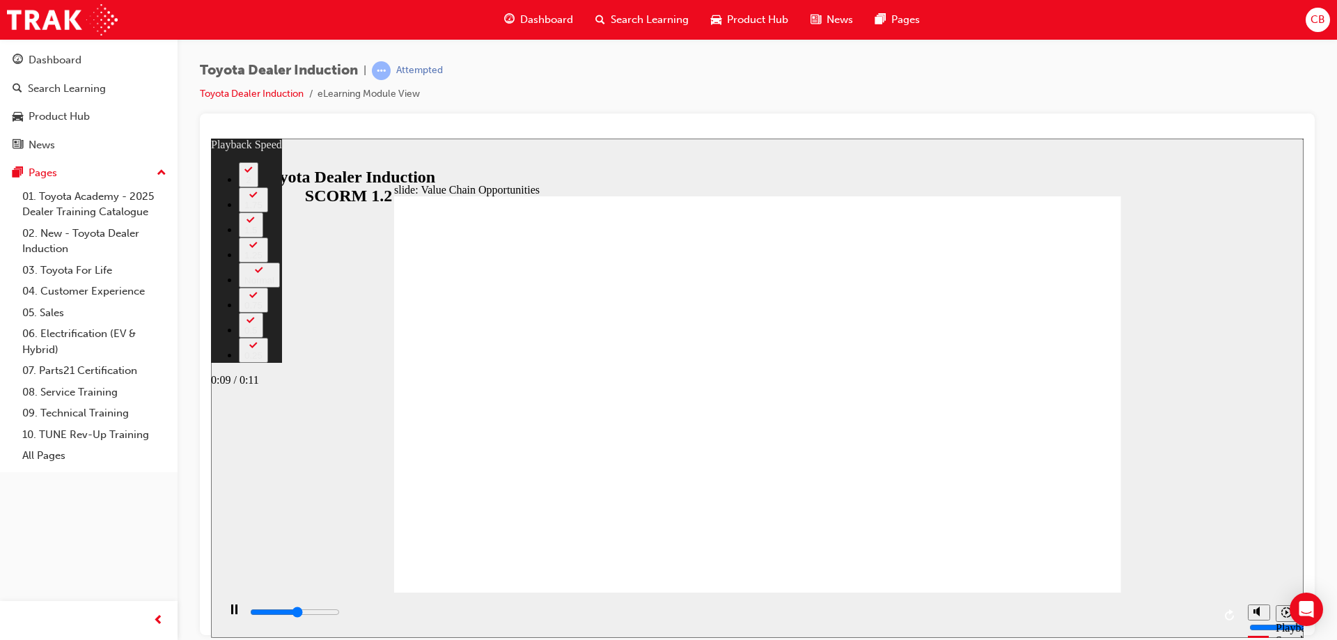
type input "6100"
type input "64"
click at [1127, 568] on div "slide: Value Chain Opportunities Rectangle 1 playback speed 2 1.75 1.5 1.25 Nor…" at bounding box center [757, 387] width 1093 height 499
type input "6300"
type input "64"
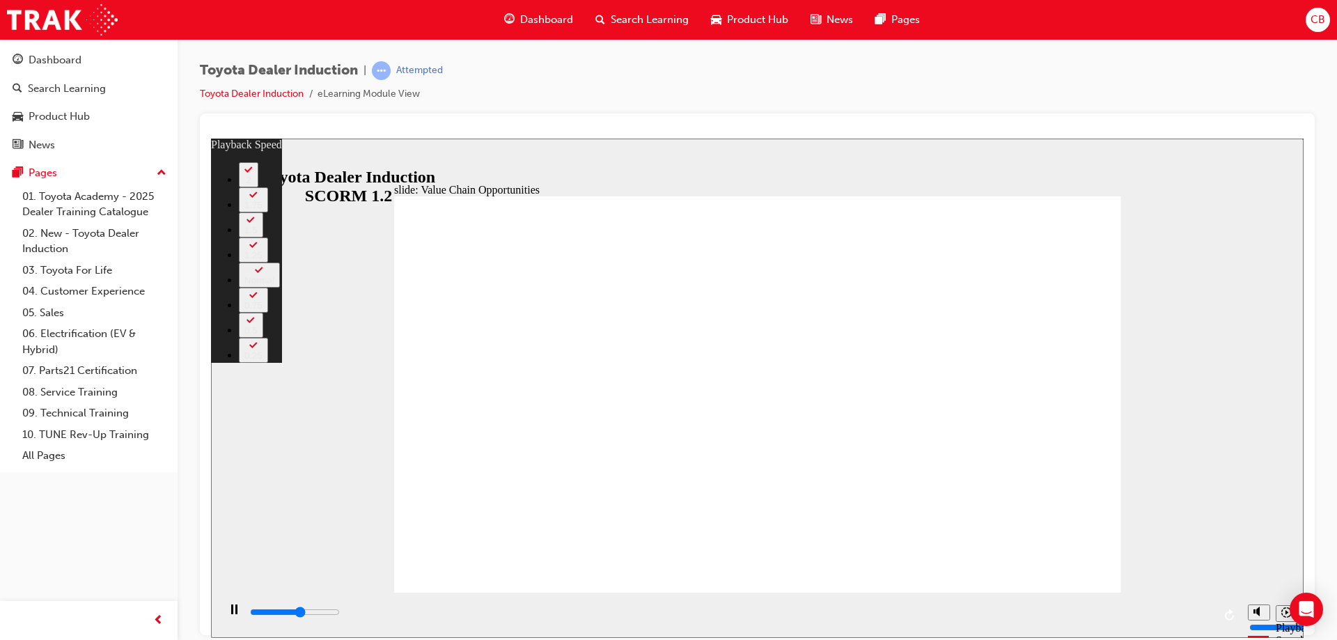
type input "6400"
type input "64"
type input "6600"
type input "64"
type input "8400"
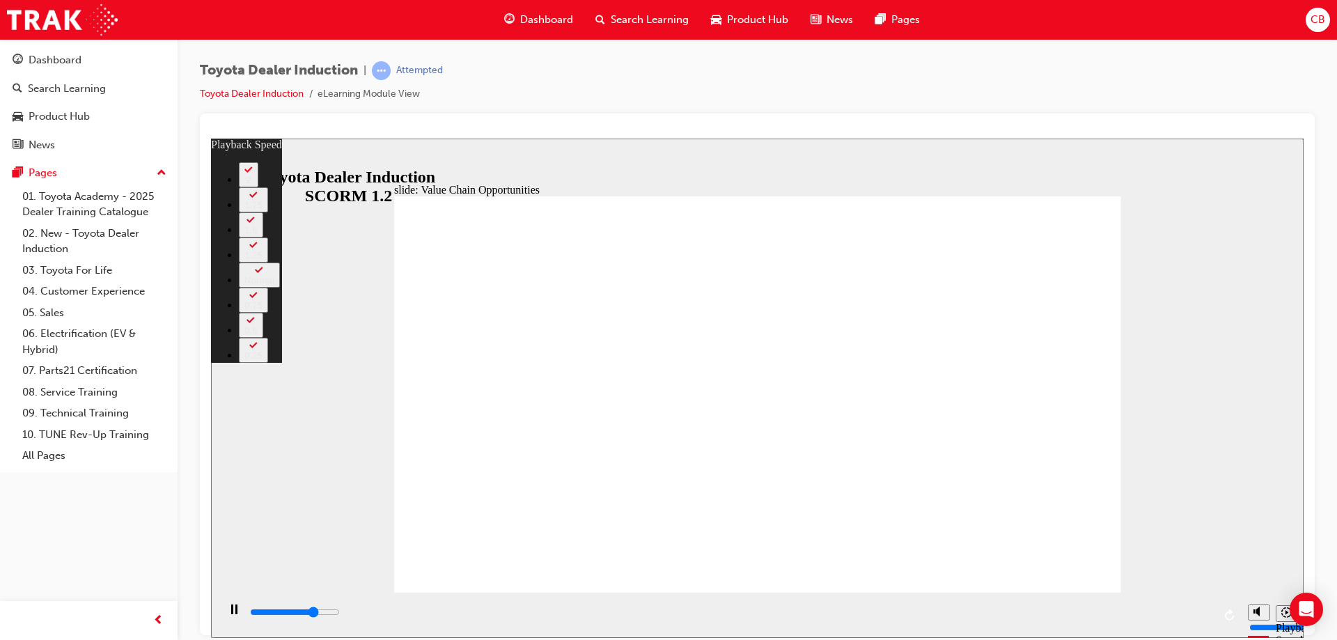
type input "64"
type input "8500"
type input "64"
type input "9100"
type input "64"
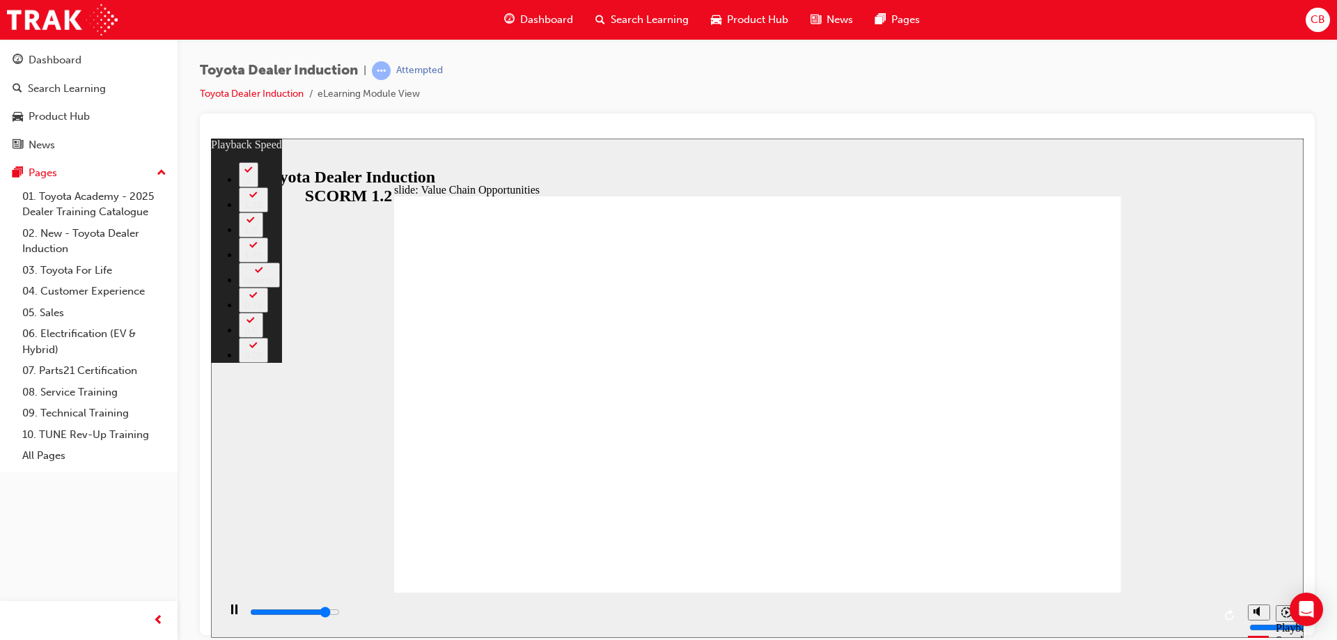
type input "10000"
type input "64"
type input "11300"
drag, startPoint x: 1036, startPoint y: 225, endPoint x: 1084, endPoint y: 186, distance: 61.9
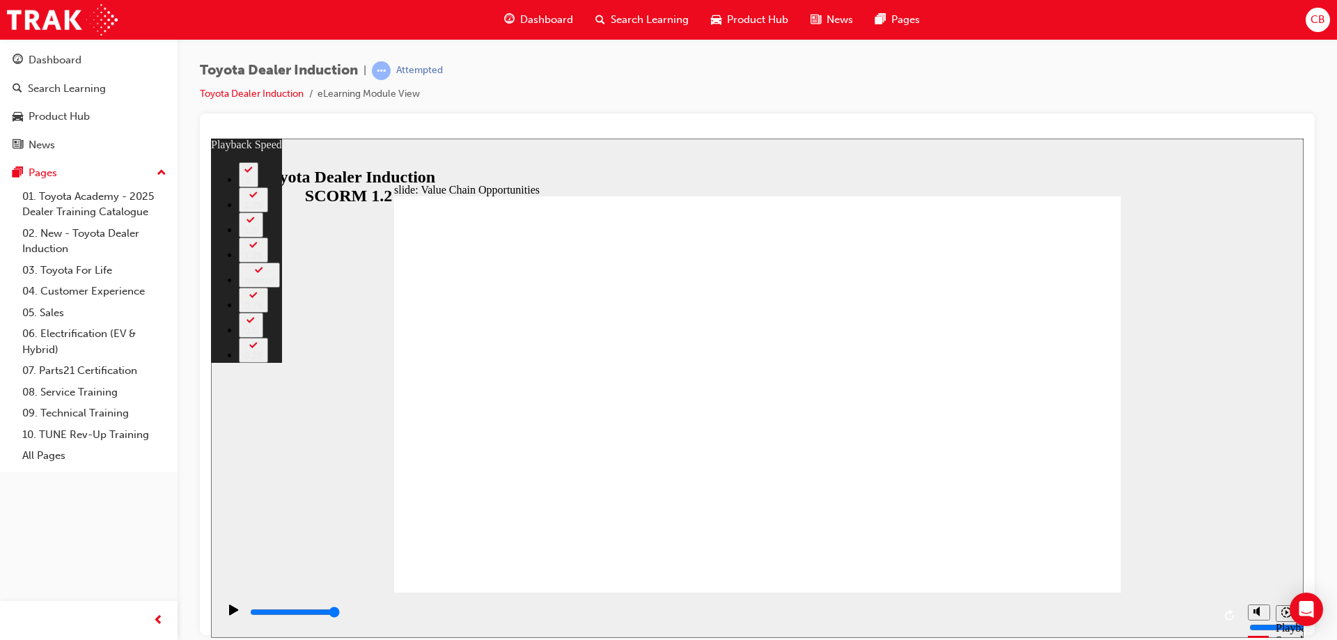
type input "64"
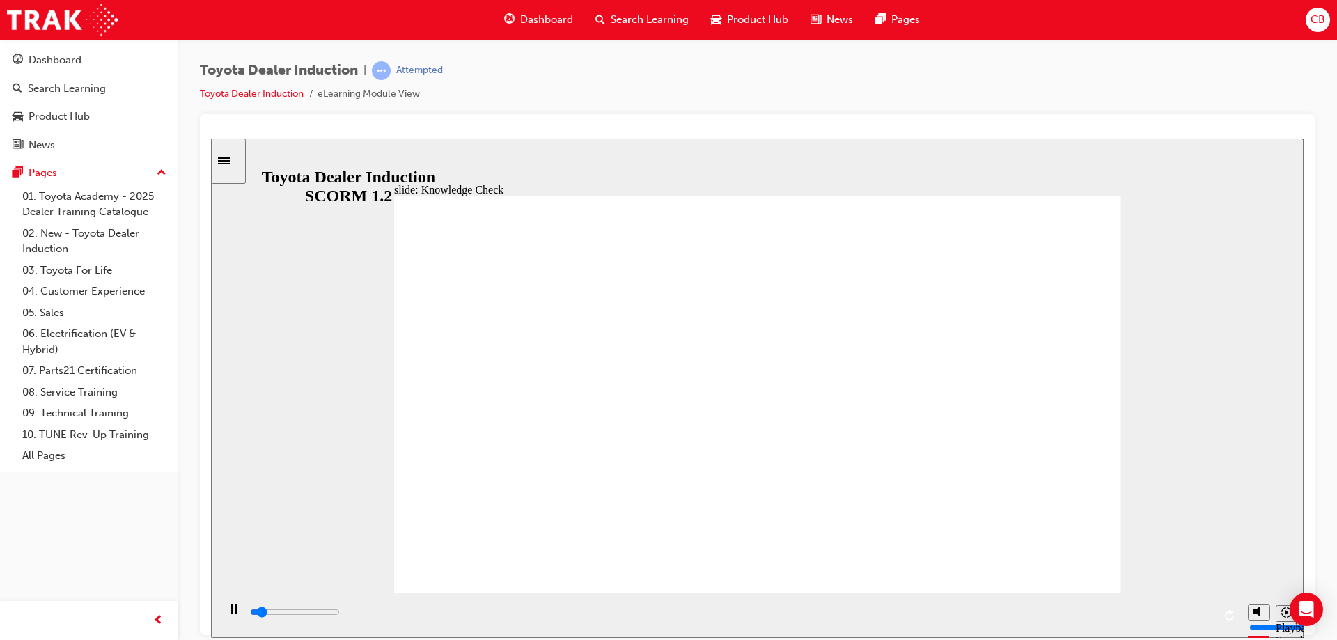
type input "4900"
radio input "true"
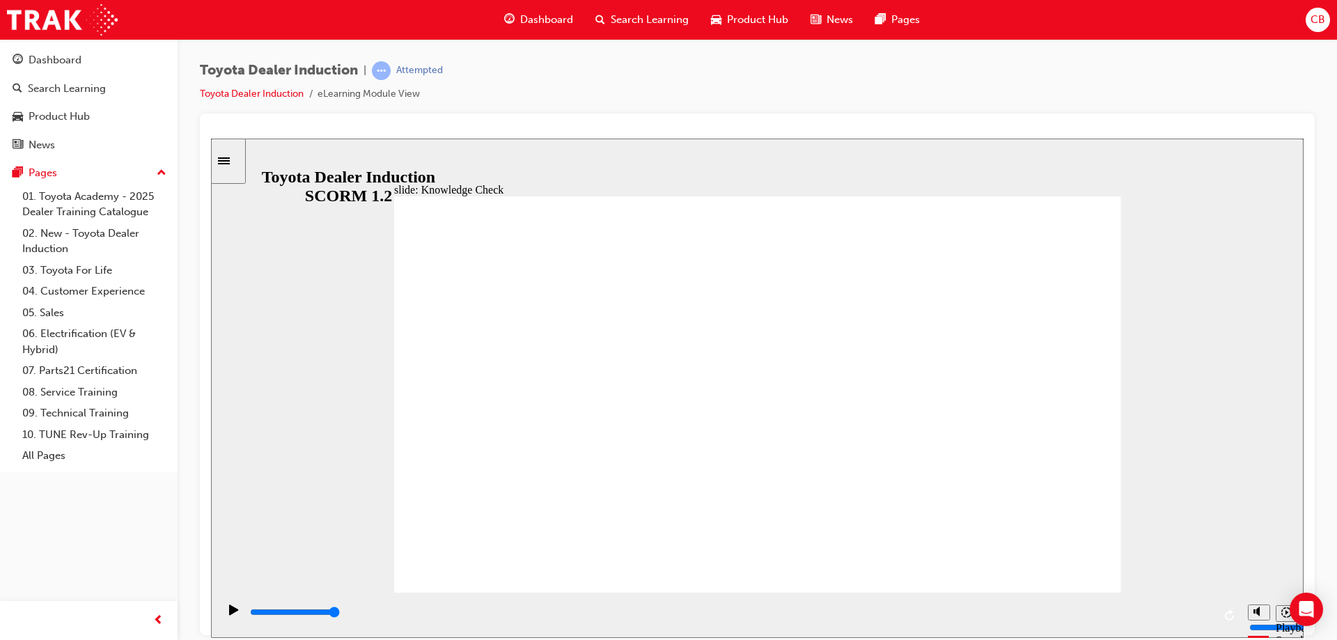
type input "5000"
radio input "true"
drag, startPoint x: 1073, startPoint y: 193, endPoint x: 1064, endPoint y: 209, distance: 18.4
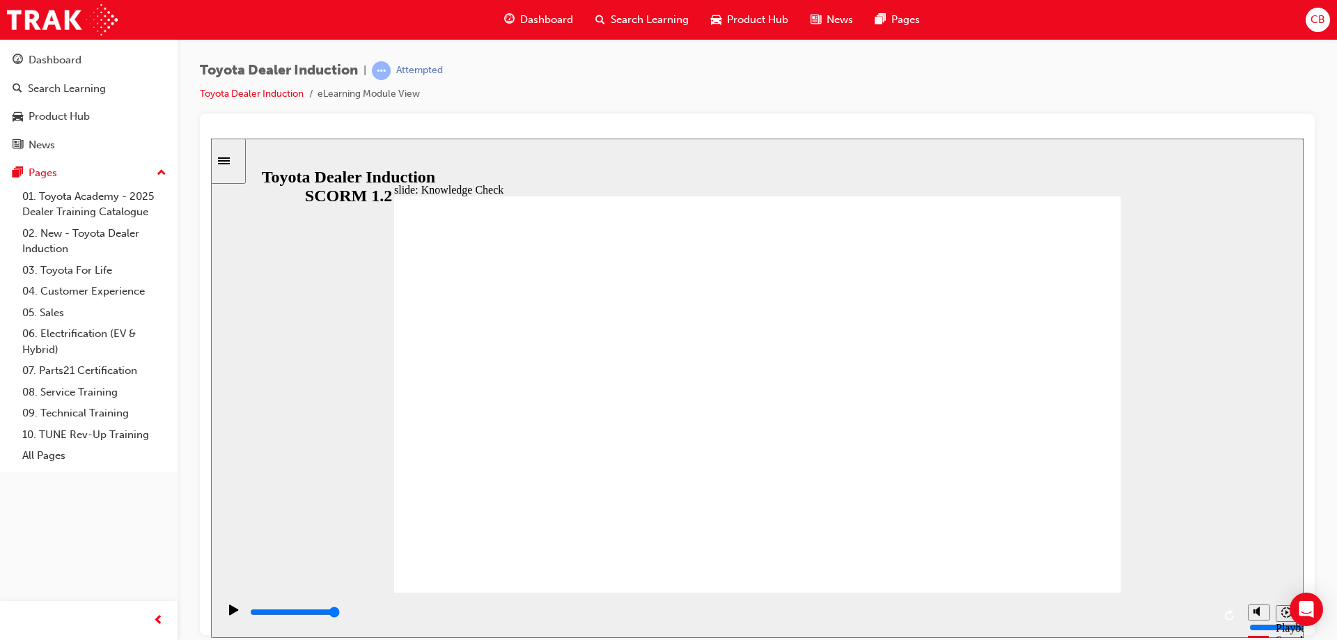
drag, startPoint x: 694, startPoint y: 609, endPoint x: 1337, endPoint y: 666, distance: 645.4
click at [1304, 637] on html "slide: Systems and Access Systems and Access Freeform 17 Toyota Central check i…" at bounding box center [757, 387] width 1093 height 499
drag, startPoint x: 225, startPoint y: 604, endPoint x: 228, endPoint y: 596, distance: 8.2
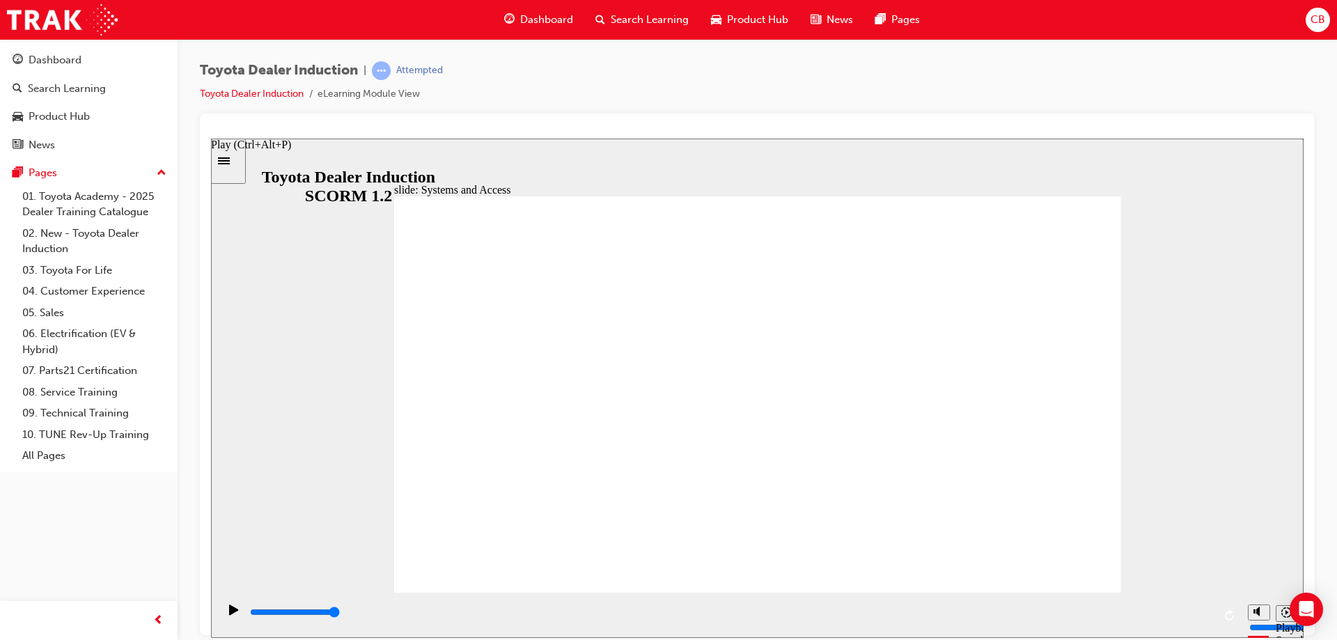
click at [227, 602] on div "playback controls" at bounding box center [729, 614] width 1023 height 45
click at [1199, 620] on div "playback controls" at bounding box center [731, 612] width 965 height 15
click at [224, 601] on div "playback controls" at bounding box center [729, 614] width 1023 height 45
click at [224, 611] on div "Play (Ctrl+Alt+P)" at bounding box center [234, 616] width 24 height 24
click at [222, 615] on div "Play (Ctrl+Alt+P)" at bounding box center [234, 616] width 24 height 24
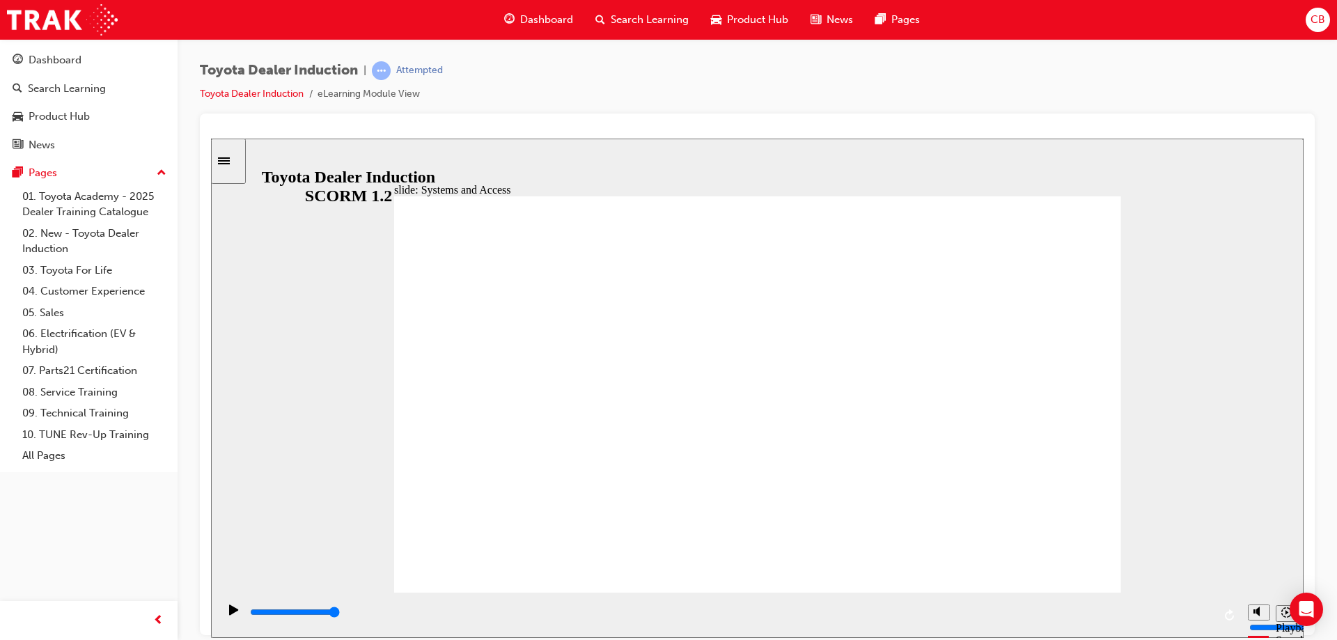
drag, startPoint x: 706, startPoint y: 288, endPoint x: 876, endPoint y: 276, distance: 170.4
drag, startPoint x: 1092, startPoint y: 200, endPoint x: 1072, endPoint y: 228, distance: 34.4
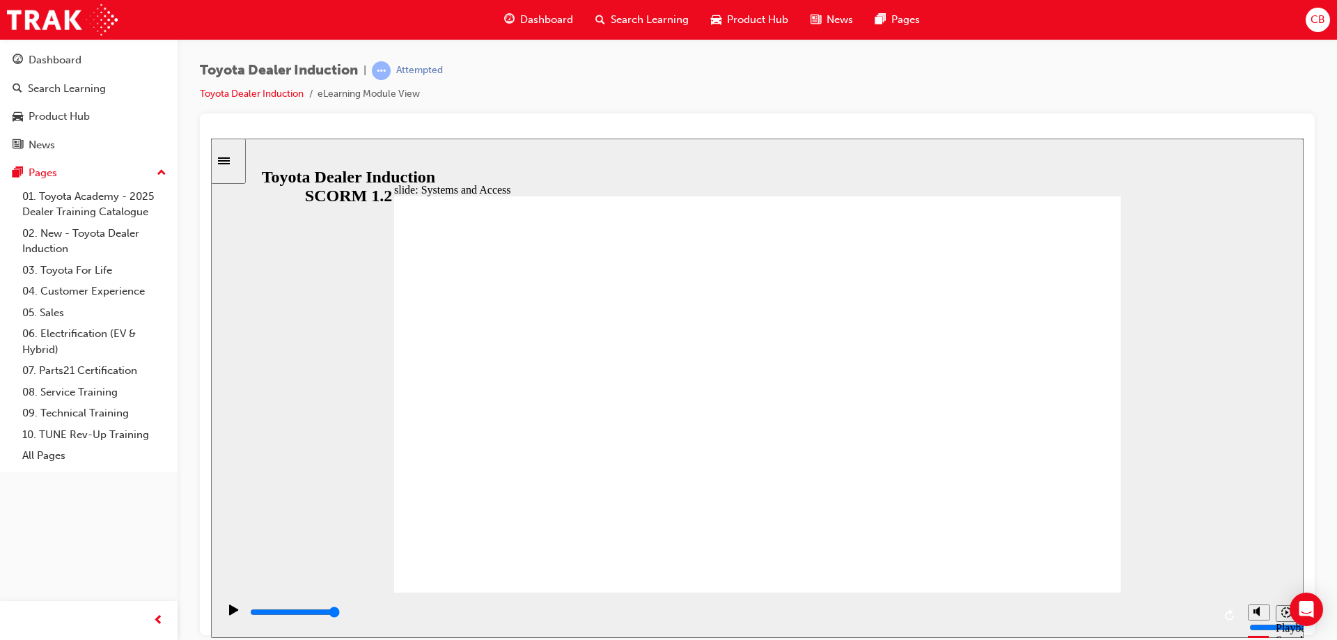
drag, startPoint x: 1097, startPoint y: 199, endPoint x: 1018, endPoint y: 261, distance: 100.2
drag, startPoint x: 797, startPoint y: 396, endPoint x: 786, endPoint y: 394, distance: 10.7
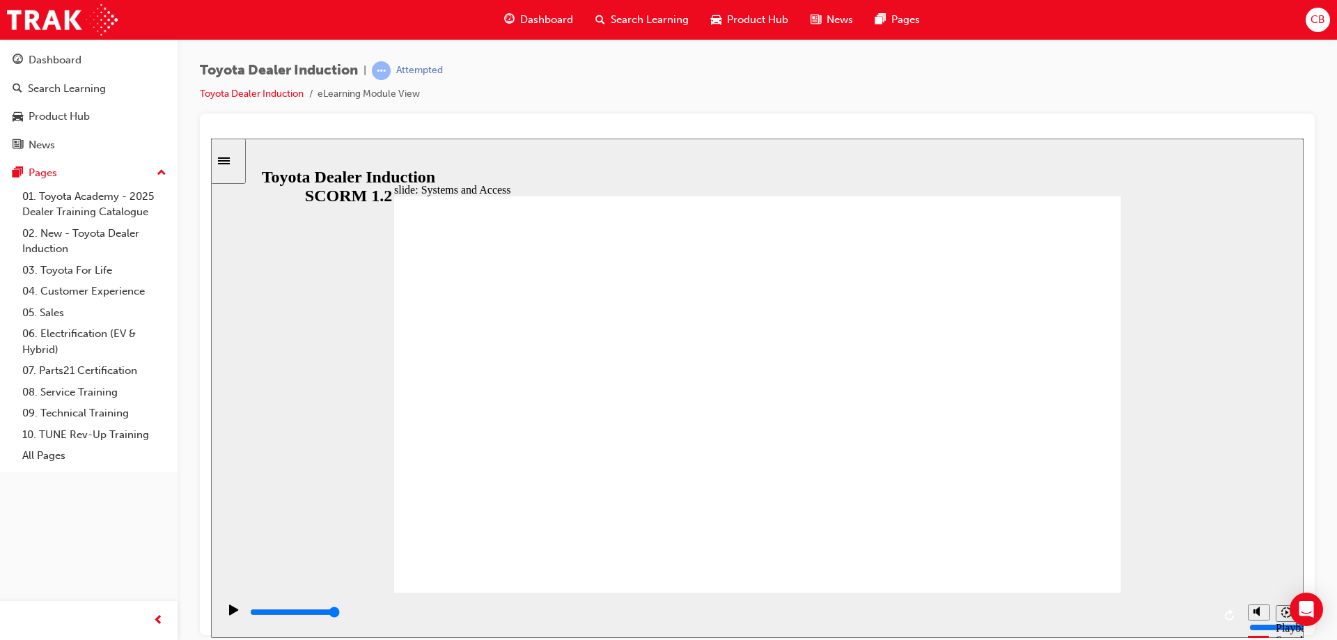
drag, startPoint x: 1087, startPoint y: 205, endPoint x: 1091, endPoint y: 194, distance: 11.7
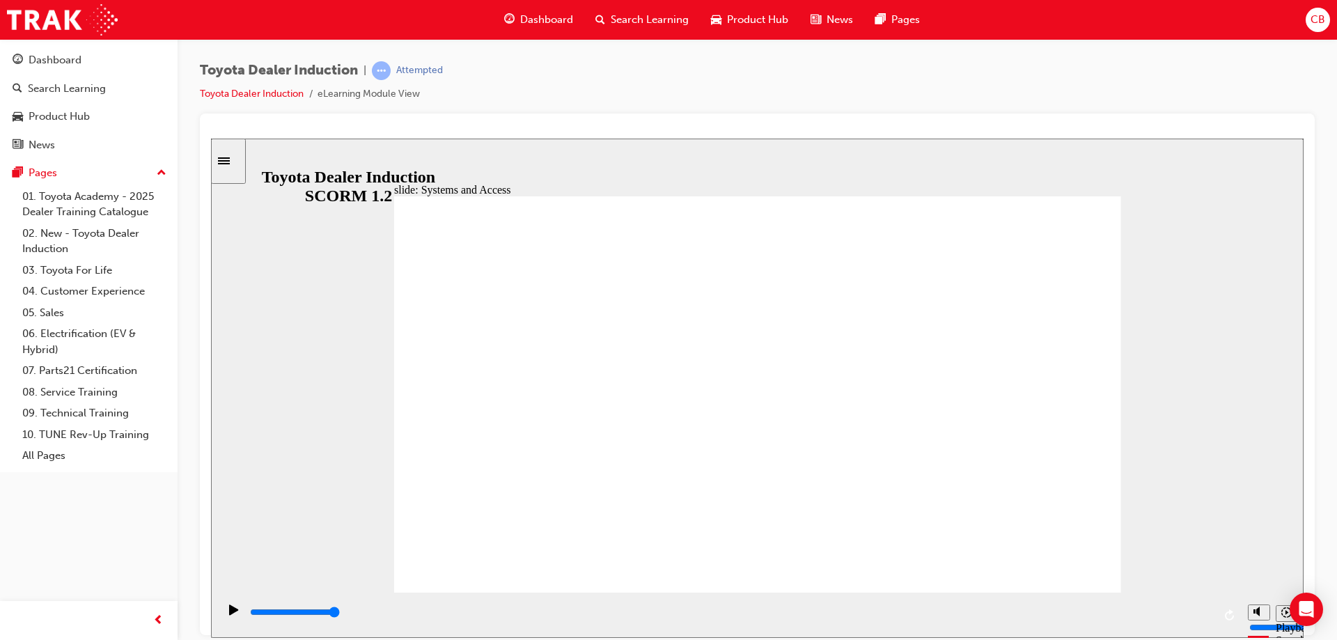
drag, startPoint x: 1047, startPoint y: 570, endPoint x: 1052, endPoint y: 556, distance: 14.1
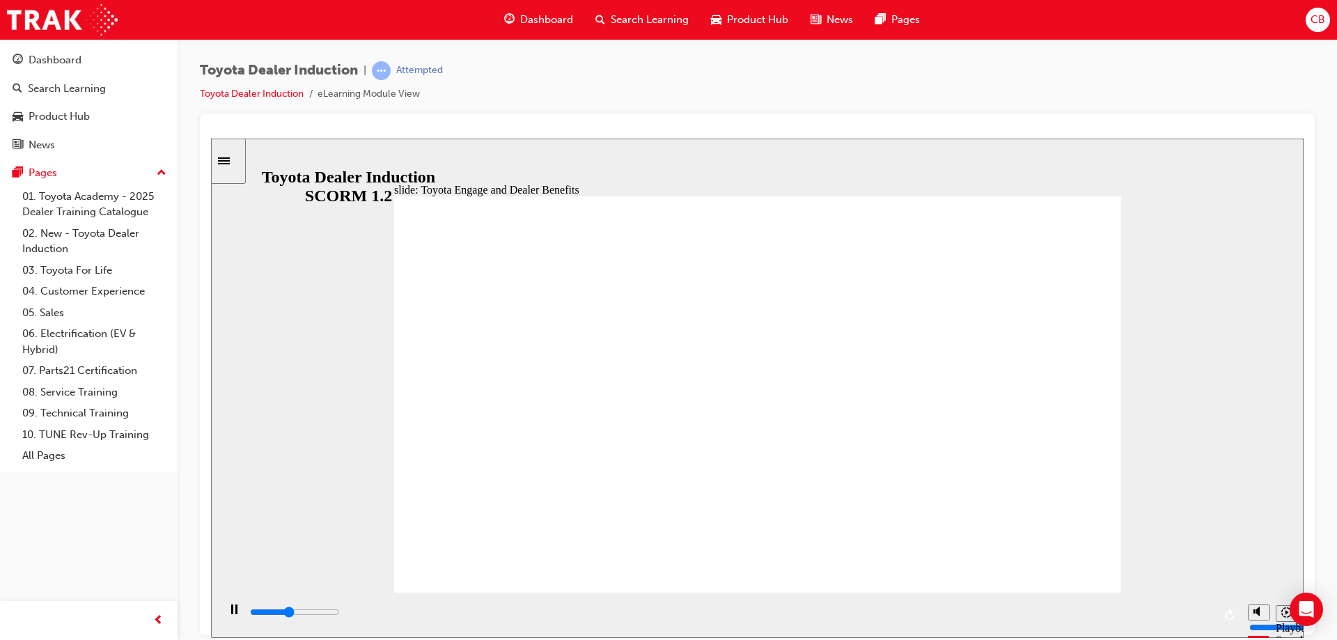
click at [997, 575] on div "slide: Toyota Engage App Rectangle 1 Toyota Engage It’s time to connect & engag…" at bounding box center [757, 387] width 1093 height 499
click at [1237, 618] on div "playback controls" at bounding box center [729, 614] width 1023 height 45
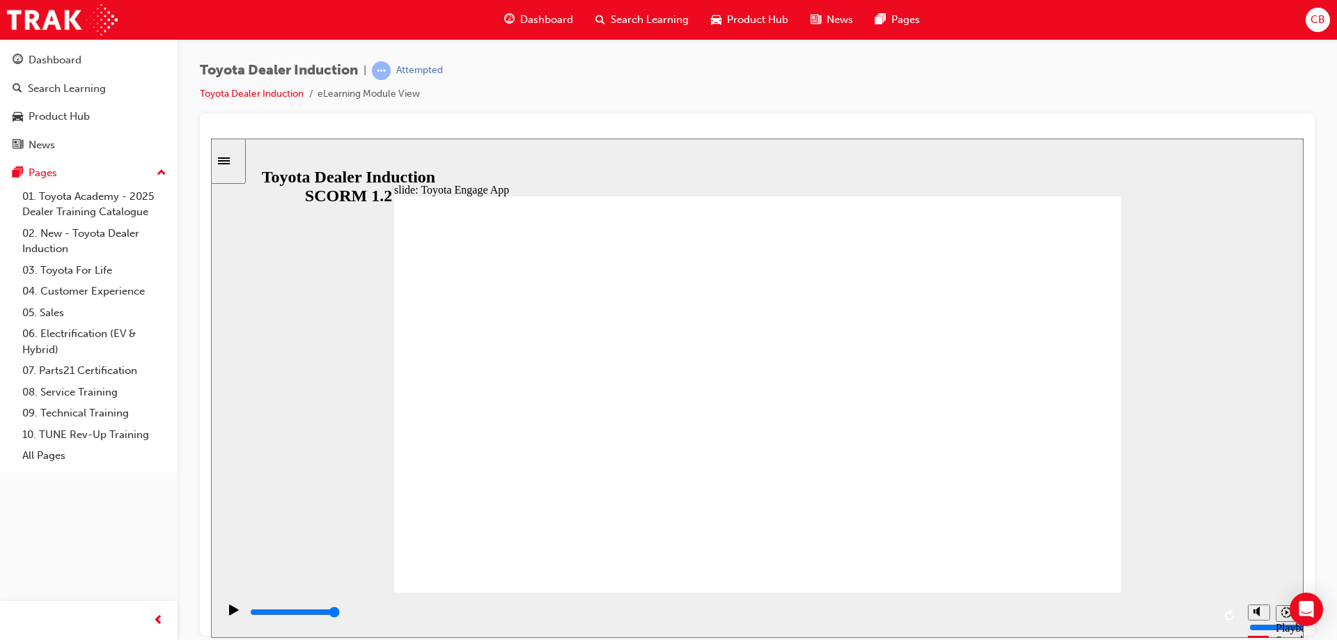
drag, startPoint x: 650, startPoint y: 343, endPoint x: 731, endPoint y: 353, distance: 81.4
drag, startPoint x: 836, startPoint y: 347, endPoint x: 903, endPoint y: 378, distance: 73.2
drag, startPoint x: 1000, startPoint y: 453, endPoint x: 999, endPoint y: 443, distance: 9.8
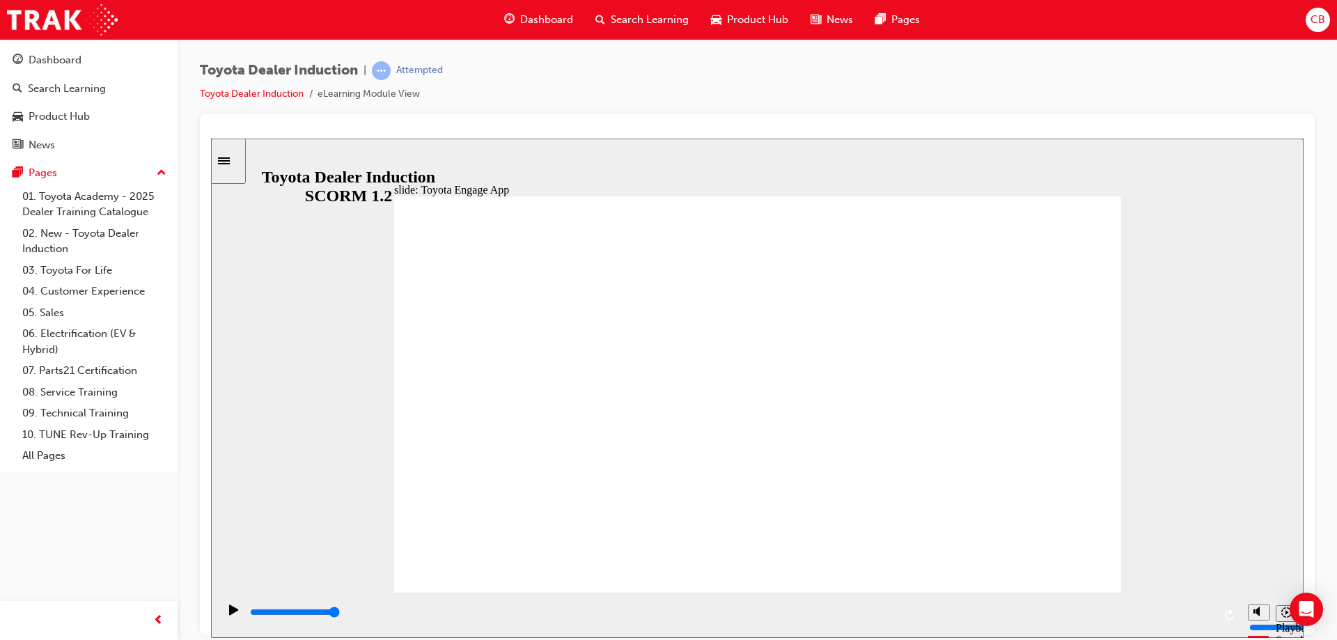
drag, startPoint x: 1051, startPoint y: 270, endPoint x: 1059, endPoint y: 279, distance: 11.8
drag, startPoint x: 970, startPoint y: 375, endPoint x: 981, endPoint y: 357, distance: 20.3
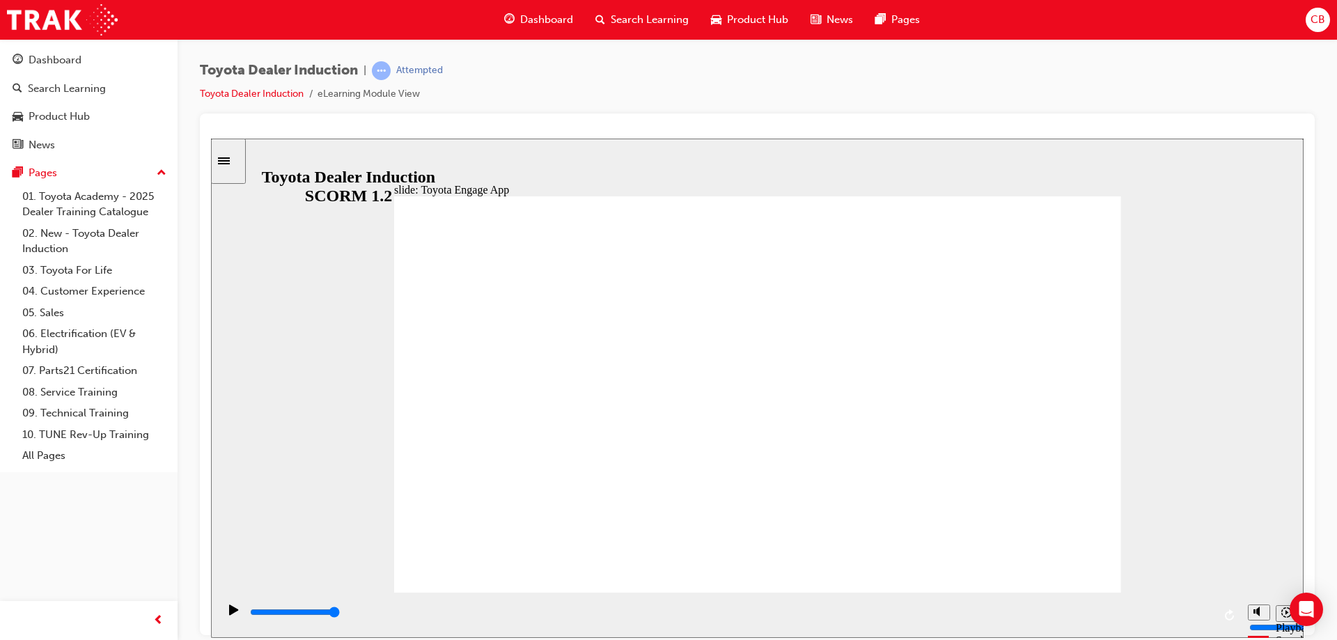
drag, startPoint x: 683, startPoint y: 355, endPoint x: 673, endPoint y: 352, distance: 10.8
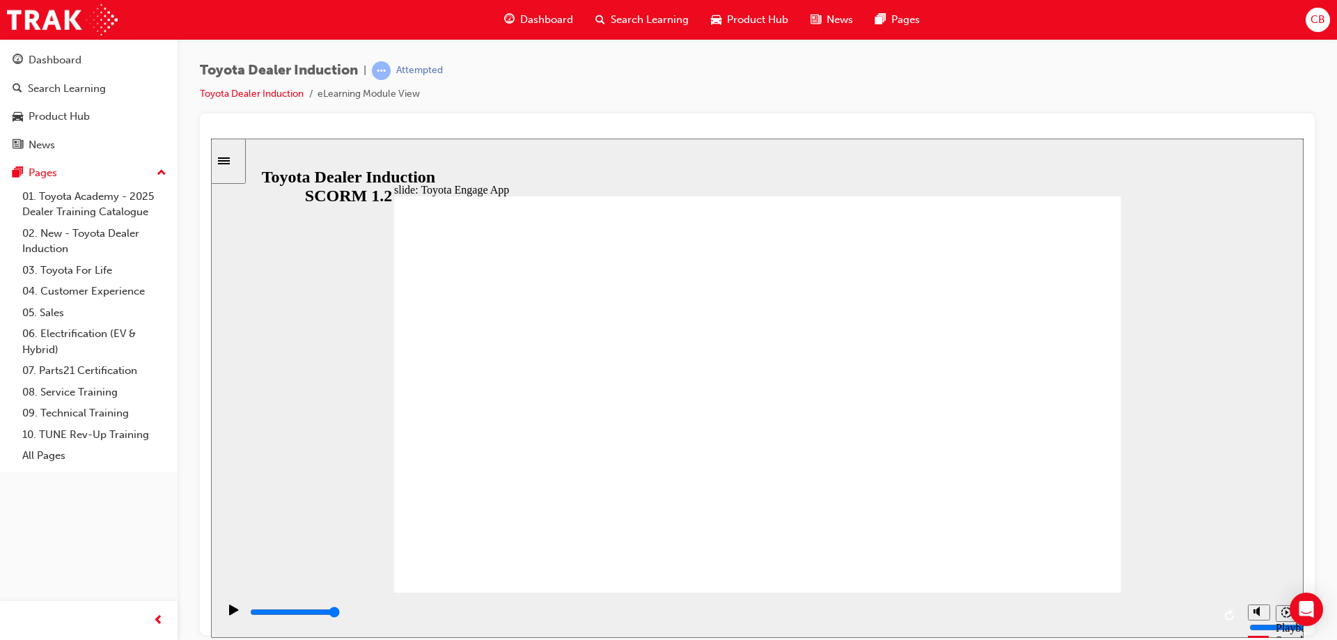
drag, startPoint x: 696, startPoint y: 515, endPoint x: 835, endPoint y: 488, distance: 141.2
drag, startPoint x: 864, startPoint y: 493, endPoint x: 905, endPoint y: 484, distance: 42.1
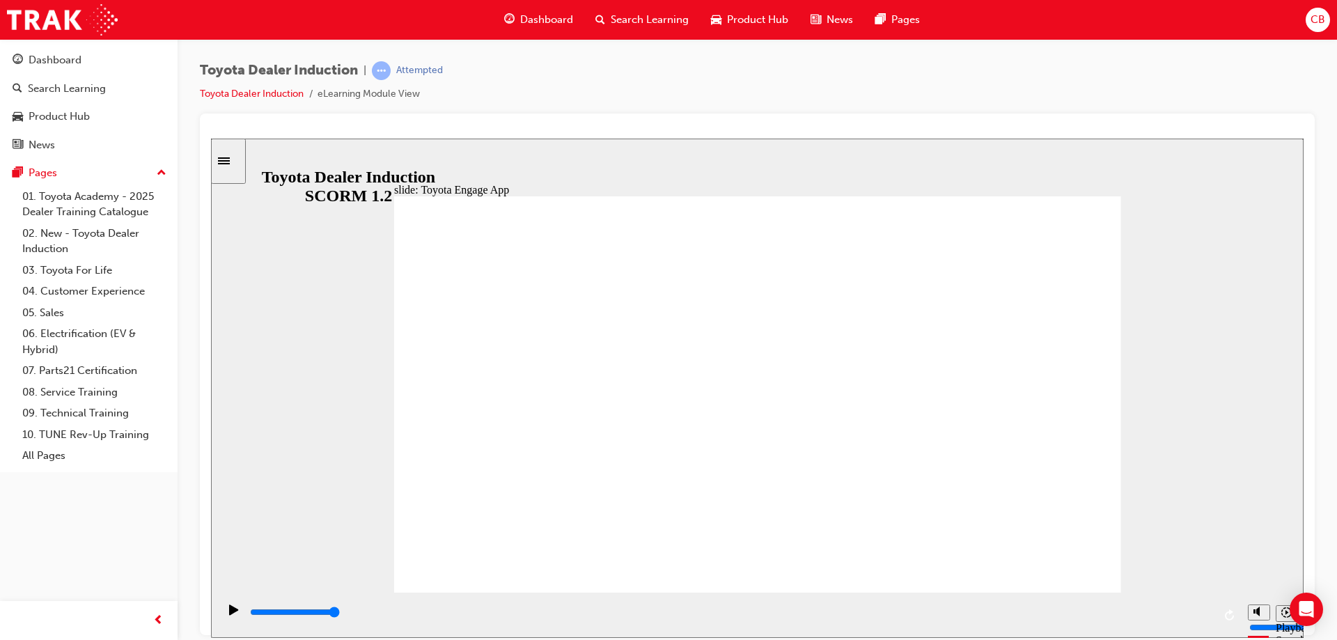
drag, startPoint x: 986, startPoint y: 339, endPoint x: 988, endPoint y: 307, distance: 32.1
drag, startPoint x: 988, startPoint y: 302, endPoint x: 1002, endPoint y: 294, distance: 15.9
click at [1159, 602] on div "playback controls" at bounding box center [729, 614] width 1023 height 45
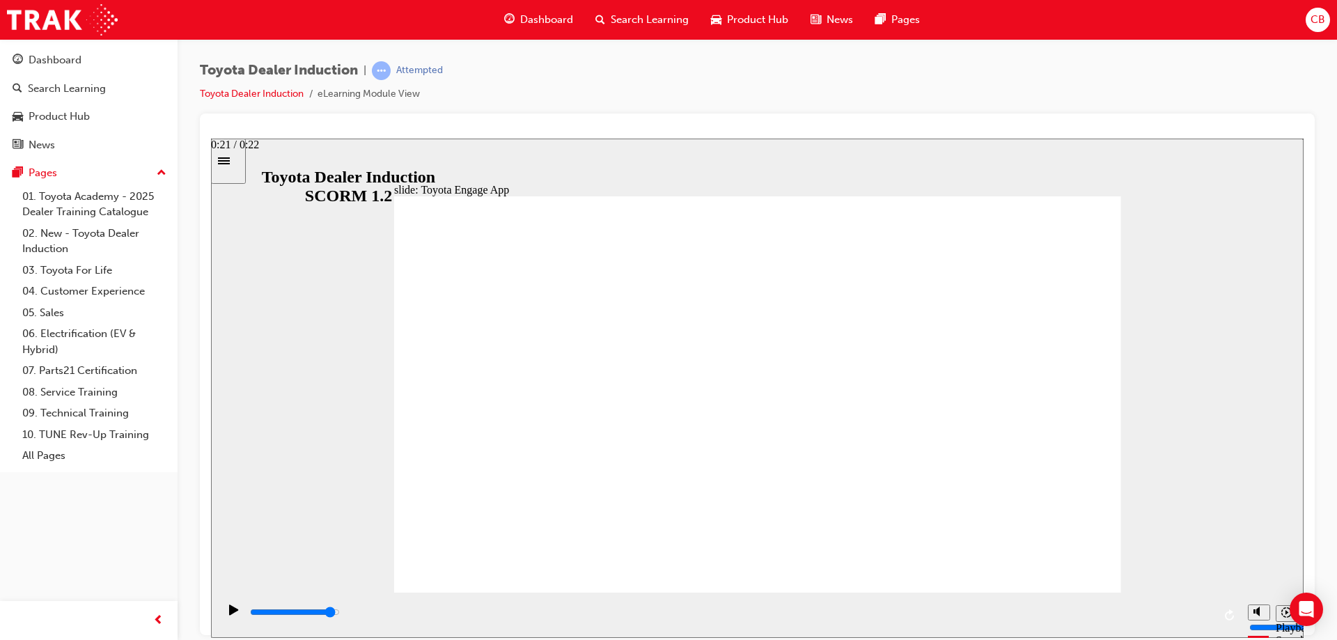
click at [1159, 612] on div "playback controls" at bounding box center [731, 612] width 965 height 15
click at [222, 605] on div "Play (Ctrl+Alt+P)" at bounding box center [234, 616] width 24 height 24
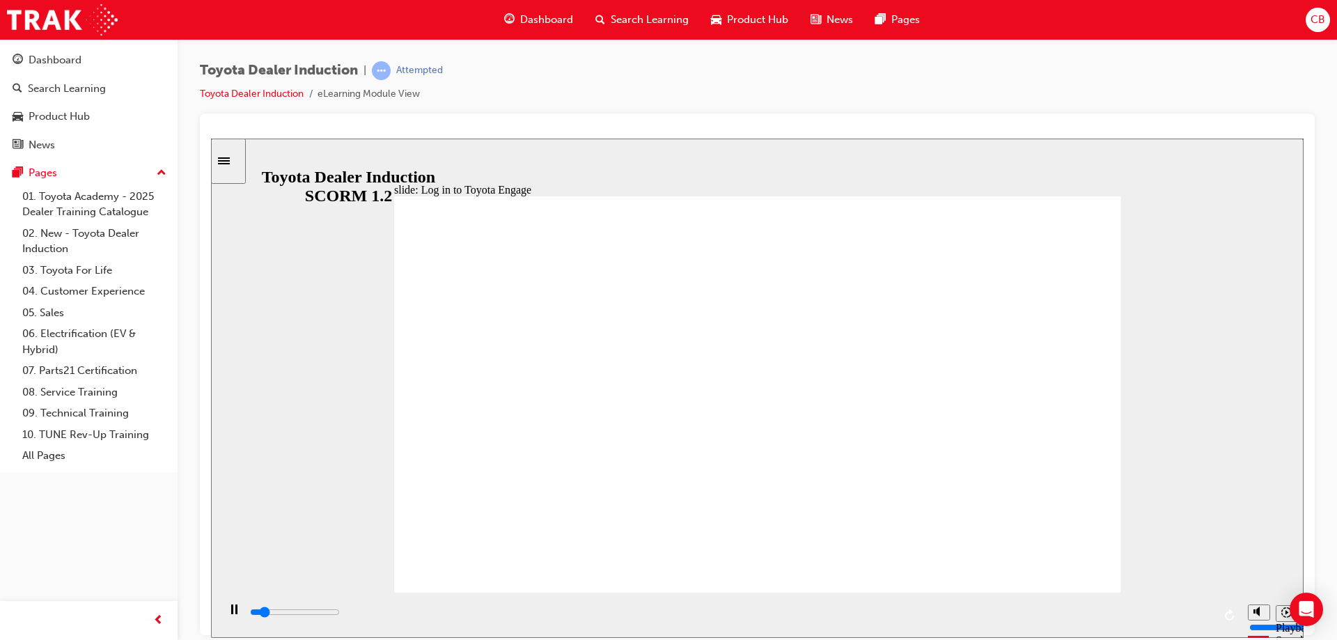
type input "5200"
click at [224, 619] on div "Play (Ctrl+Alt+P)" at bounding box center [234, 616] width 24 height 24
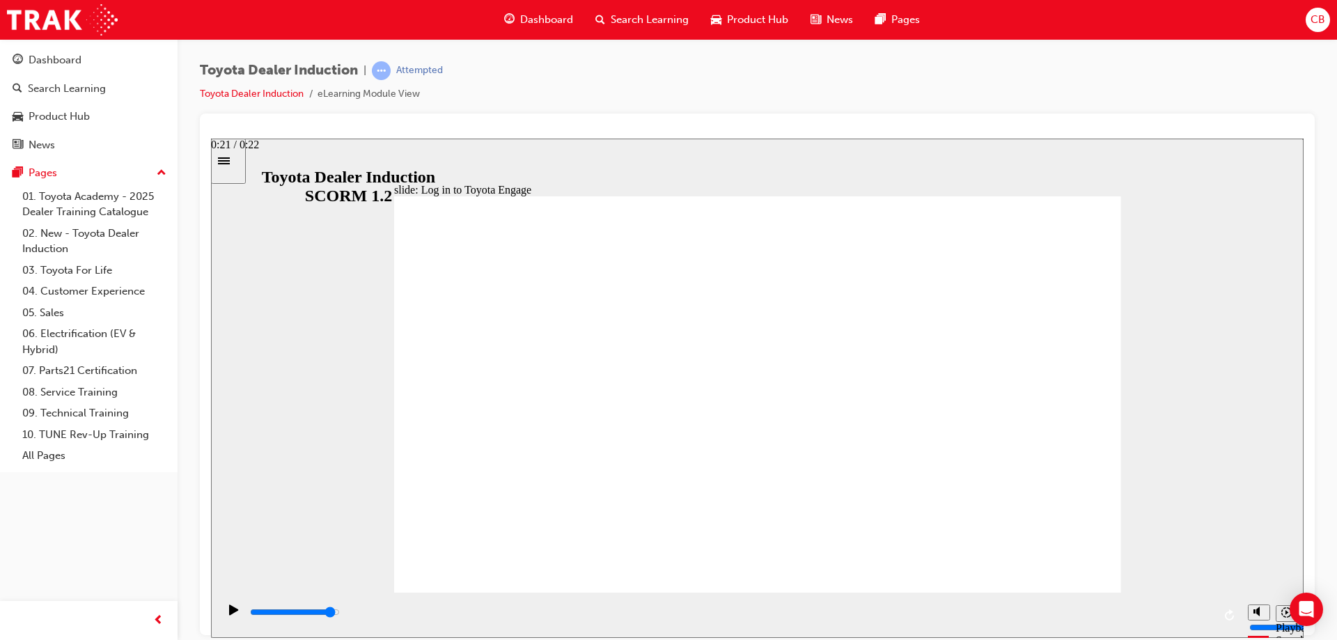
click at [1156, 611] on div "playback controls" at bounding box center [731, 612] width 965 height 15
click at [231, 614] on icon "Play (Ctrl+Alt+P)" at bounding box center [233, 609] width 9 height 10
click at [231, 614] on icon "Pause (Ctrl+Alt+P)" at bounding box center [234, 609] width 6 height 10
click at [224, 609] on div "Play (Ctrl+Alt+P)" at bounding box center [234, 616] width 24 height 24
click at [1224, 618] on button "Replay (Ctrl+Alt+R)" at bounding box center [1230, 615] width 21 height 21
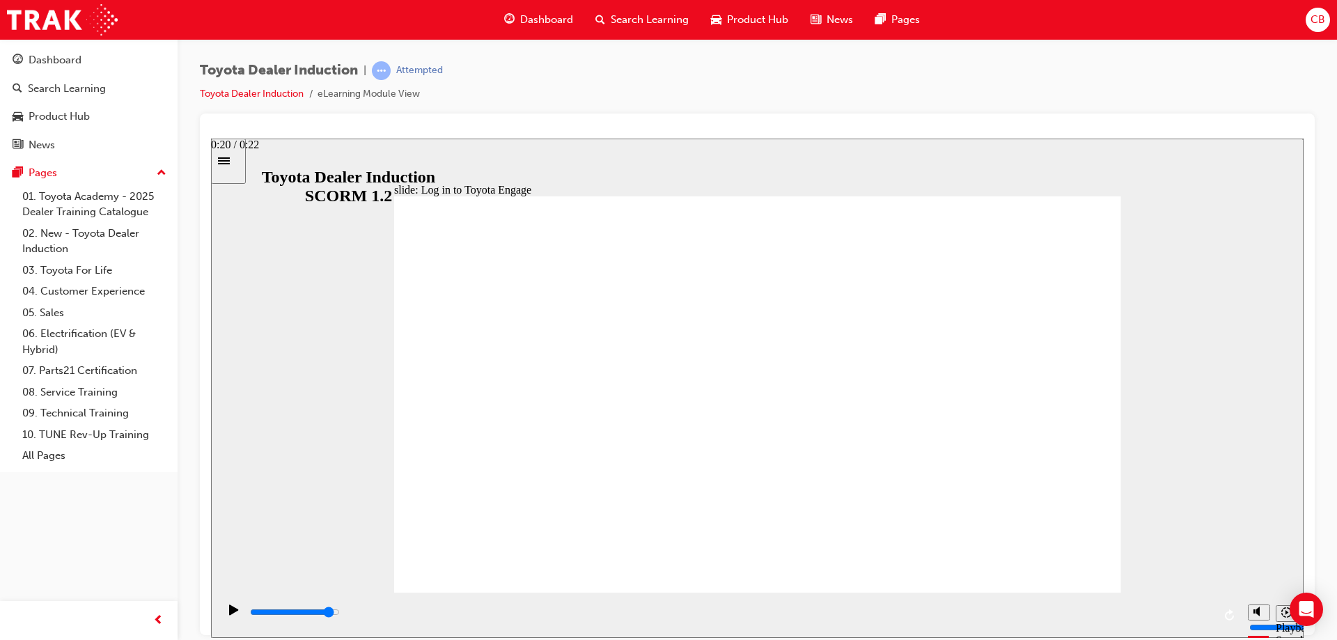
drag, startPoint x: 1170, startPoint y: 618, endPoint x: 1147, endPoint y: 623, distance: 23.4
click at [1147, 620] on div "playback controls" at bounding box center [731, 612] width 965 height 15
click at [229, 614] on icon "Play (Ctrl+Alt+P)" at bounding box center [233, 609] width 9 height 10
click at [1178, 619] on div "playback controls" at bounding box center [731, 612] width 965 height 15
drag, startPoint x: 632, startPoint y: 446, endPoint x: 615, endPoint y: 414, distance: 36.1
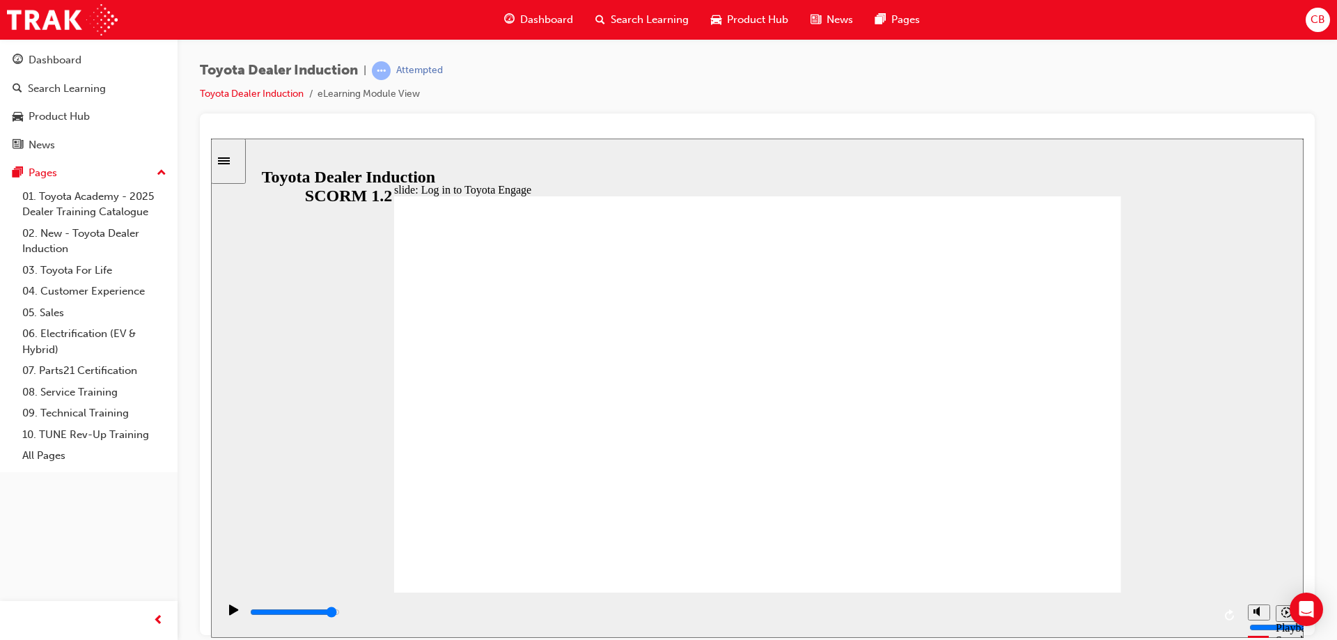
drag, startPoint x: 613, startPoint y: 414, endPoint x: 604, endPoint y: 430, distance: 18.4
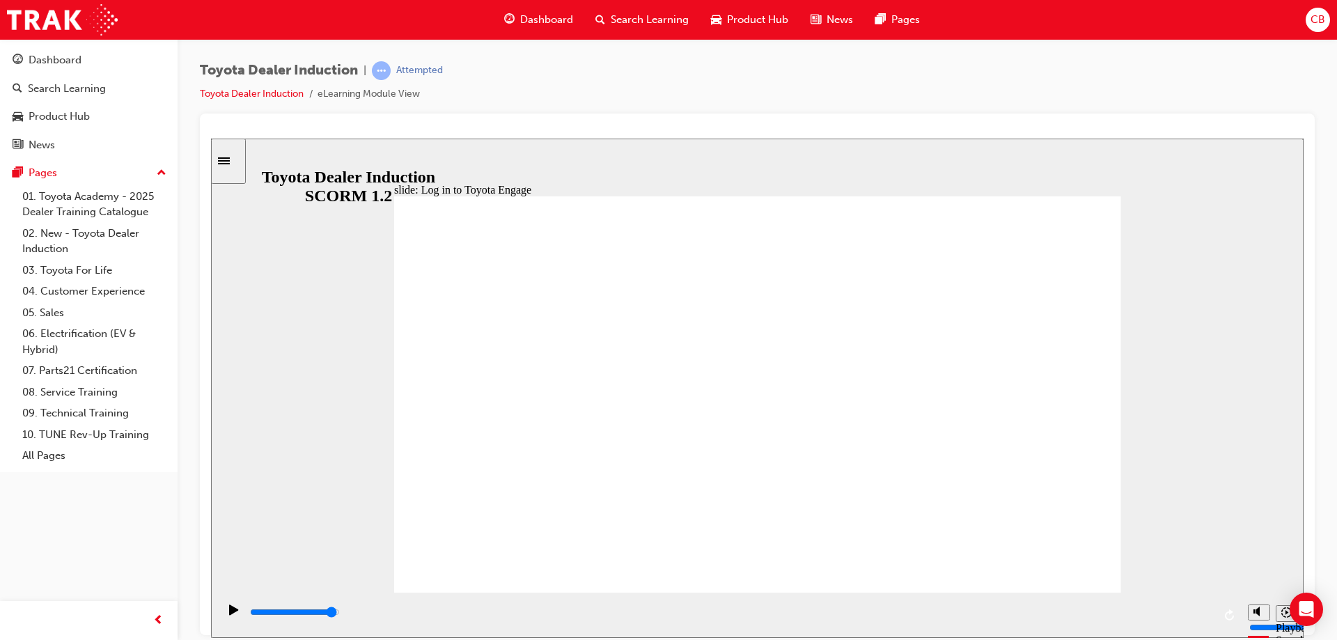
click at [222, 617] on div "Play (Ctrl+Alt+P)" at bounding box center [234, 616] width 24 height 24
click at [1054, 612] on div "playback controls" at bounding box center [731, 612] width 965 height 15
drag, startPoint x: 418, startPoint y: 609, endPoint x: 213, endPoint y: 602, distance: 204.9
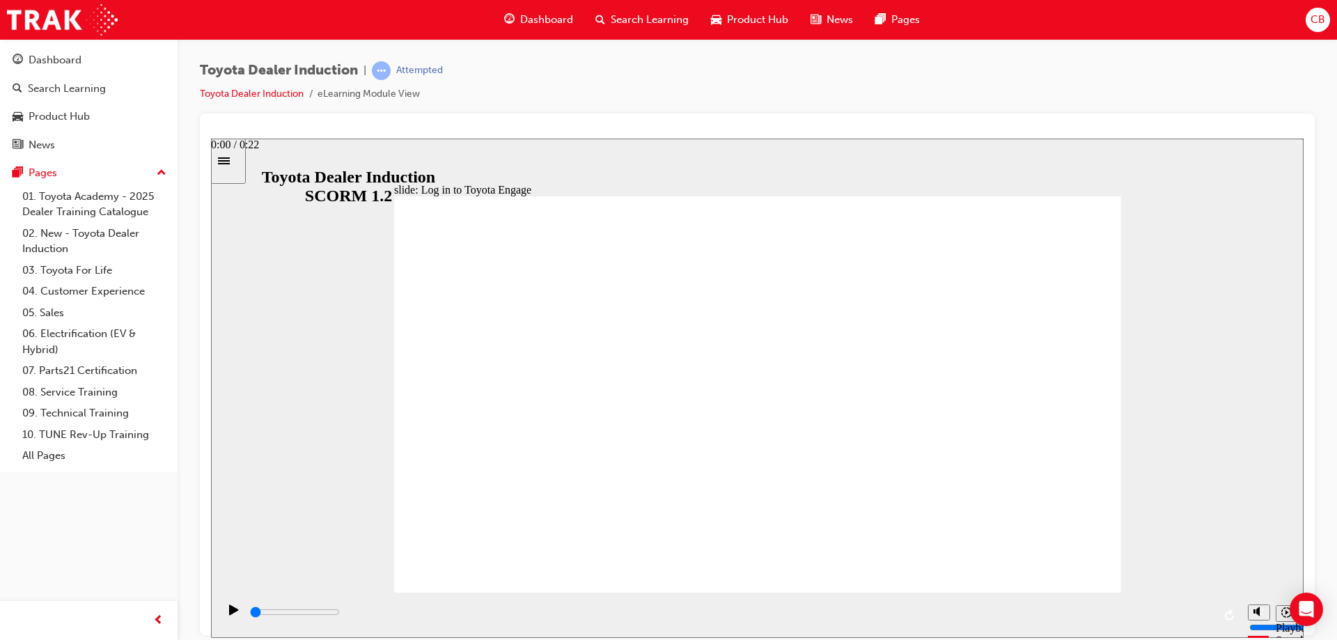
click at [212, 604] on section "Playback Speed 2 1.75 1.5 1.25" at bounding box center [757, 614] width 1093 height 45
click at [229, 614] on icon "Play (Ctrl+Alt+P)" at bounding box center [233, 609] width 9 height 10
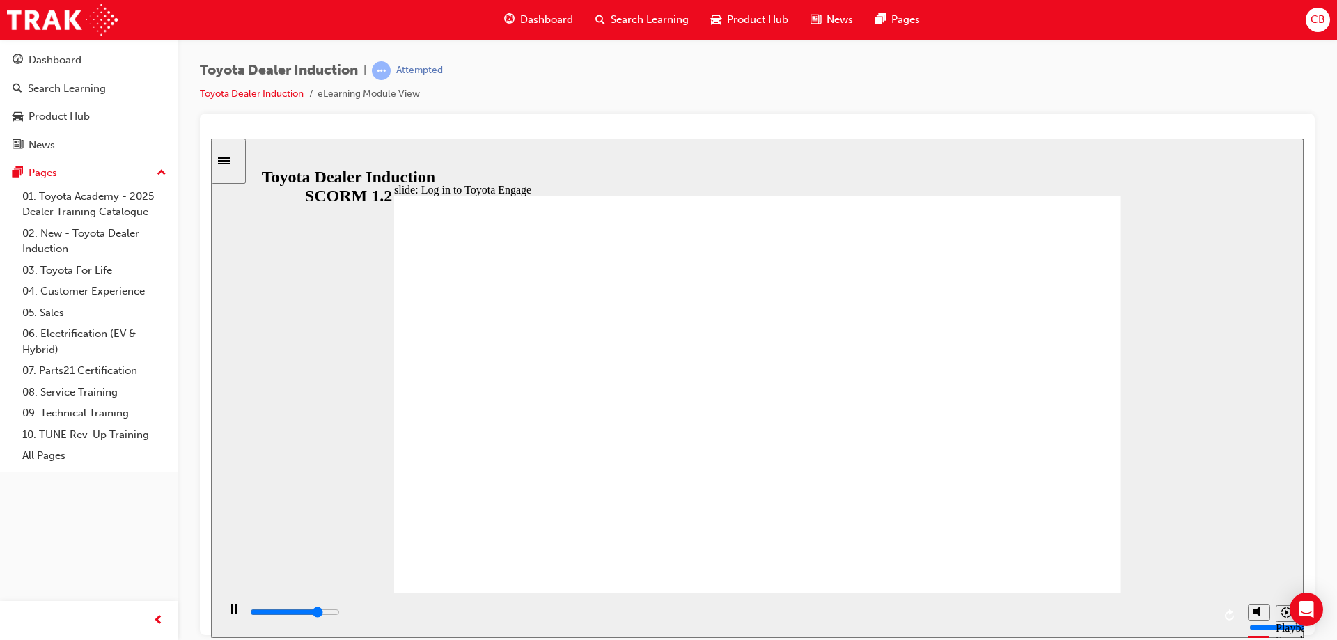
drag, startPoint x: 1035, startPoint y: 550, endPoint x: 1097, endPoint y: 547, distance: 62.1
drag, startPoint x: 1073, startPoint y: 556, endPoint x: 1029, endPoint y: 562, distance: 44.3
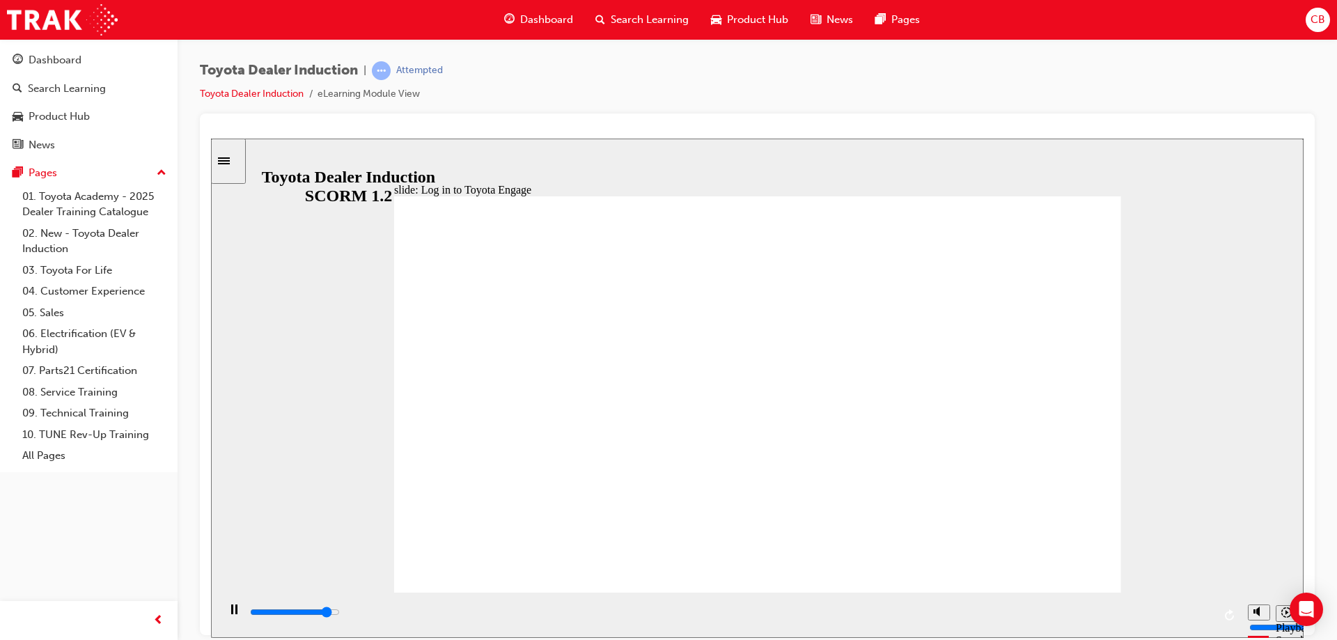
click at [236, 162] on icon "Sidebar Toggle" at bounding box center [228, 159] width 21 height 8
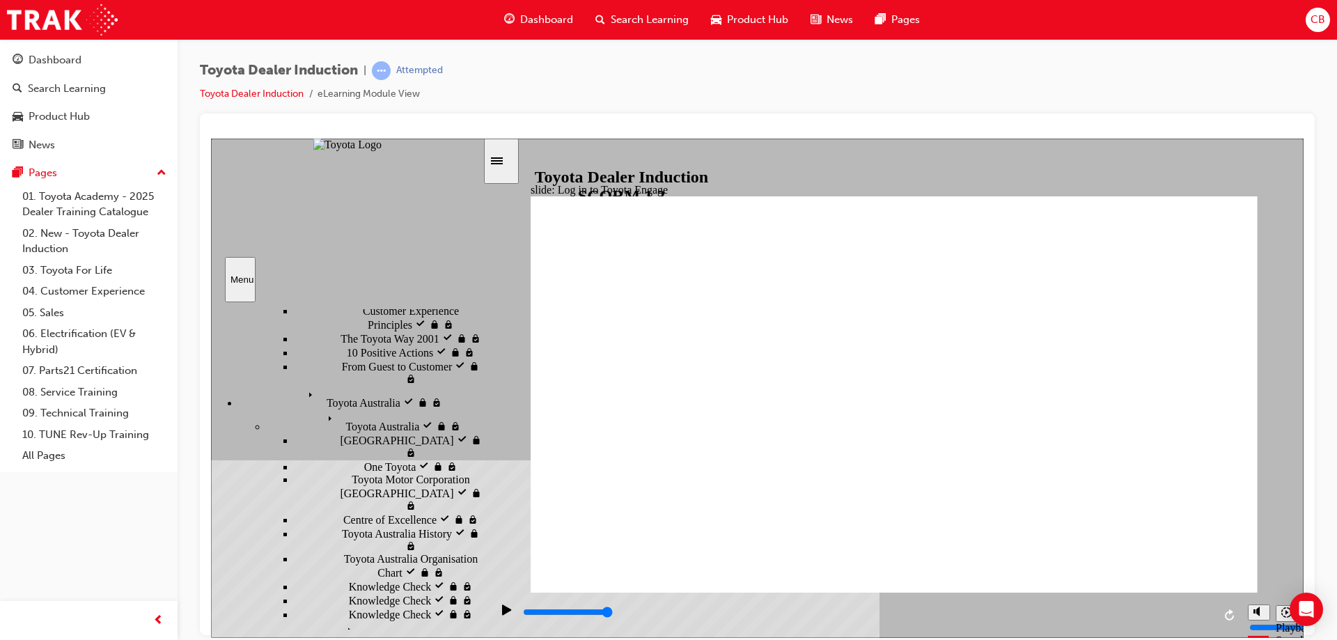
scroll to position [557, 0]
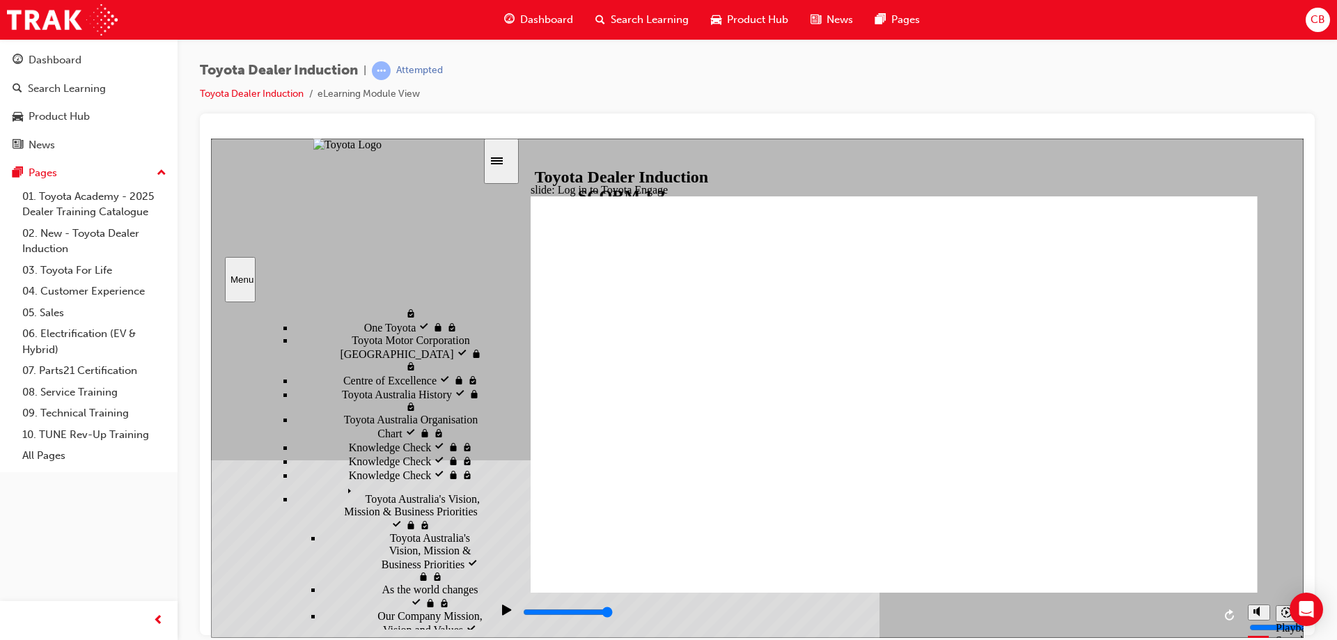
drag, startPoint x: 998, startPoint y: 431, endPoint x: 976, endPoint y: 432, distance: 21.6
click at [244, 276] on div "Menu" at bounding box center [241, 279] width 20 height 10
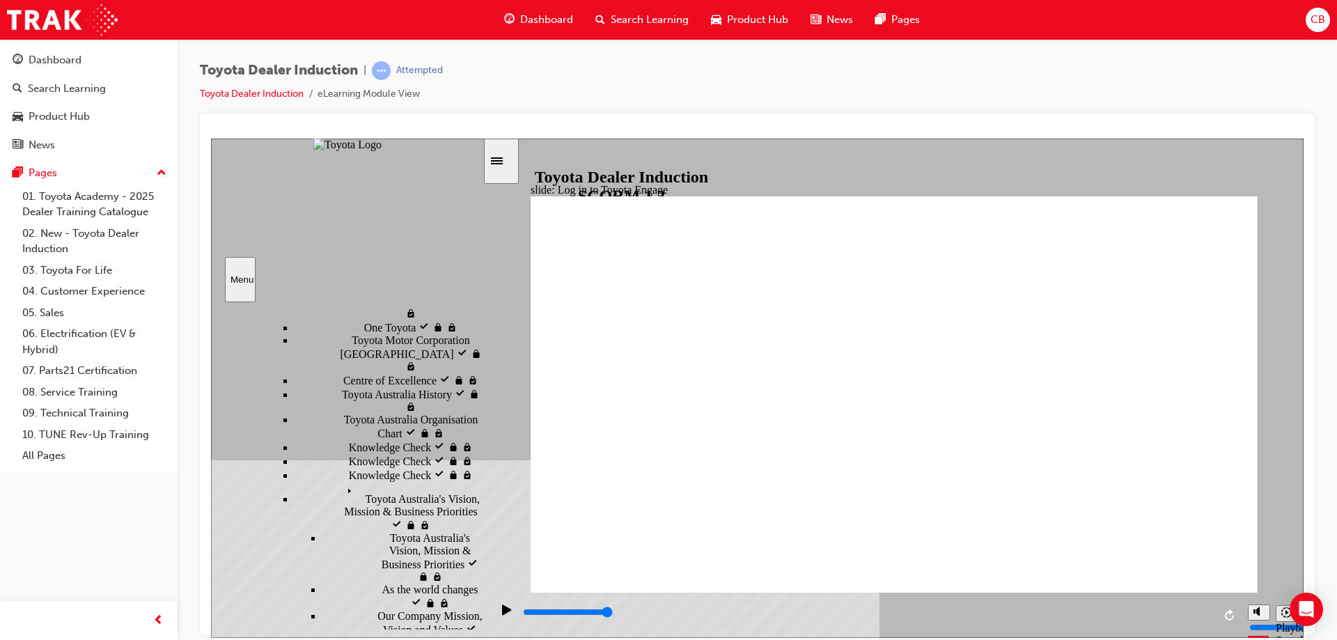
drag, startPoint x: 1185, startPoint y: 548, endPoint x: 820, endPoint y: 441, distance: 380.4
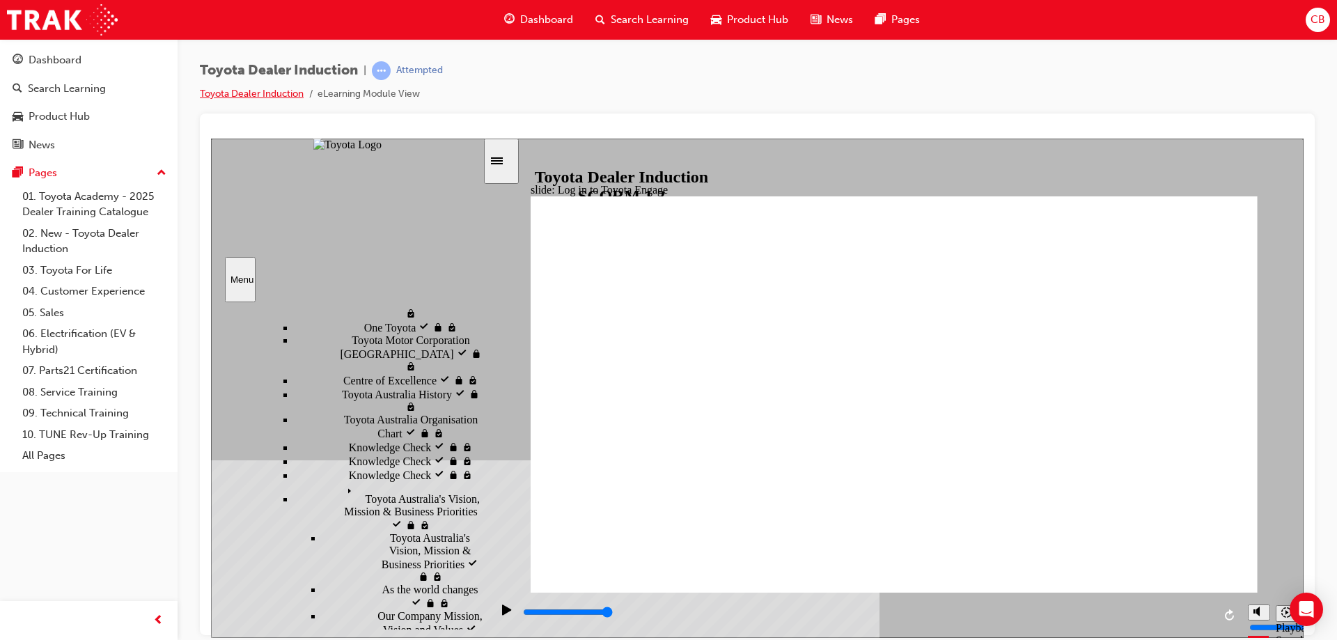
click at [253, 92] on link "Toyota Dealer Induction" at bounding box center [252, 94] width 104 height 12
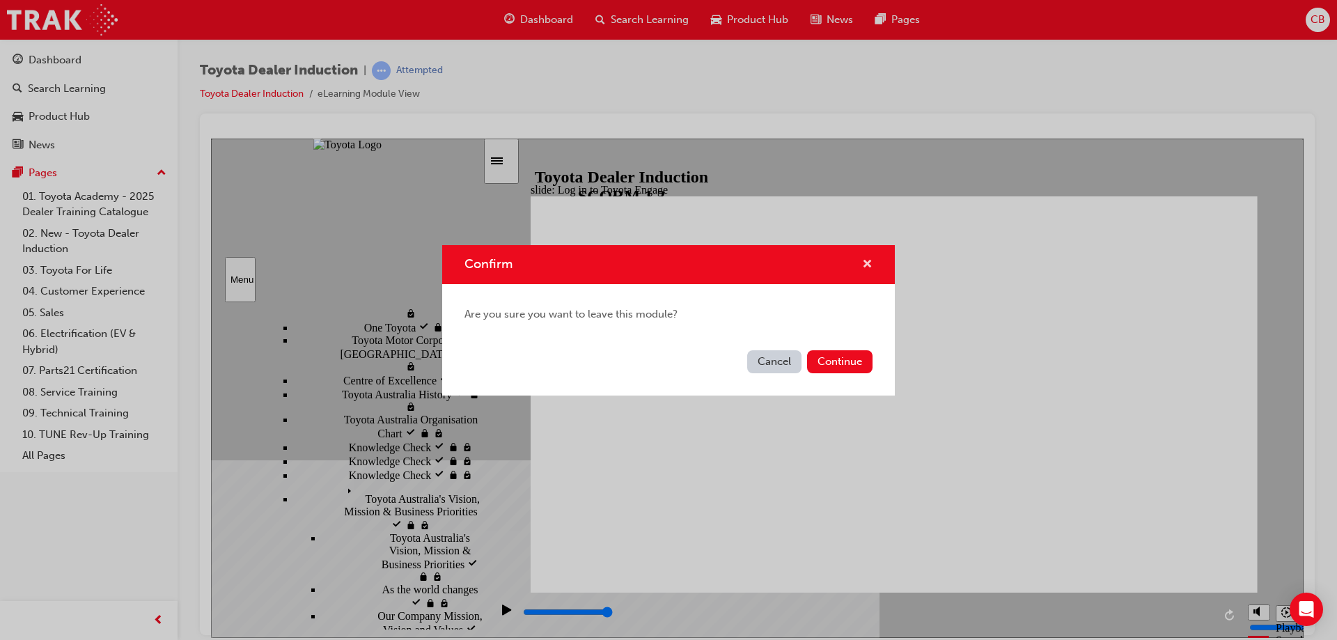
click at [866, 262] on span "cross-icon" at bounding box center [867, 265] width 10 height 13
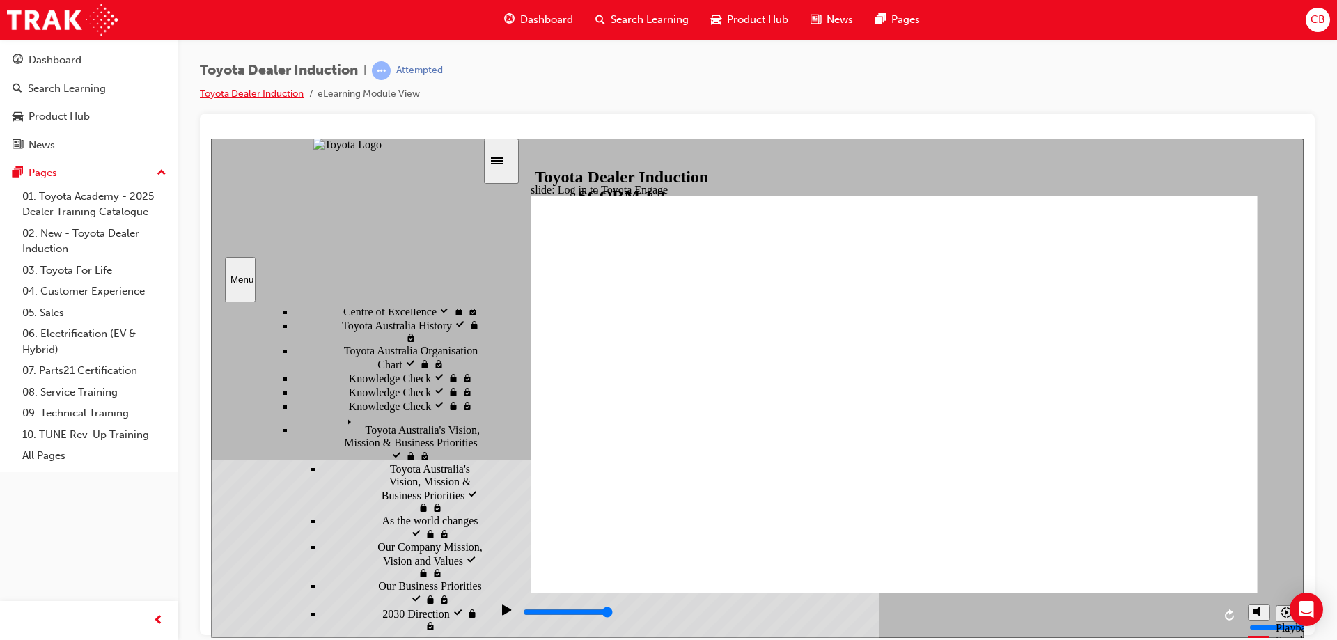
scroll to position [602, 0]
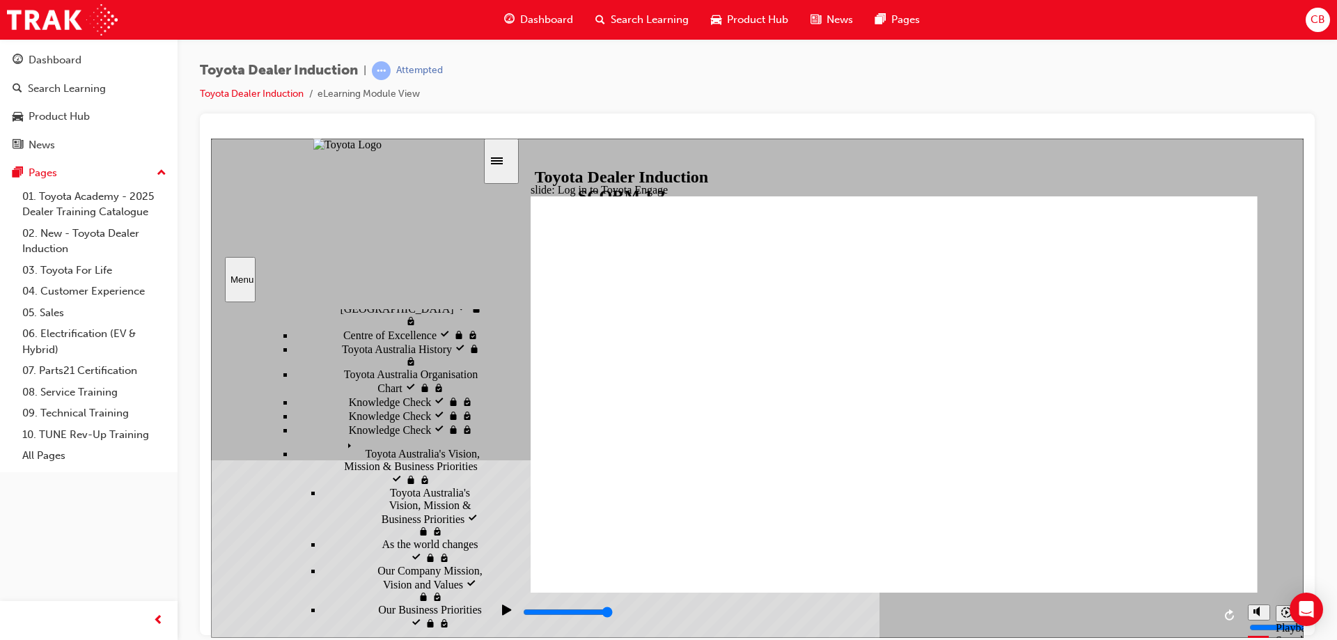
click at [244, 281] on div "Menu" at bounding box center [241, 279] width 20 height 10
drag, startPoint x: 550, startPoint y: 335, endPoint x: 641, endPoint y: 370, distance: 97.0
drag, startPoint x: 1167, startPoint y: 612, endPoint x: 1081, endPoint y: 618, distance: 86.6
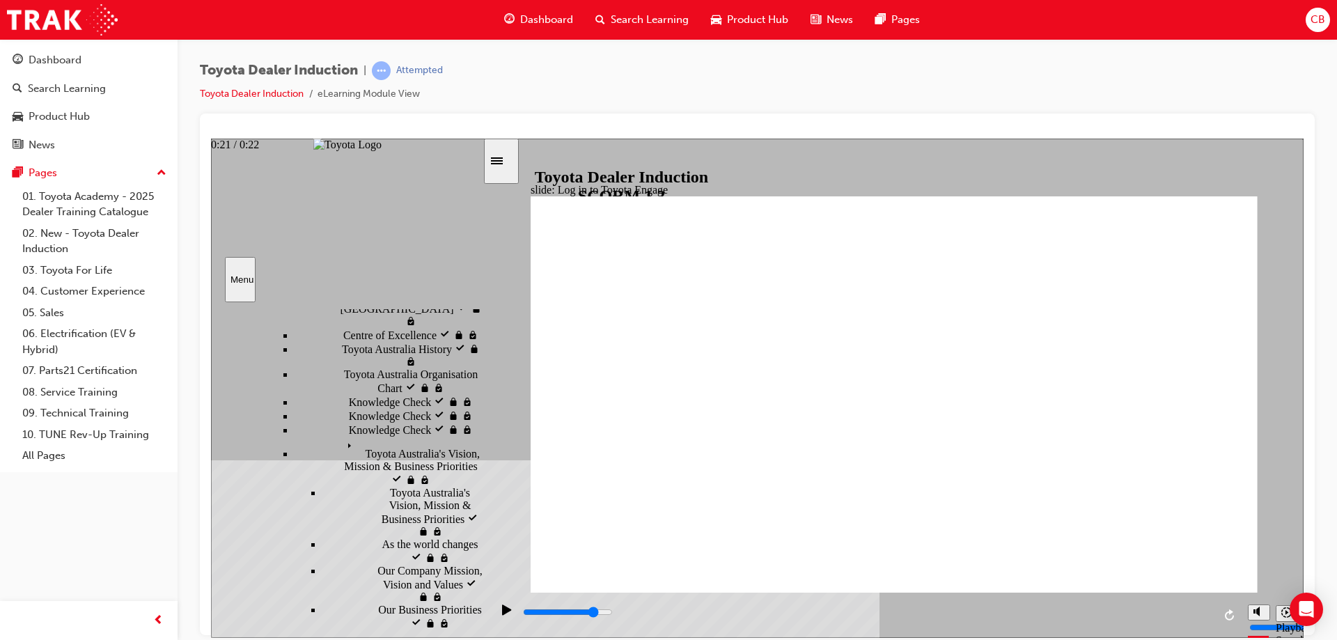
click at [1086, 618] on div "playback controls" at bounding box center [868, 612] width 692 height 15
click at [1112, 608] on div "playback controls" at bounding box center [868, 612] width 692 height 15
drag, startPoint x: 724, startPoint y: 441, endPoint x: 649, endPoint y: 488, distance: 88.3
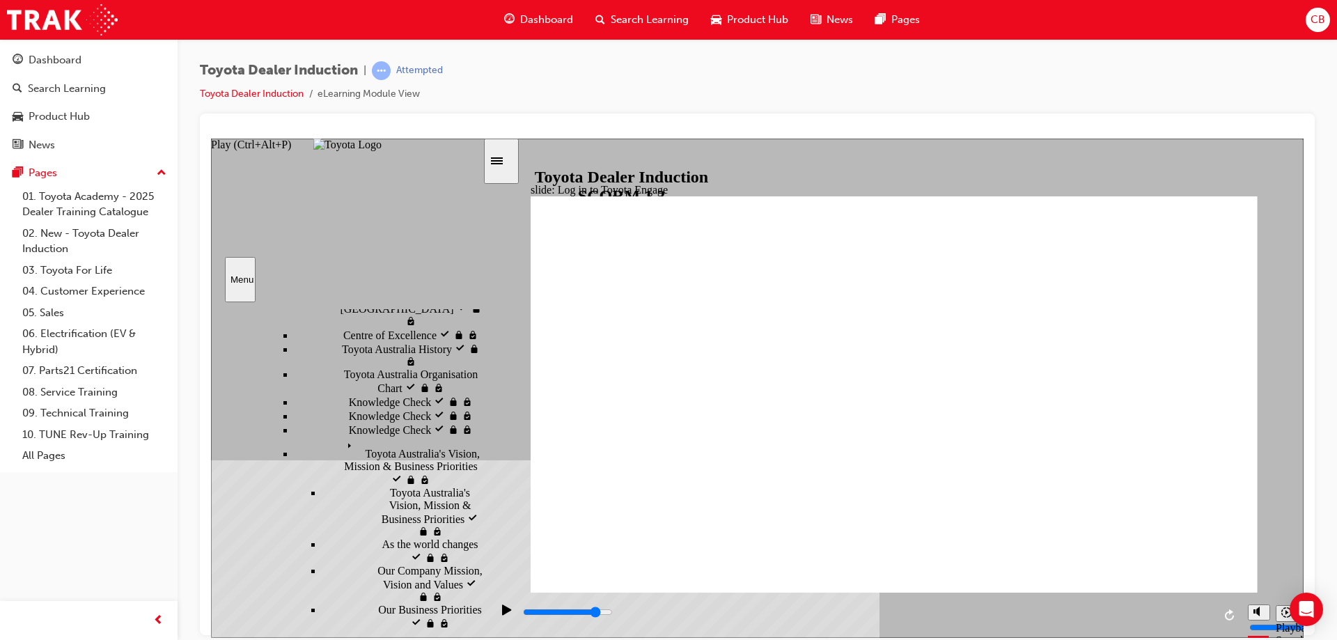
click at [495, 605] on div "Play (Ctrl+Alt+P)" at bounding box center [507, 616] width 24 height 24
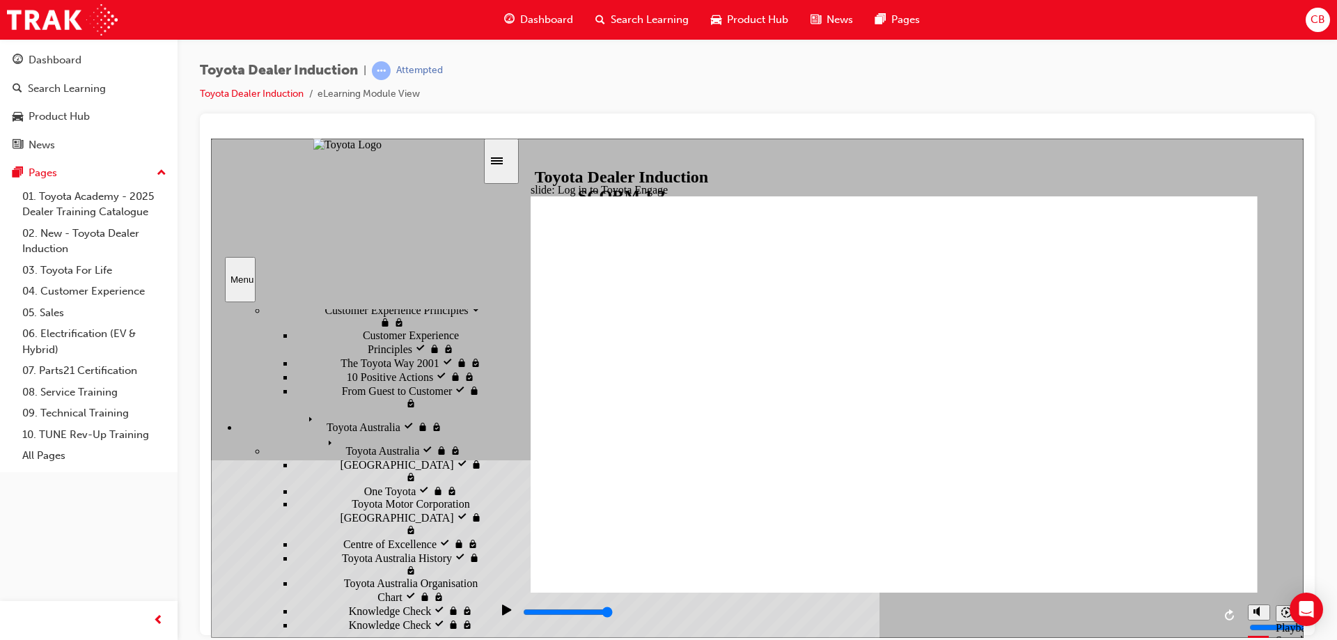
scroll to position [324, 0]
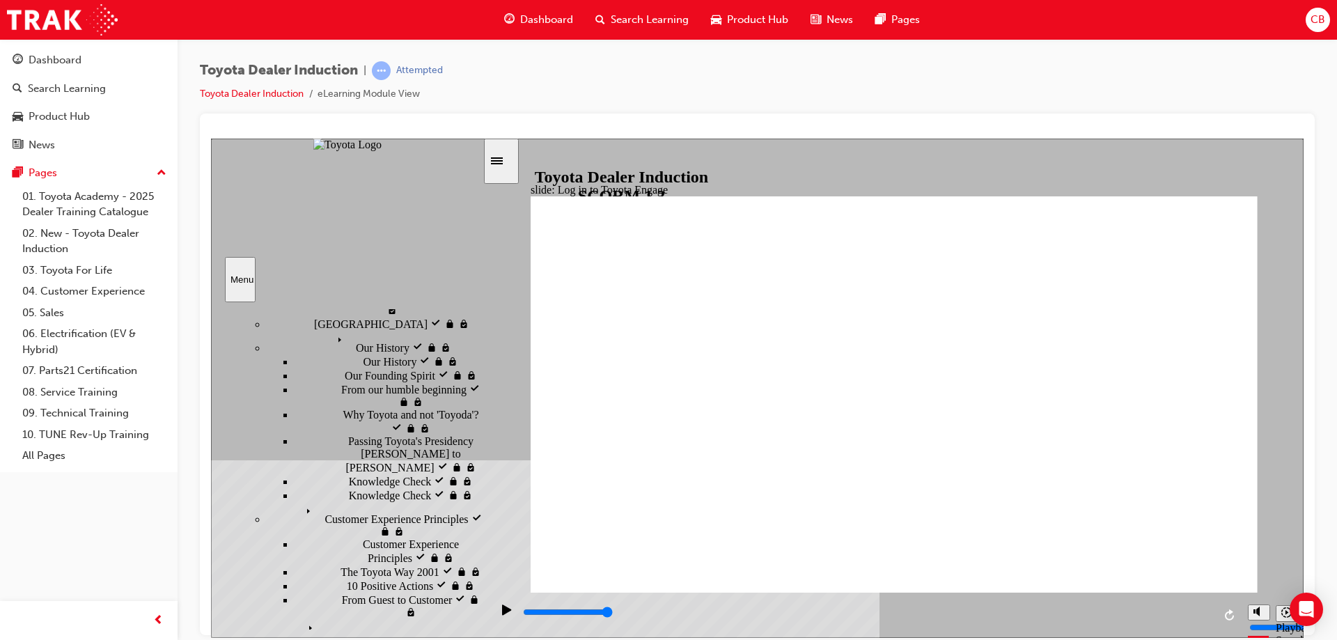
click at [506, 155] on div "Sidebar Toggle" at bounding box center [502, 160] width 24 height 10
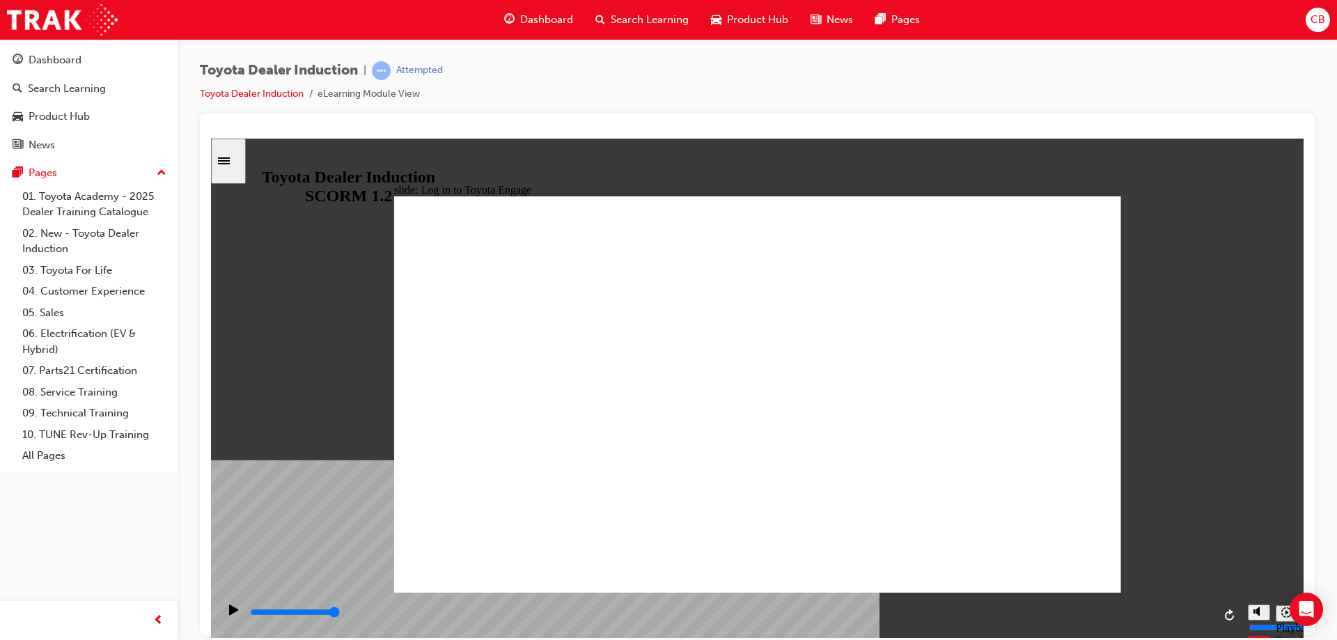
click at [685, 603] on div "playback controls" at bounding box center [729, 614] width 1023 height 45
click at [687, 616] on div "playback controls" at bounding box center [731, 612] width 965 height 15
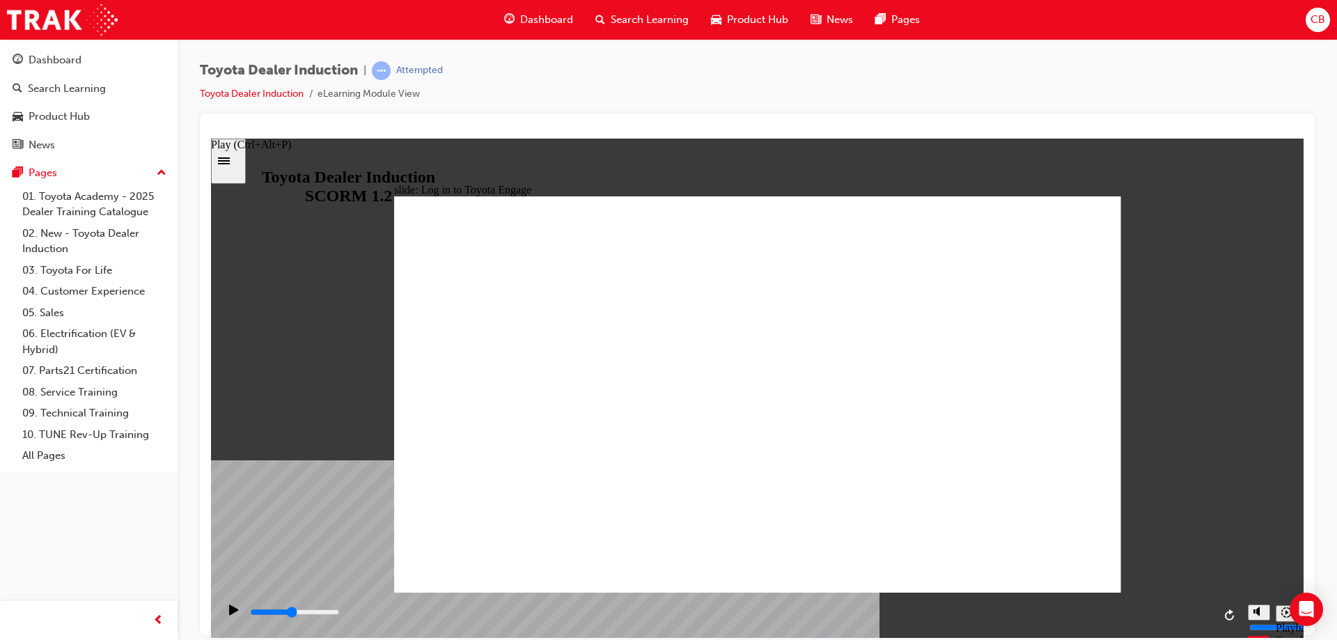
click at [229, 608] on icon "Play (Ctrl+Alt+P)" at bounding box center [234, 609] width 10 height 11
click at [1229, 609] on icon "Replay (Ctrl+Alt+R)" at bounding box center [1230, 614] width 11 height 11
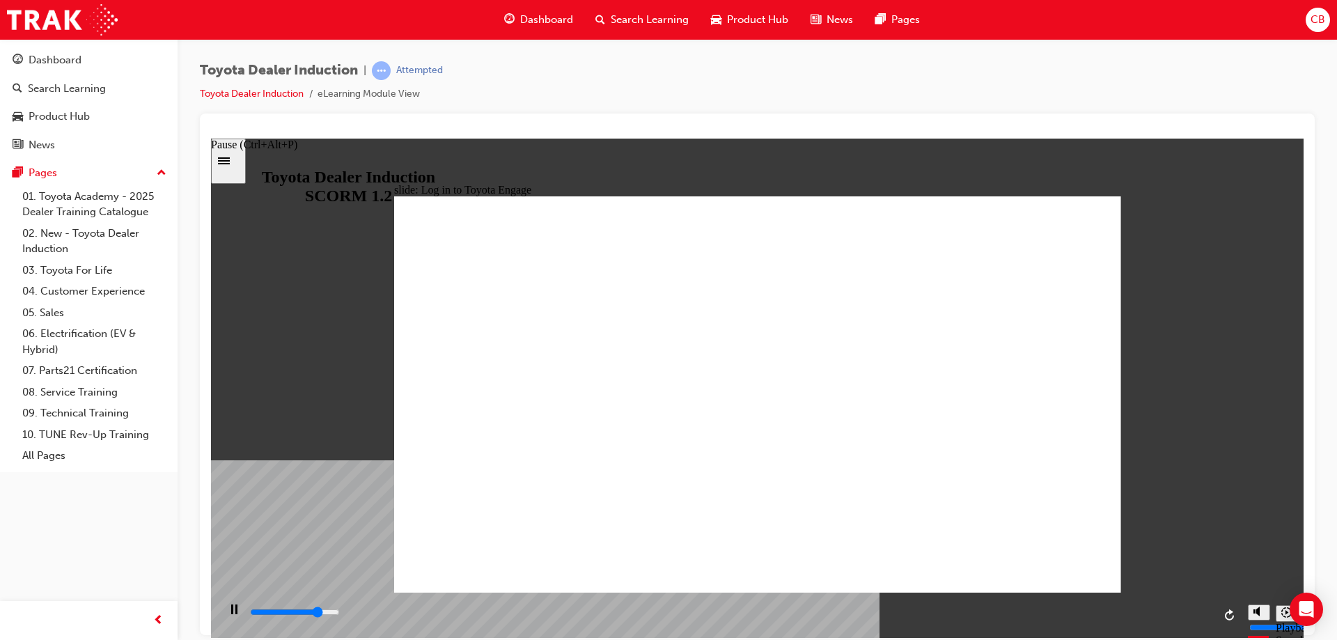
click at [225, 607] on div "Pause (Ctrl+Alt+P)" at bounding box center [234, 616] width 24 height 24
click at [229, 608] on icon "Play (Ctrl+Alt+P)" at bounding box center [234, 609] width 10 height 11
click at [225, 608] on div "Pause (Ctrl+Alt+P)" at bounding box center [234, 616] width 24 height 24
click at [233, 608] on icon "Play (Ctrl+Alt+P)" at bounding box center [234, 609] width 10 height 11
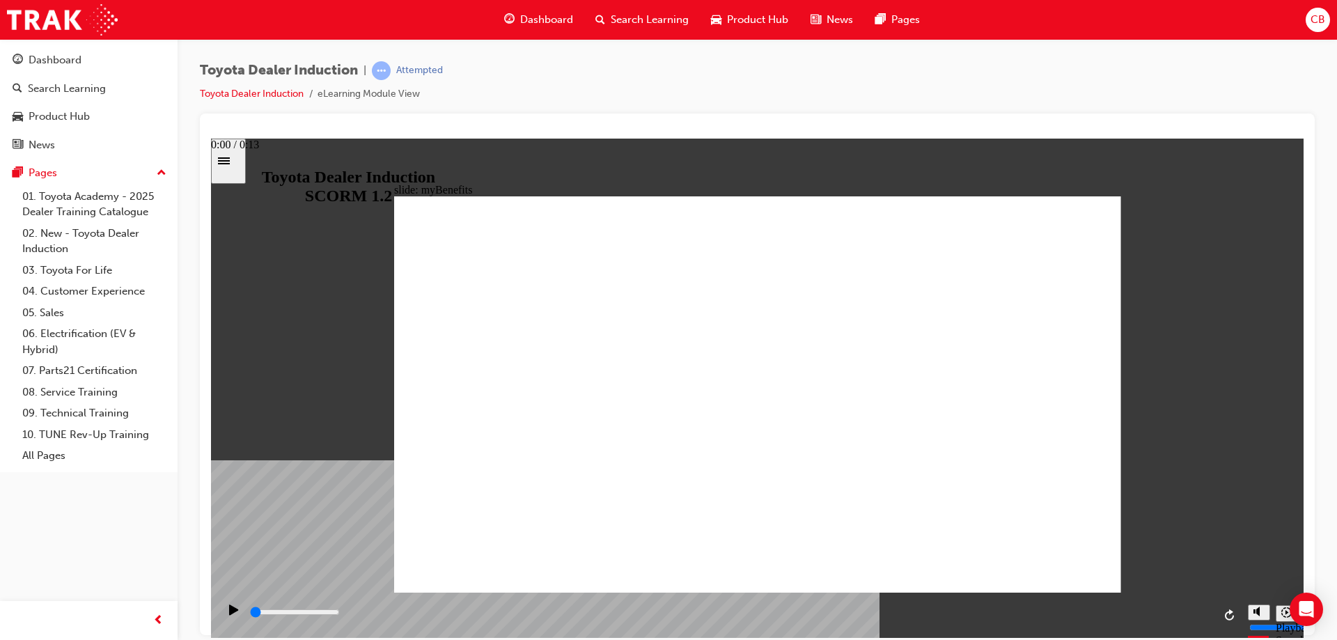
drag, startPoint x: 1013, startPoint y: 583, endPoint x: 248, endPoint y: 611, distance: 765.9
click at [248, 611] on div "playback controls" at bounding box center [729, 614] width 1023 height 45
click at [223, 607] on div "Play (Ctrl+Alt+P)" at bounding box center [234, 616] width 24 height 24
click at [1143, 476] on div "slide: myBenefits Rectangle 1 myBenefits - bringing you that “Oh What a Feeling…" at bounding box center [757, 387] width 1093 height 499
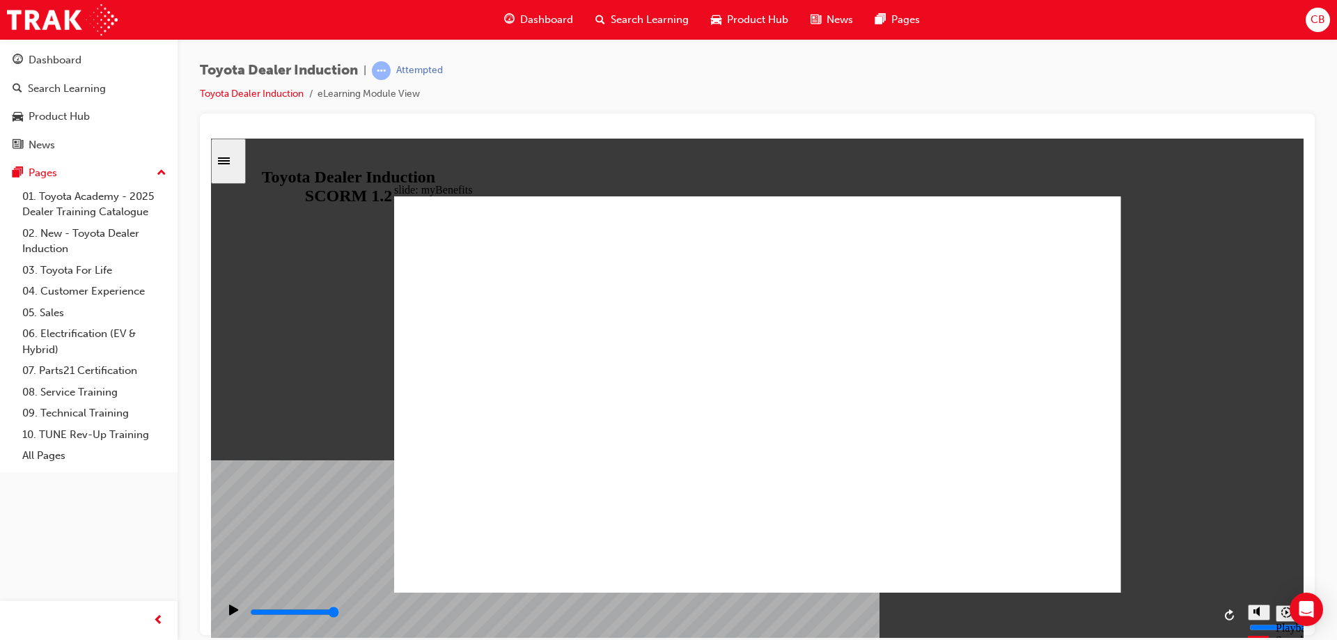
drag, startPoint x: 579, startPoint y: 311, endPoint x: 586, endPoint y: 311, distance: 7.7
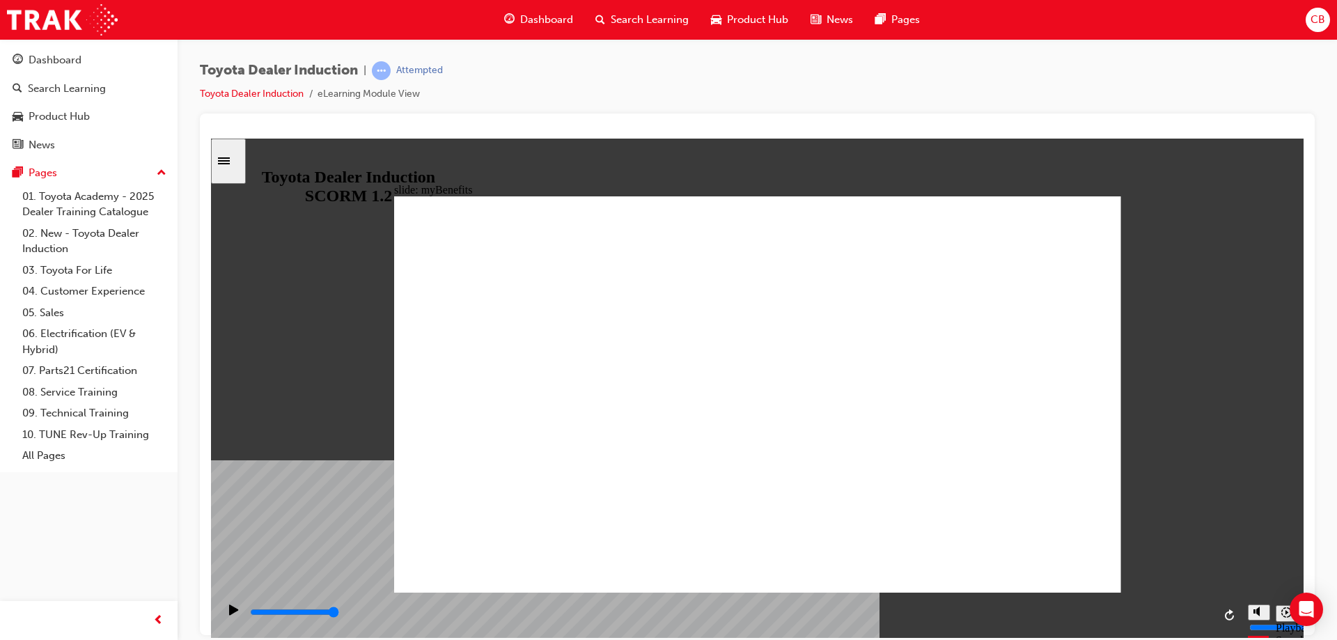
drag, startPoint x: 591, startPoint y: 314, endPoint x: 605, endPoint y: 323, distance: 17.2
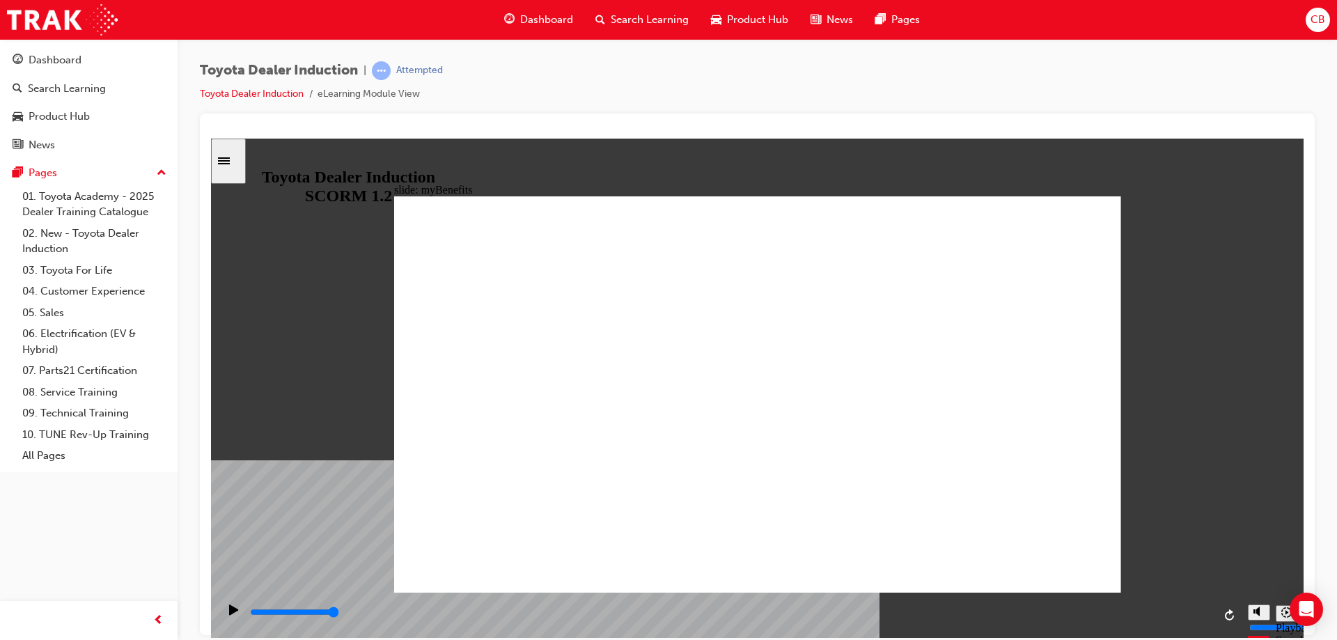
drag, startPoint x: 1011, startPoint y: 329, endPoint x: 992, endPoint y: 335, distance: 20.5
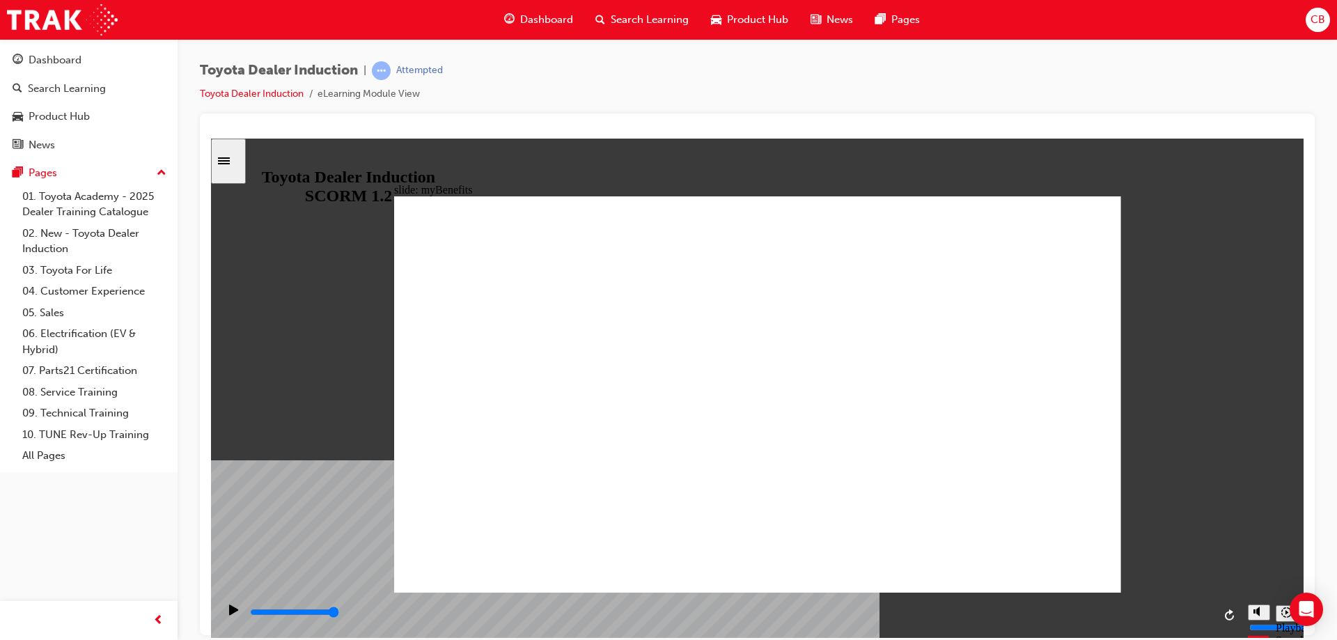
drag, startPoint x: 1545, startPoint y: 669, endPoint x: 1337, endPoint y: 563, distance: 234.5
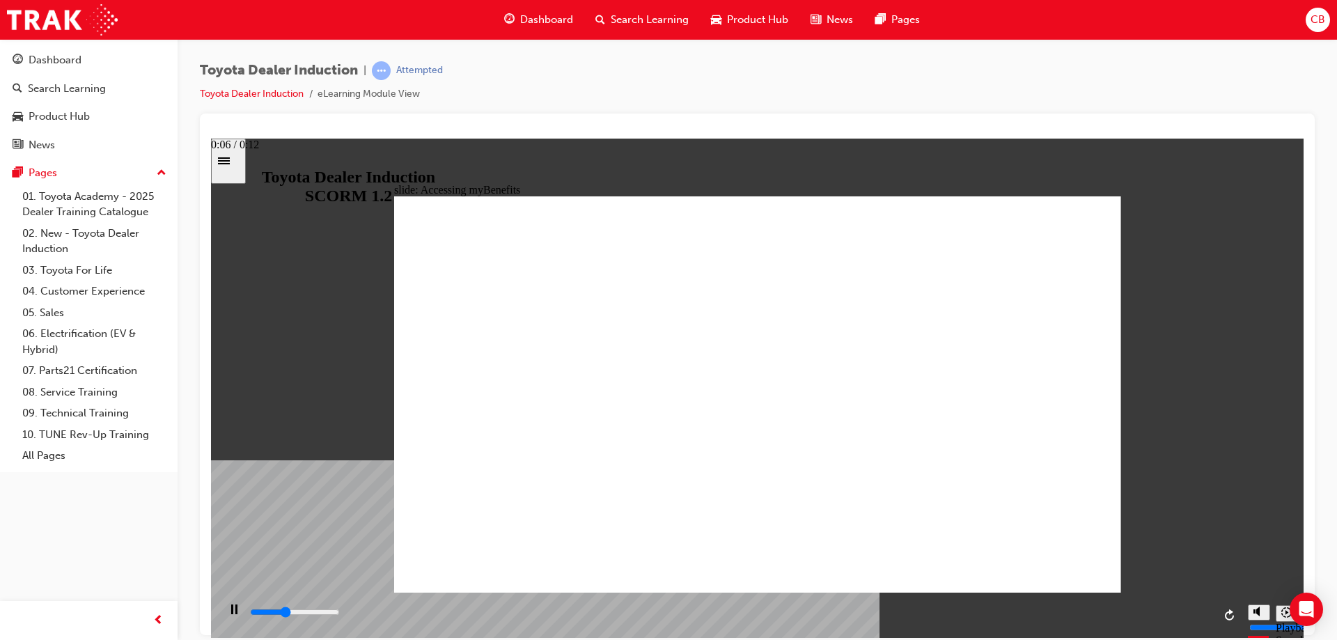
click at [1304, 563] on html "slide: Accessing myBenefits Rectangle 1 Accessing myBenefits Simply enrol into …" at bounding box center [757, 387] width 1093 height 499
type input "3600"
type input "to"
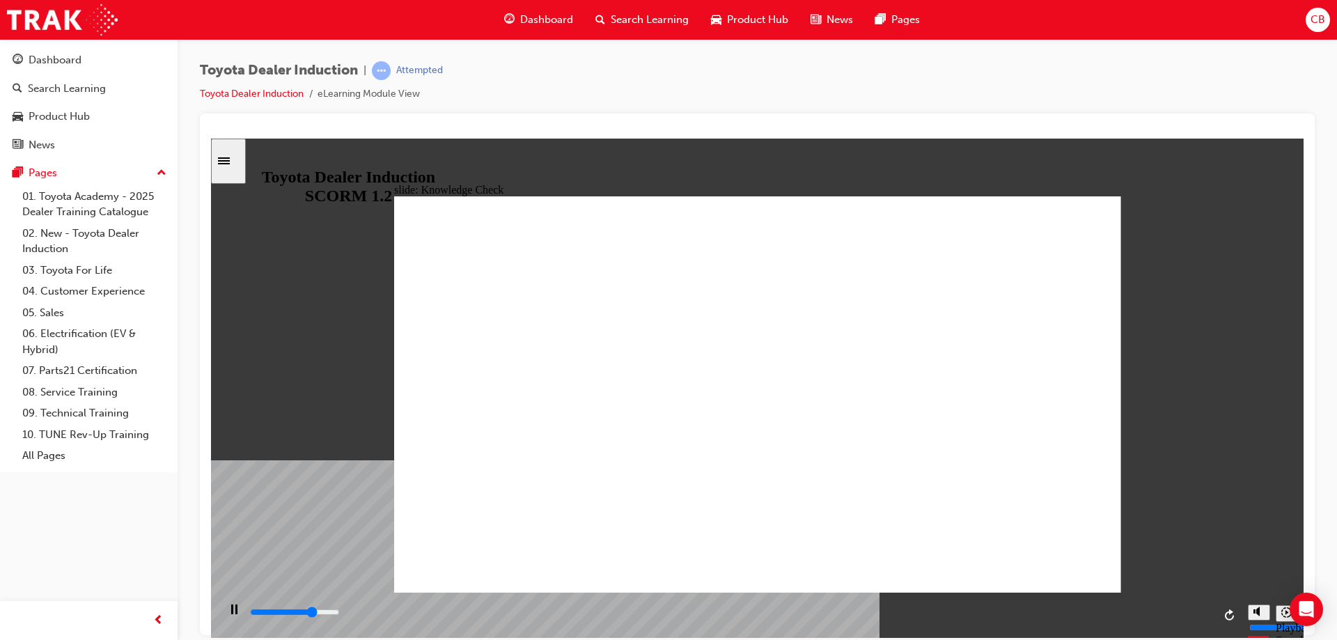
type input "3700"
type input "to"
type input "3900"
type input "toy"
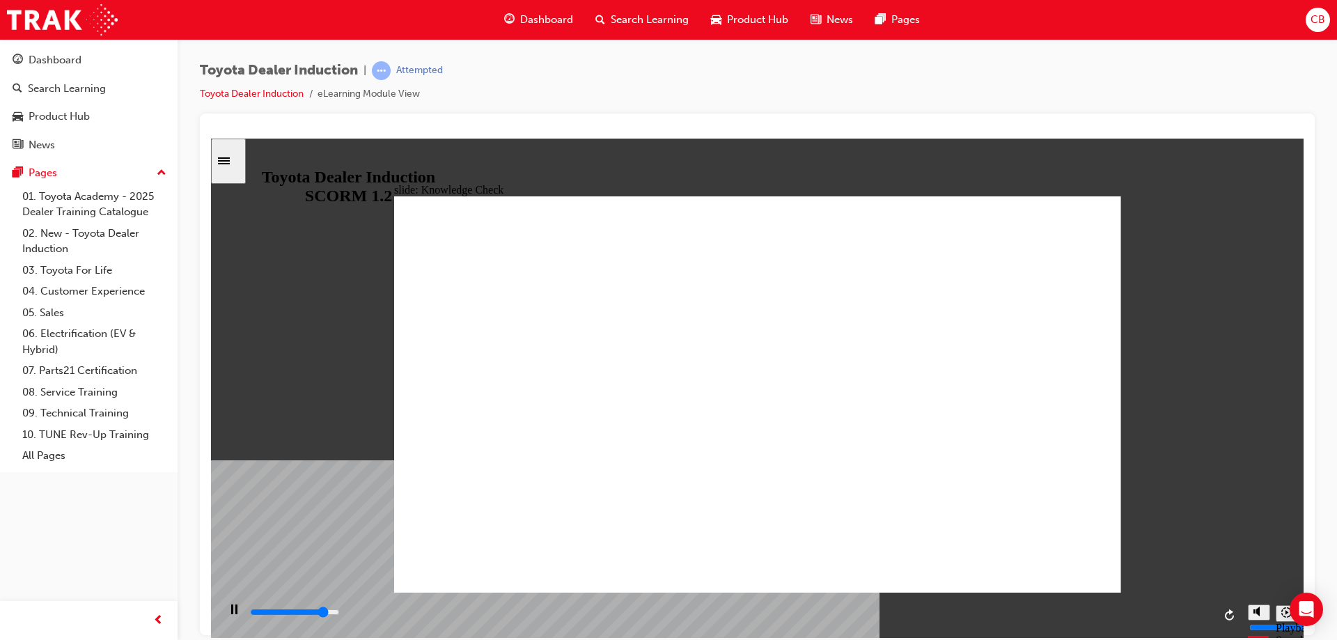
type input "4300"
type input "toyo"
type input "4600"
type input "toyot"
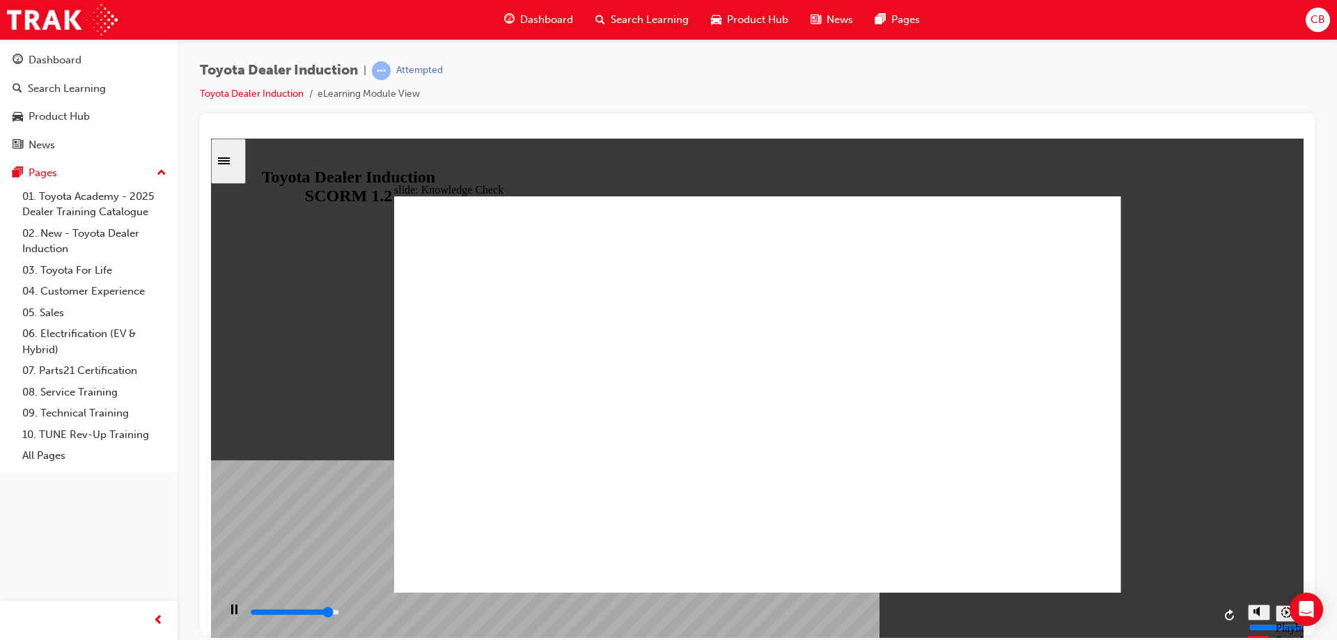
type input "4700"
type input "toyota"
type input "4800"
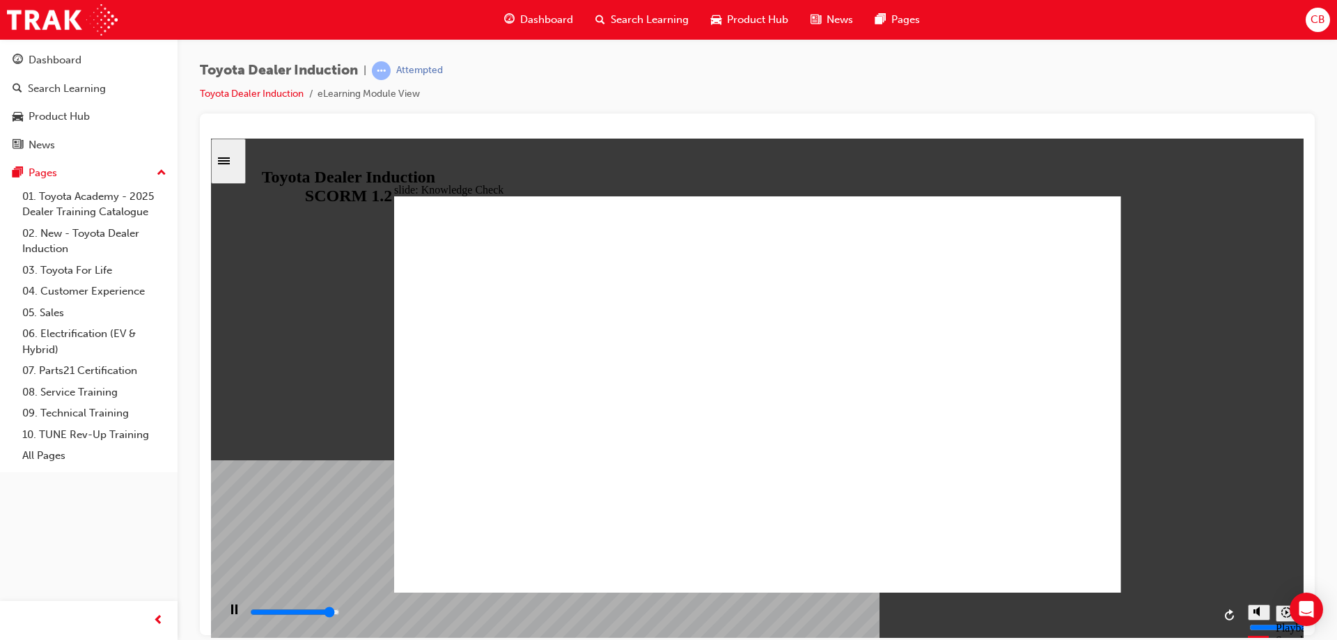
type input "toyota"
type input "5000"
type input "toyota a"
type input "toyota app"
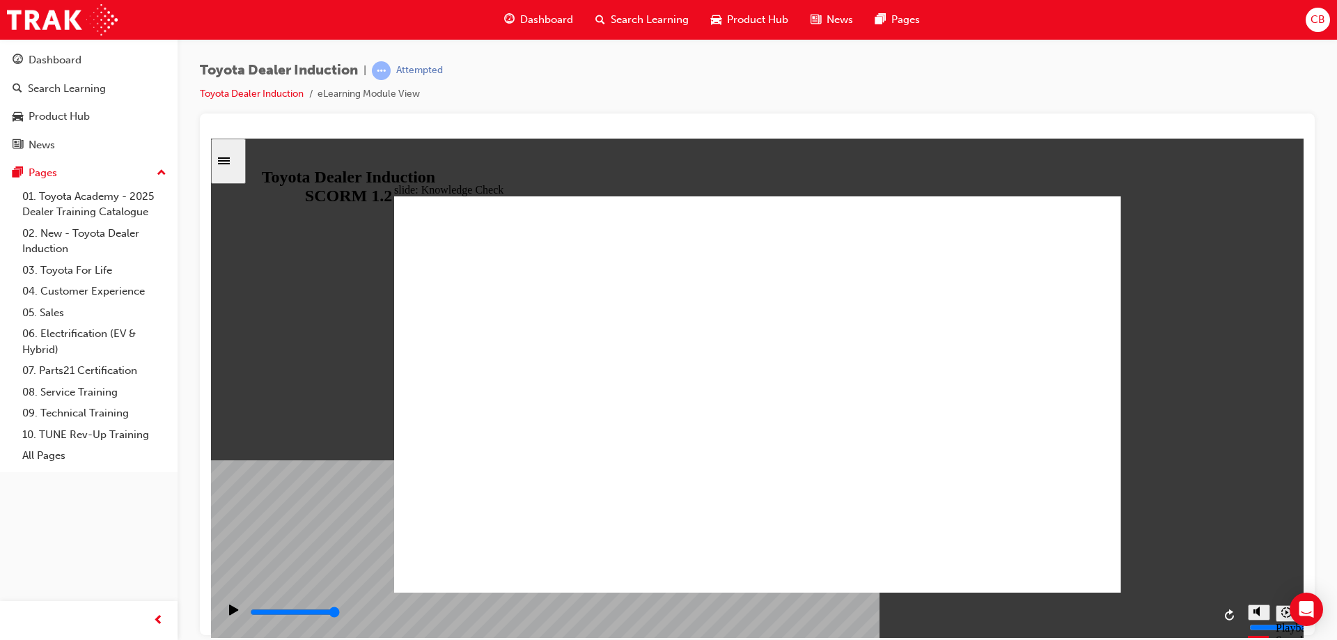
type input "toyota app"
drag, startPoint x: 1548, startPoint y: 762, endPoint x: 1337, endPoint y: 625, distance: 251.3
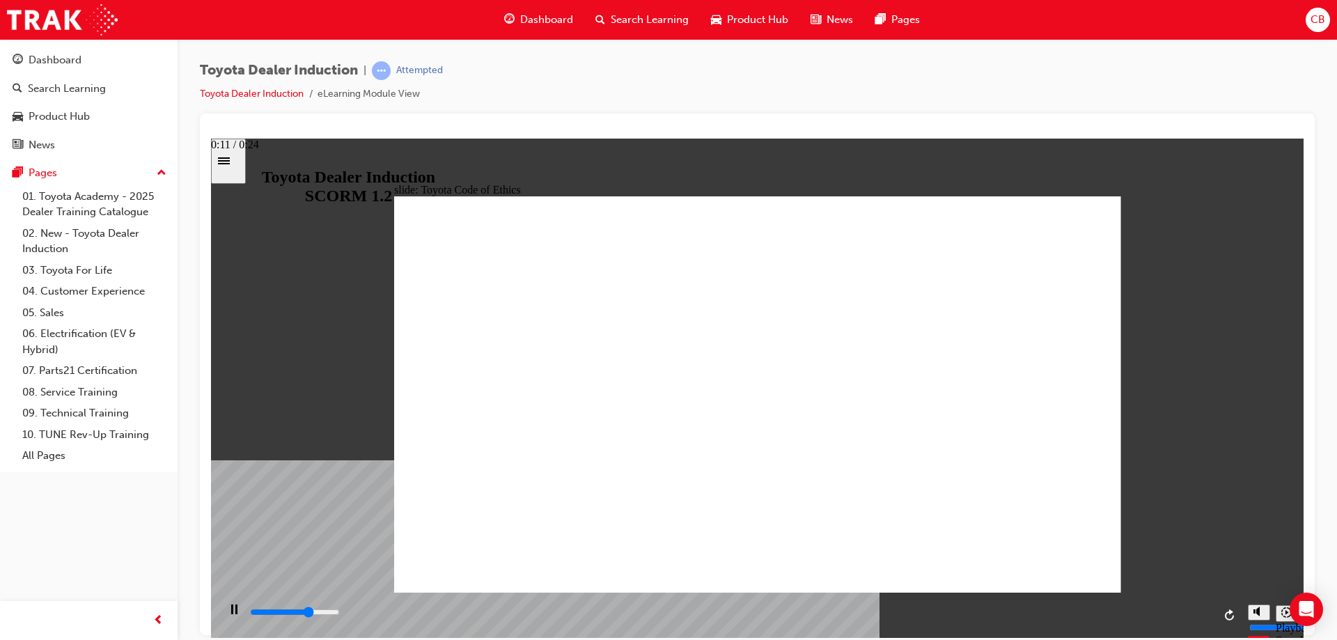
click at [1304, 625] on html "slide: Toyota Code of Ethics Toyota Code of Conduct Ethical behaviour extends b…" at bounding box center [757, 387] width 1093 height 499
drag, startPoint x: 769, startPoint y: 614, endPoint x: 1337, endPoint y: 667, distance: 570.0
click at [1304, 637] on html "slide: Expectations Toyota Code of Conduct Oval 3 Group 1 Rectangle 5 integrity…" at bounding box center [757, 387] width 1093 height 499
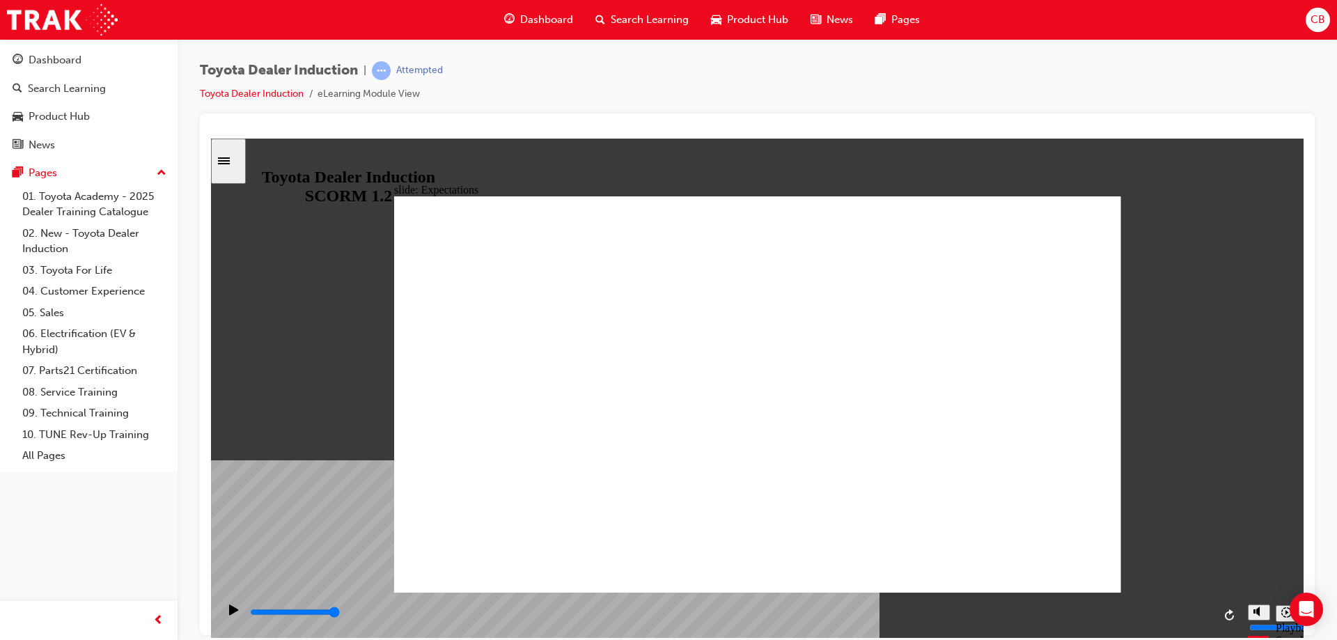
drag, startPoint x: 426, startPoint y: 336, endPoint x: 478, endPoint y: 366, distance: 60.6
drag, startPoint x: 539, startPoint y: 453, endPoint x: 517, endPoint y: 384, distance: 72.3
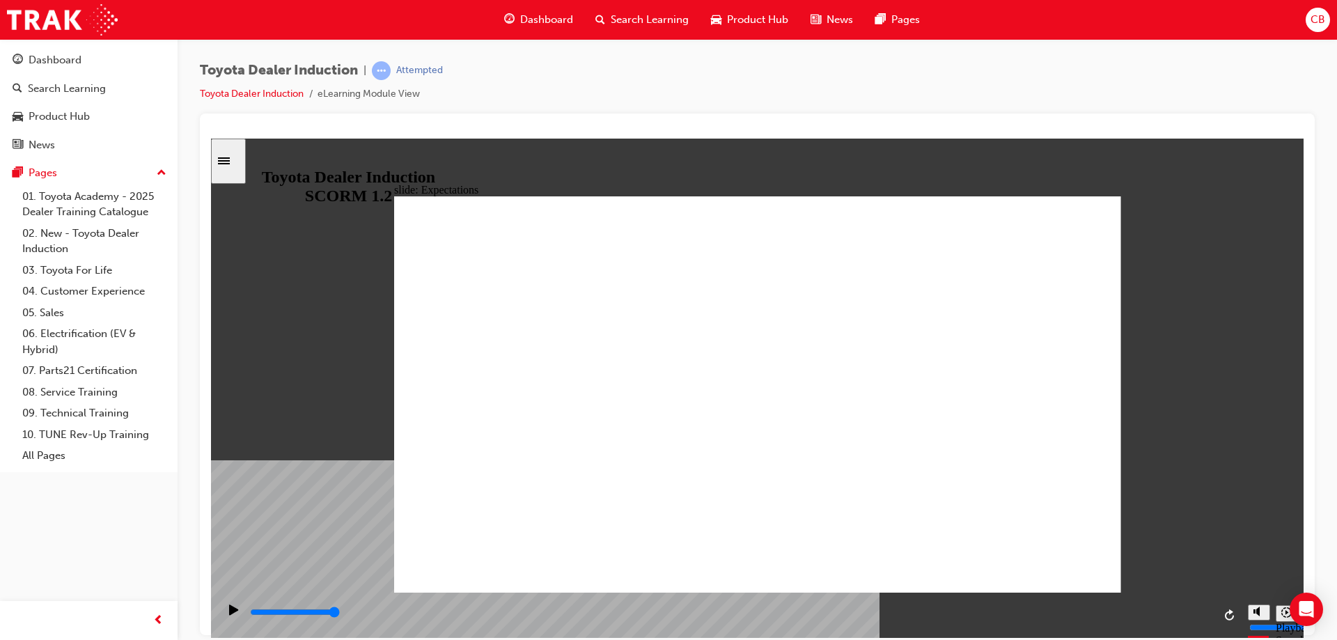
click at [801, 569] on div "slide: Expectations Toyota Code of Conduct Oval 3 Group 1 Rectangle 5 integrity…" at bounding box center [757, 387] width 1093 height 499
drag, startPoint x: 910, startPoint y: 398, endPoint x: 927, endPoint y: 392, distance: 18.3
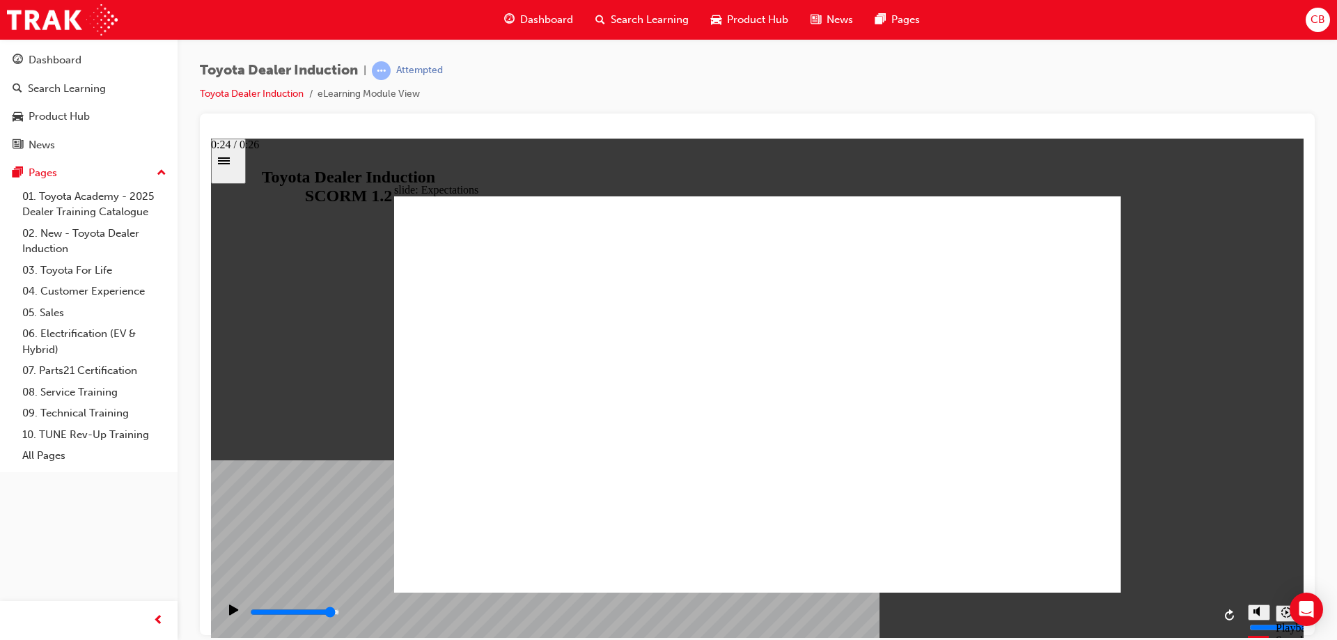
drag, startPoint x: 1124, startPoint y: 655, endPoint x: 1162, endPoint y: 609, distance: 59.9
click at [1162, 609] on div "playback controls" at bounding box center [731, 612] width 965 height 15
click at [233, 615] on icon "Play (Ctrl+Alt+P)" at bounding box center [234, 609] width 10 height 11
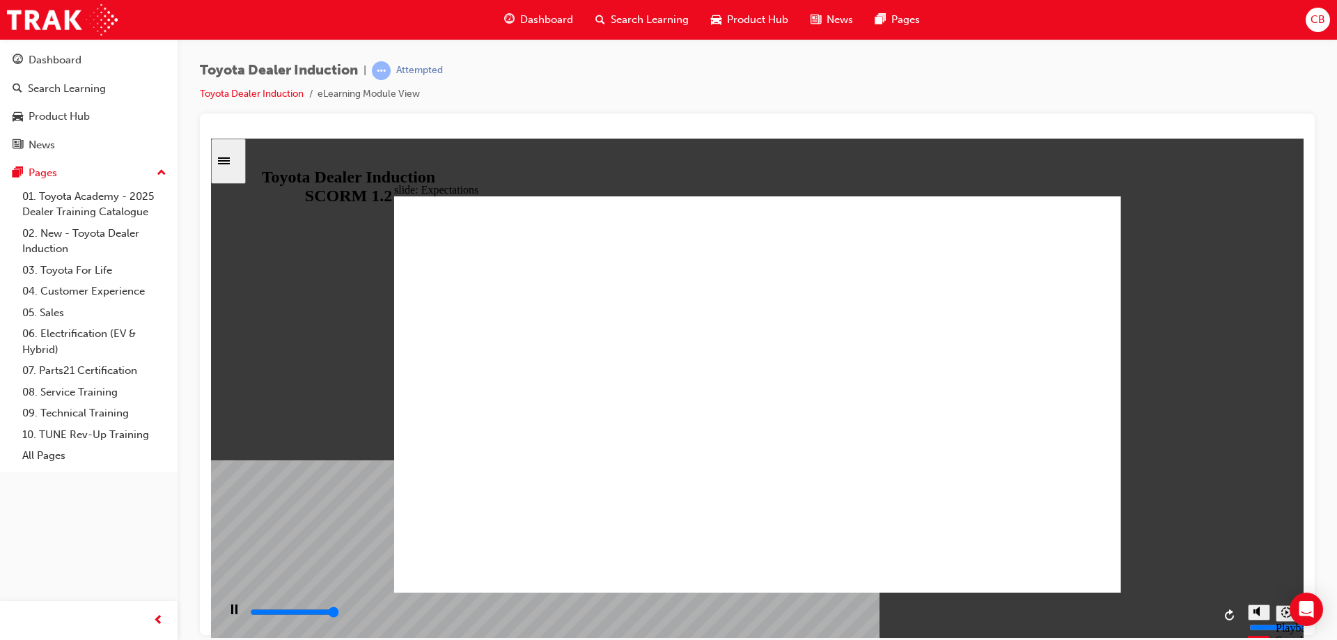
drag, startPoint x: 423, startPoint y: 330, endPoint x: 670, endPoint y: 390, distance: 253.7
drag, startPoint x: 836, startPoint y: 384, endPoint x: 390, endPoint y: 416, distance: 446.9
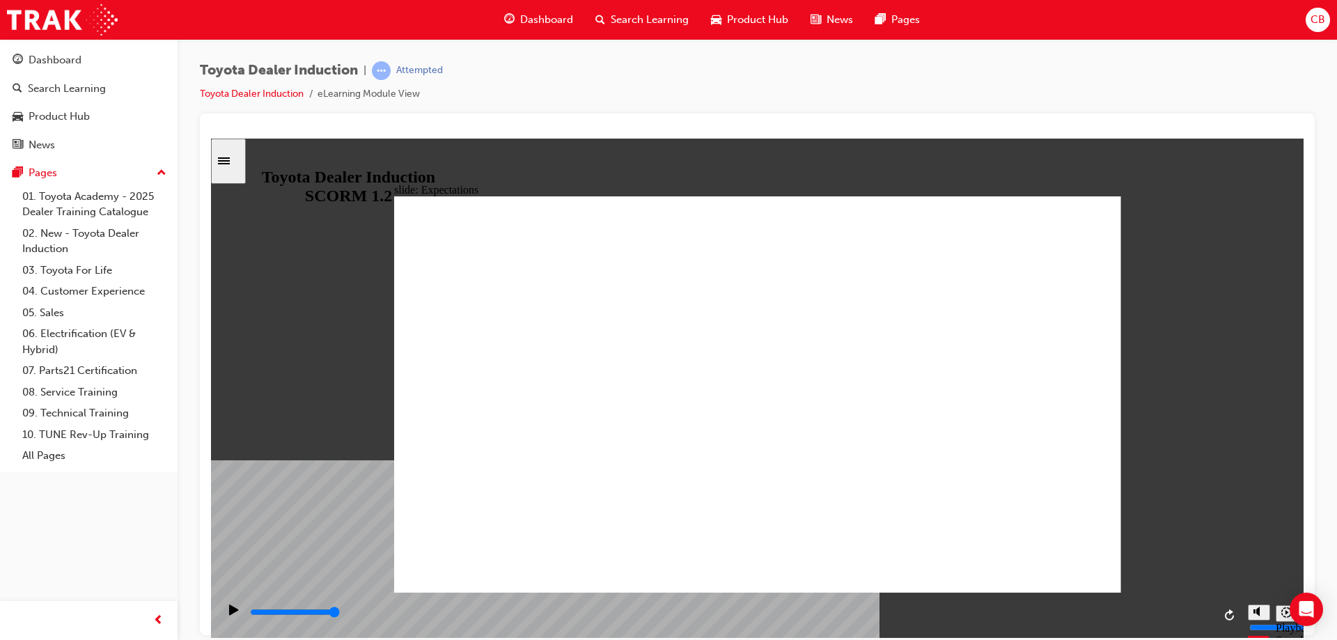
drag, startPoint x: 390, startPoint y: 416, endPoint x: 636, endPoint y: 275, distance: 283.6
click at [526, 333] on div "slide: Expectations Group 1 Rectangle 10 Obey the law law icon 1 Obey the law C…" at bounding box center [757, 387] width 1093 height 499
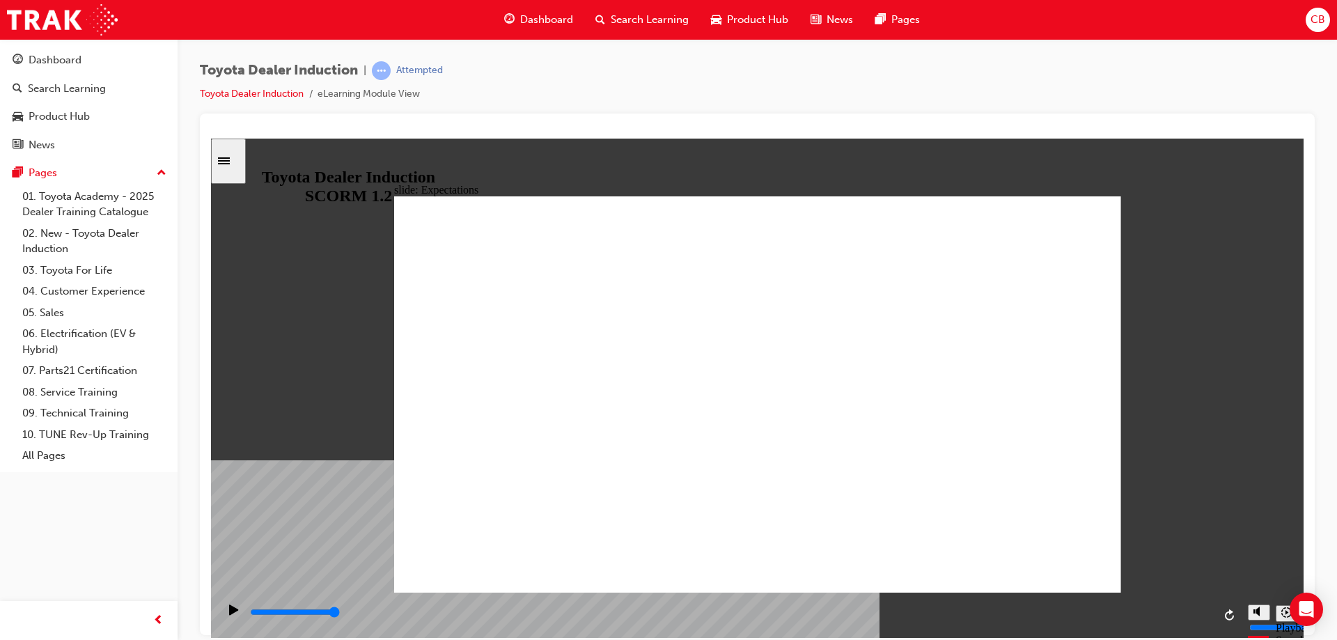
drag, startPoint x: 1011, startPoint y: 400, endPoint x: 1027, endPoint y: 381, distance: 25.2
drag, startPoint x: 1036, startPoint y: 290, endPoint x: 988, endPoint y: 336, distance: 66.5
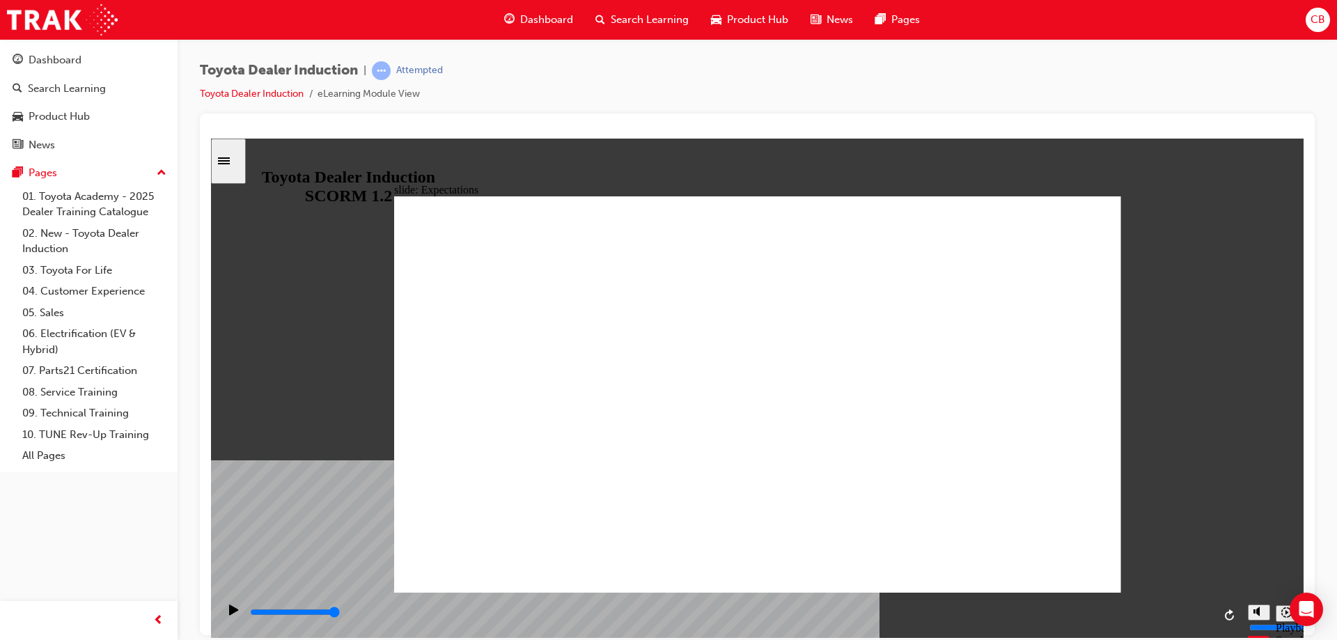
click at [1067, 580] on div "slide: Compliance, Ethics WHS Conduct and Ethics Central to our vision of confi…" at bounding box center [757, 387] width 1093 height 499
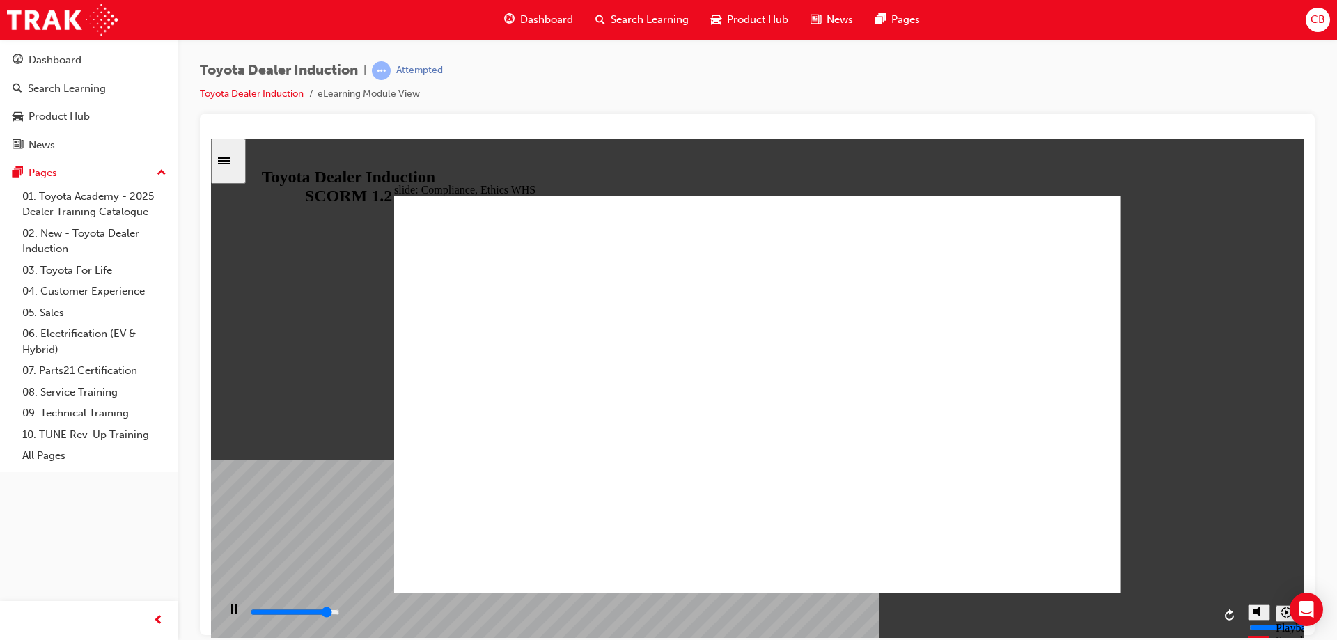
type input "3100"
checkbox input "true"
type input "3500"
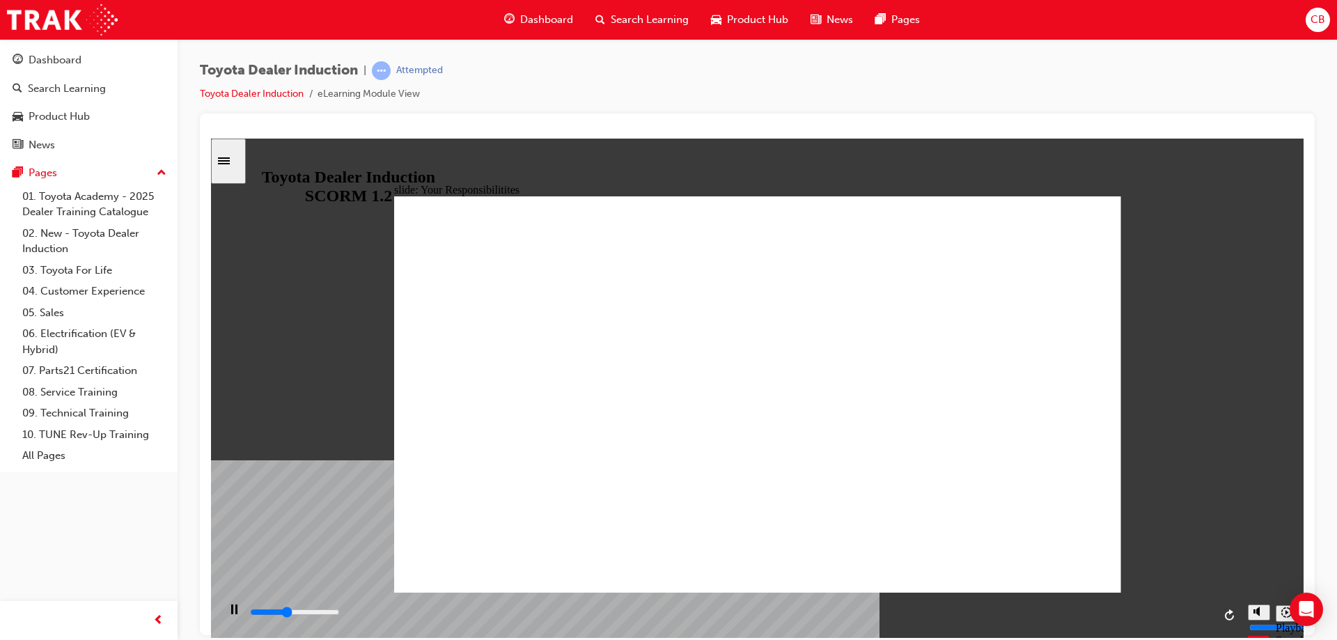
checkbox input "true"
type input "4000"
checkbox input "true"
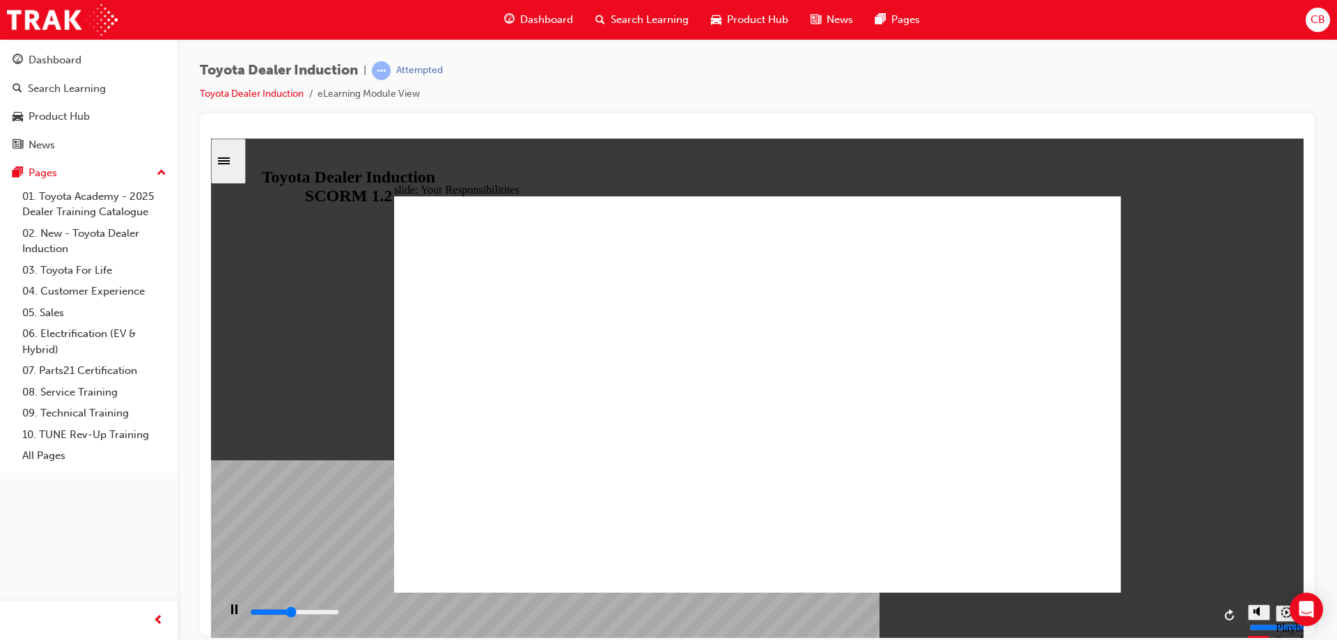
checkbox input "true"
type input "4500"
checkbox input "true"
type input "5200"
checkbox input "true"
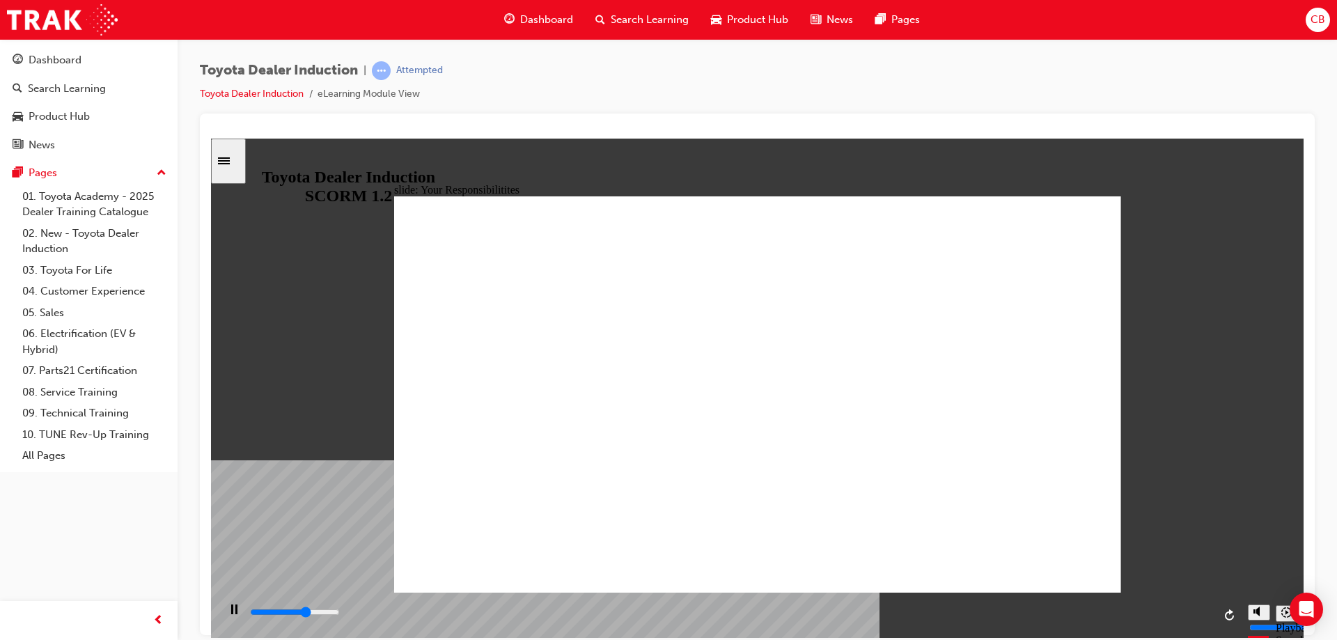
type input "5500"
checkbox input "true"
click at [1236, 494] on div "slide: Privacy Act Privacy Act The Privacy Act regulates how personal informati…" at bounding box center [757, 387] width 1093 height 499
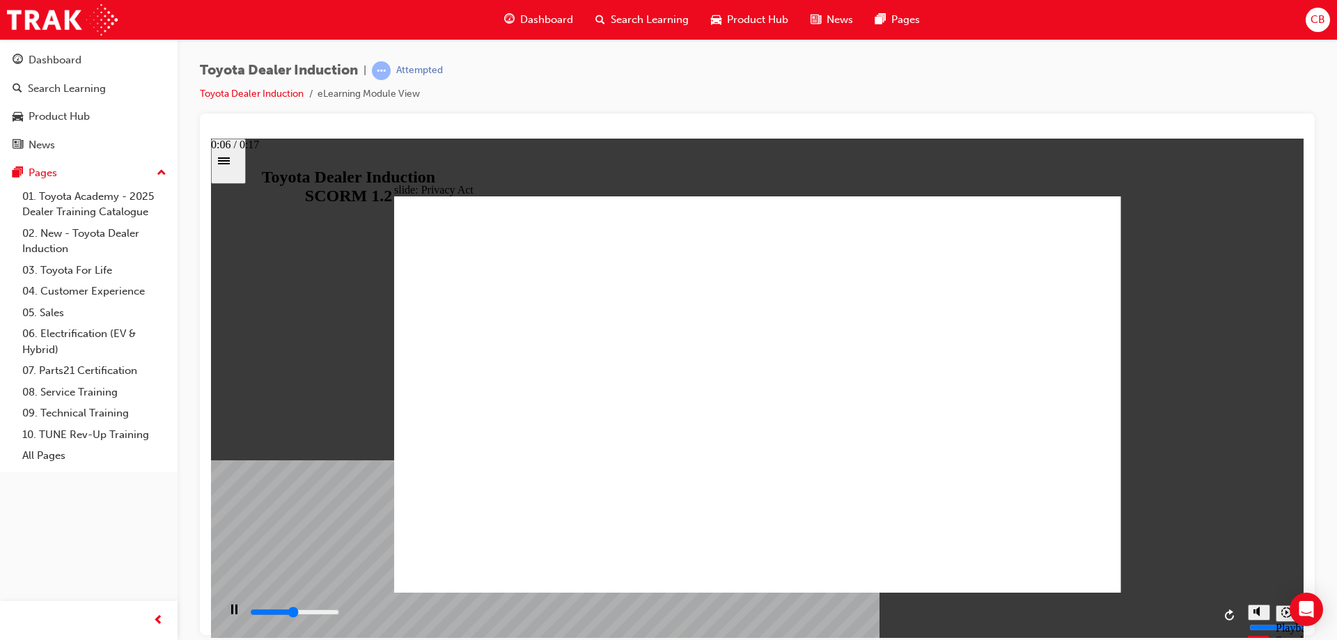
drag, startPoint x: 620, startPoint y: 606, endPoint x: 1098, endPoint y: 548, distance: 481.3
click at [1092, 551] on div "slide: Privacy Act Privacy Act The Privacy Act regulates how personal informati…" at bounding box center [757, 387] width 1093 height 499
drag, startPoint x: 875, startPoint y: 496, endPoint x: 951, endPoint y: 534, distance: 85.0
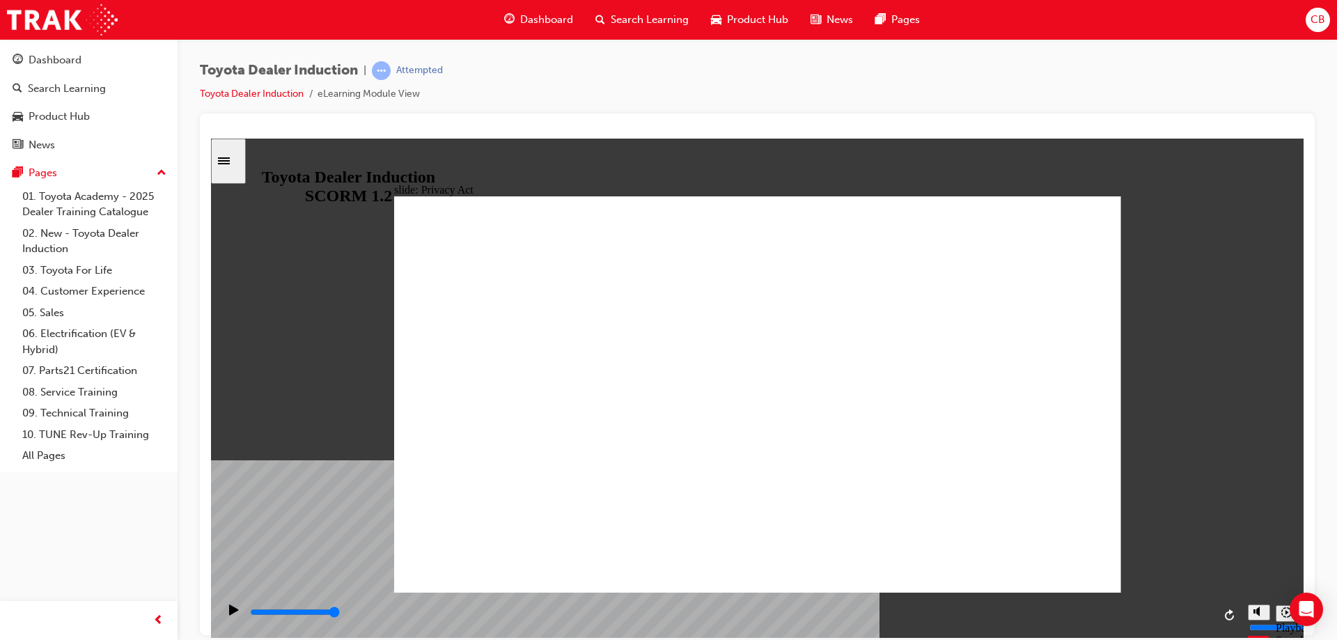
drag, startPoint x: 965, startPoint y: 394, endPoint x: 762, endPoint y: 311, distance: 219.0
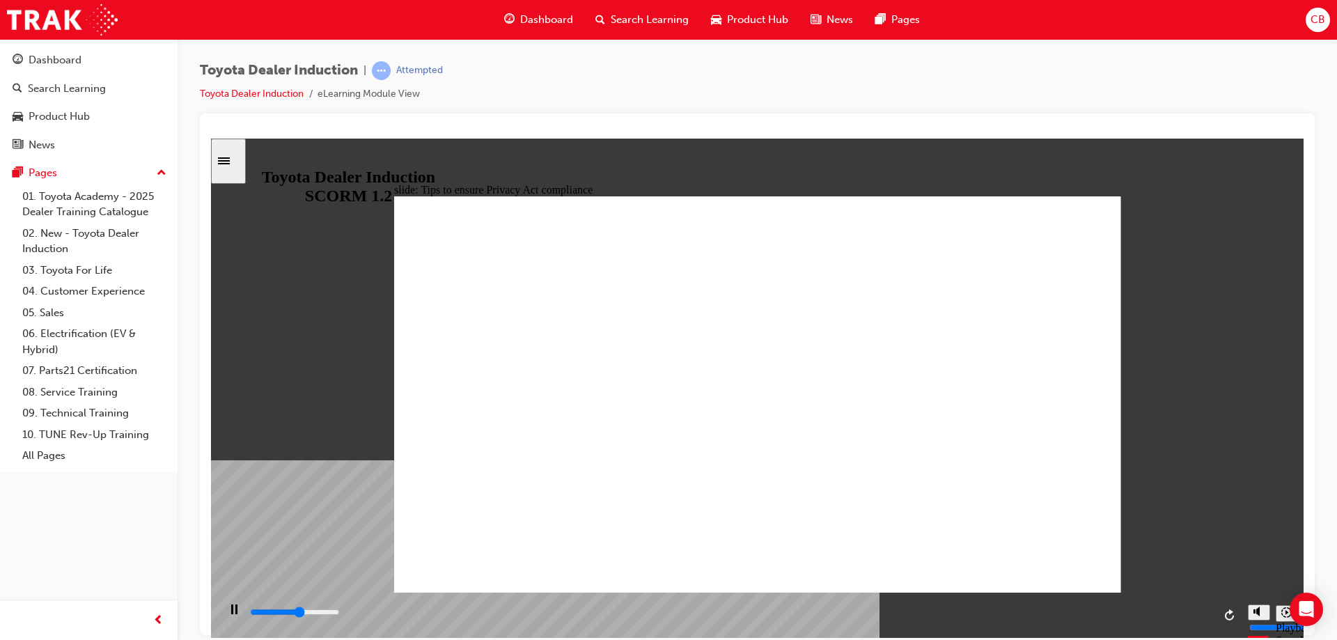
drag, startPoint x: 491, startPoint y: 344, endPoint x: 573, endPoint y: 339, distance: 82.3
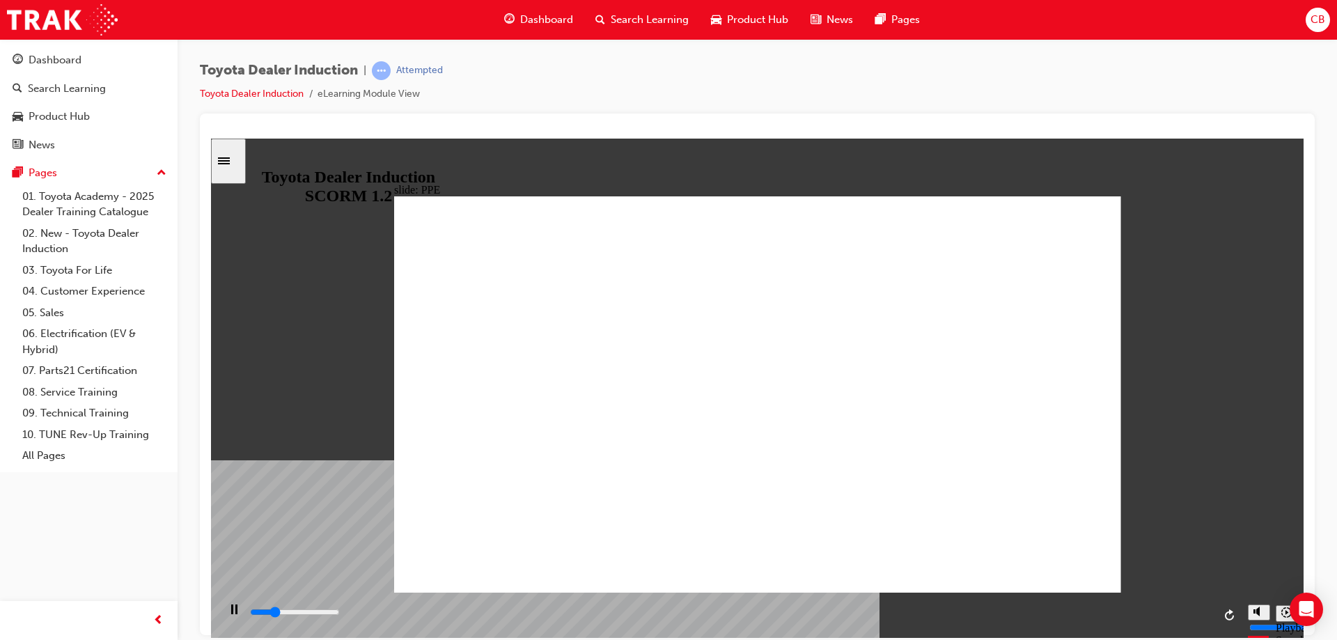
drag, startPoint x: 483, startPoint y: 364, endPoint x: 647, endPoint y: 325, distance: 168.3
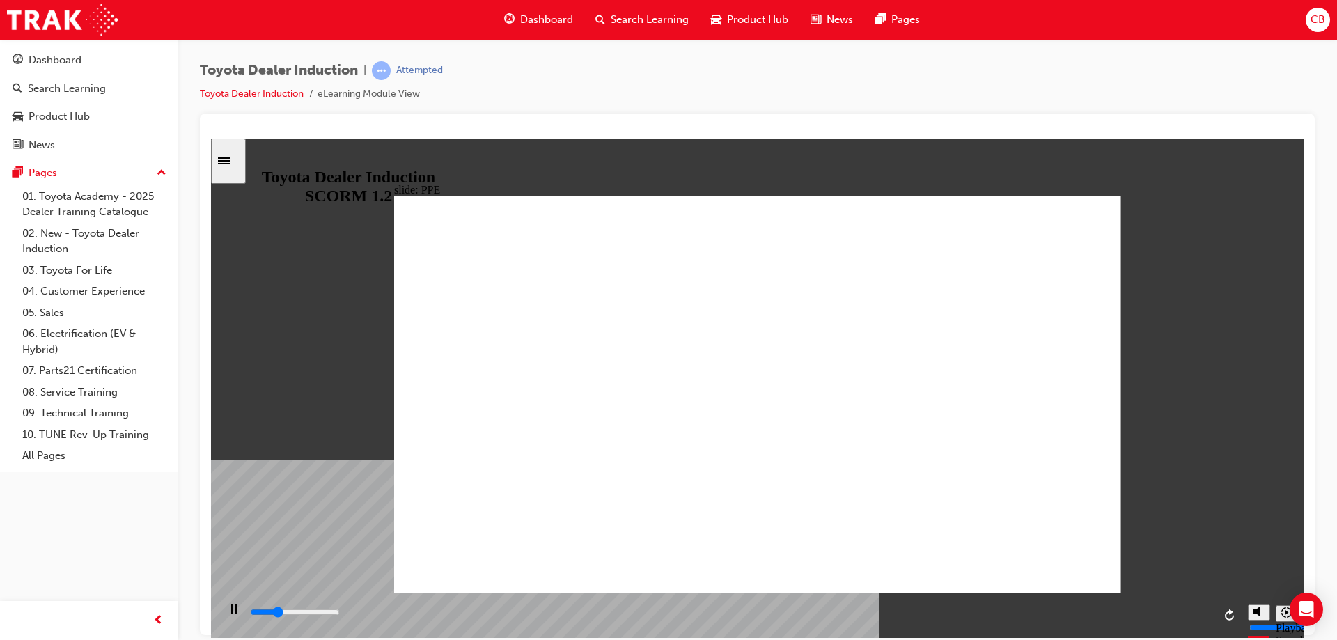
drag, startPoint x: 659, startPoint y: 330, endPoint x: 695, endPoint y: 334, distance: 36.4
drag, startPoint x: 706, startPoint y: 334, endPoint x: 898, endPoint y: 521, distance: 267.9
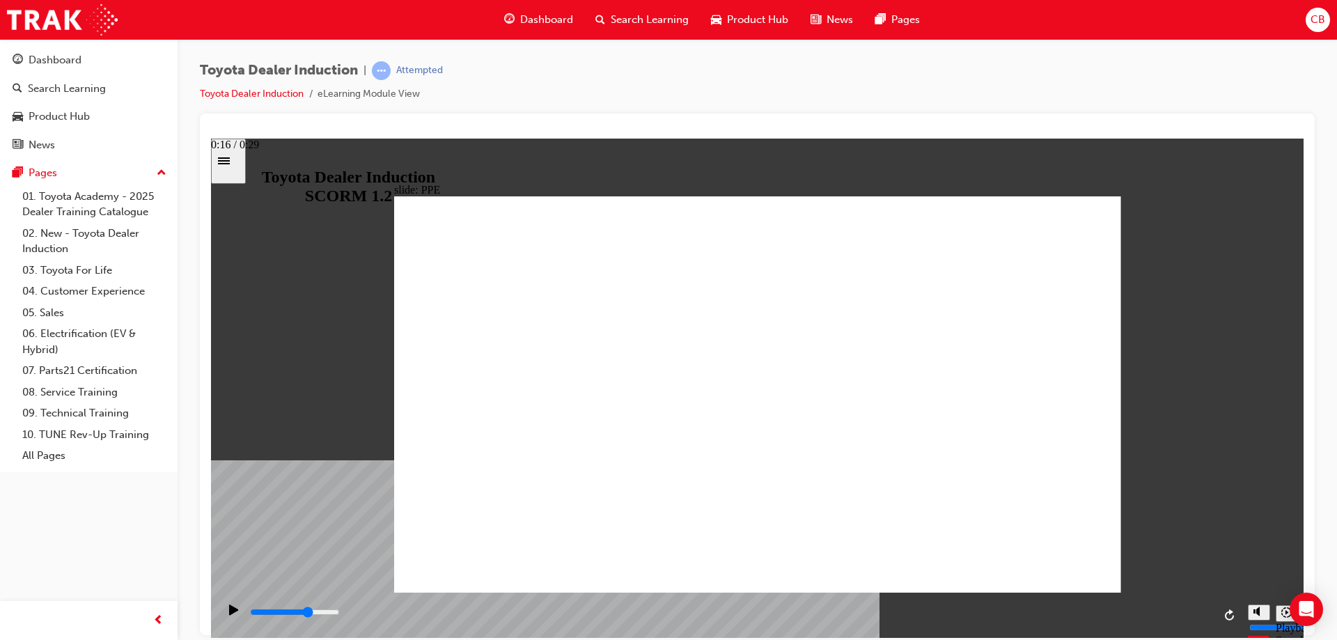
drag, startPoint x: 799, startPoint y: 613, endPoint x: 962, endPoint y: 614, distance: 163.0
click at [962, 616] on div "playback controls" at bounding box center [731, 612] width 965 height 15
drag, startPoint x: 832, startPoint y: 306, endPoint x: 743, endPoint y: 356, distance: 101.7
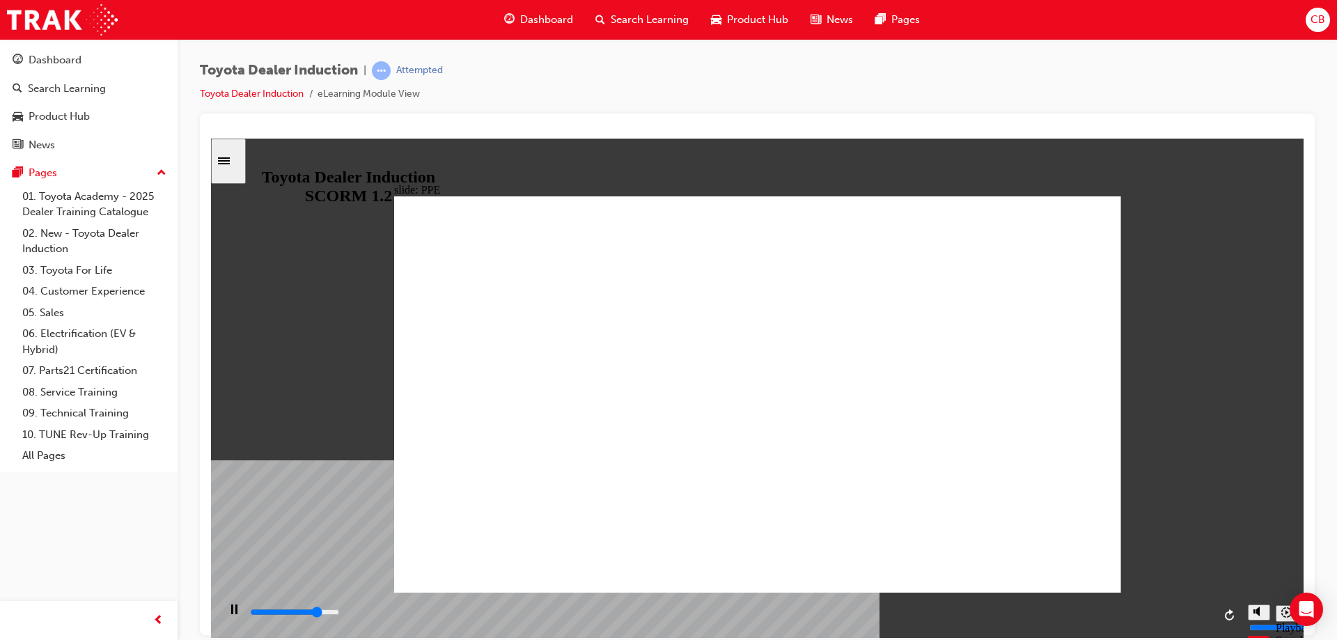
drag, startPoint x: 694, startPoint y: 355, endPoint x: 633, endPoint y: 353, distance: 60.6
drag, startPoint x: 577, startPoint y: 359, endPoint x: 548, endPoint y: 360, distance: 29.3
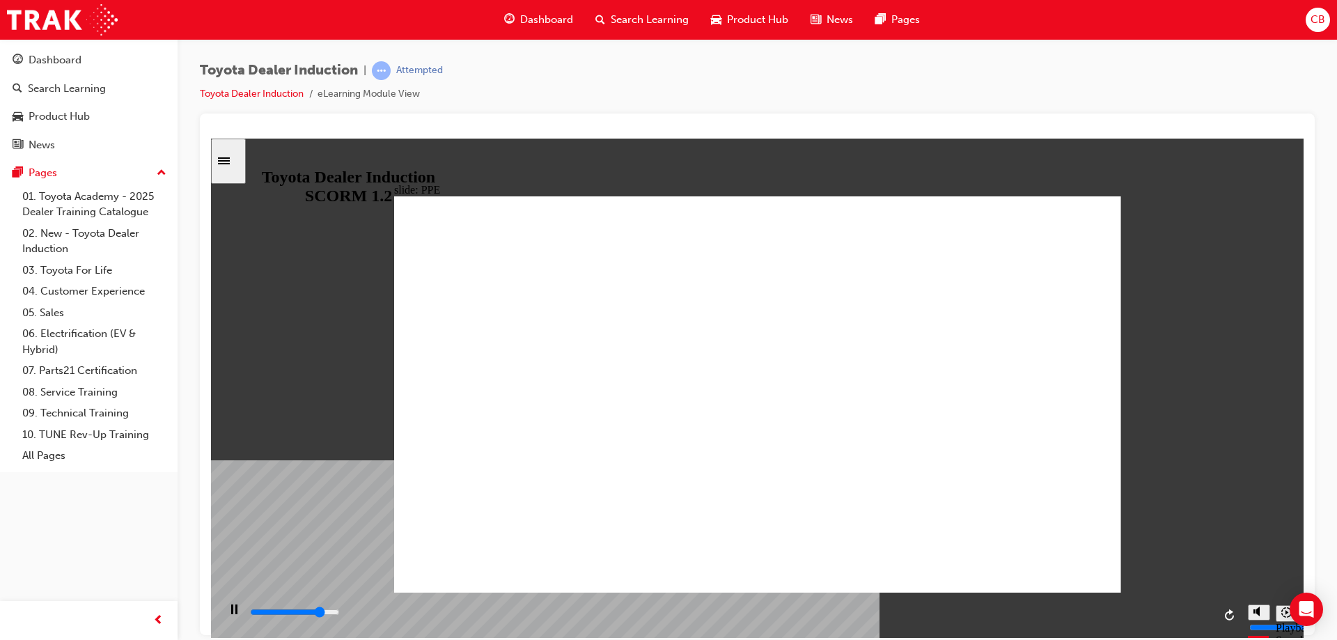
drag, startPoint x: 506, startPoint y: 365, endPoint x: 538, endPoint y: 329, distance: 47.4
drag, startPoint x: 665, startPoint y: 358, endPoint x: 833, endPoint y: 407, distance: 175.0
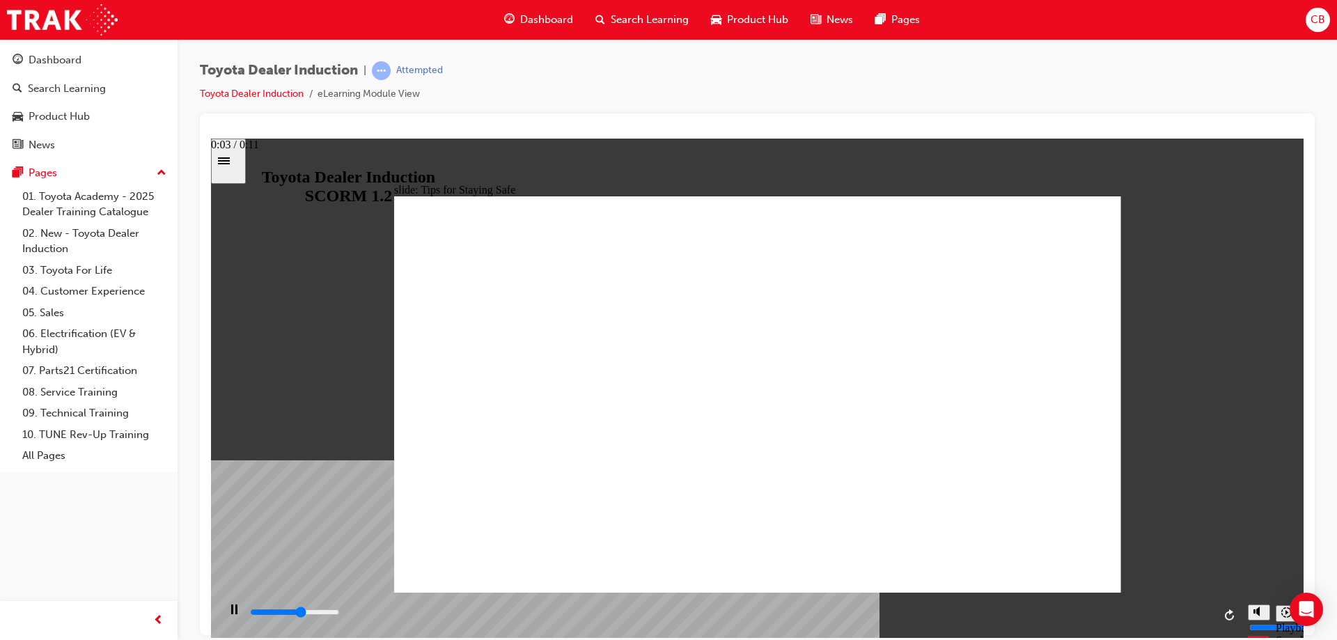
drag, startPoint x: 550, startPoint y: 605, endPoint x: 1039, endPoint y: 650, distance: 491.0
click at [1039, 637] on html "slide: Tips for Staying Safe Group 2 Rectangle 1 Check out the tips! Rectangle …" at bounding box center [757, 387] width 1093 height 499
drag, startPoint x: 710, startPoint y: 310, endPoint x: 800, endPoint y: 423, distance: 144.2
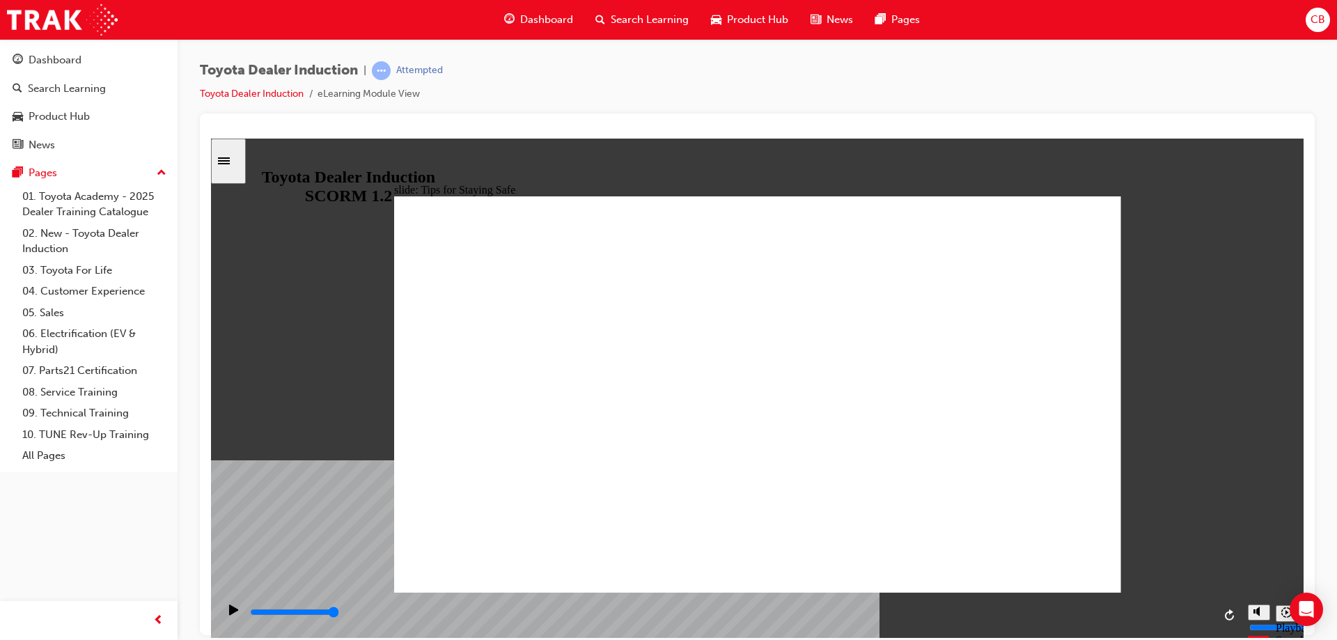
drag, startPoint x: 1121, startPoint y: 570, endPoint x: 1094, endPoint y: 570, distance: 27.2
click at [1105, 570] on div "slide: Tips for Staying Safe Group 2 Rectangle 1 Group 1 Make sure you follow a…" at bounding box center [757, 387] width 1093 height 499
type input "5000"
checkbox input "true"
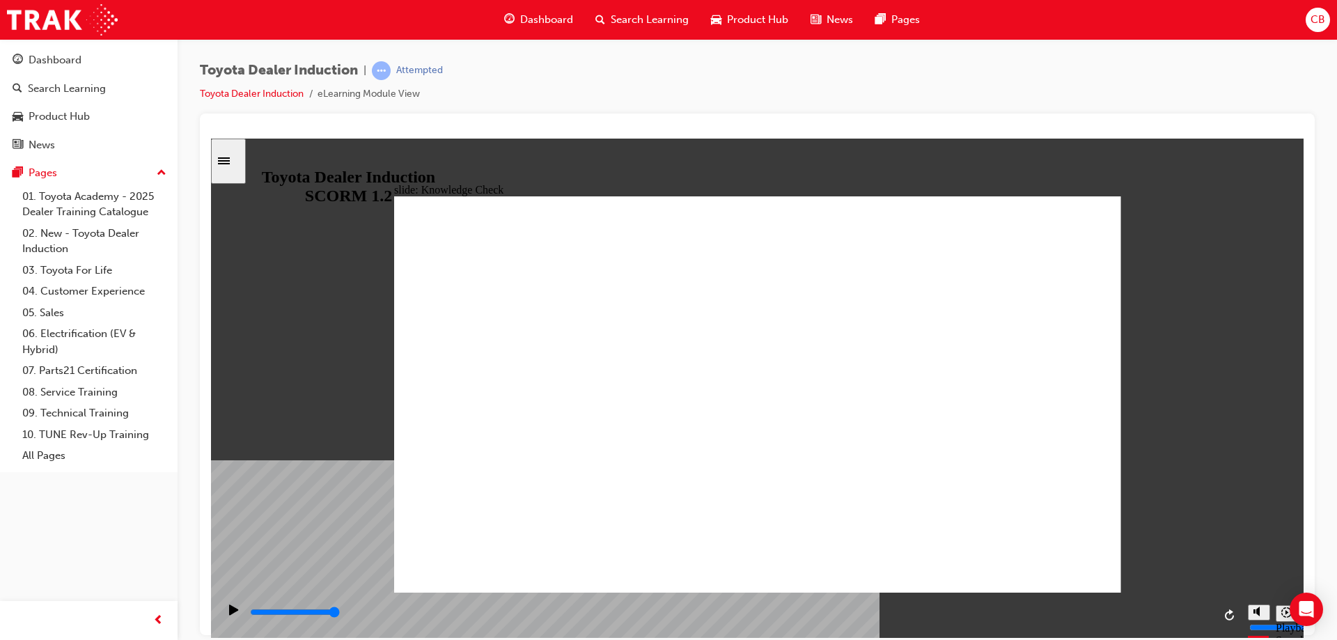
checkbox input "true"
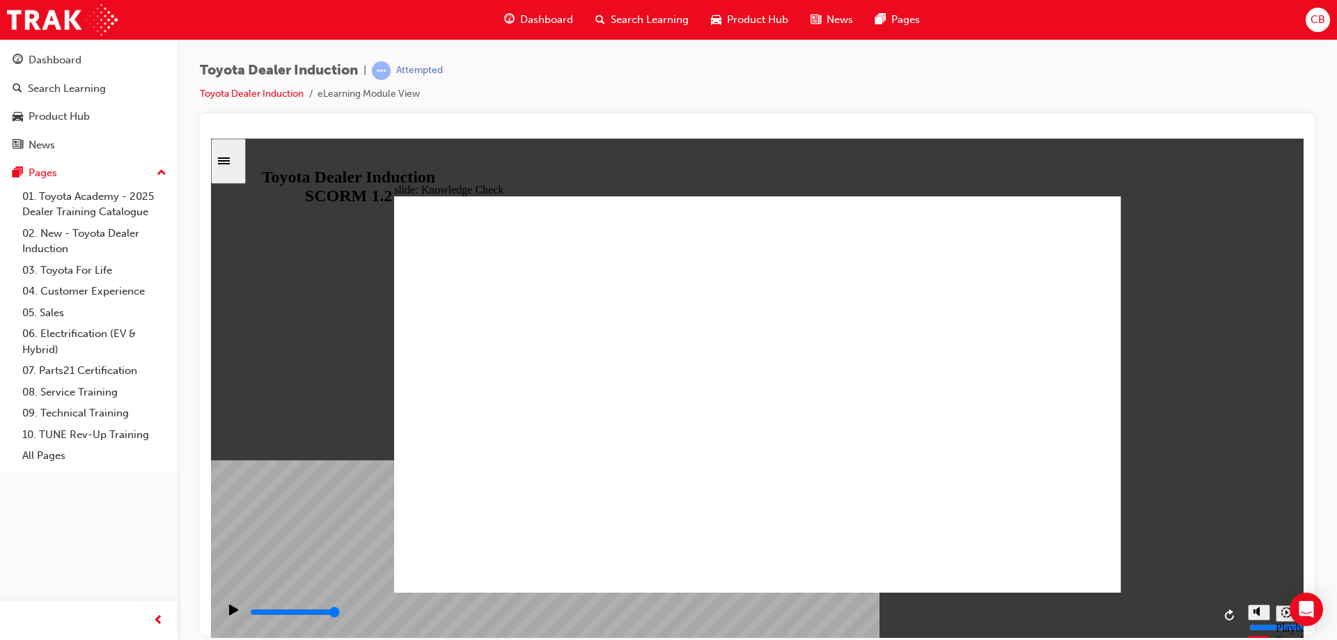
drag, startPoint x: 1031, startPoint y: 212, endPoint x: 1023, endPoint y: 220, distance: 11.3
type input "3300"
radio input "true"
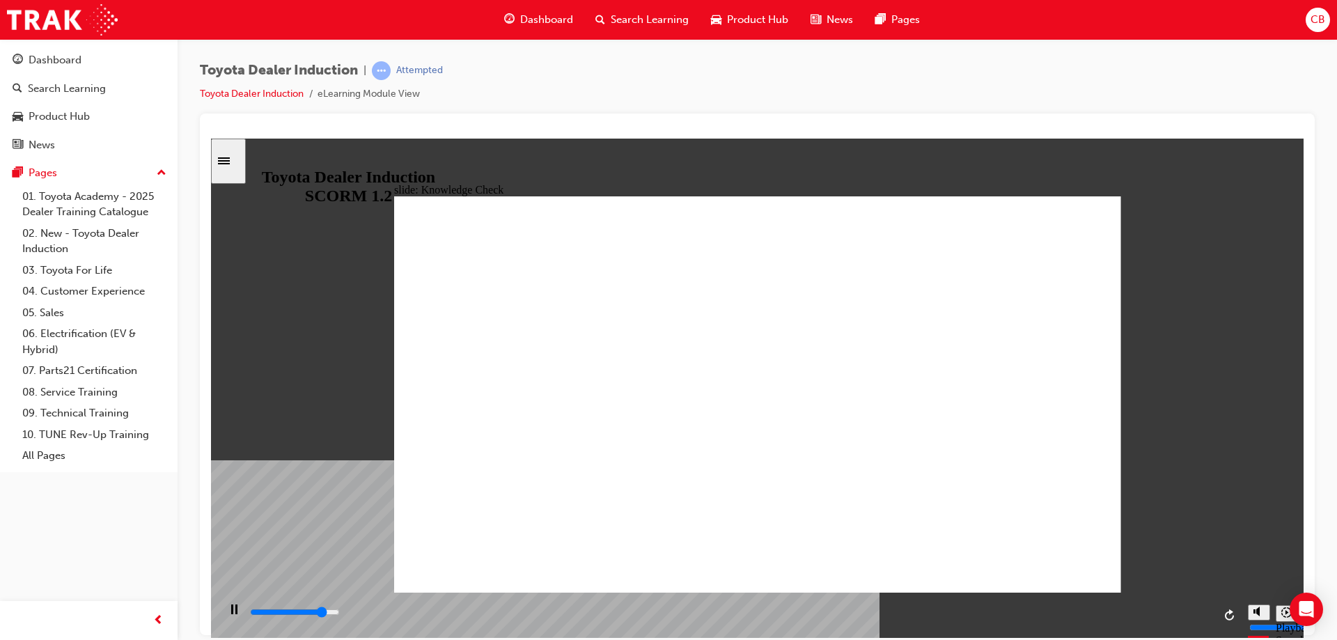
drag, startPoint x: 1025, startPoint y: 192, endPoint x: 1012, endPoint y: 213, distance: 25.0
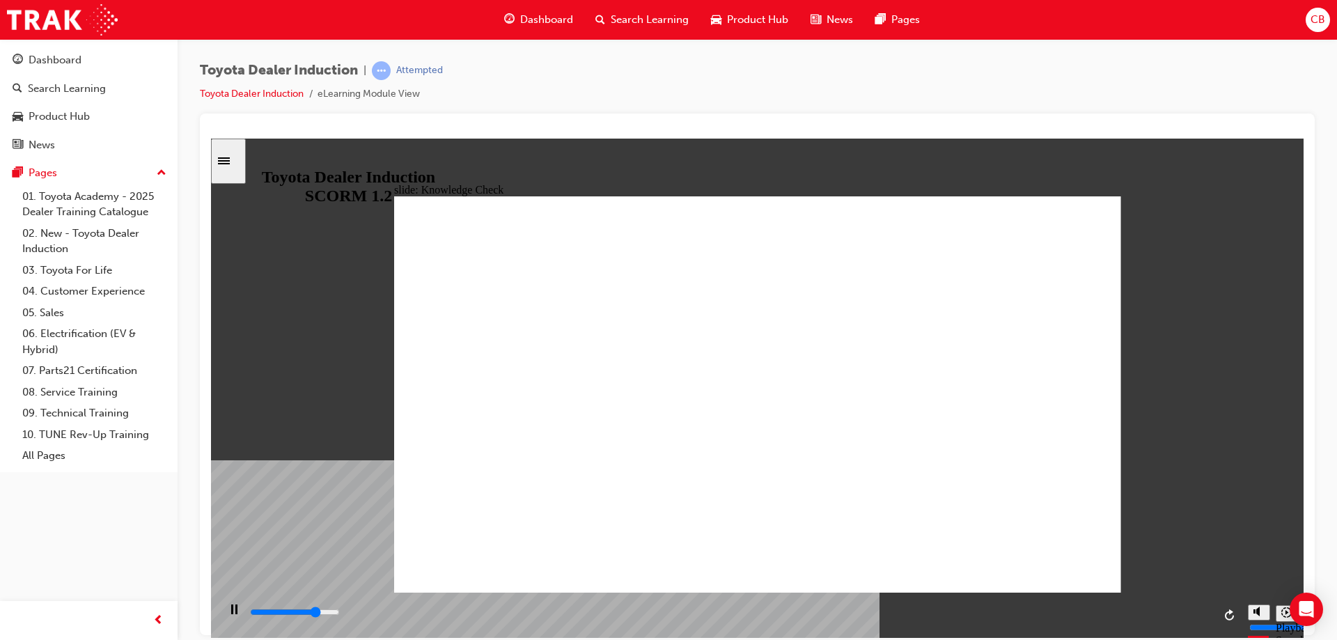
type input "3800"
checkbox input "true"
type input "4500"
checkbox input "true"
type input "5000"
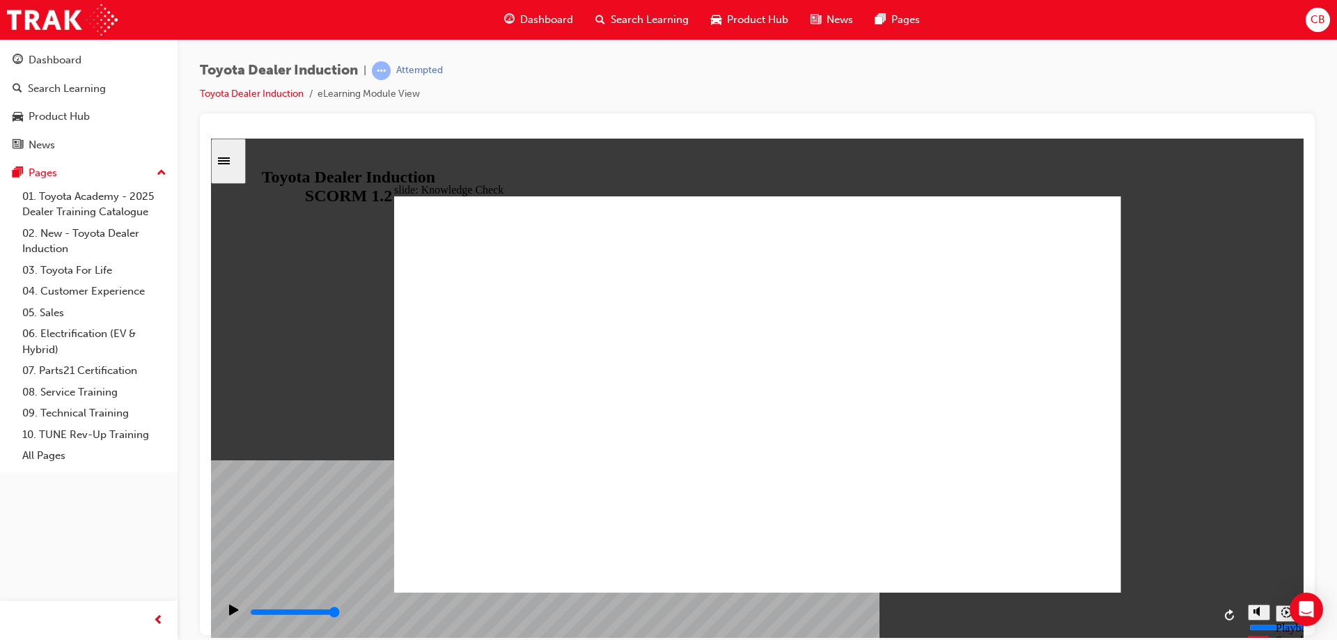
checkbox input "true"
drag, startPoint x: 1047, startPoint y: 212, endPoint x: 1037, endPoint y: 233, distance: 23.7
type input "5000"
checkbox input "true"
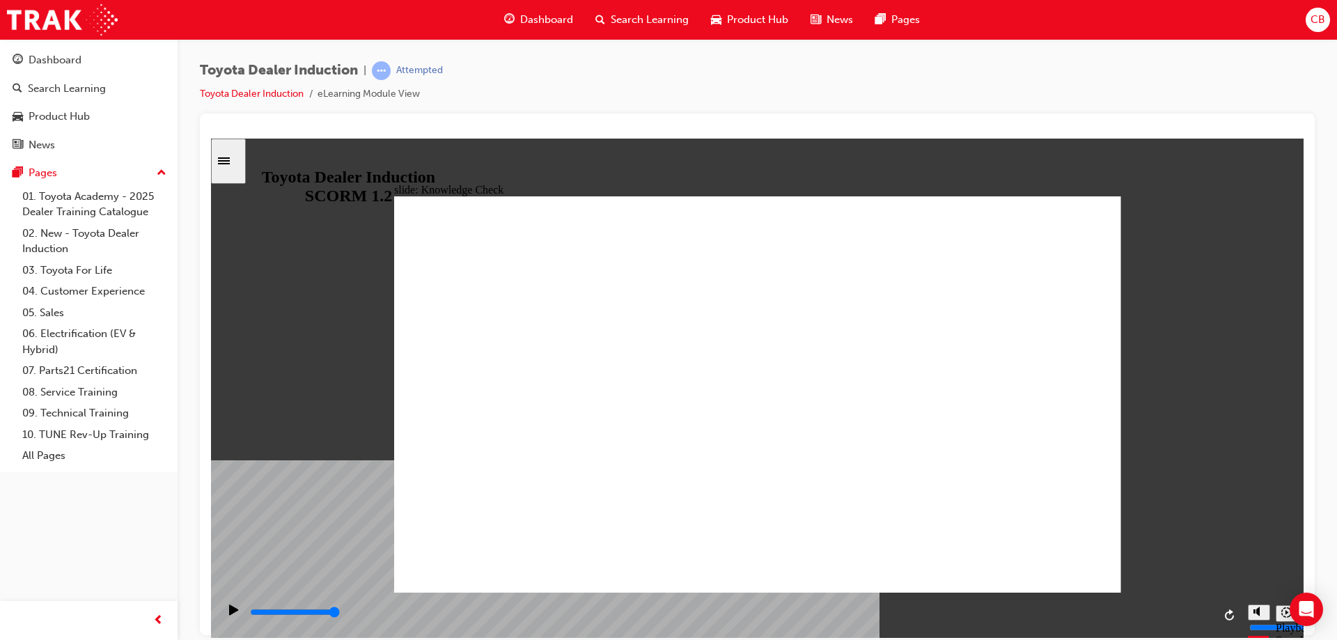
checkbox input "true"
drag, startPoint x: 630, startPoint y: 444, endPoint x: 641, endPoint y: 485, distance: 42.6
checkbox input "true"
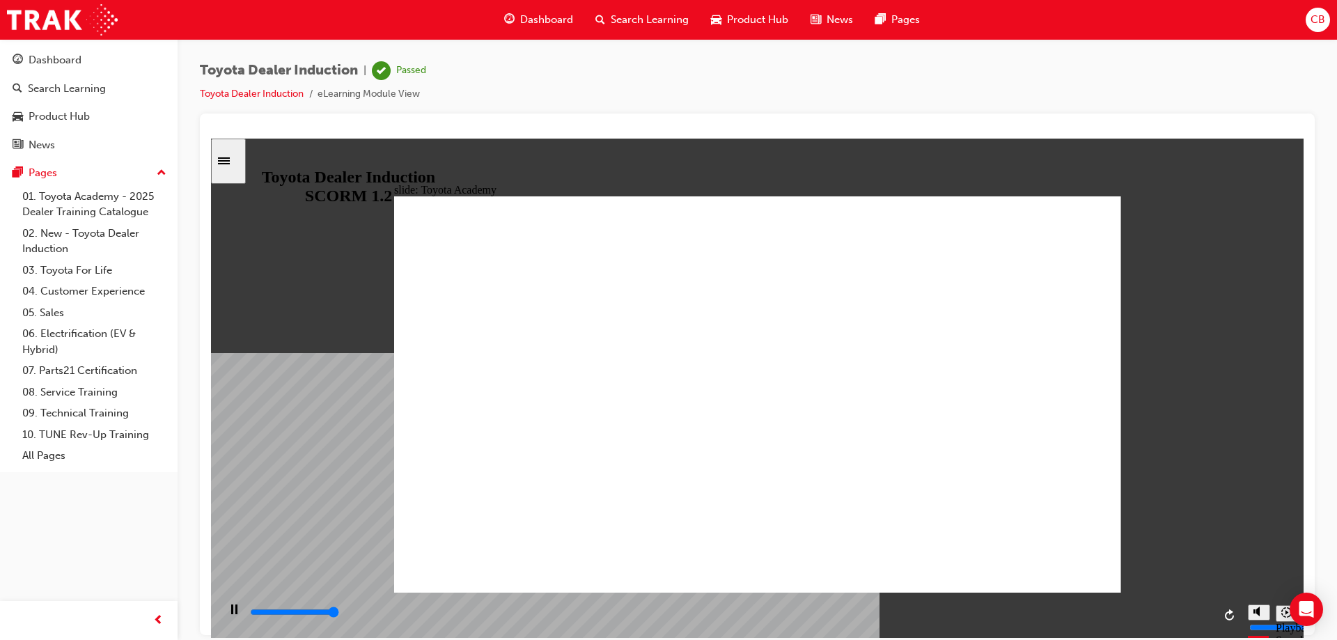
type input "9900"
click at [237, 159] on icon "Sidebar Toggle" at bounding box center [228, 159] width 21 height 8
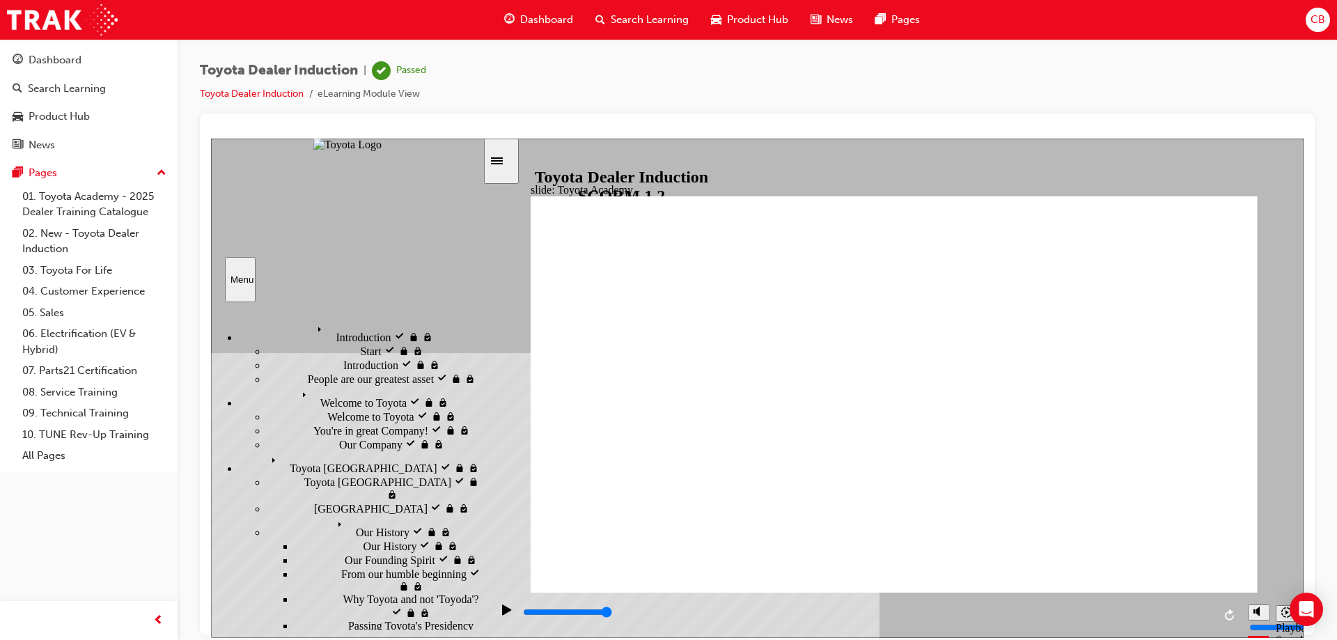
click at [512, 160] on icon "Sidebar Toggle" at bounding box center [501, 159] width 21 height 8
